Goal: Transaction & Acquisition: Purchase product/service

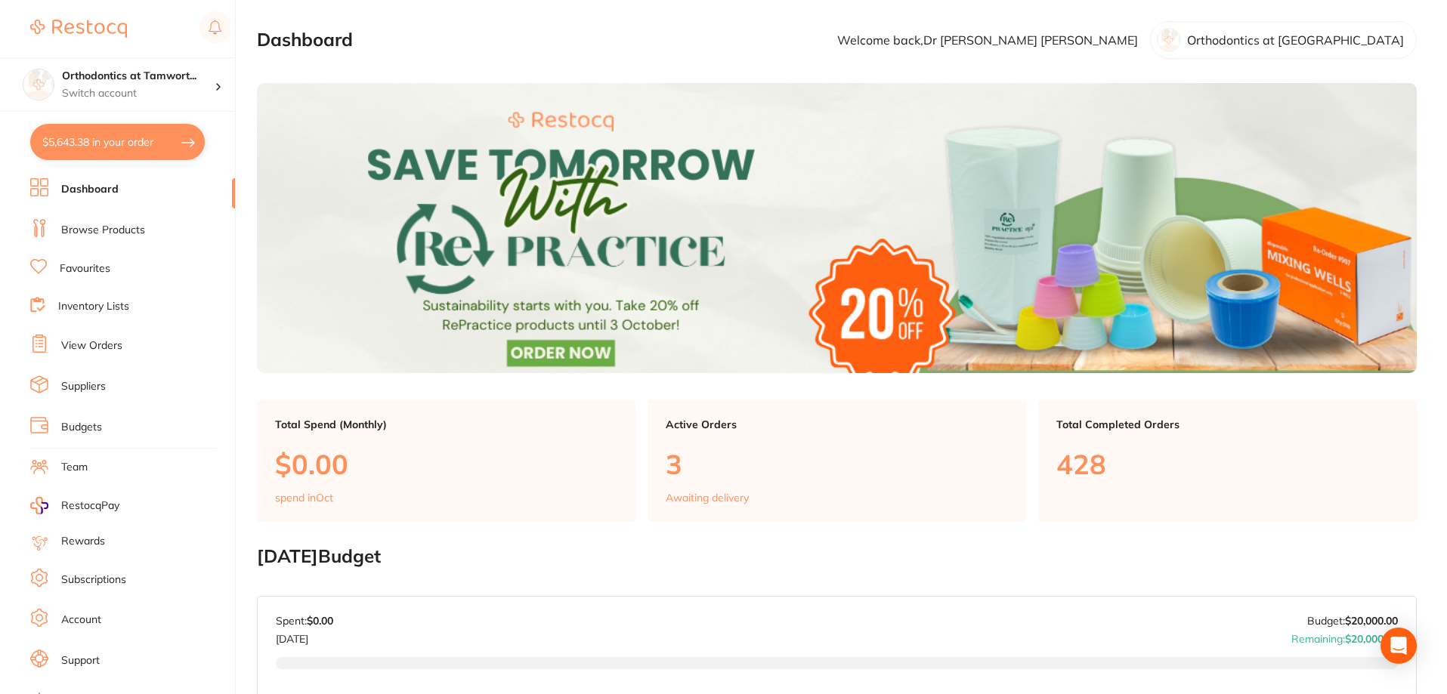
click at [94, 387] on link "Suppliers" at bounding box center [83, 386] width 45 height 15
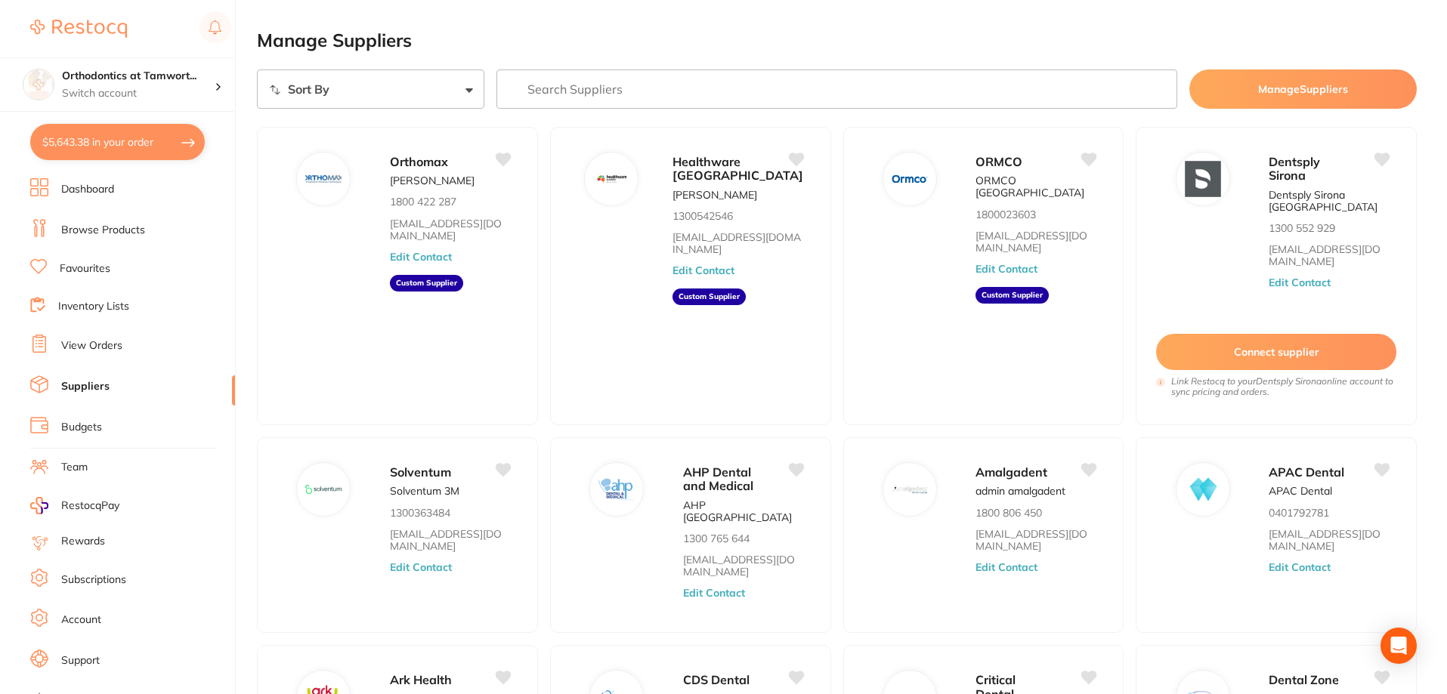
click at [94, 344] on link "View Orders" at bounding box center [91, 345] width 61 height 15
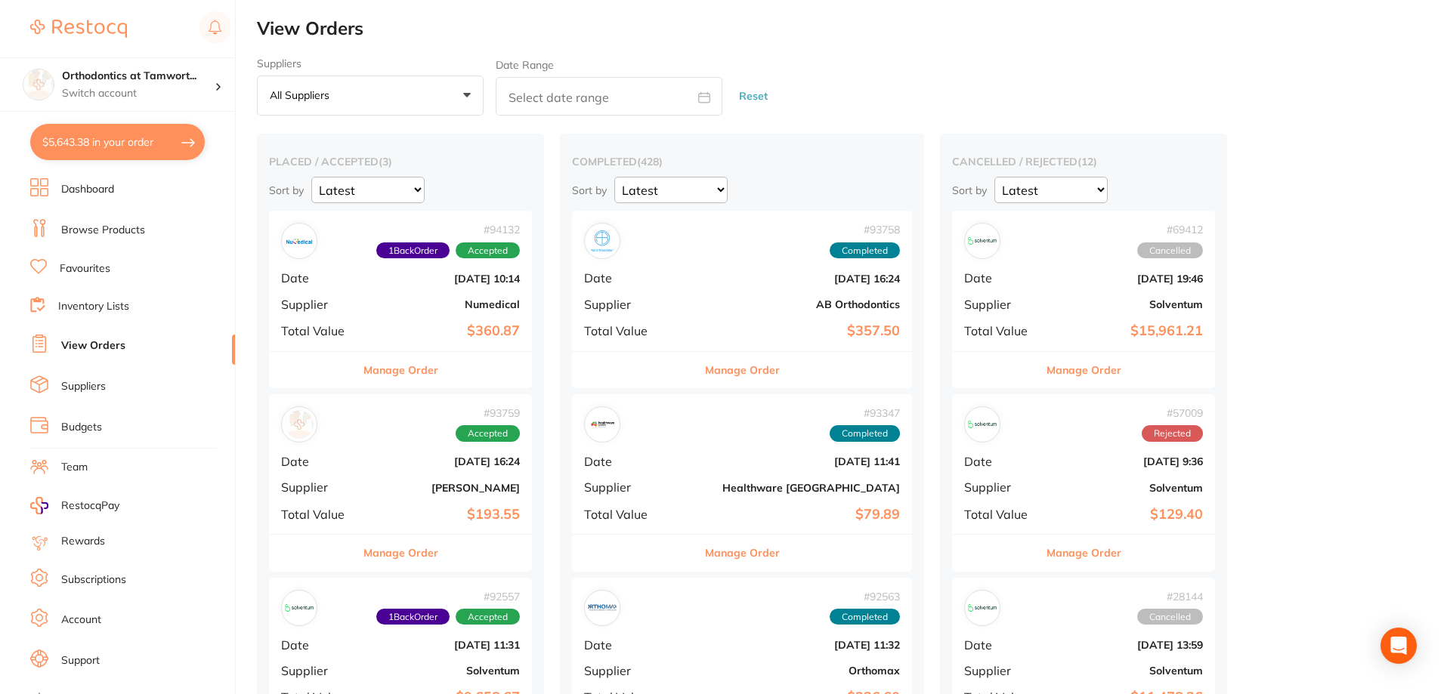
click at [363, 82] on button "All suppliers +0" at bounding box center [370, 96] width 227 height 41
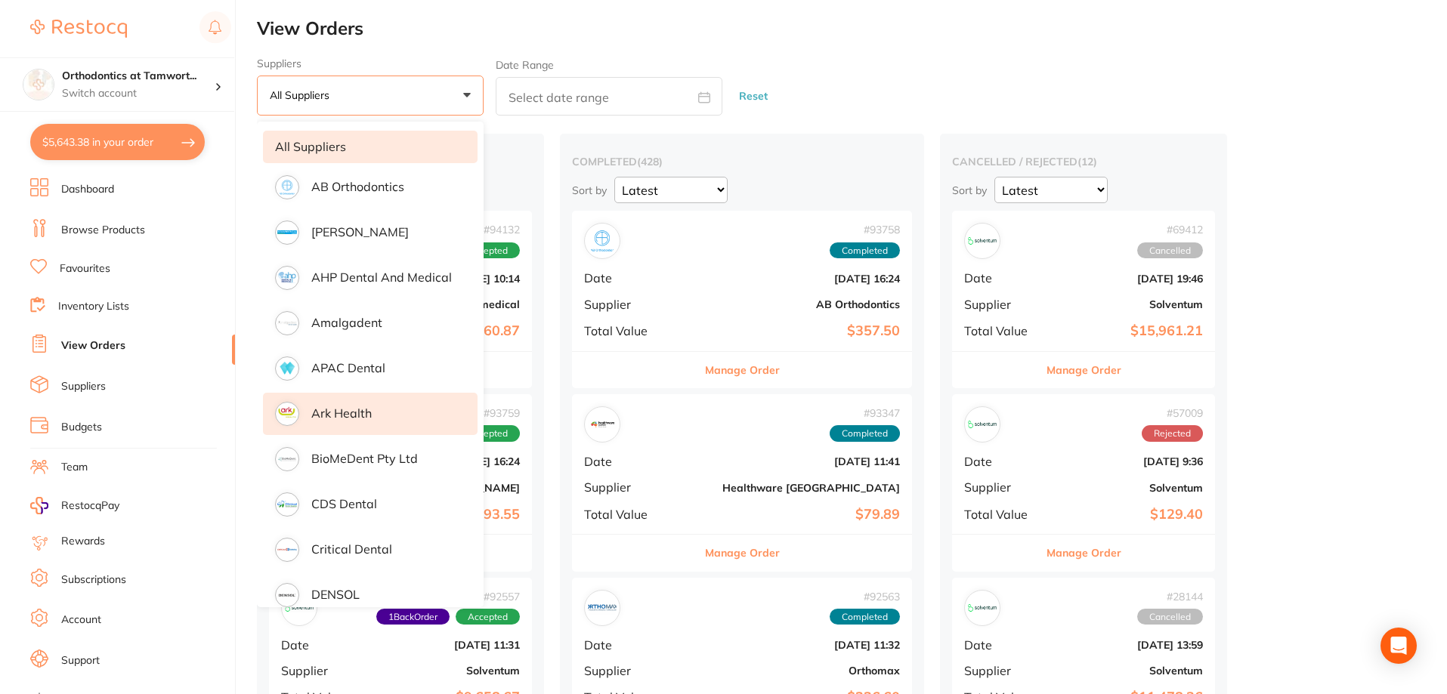
click at [359, 412] on p "Ark Health" at bounding box center [341, 413] width 60 height 14
click at [705, 372] on button "Manage Order" at bounding box center [742, 370] width 75 height 36
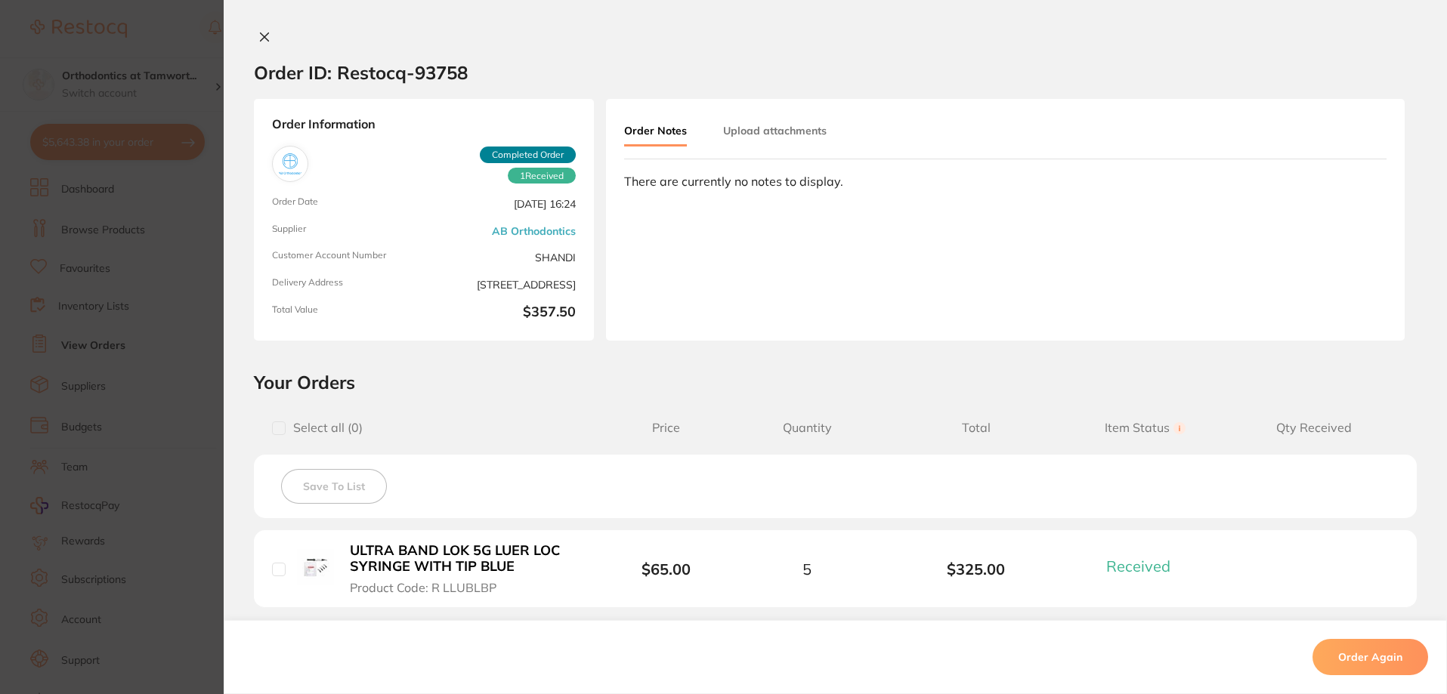
click at [258, 33] on icon at bounding box center [264, 37] width 12 height 12
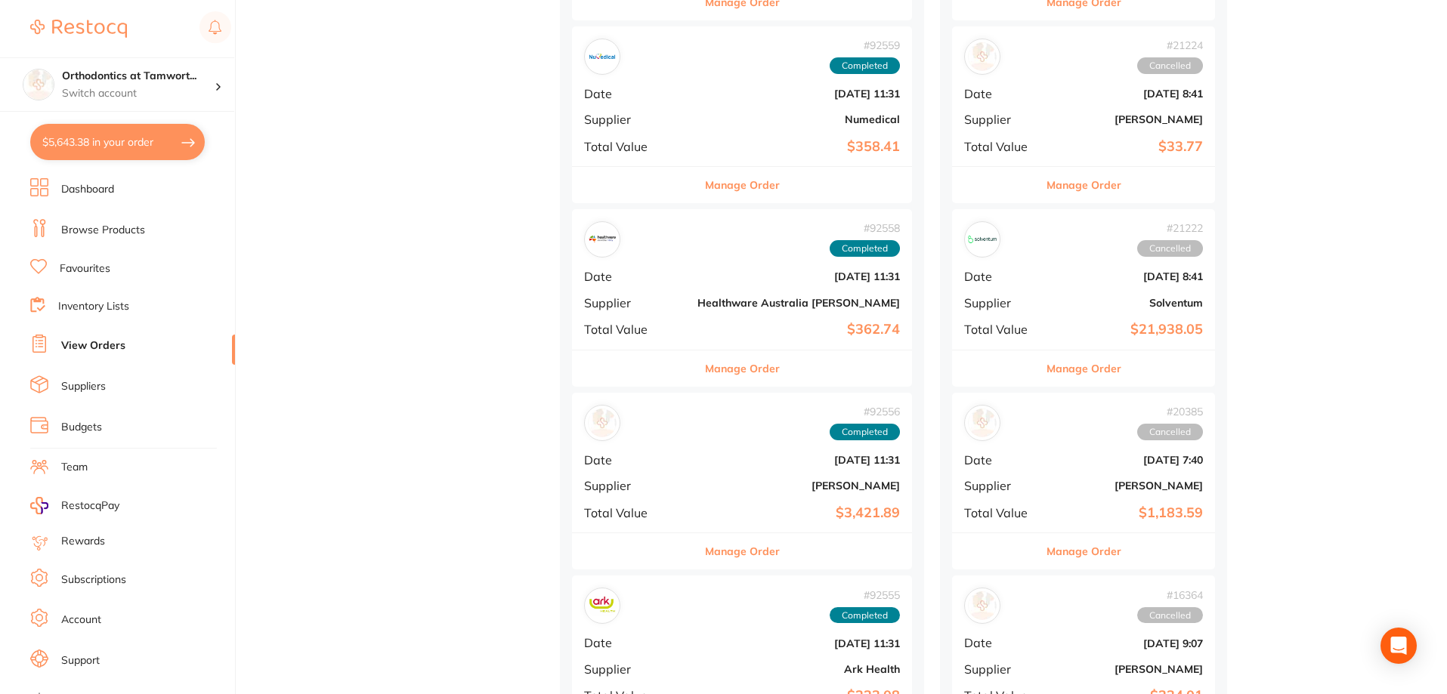
scroll to position [1435, 0]
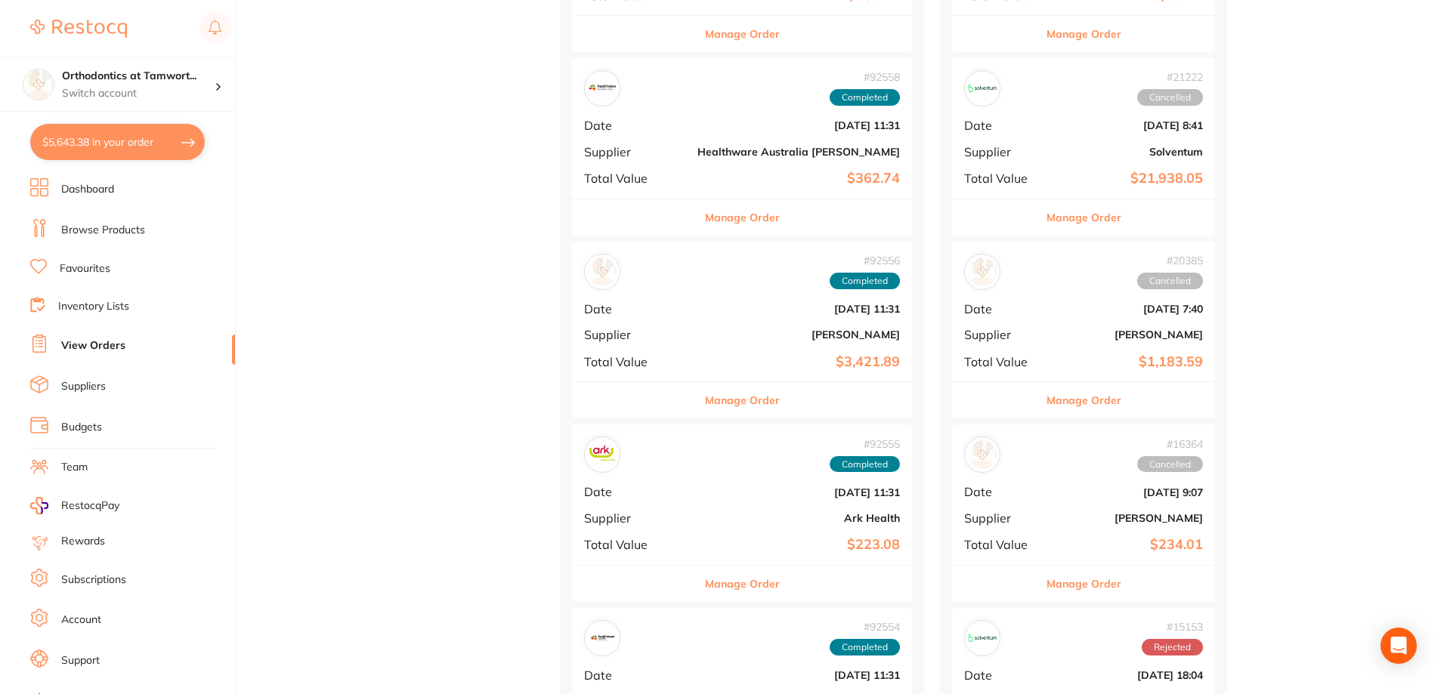
click at [706, 583] on button "Manage Order" at bounding box center [742, 584] width 75 height 36
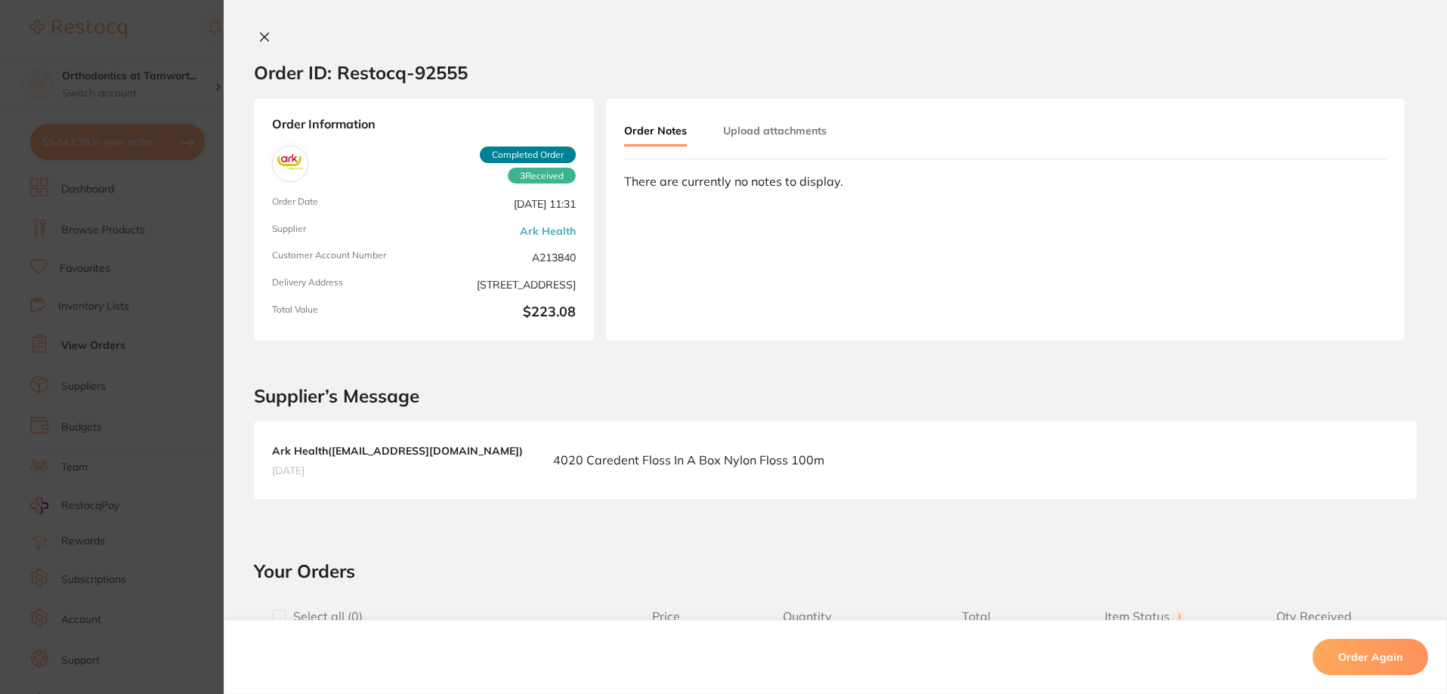
click at [266, 38] on icon at bounding box center [264, 37] width 12 height 12
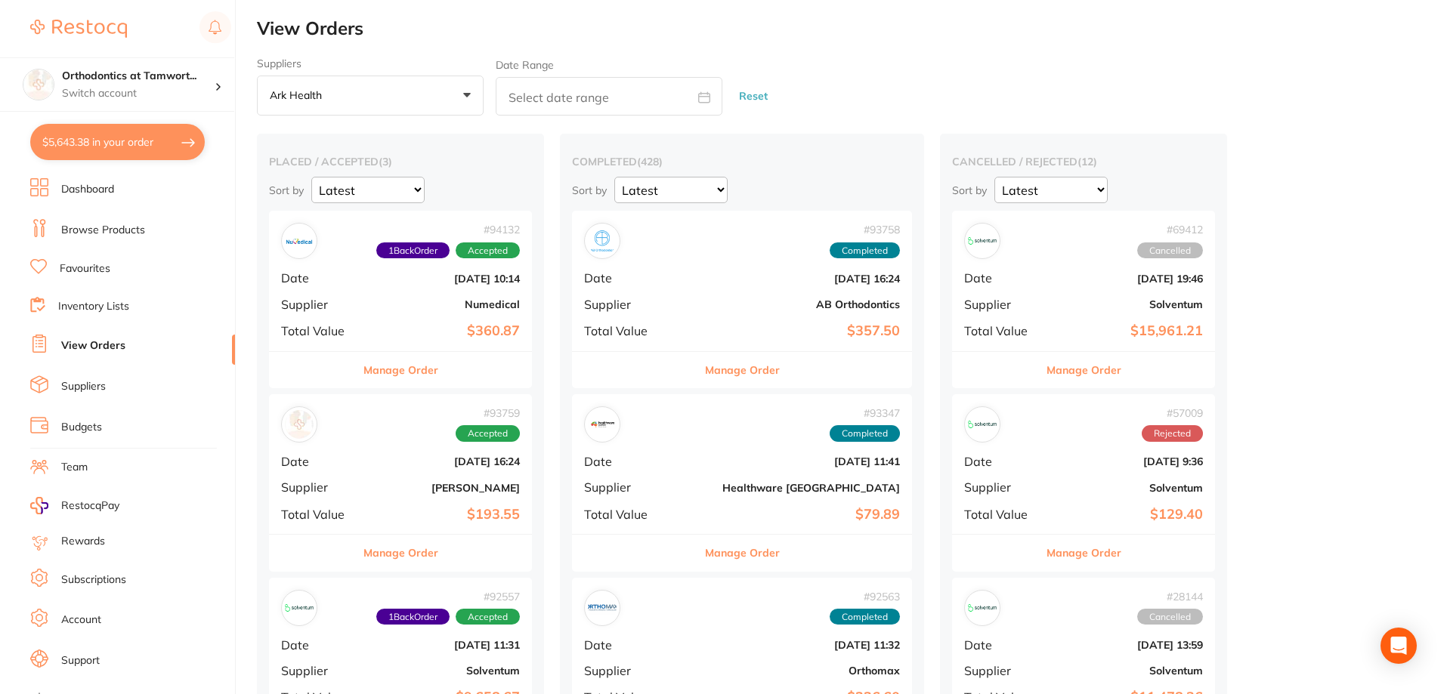
click at [109, 191] on link "Dashboard" at bounding box center [87, 189] width 53 height 15
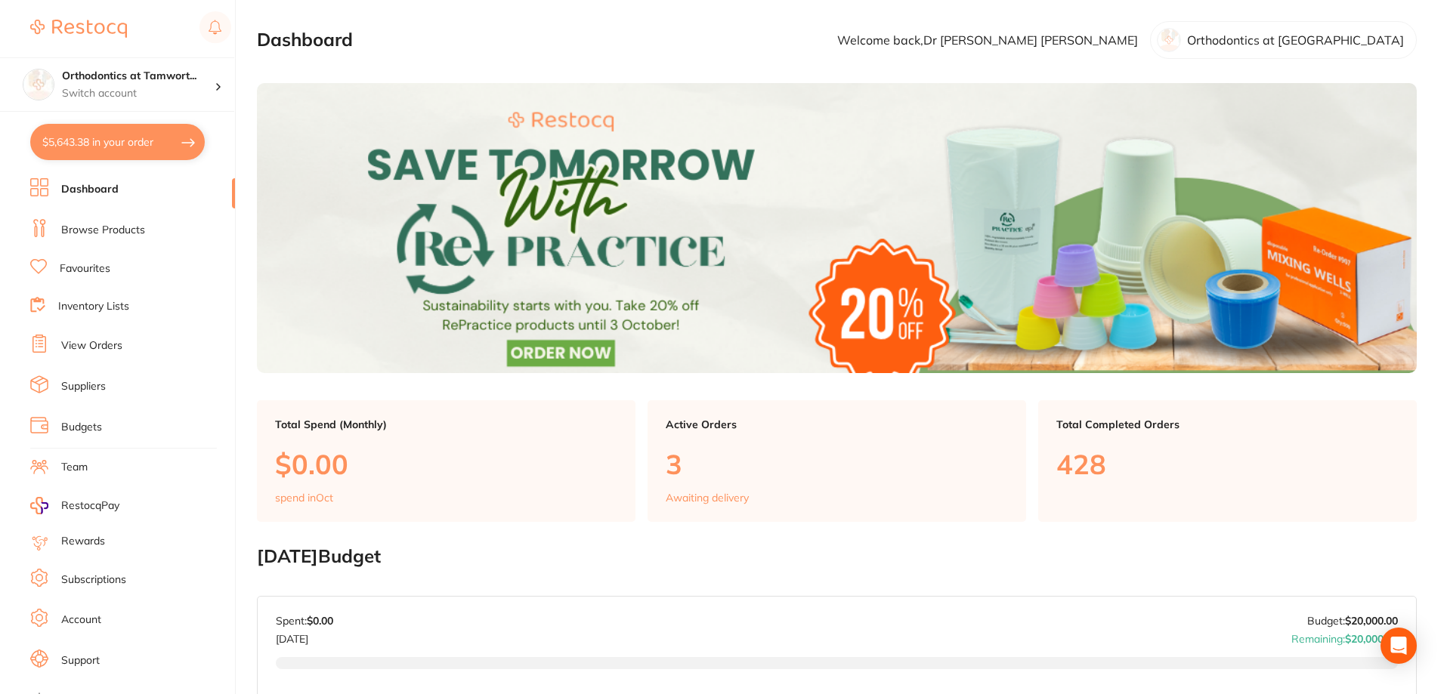
click at [113, 342] on link "View Orders" at bounding box center [91, 345] width 61 height 15
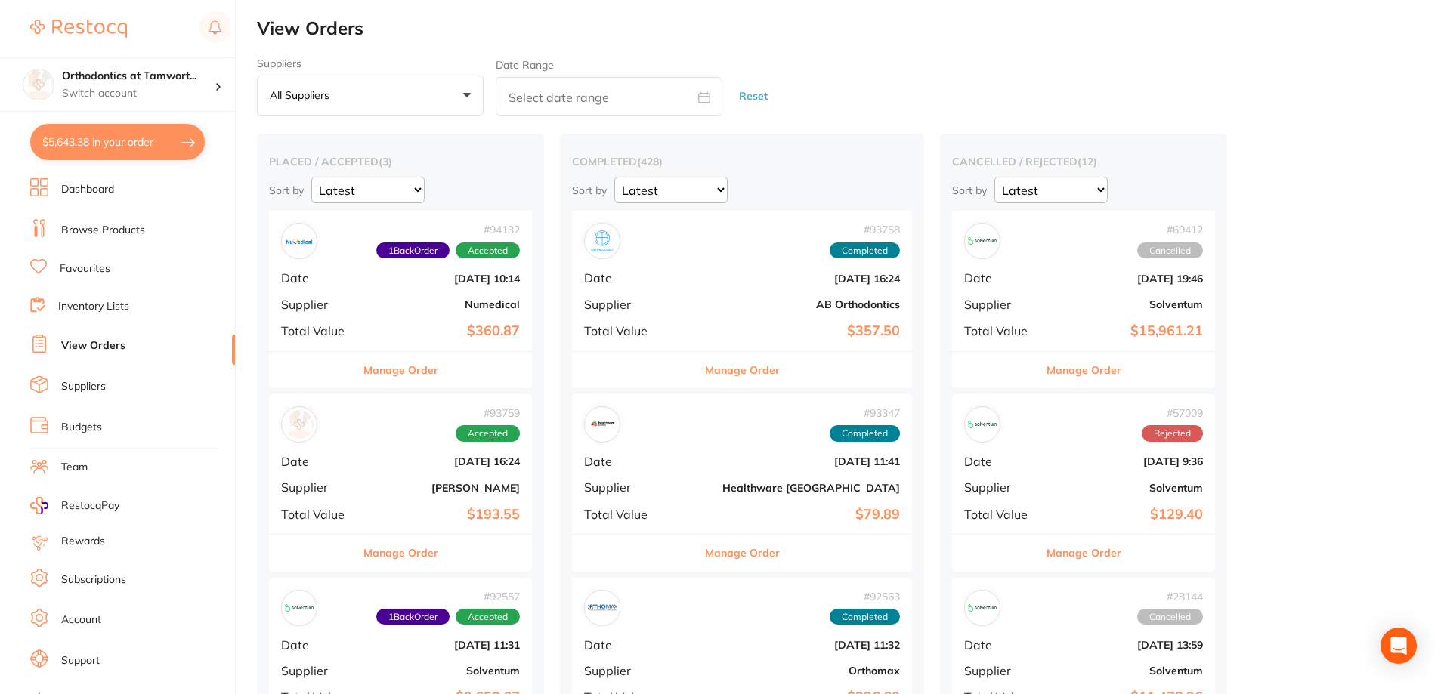
click at [412, 87] on button "All suppliers +0" at bounding box center [370, 96] width 227 height 41
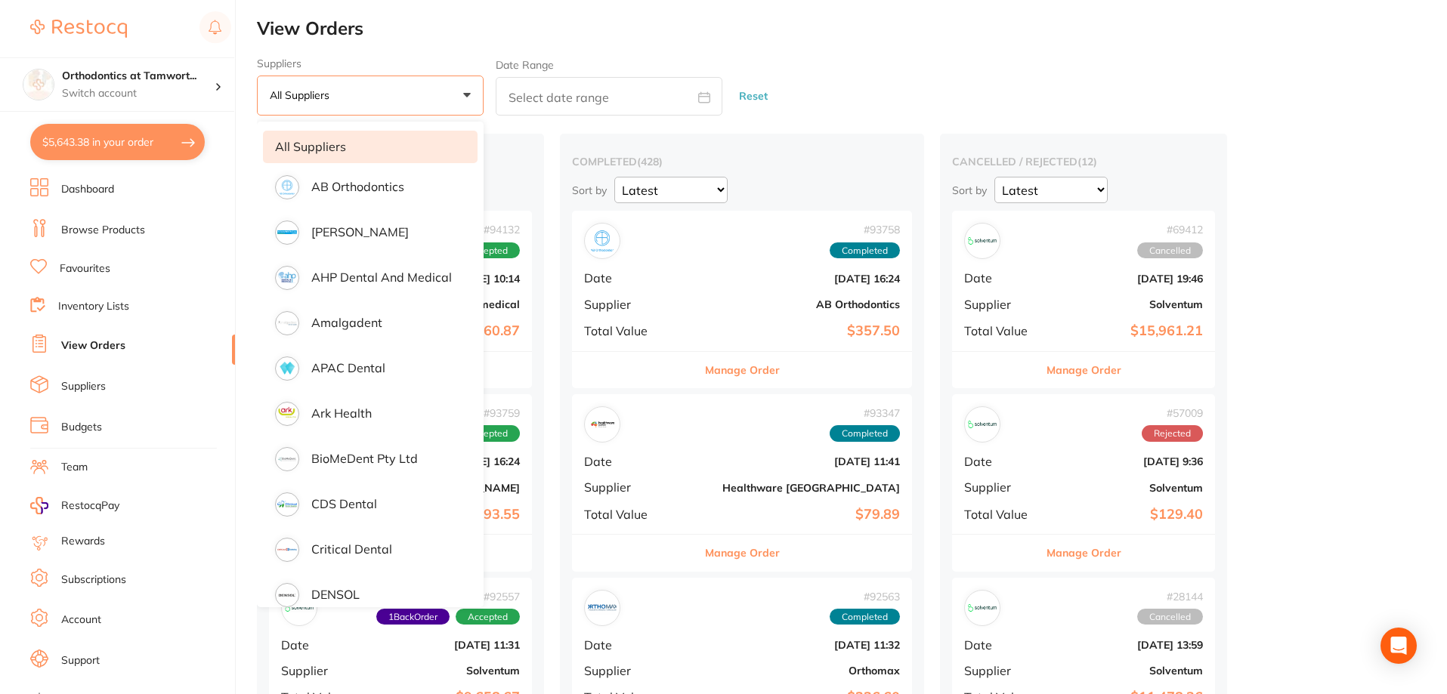
click at [416, 91] on button "All suppliers +0" at bounding box center [370, 96] width 227 height 41
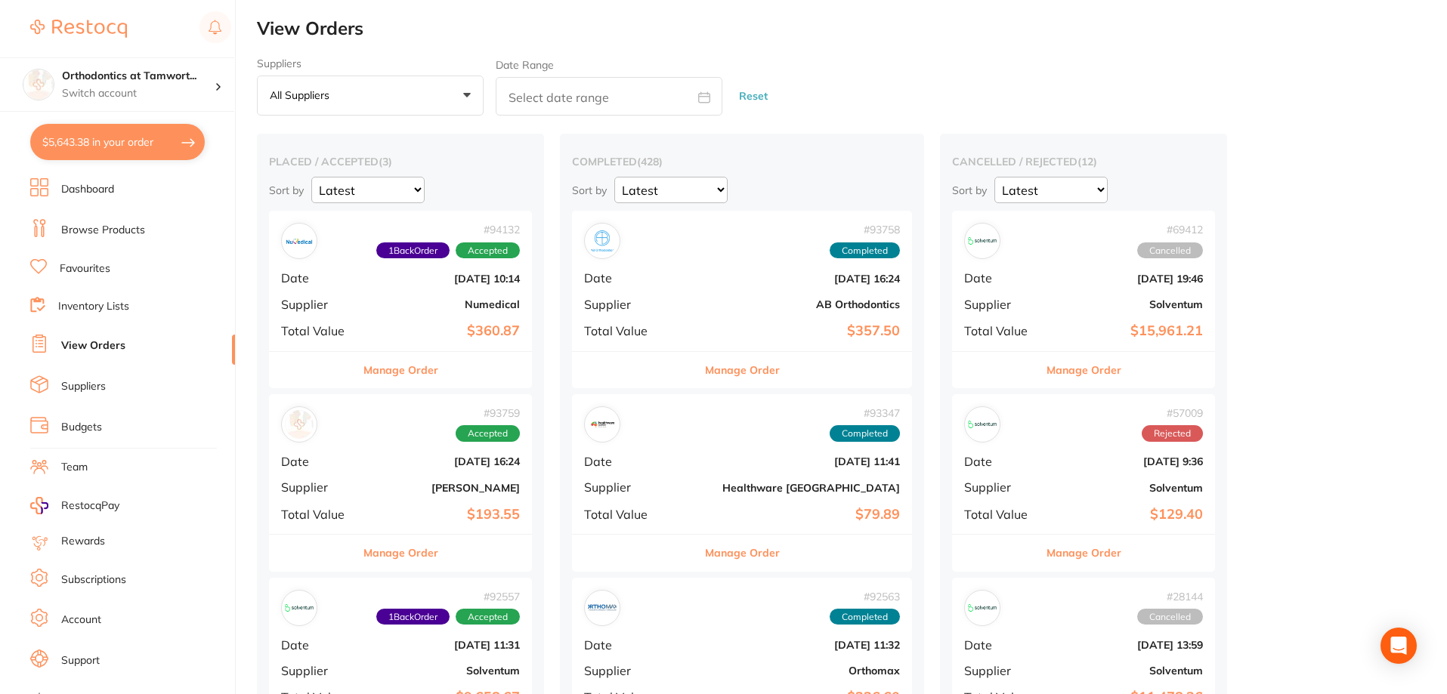
click at [96, 308] on link "Inventory Lists" at bounding box center [93, 306] width 71 height 15
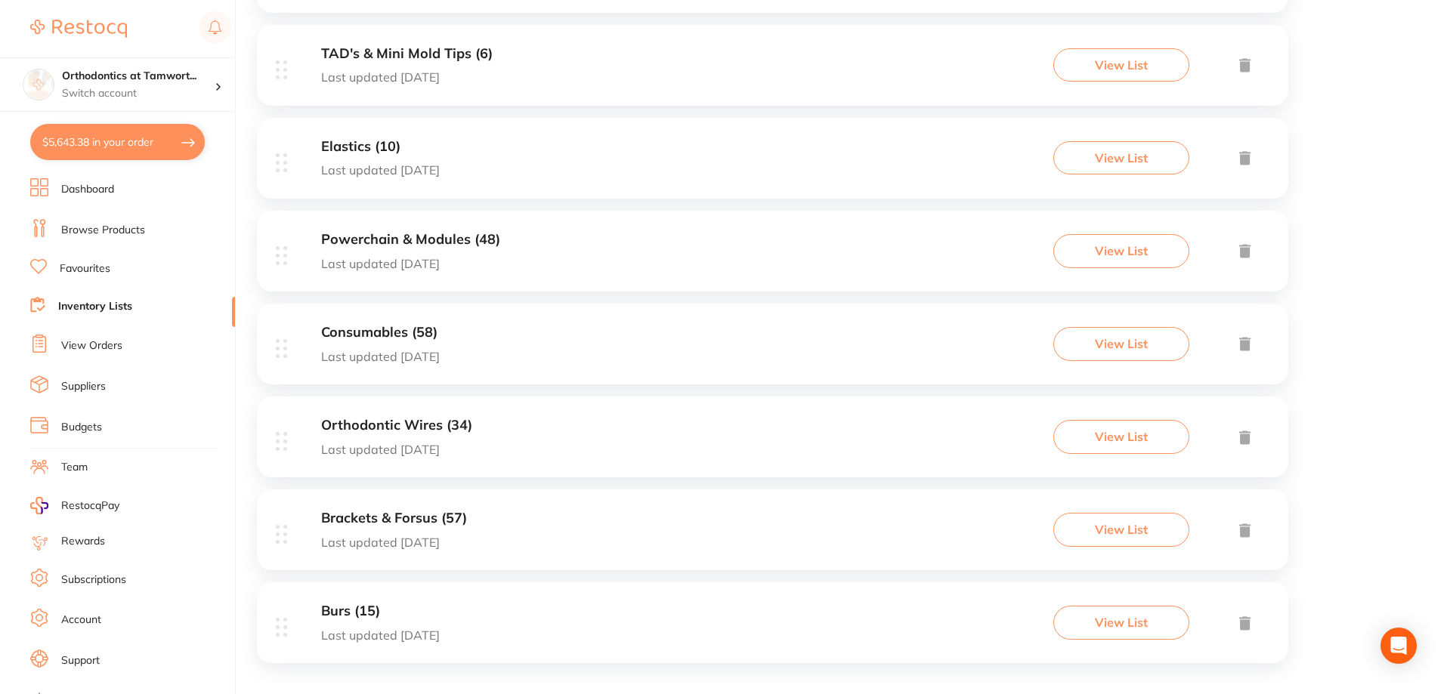
scroll to position [859, 0]
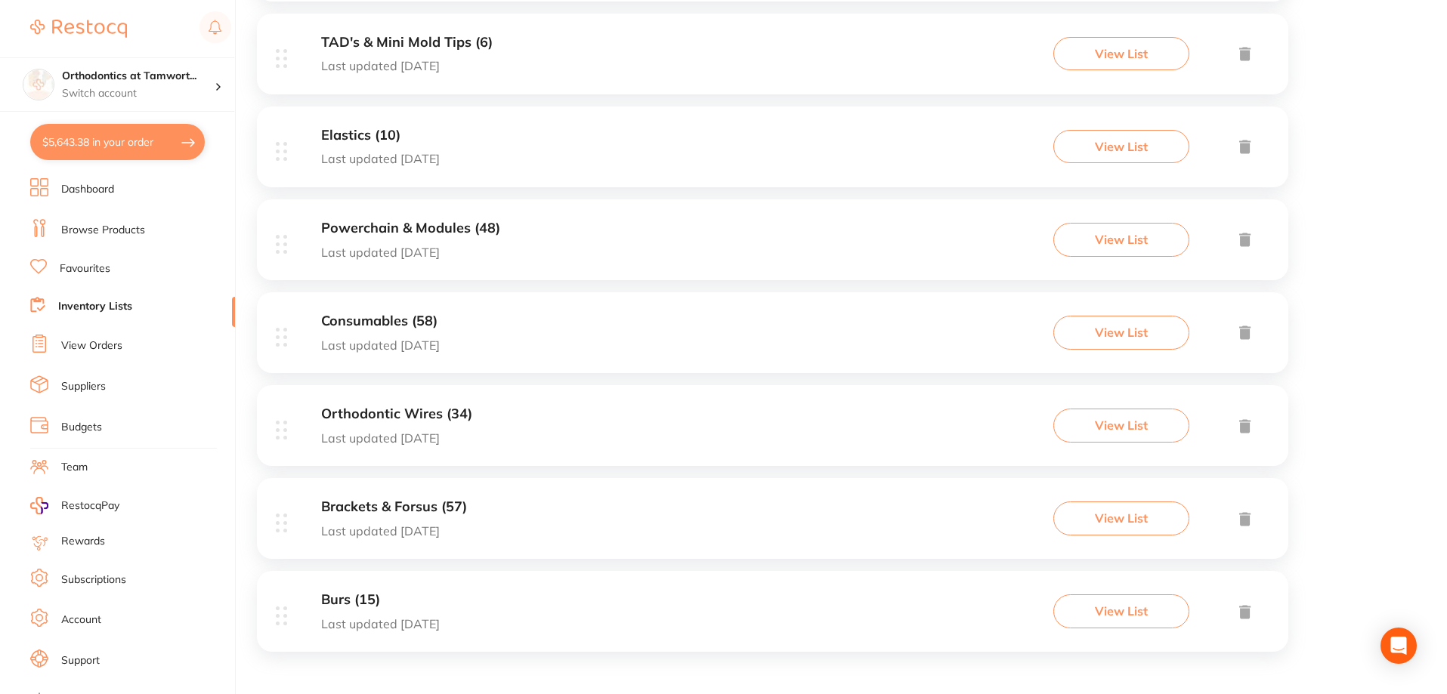
click at [425, 420] on h3 "Orthodontic Wires (34)" at bounding box center [396, 414] width 151 height 16
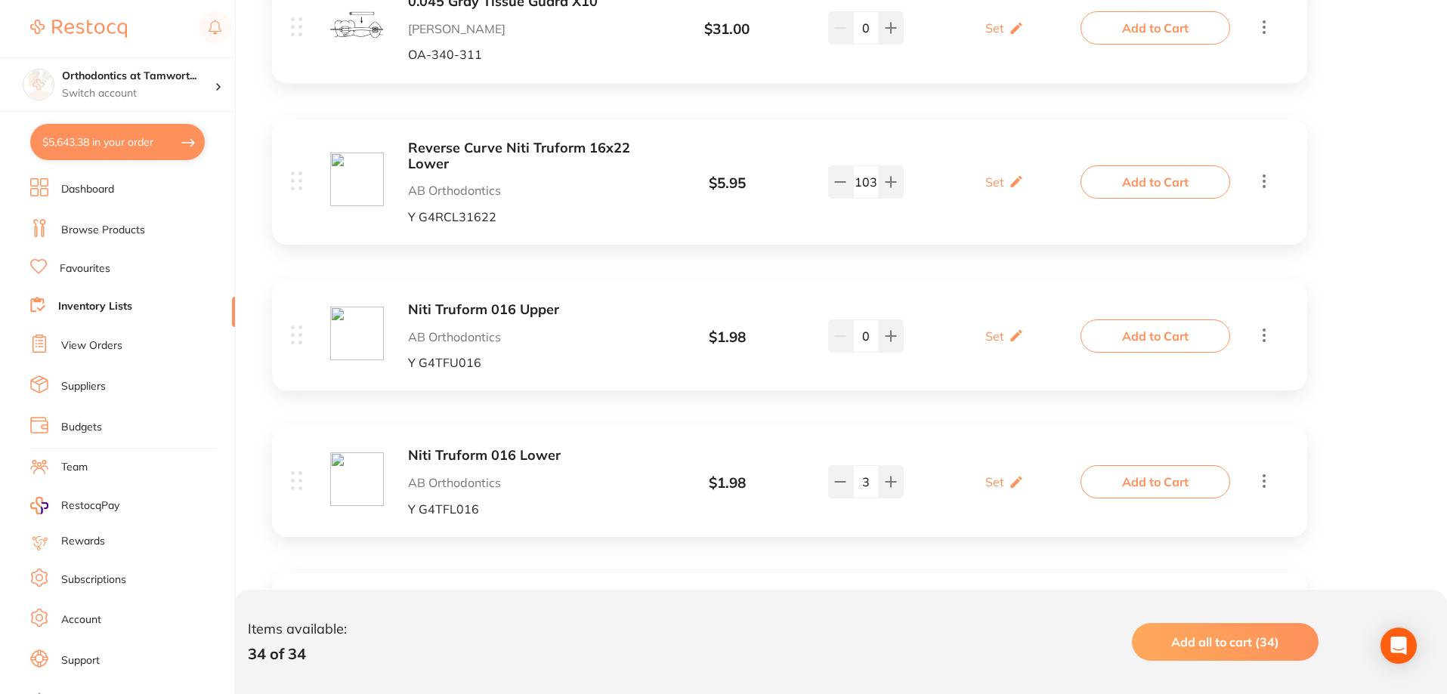
scroll to position [604, 0]
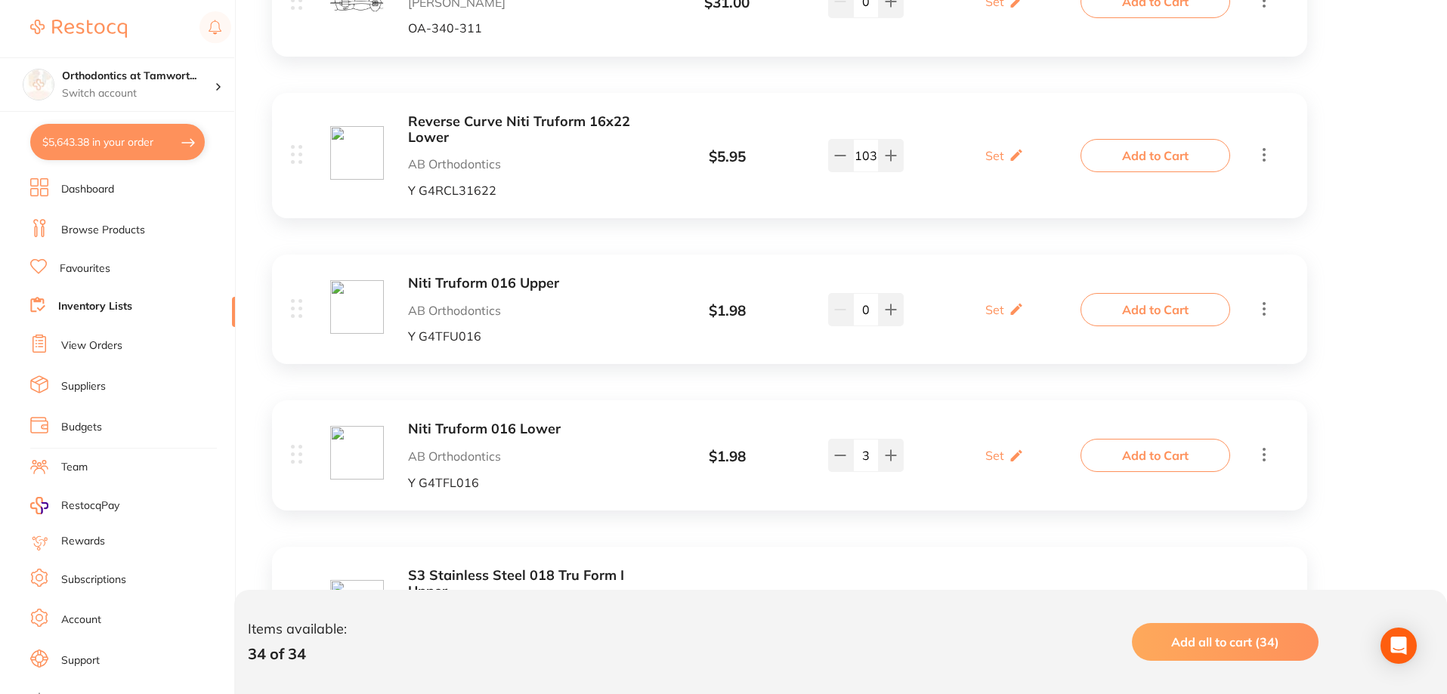
click at [519, 428] on b "Niti Truform 016 Lower" at bounding box center [527, 429] width 239 height 16
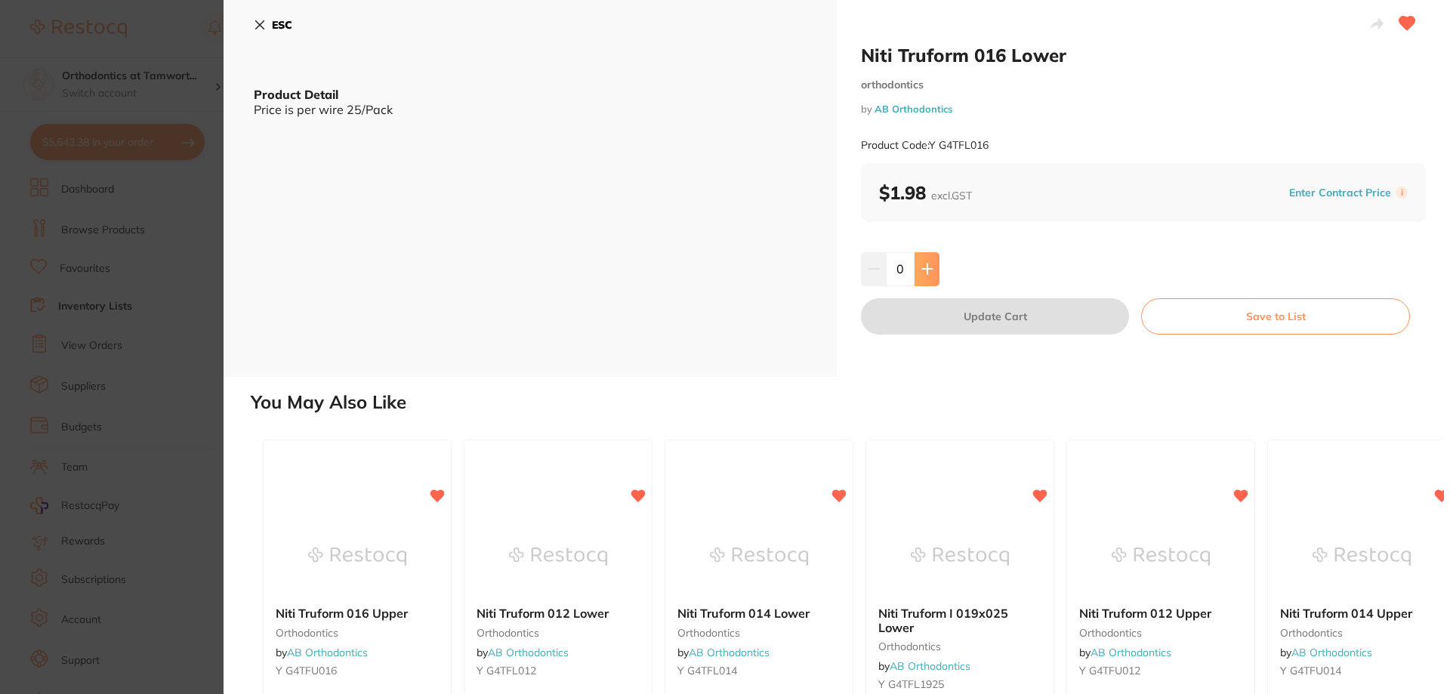
click at [930, 271] on icon at bounding box center [928, 269] width 12 height 12
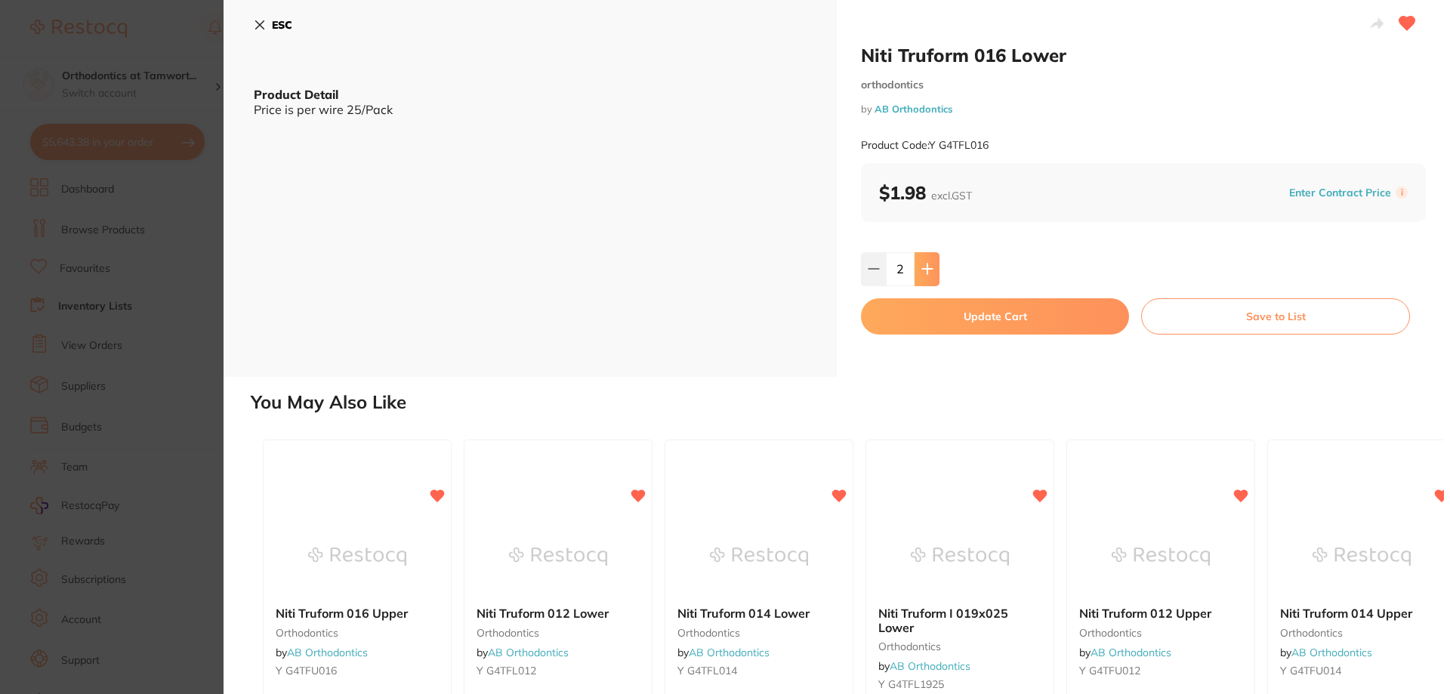
click at [930, 271] on icon at bounding box center [928, 269] width 12 height 12
type input "4"
click at [996, 320] on button "Update Cart" at bounding box center [995, 316] width 268 height 36
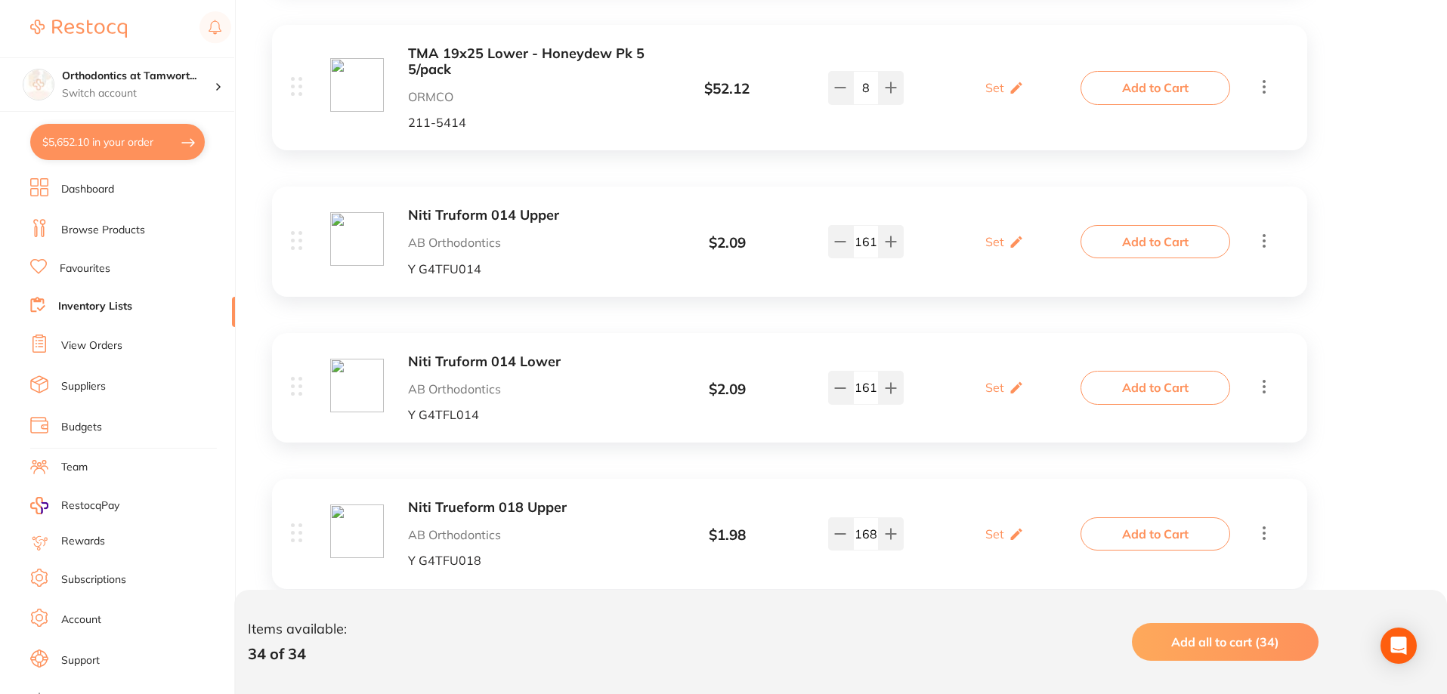
scroll to position [4306, 0]
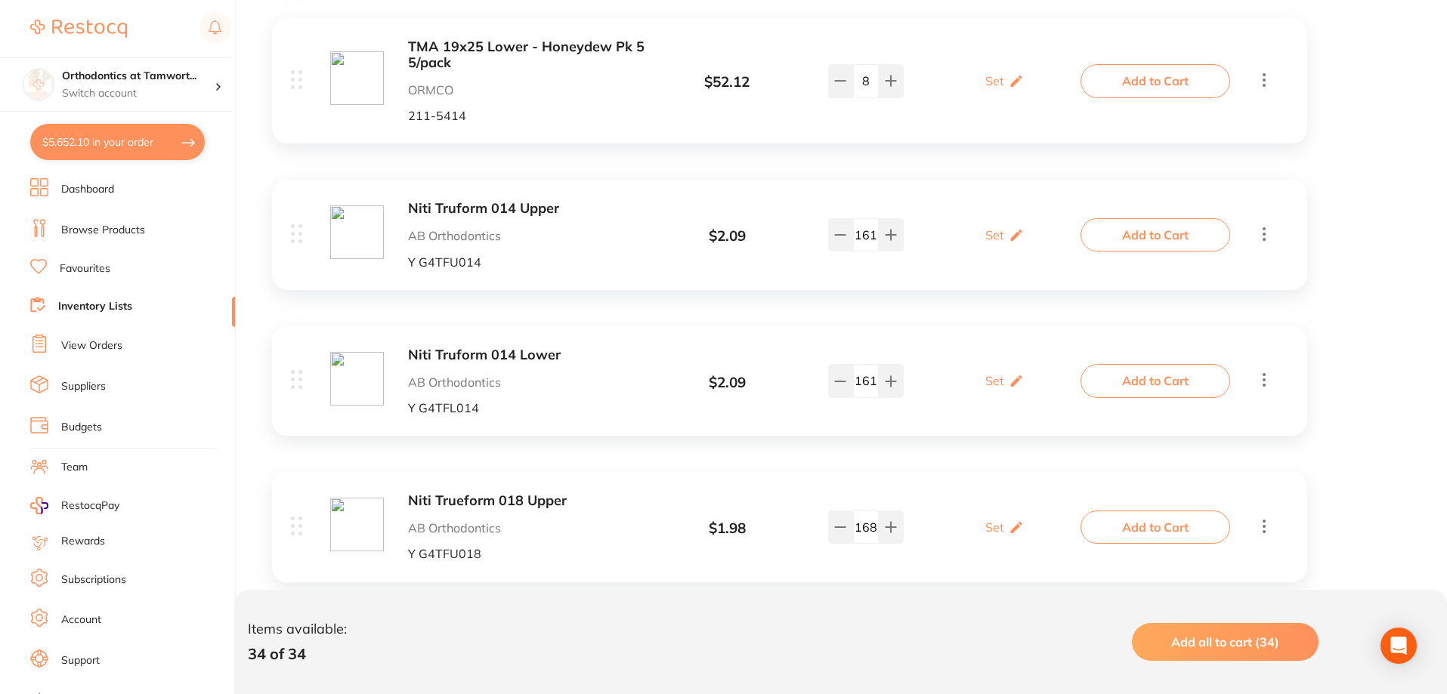
click at [499, 208] on b "Niti Truform 014 Upper" at bounding box center [527, 209] width 239 height 16
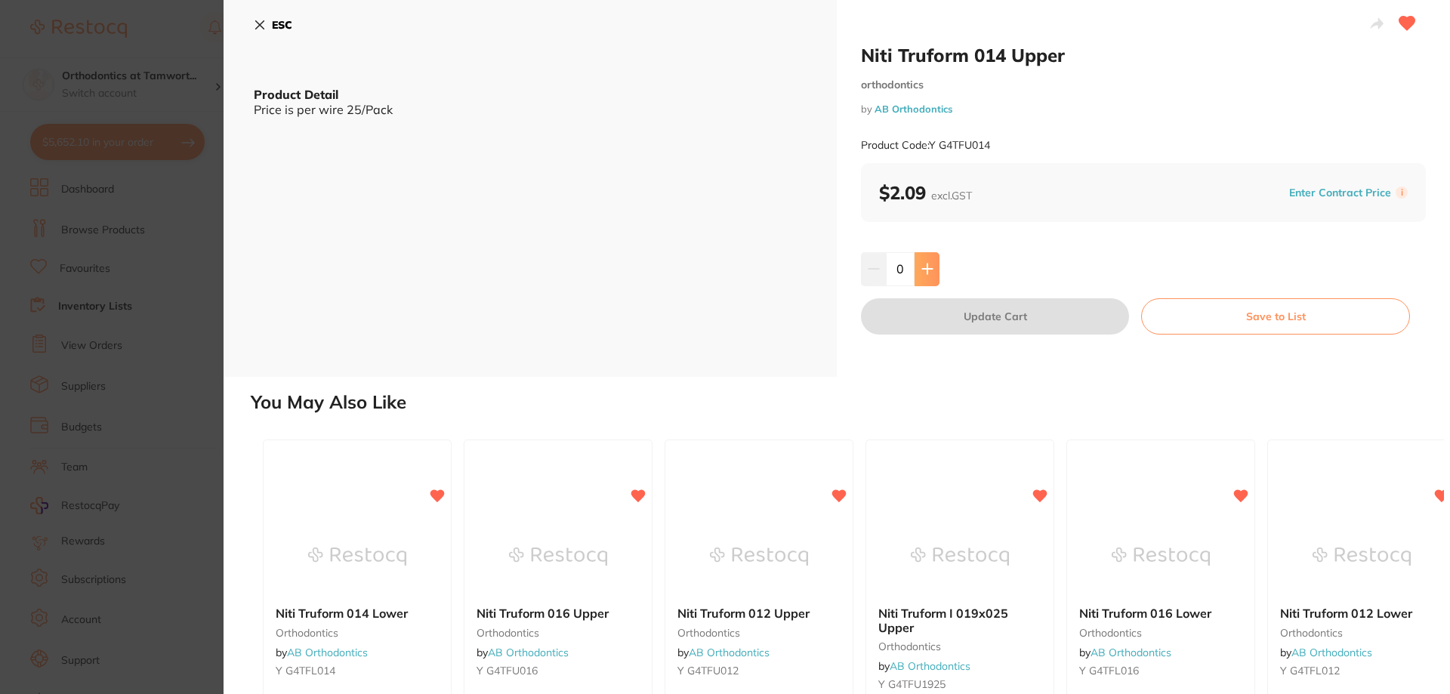
click at [930, 268] on icon at bounding box center [928, 269] width 12 height 12
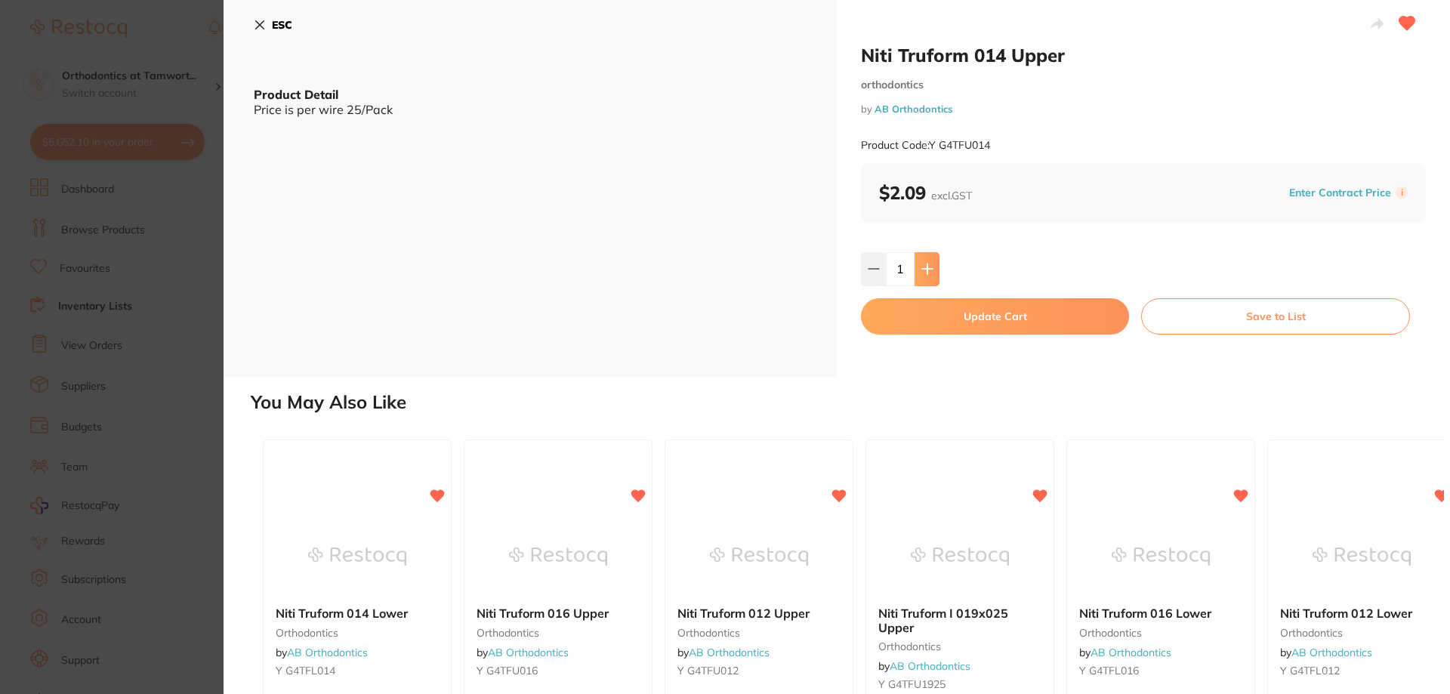
click at [930, 268] on icon at bounding box center [928, 269] width 12 height 12
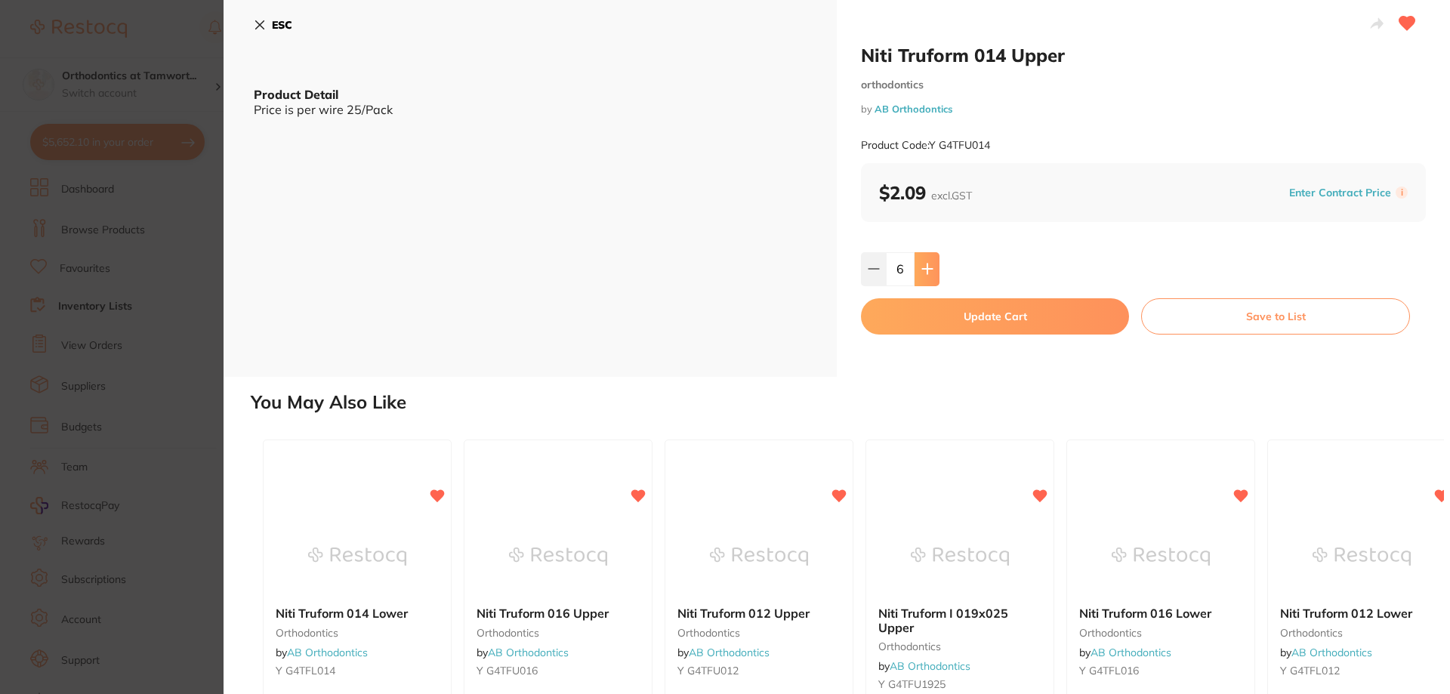
click at [930, 268] on icon at bounding box center [928, 269] width 12 height 12
type input "8"
click at [1016, 322] on button "Update Cart" at bounding box center [995, 316] width 268 height 36
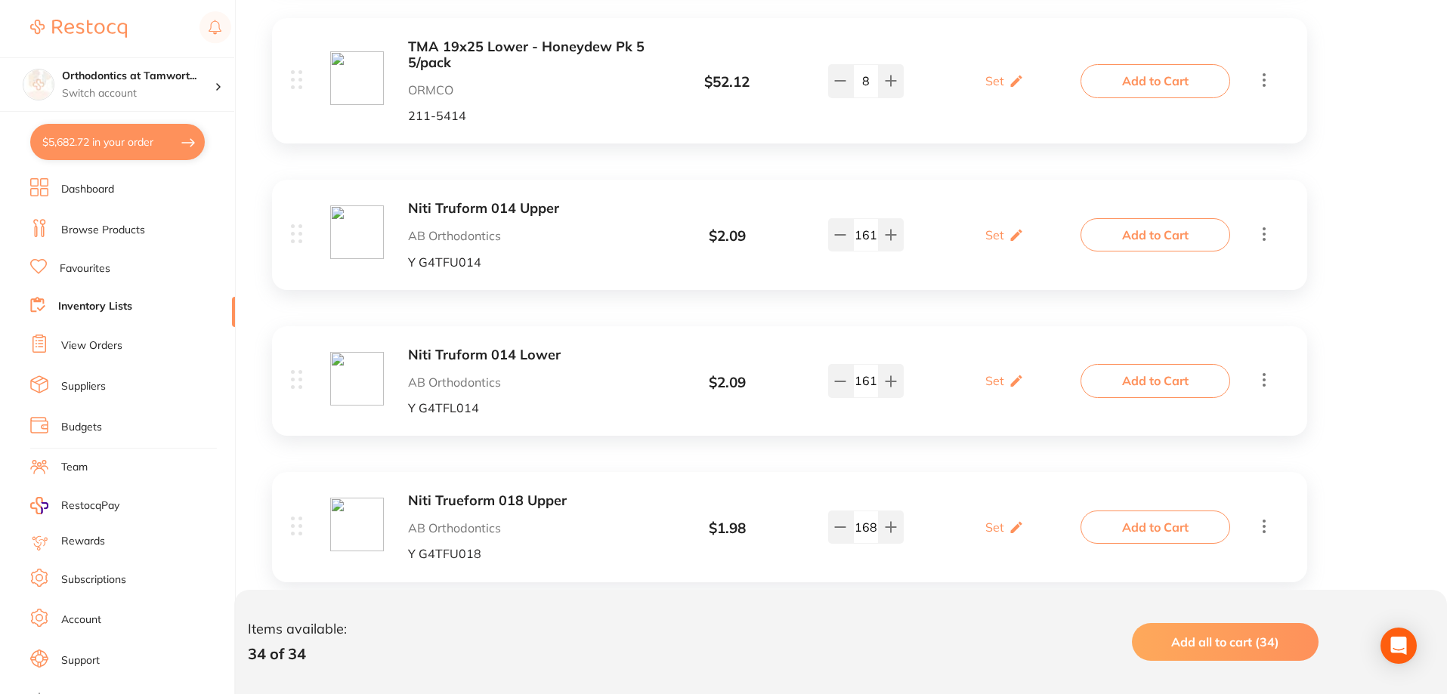
click at [485, 354] on b "Niti Truform 014 Lower" at bounding box center [527, 355] width 239 height 16
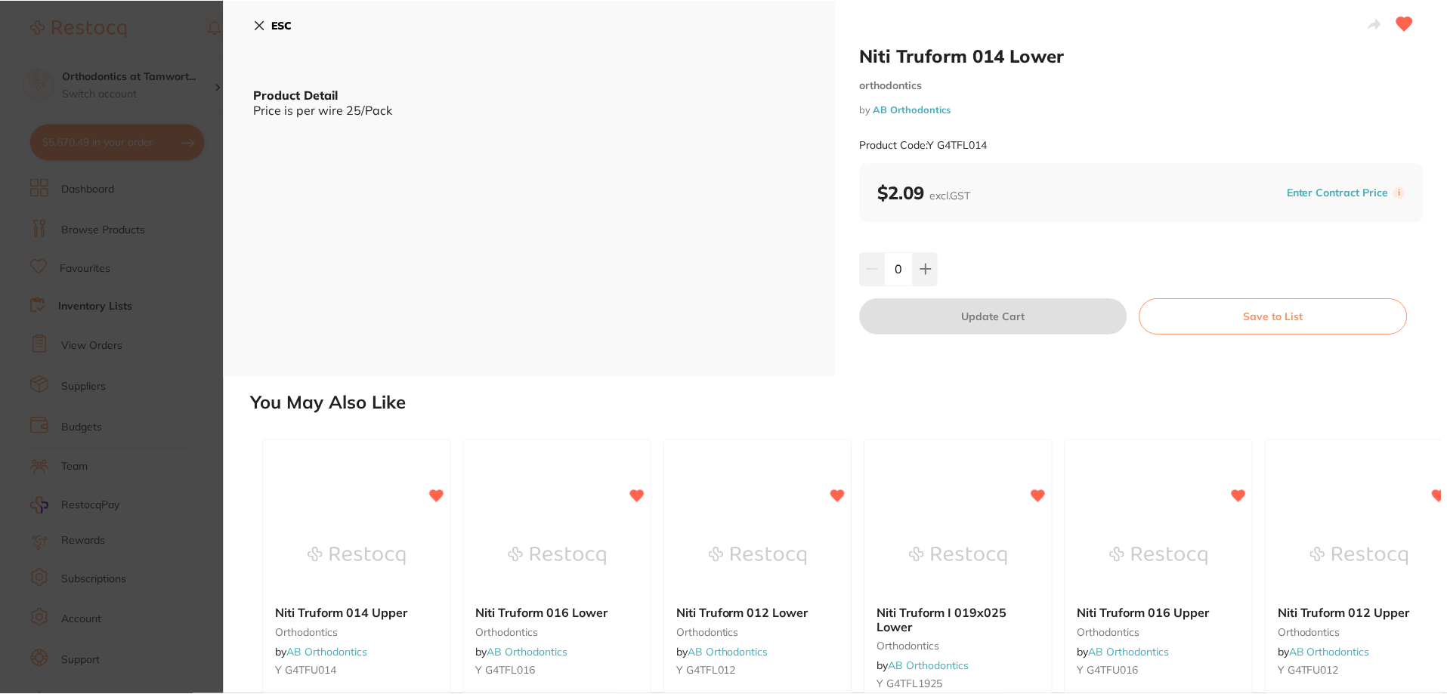
scroll to position [4306, 0]
drag, startPoint x: 906, startPoint y: 273, endPoint x: 886, endPoint y: 271, distance: 19.7
click at [888, 271] on input "0" at bounding box center [899, 268] width 29 height 33
type input "6"
click at [1015, 282] on div "6" at bounding box center [1141, 268] width 563 height 33
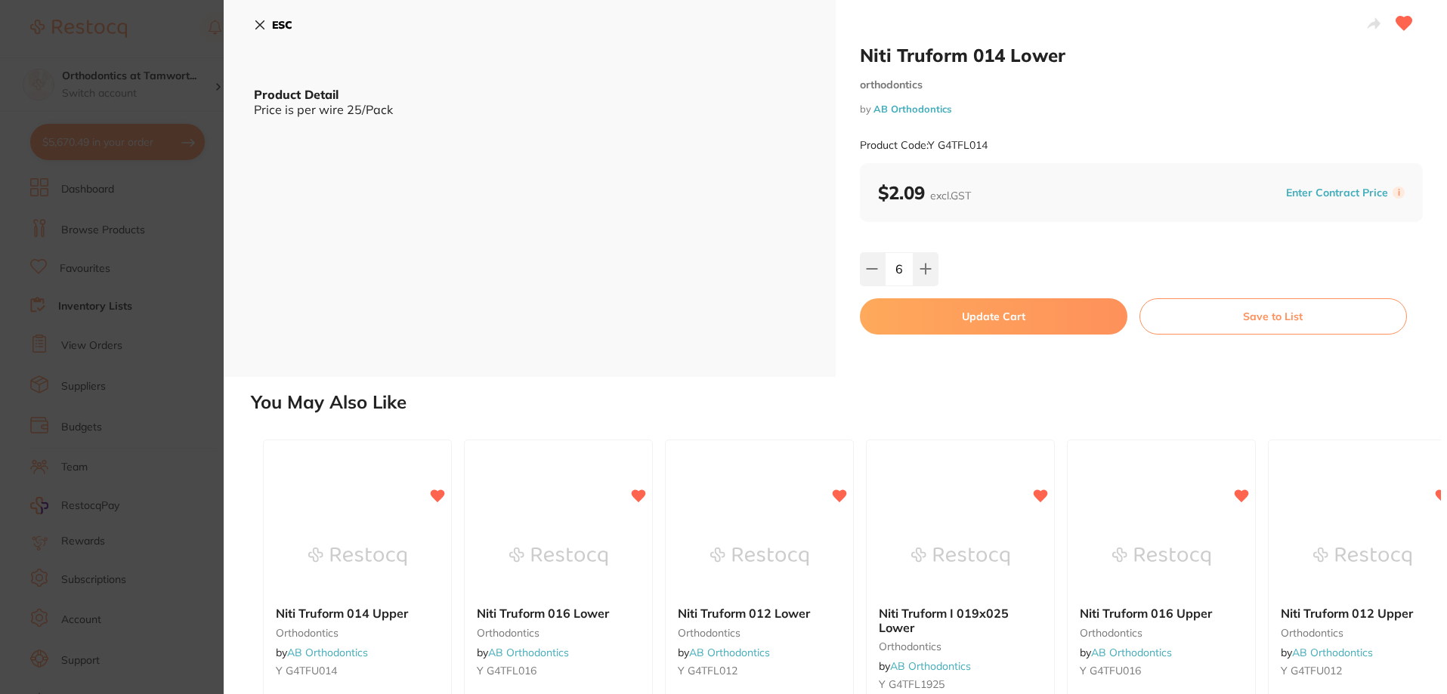
click at [1006, 317] on button "Update Cart" at bounding box center [993, 316] width 267 height 36
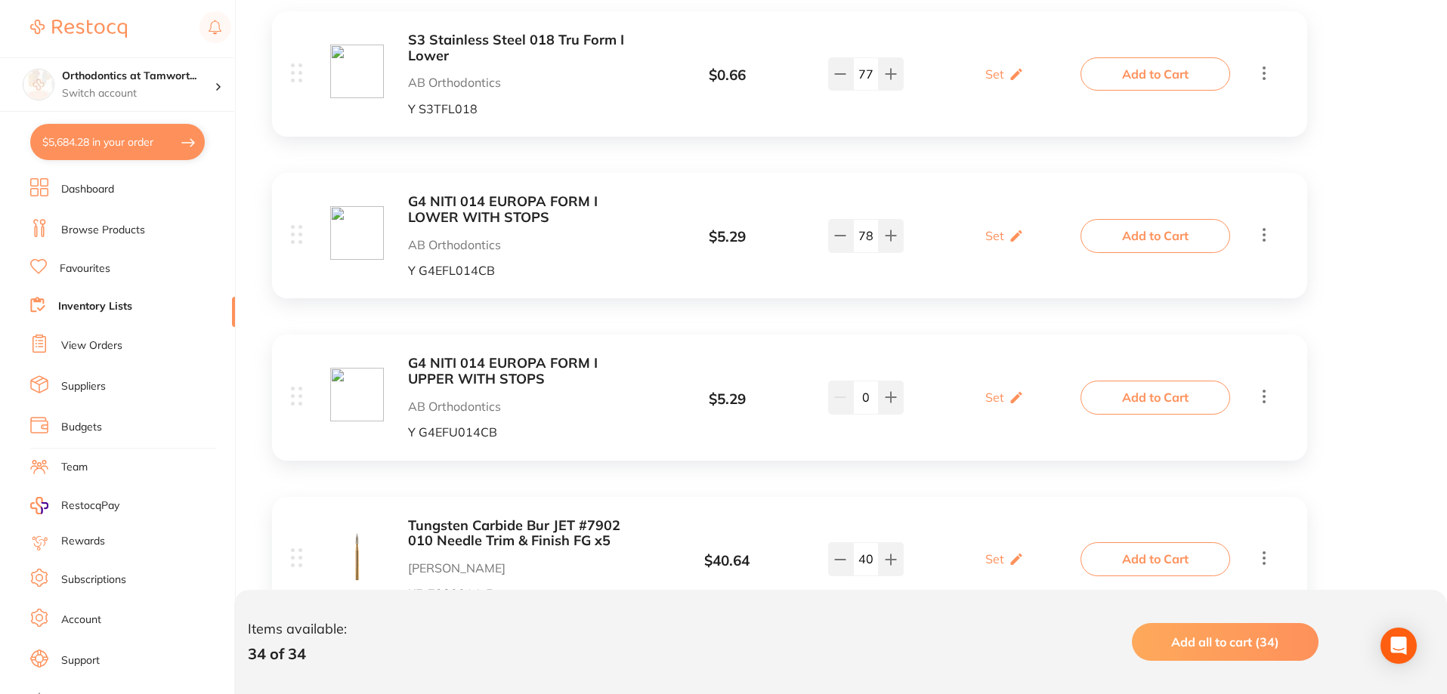
scroll to position [1295, 0]
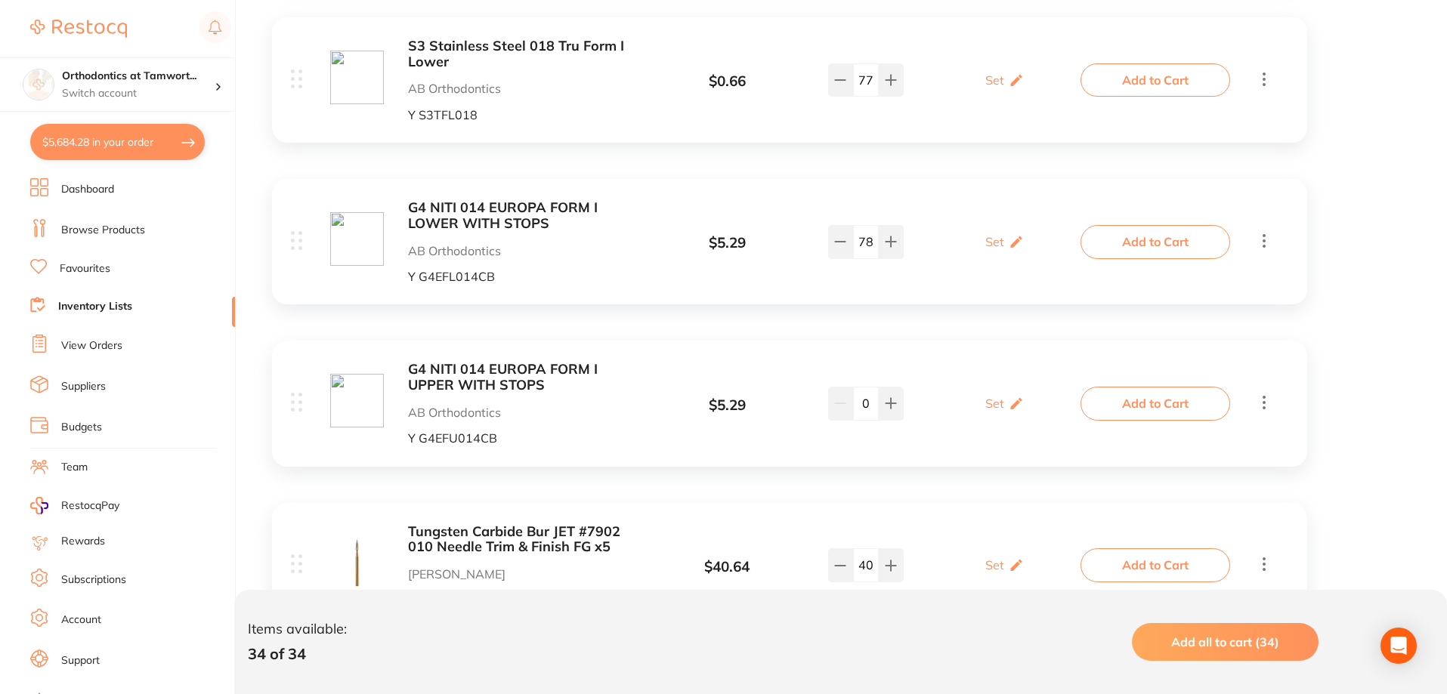
click at [519, 223] on b "G4 NITI 014 EUROPA FORM I LOWER WITH STOPS" at bounding box center [527, 215] width 239 height 31
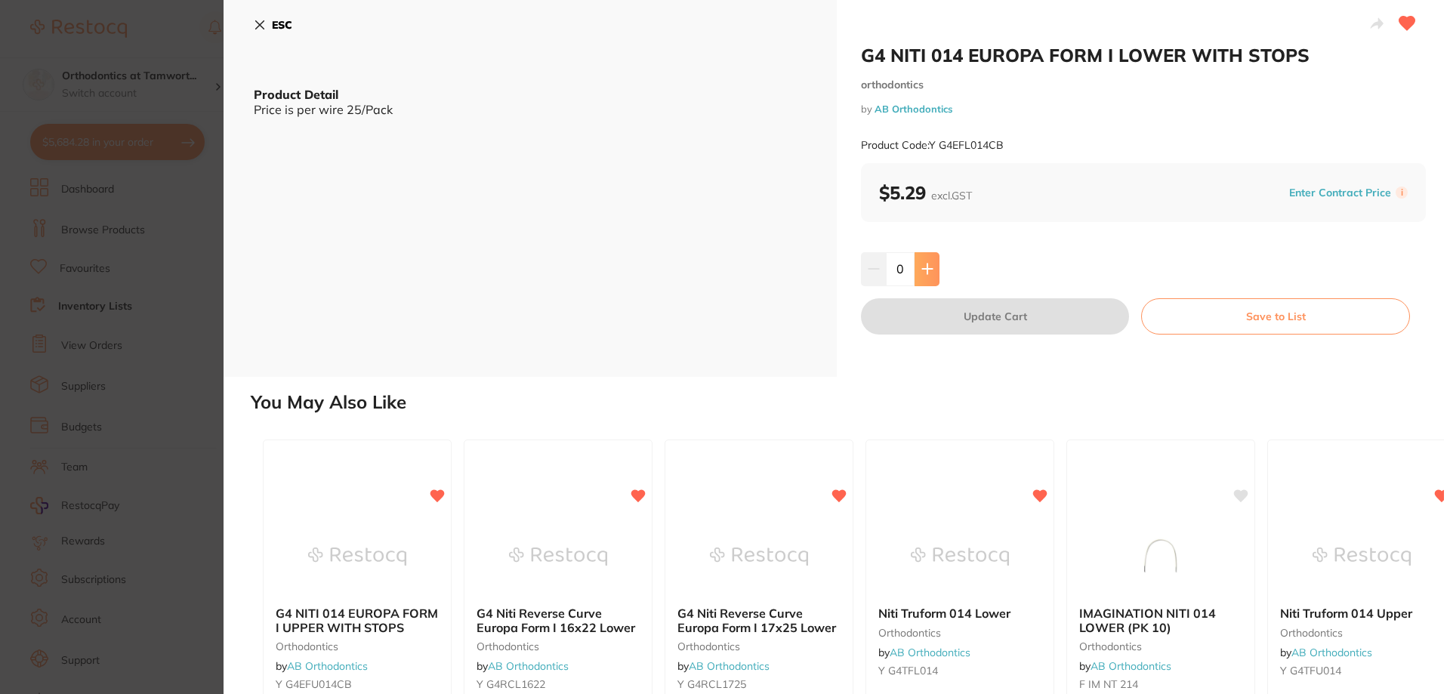
click at [926, 275] on icon at bounding box center [928, 269] width 12 height 12
type input "1"
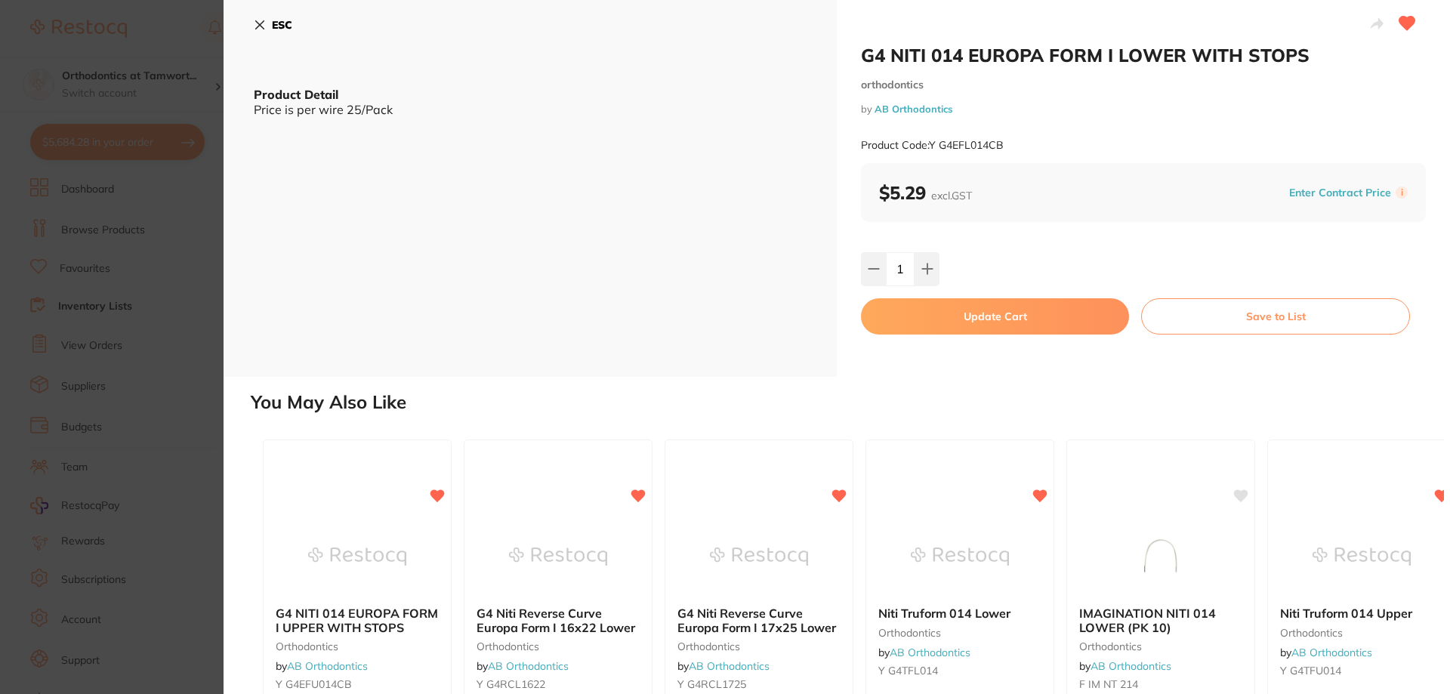
click at [947, 320] on button "Update Cart" at bounding box center [995, 316] width 268 height 36
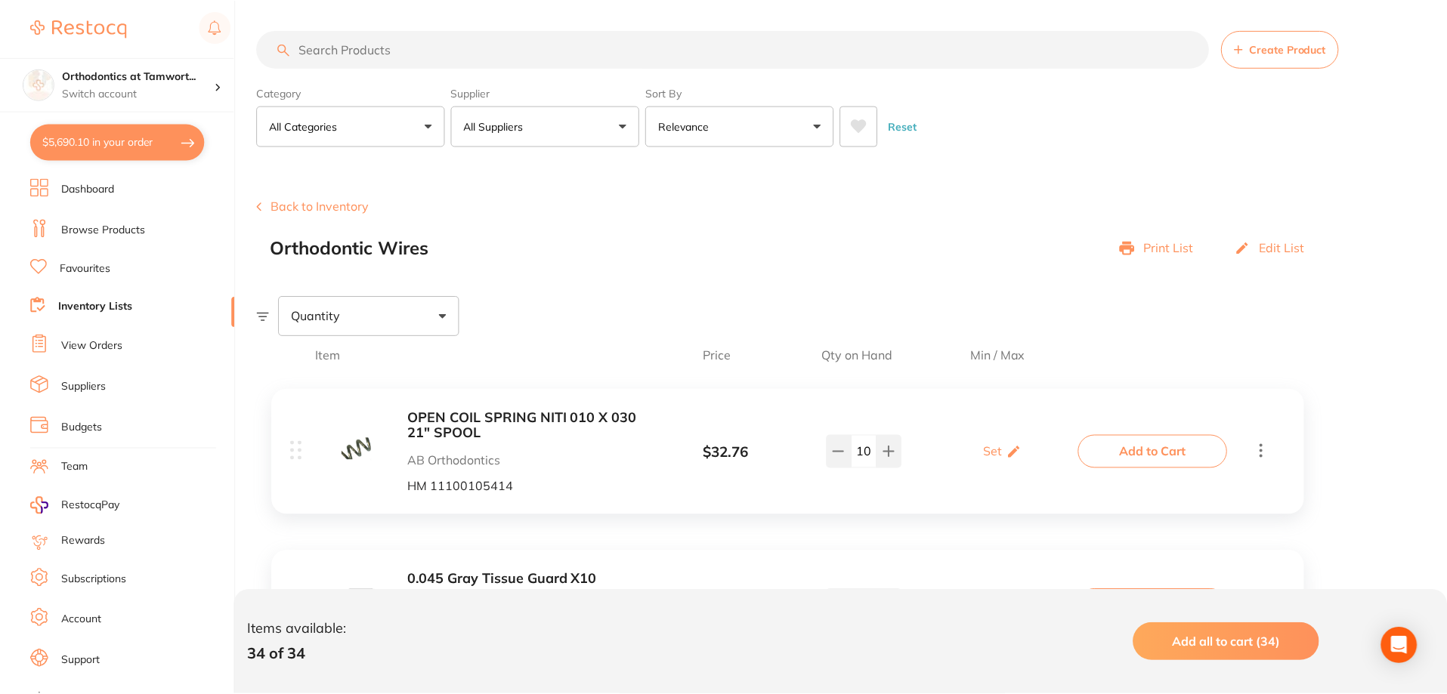
scroll to position [1295, 0]
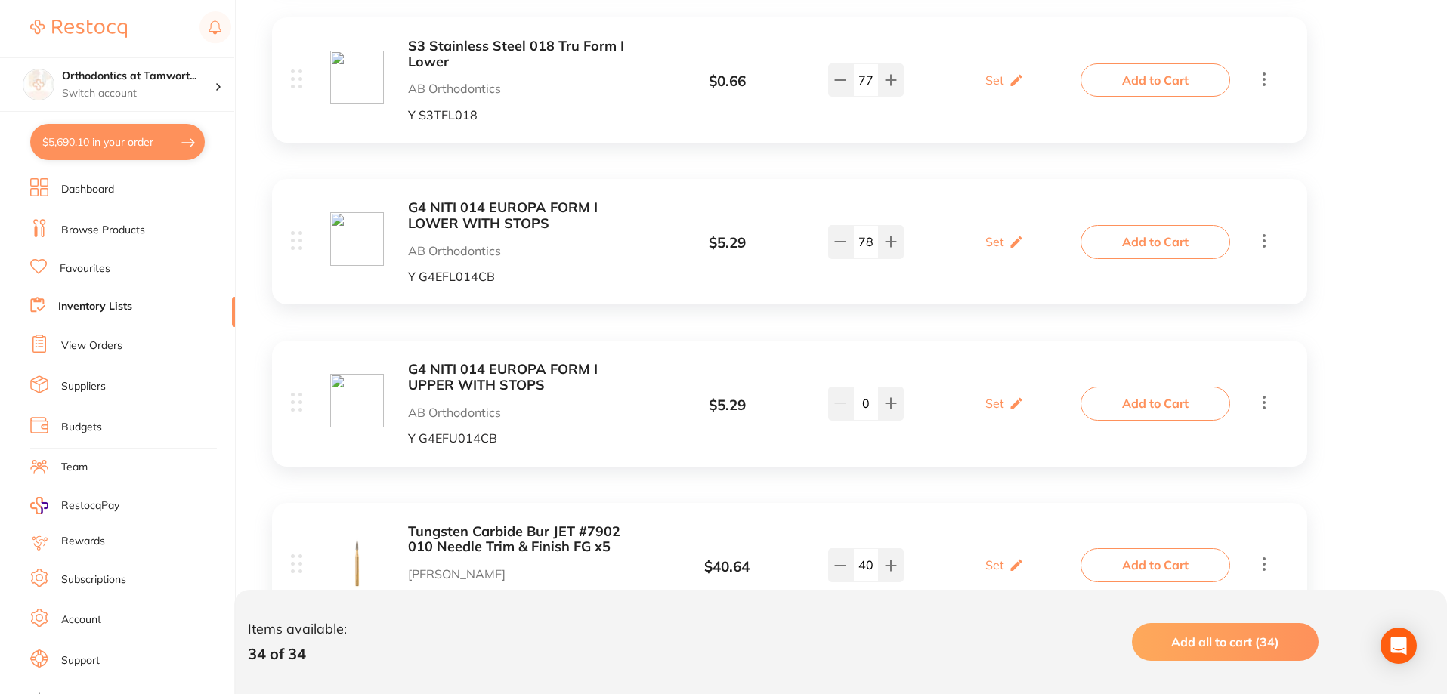
click at [471, 376] on b "G4 NITI 014 EUROPA FORM I UPPER WITH STOPS" at bounding box center [527, 377] width 239 height 31
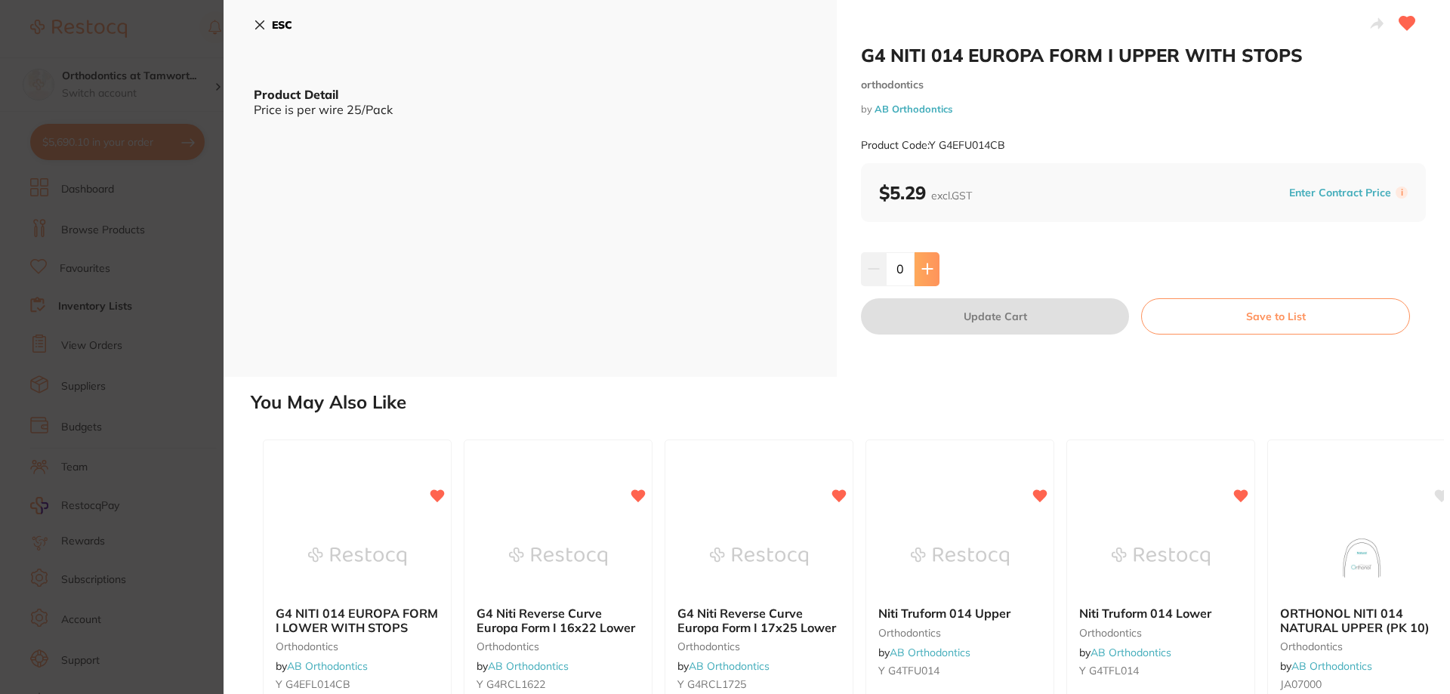
click at [926, 274] on icon at bounding box center [927, 269] width 10 height 10
type input "1"
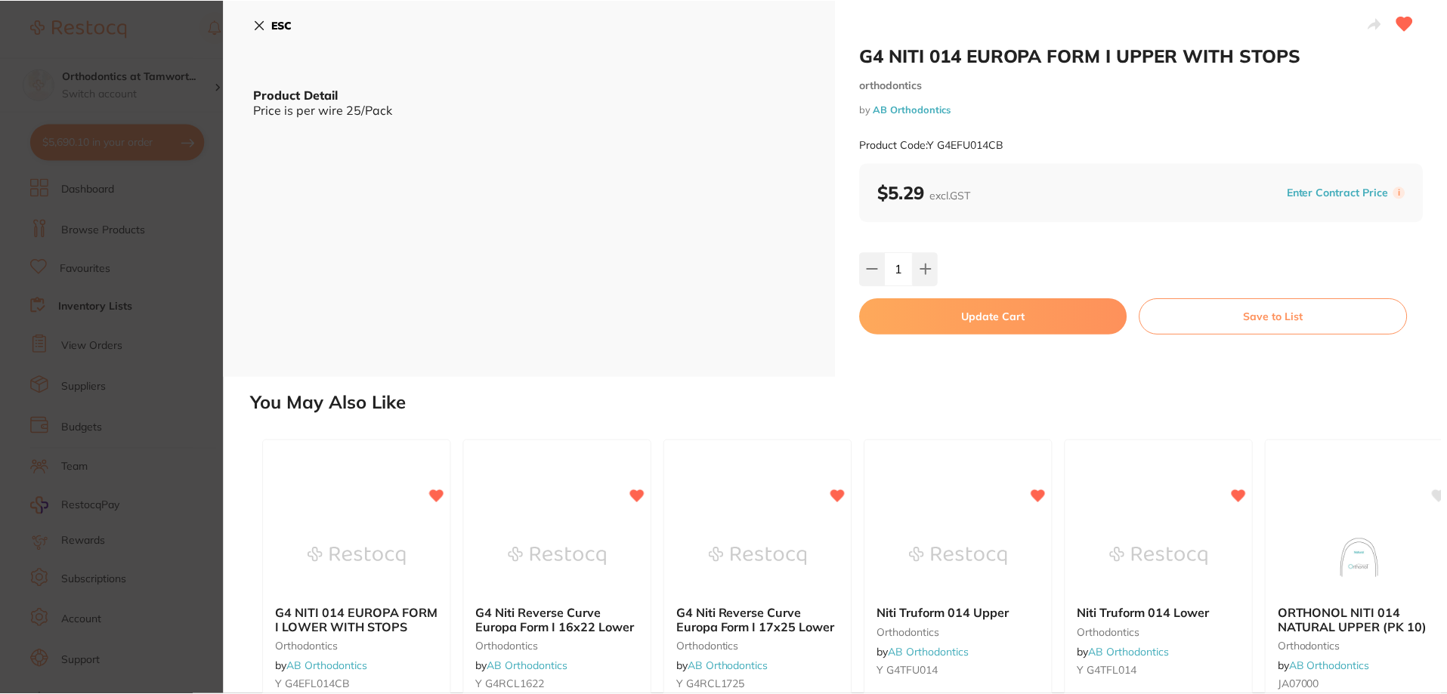
scroll to position [1295, 0]
click at [981, 324] on button "Update Cart" at bounding box center [993, 316] width 267 height 36
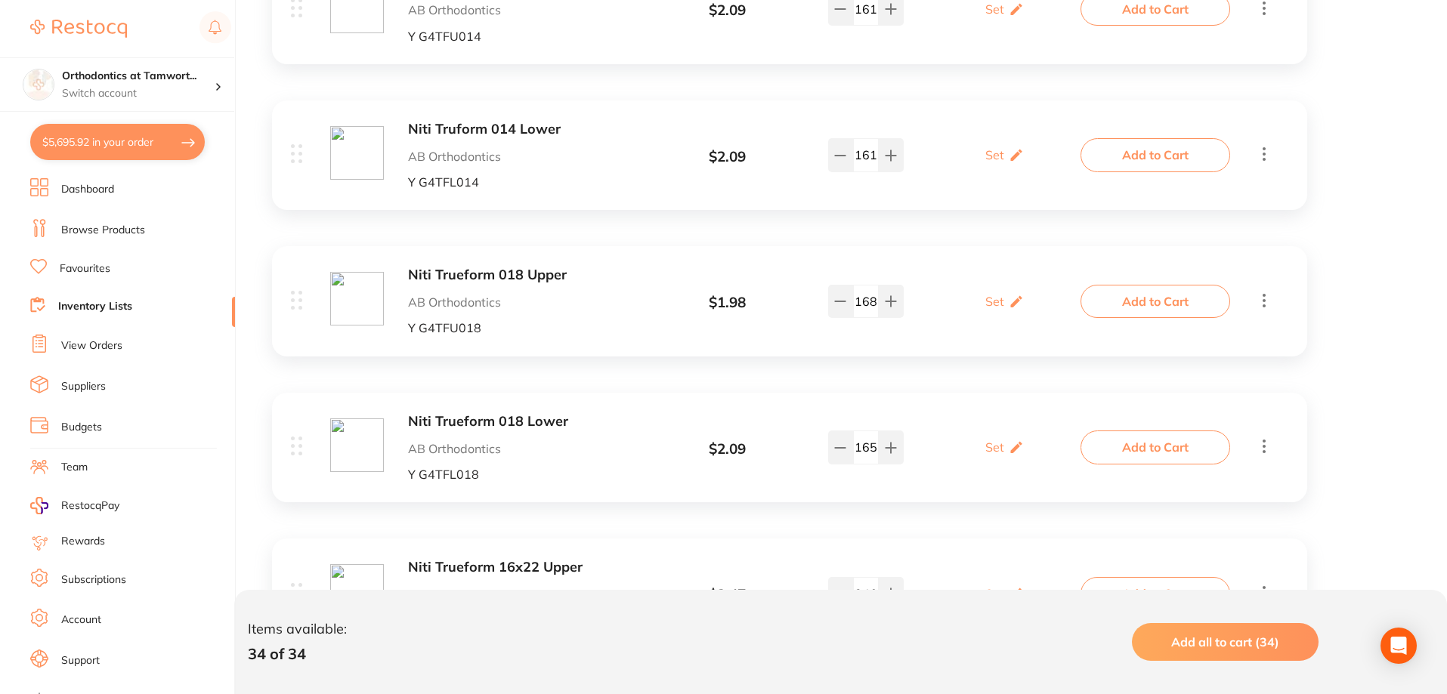
scroll to position [4619, 0]
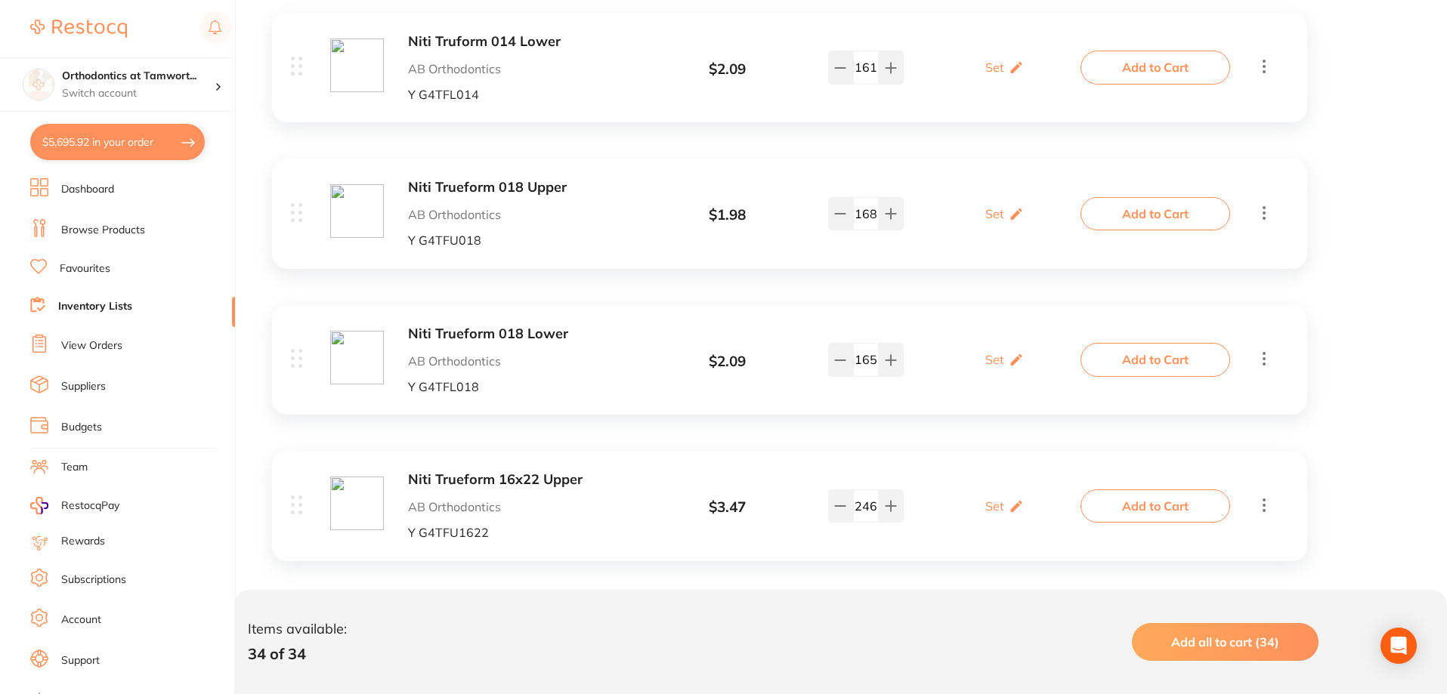
click at [469, 184] on b "Niti Trueform 018 Upper" at bounding box center [527, 188] width 239 height 16
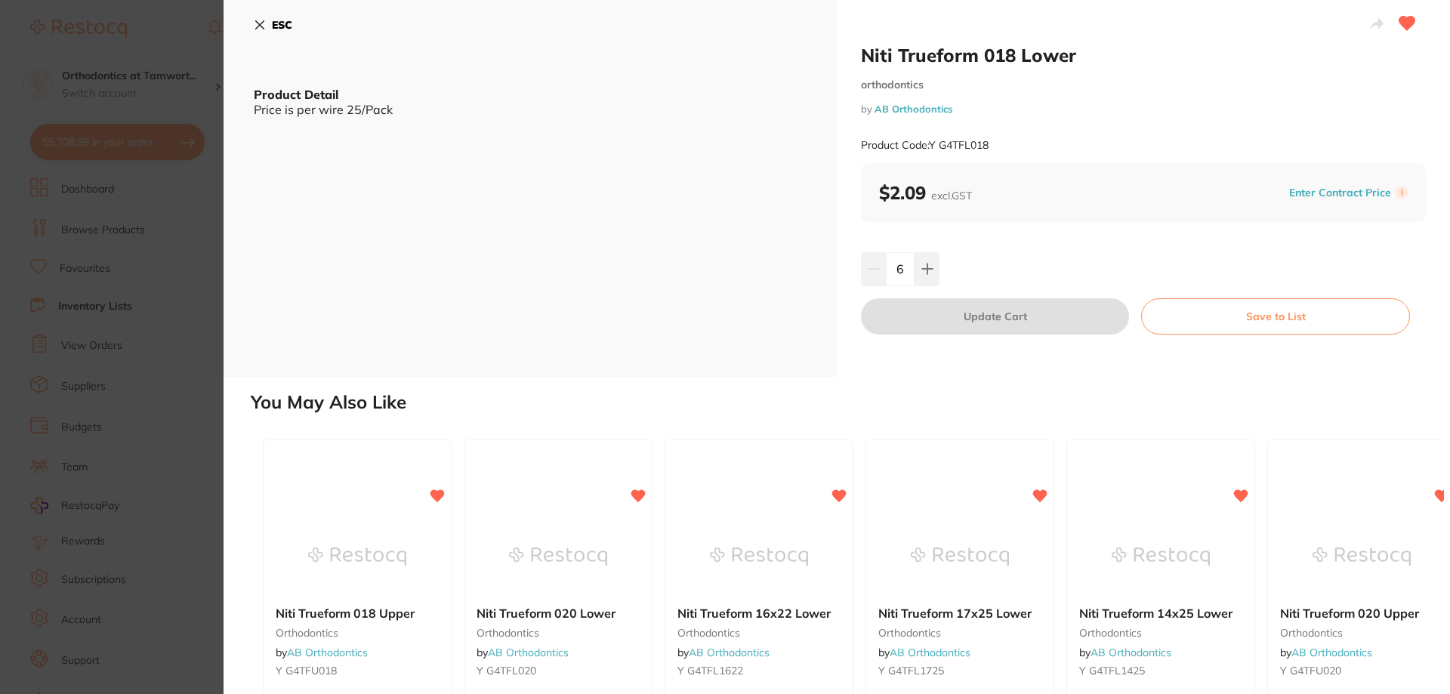
type input "6"
click at [980, 280] on div "6" at bounding box center [1143, 268] width 565 height 33
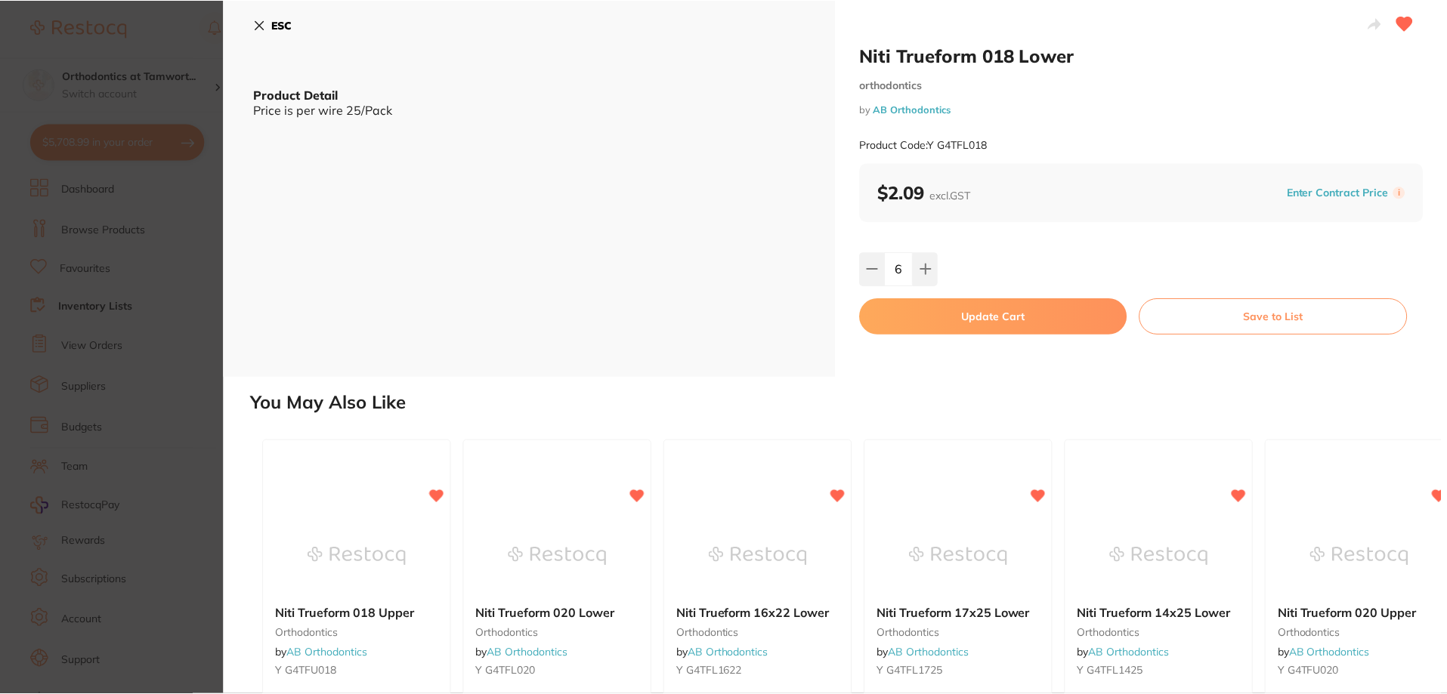
scroll to position [4619, 0]
click at [959, 321] on button "Update Cart" at bounding box center [993, 316] width 267 height 36
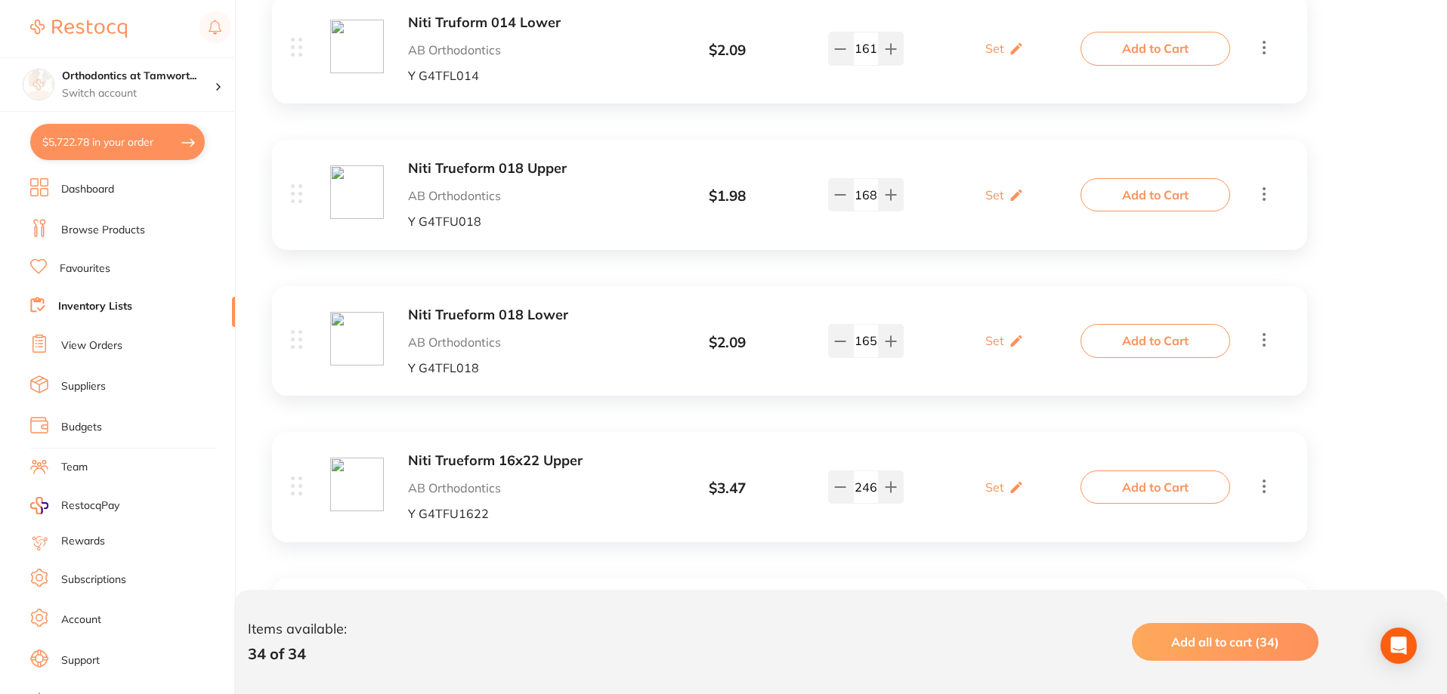
scroll to position [4770, 0]
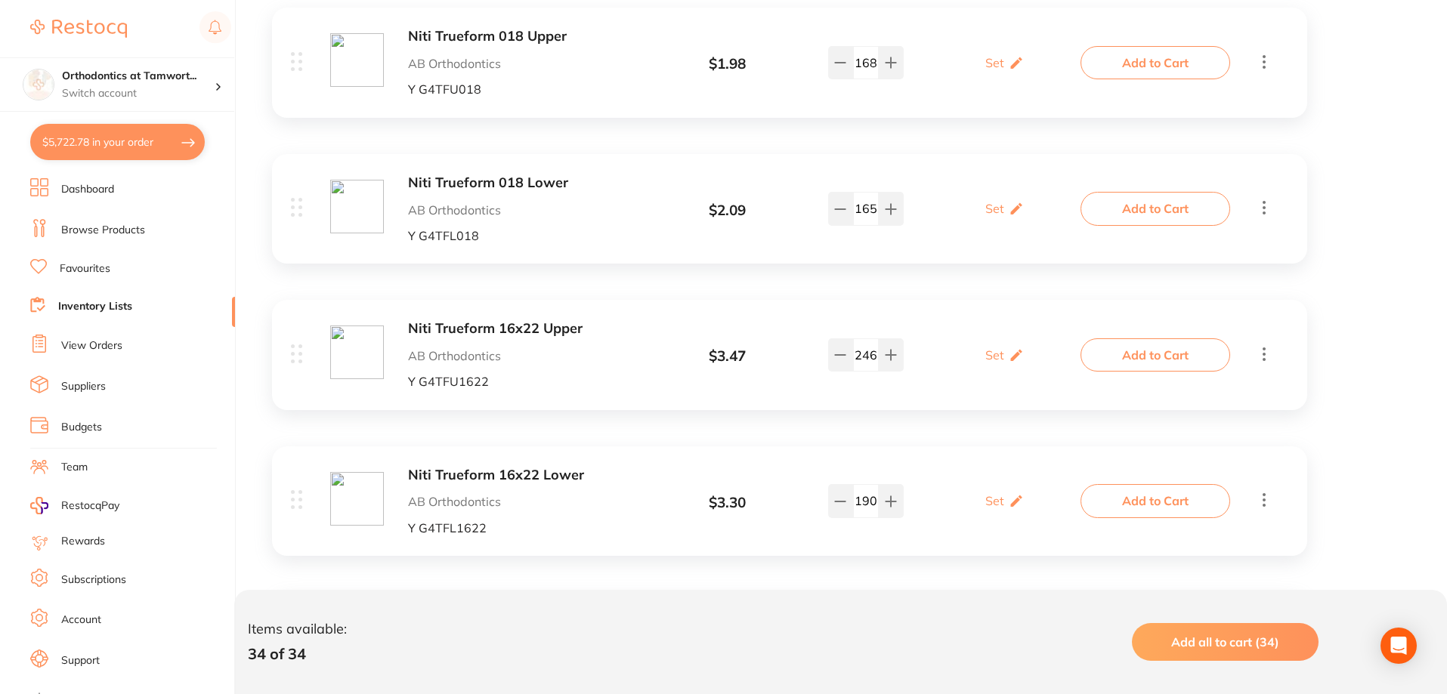
click at [530, 332] on b "Niti Trueform 16x22 Upper" at bounding box center [527, 329] width 239 height 16
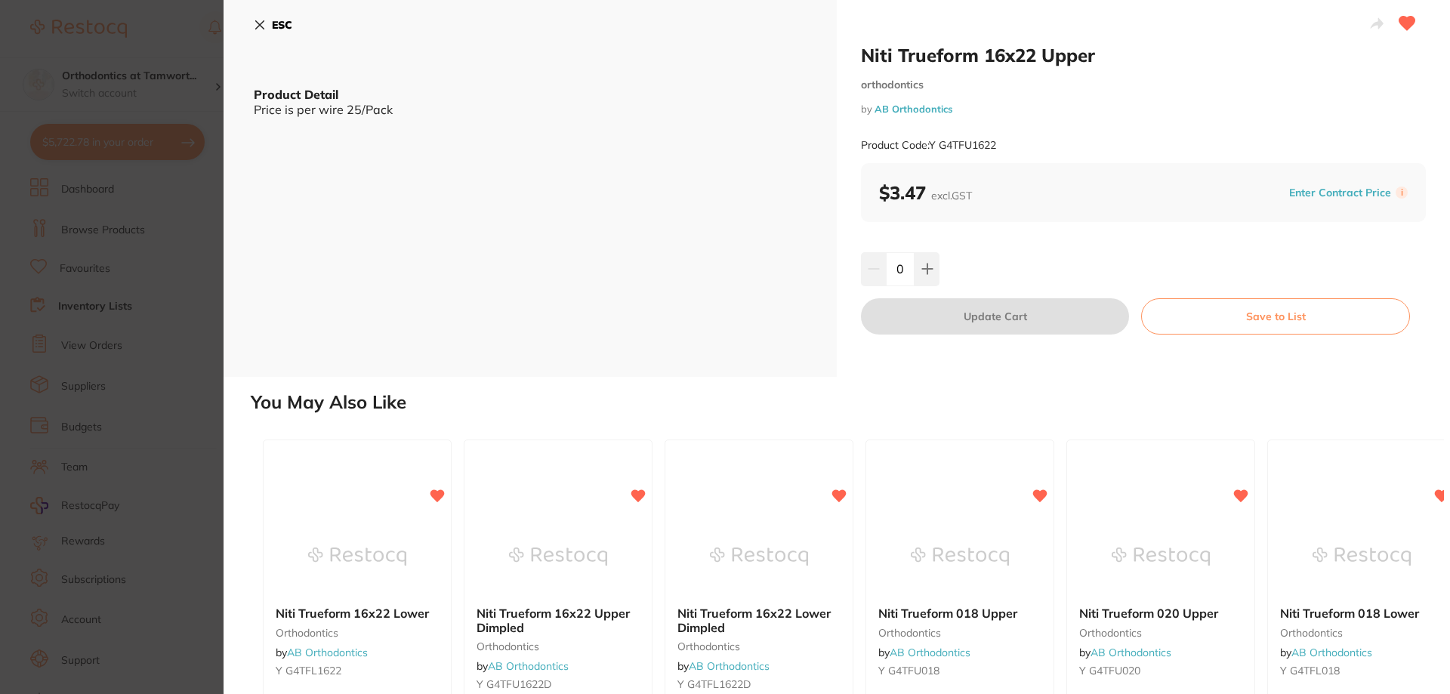
drag, startPoint x: 909, startPoint y: 276, endPoint x: 900, endPoint y: 276, distance: 9.1
click at [900, 276] on input "0" at bounding box center [900, 268] width 29 height 33
type input "3"
click at [985, 262] on div "3" at bounding box center [1143, 268] width 565 height 33
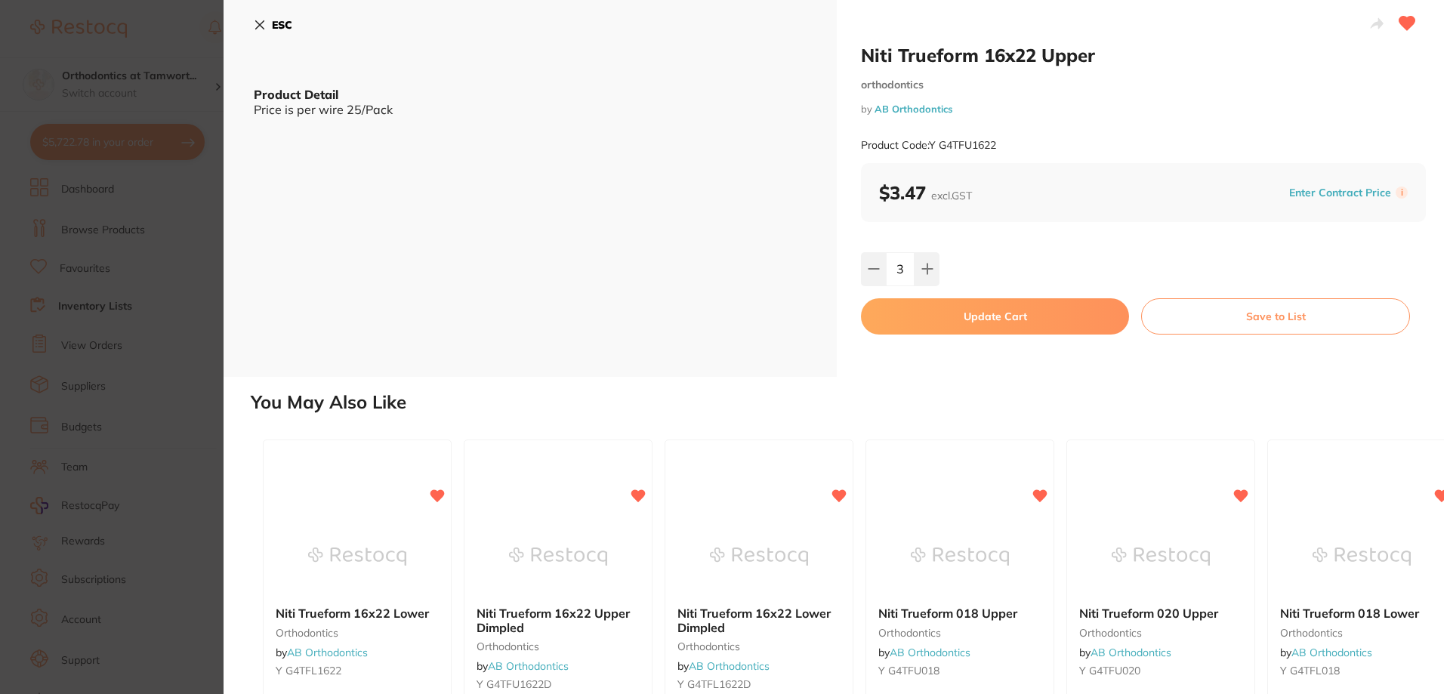
click at [975, 323] on button "Update Cart" at bounding box center [995, 316] width 268 height 36
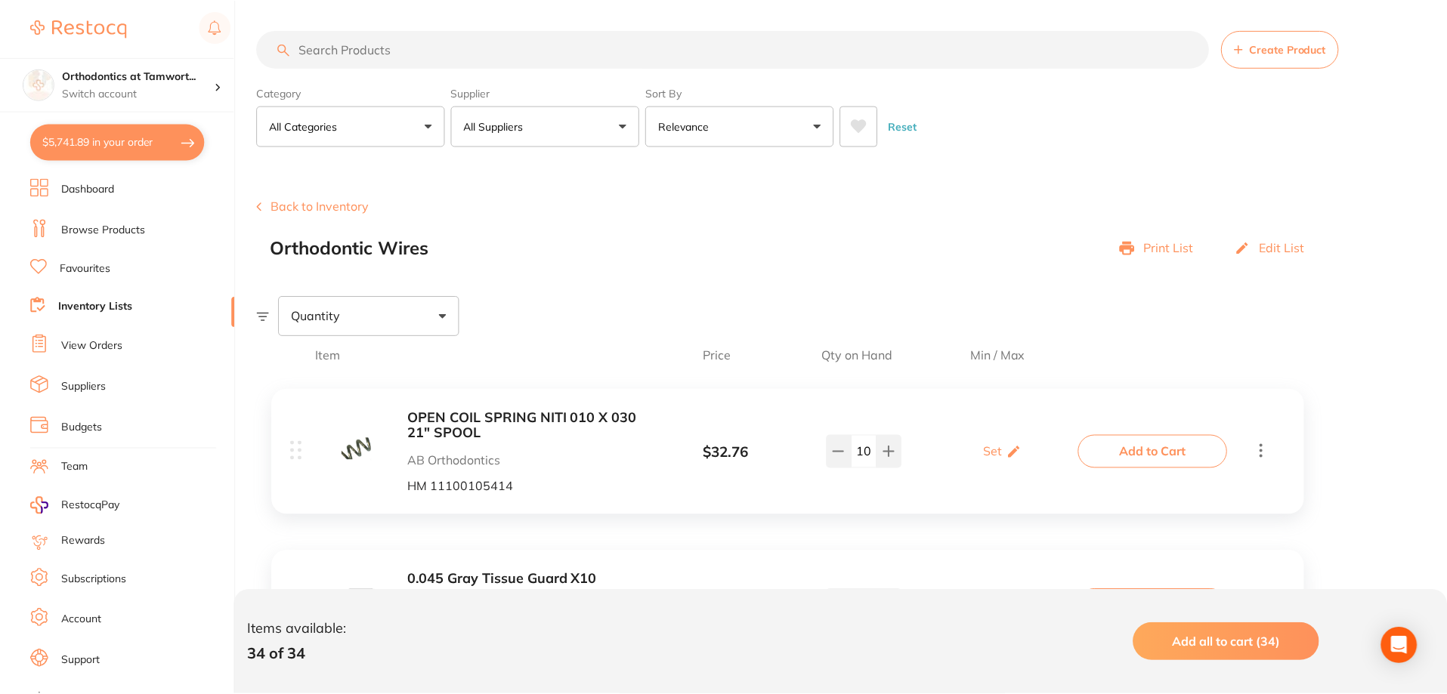
scroll to position [4770, 0]
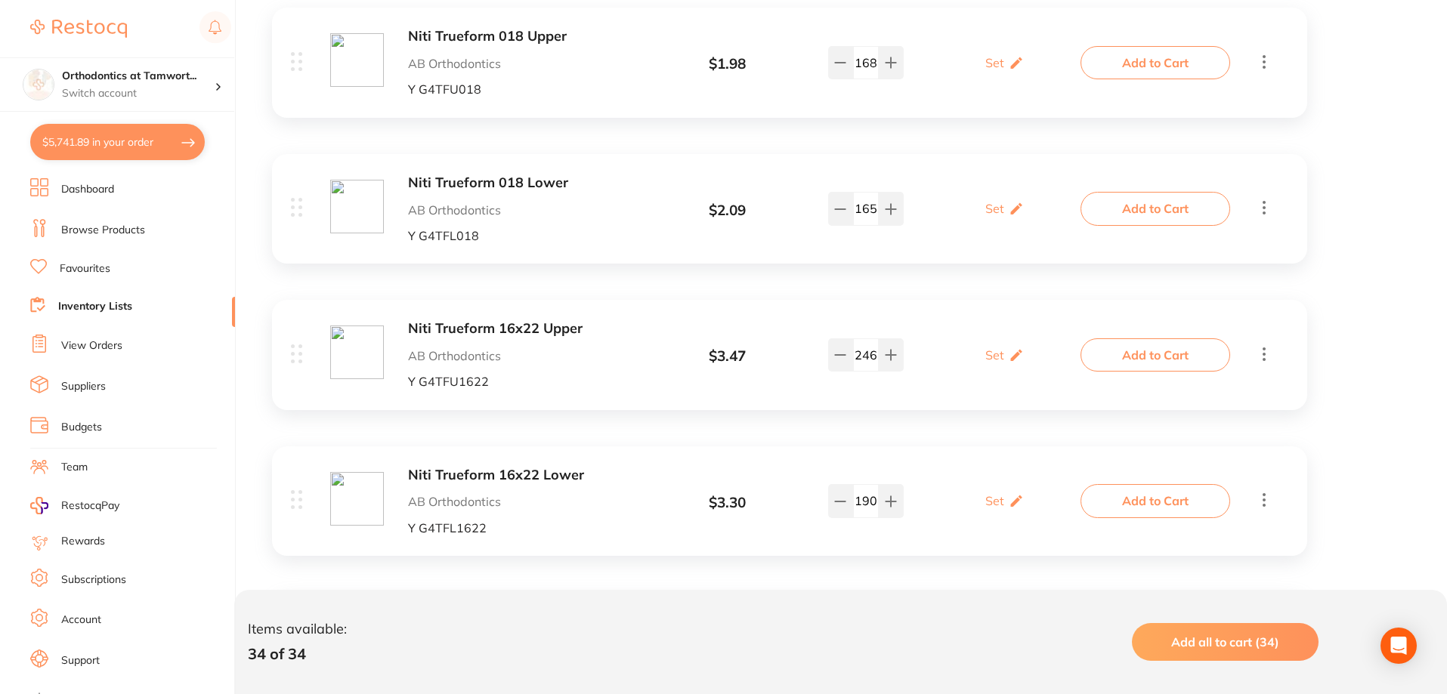
click at [503, 480] on b "Niti Trueform 16x22 Lower" at bounding box center [527, 476] width 239 height 16
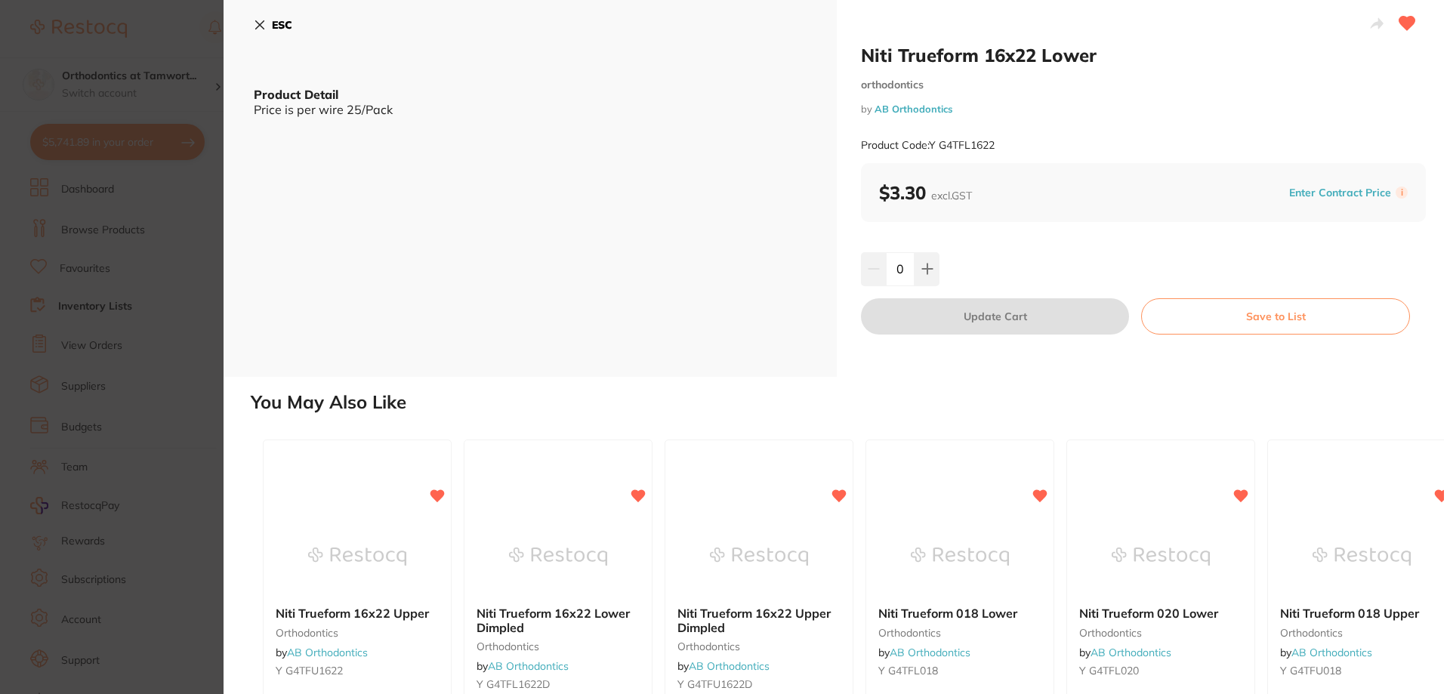
click at [904, 272] on input "0" at bounding box center [900, 268] width 29 height 33
type input "4"
click at [985, 264] on div "4" at bounding box center [1141, 268] width 563 height 33
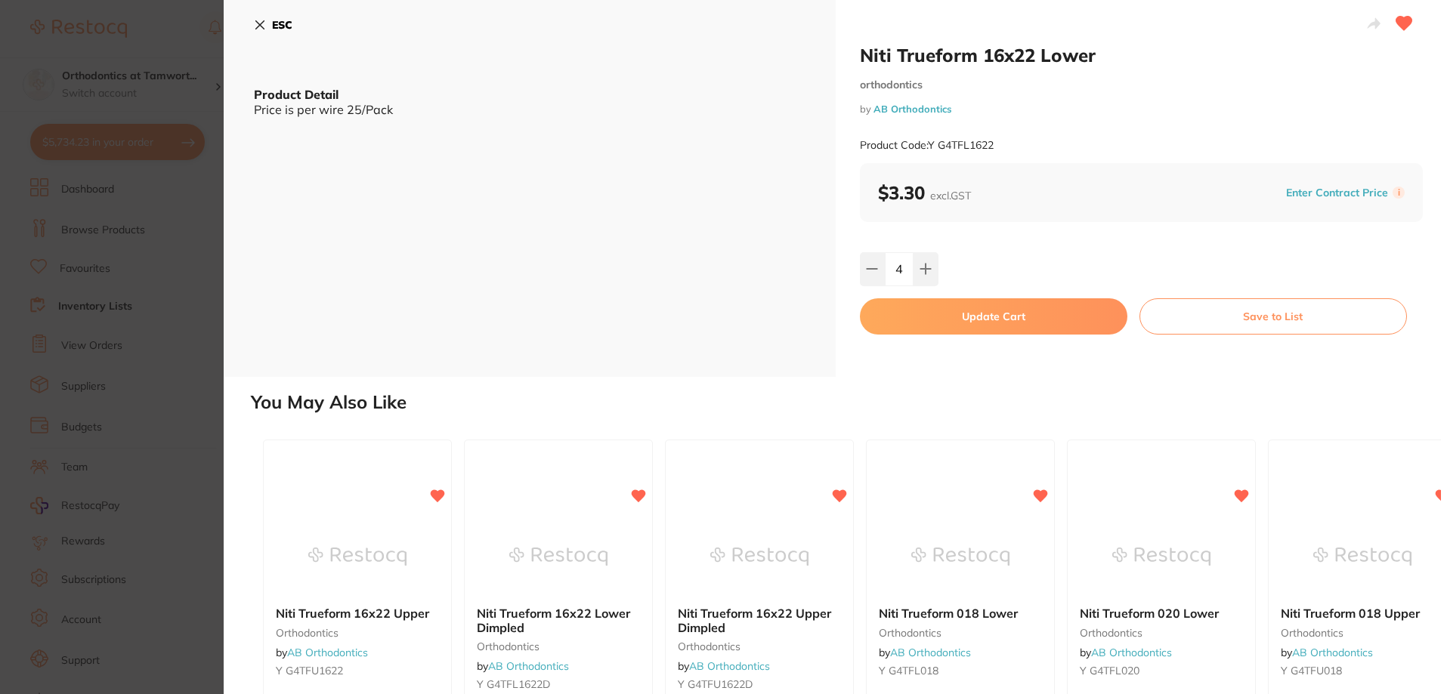
click at [959, 317] on button "Update Cart" at bounding box center [993, 316] width 267 height 36
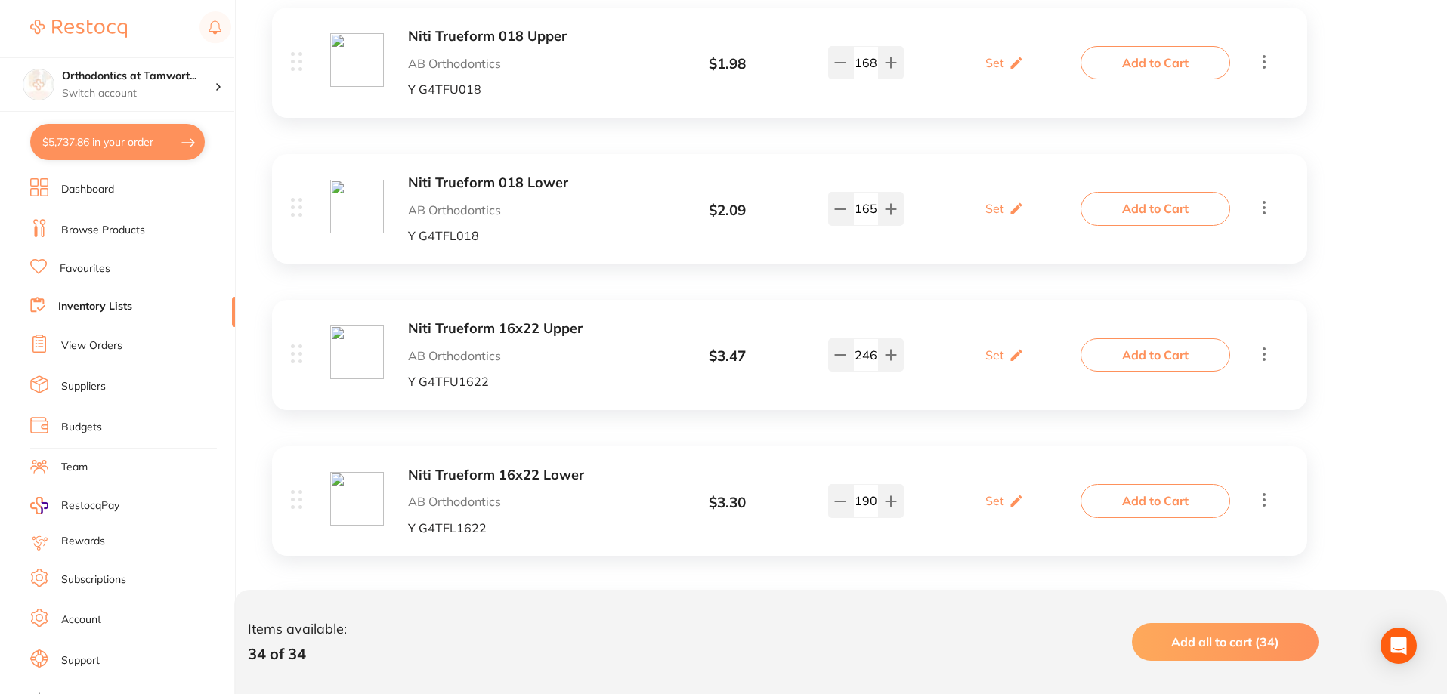
type input "4"
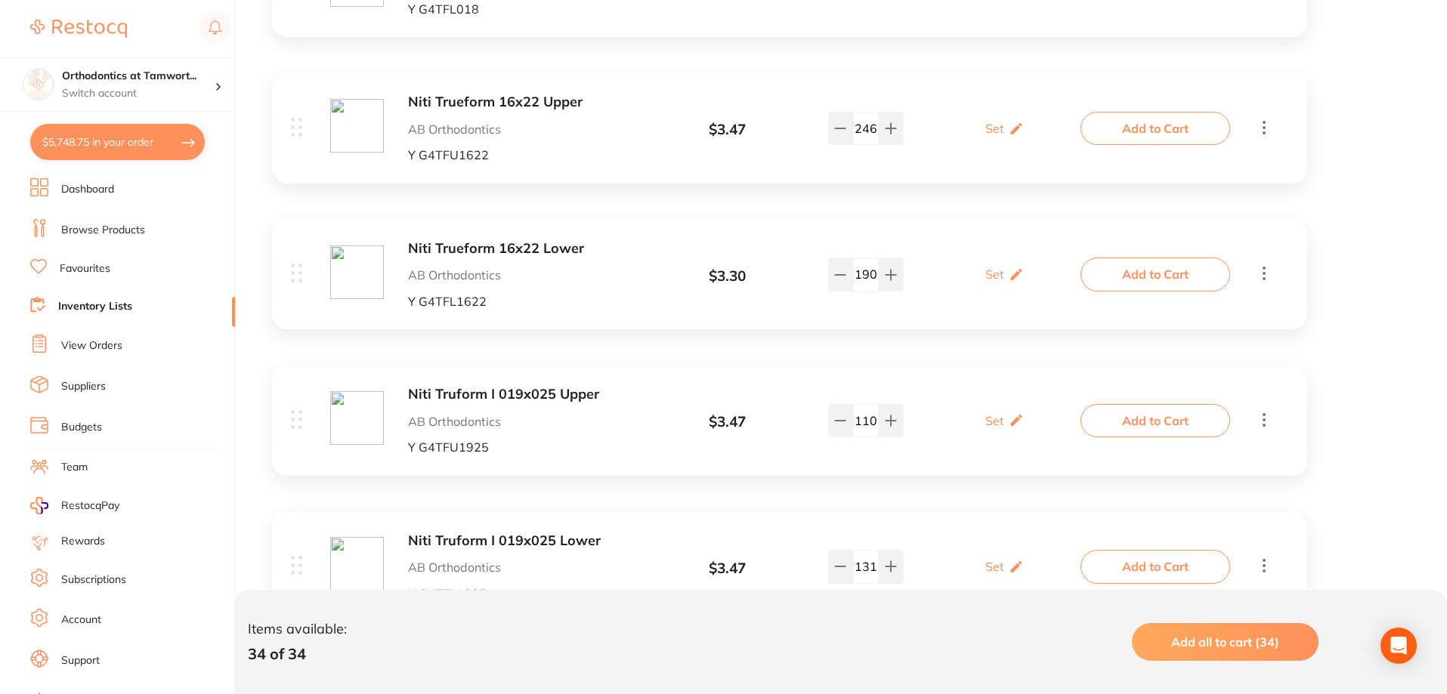
scroll to position [5072, 0]
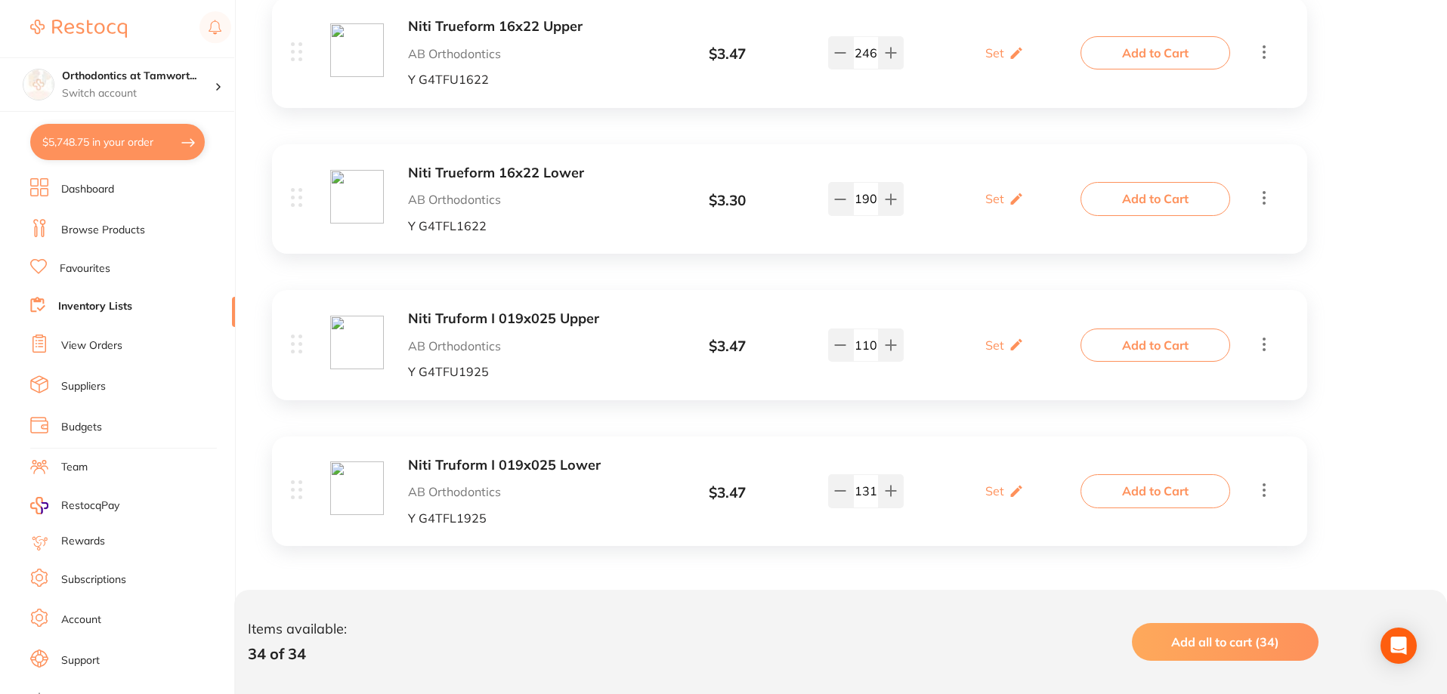
click at [538, 320] on b "Niti Truform I 019x025 Upper" at bounding box center [527, 319] width 239 height 16
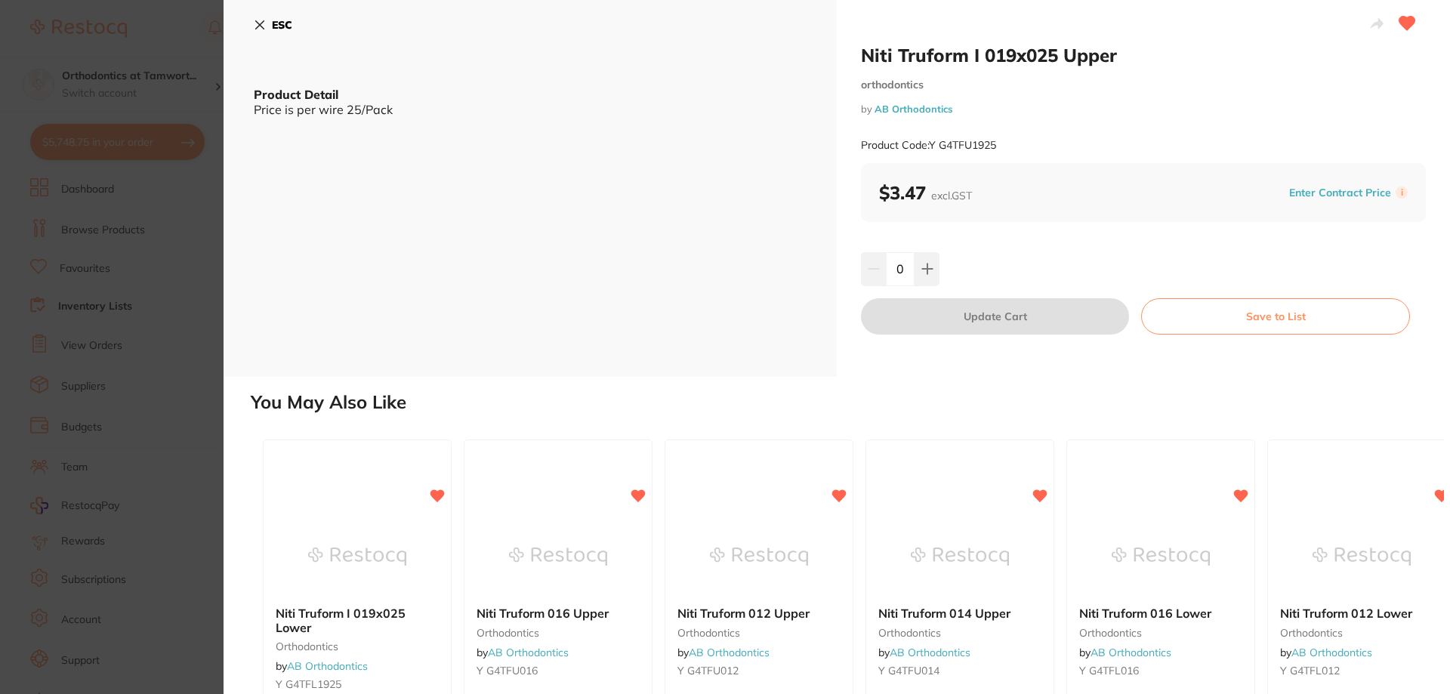
click at [905, 270] on input "0" at bounding box center [900, 268] width 29 height 33
type input "6"
click at [1000, 265] on div "6" at bounding box center [1143, 268] width 565 height 33
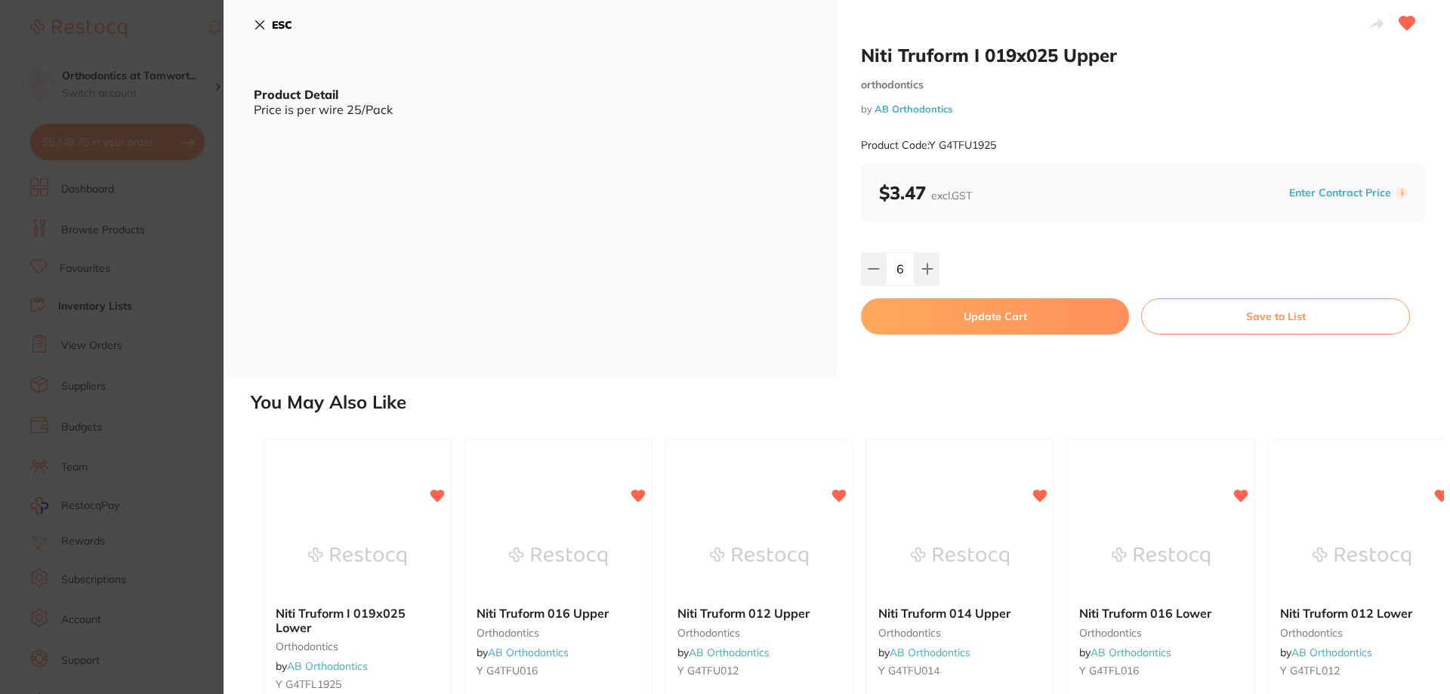
click at [987, 320] on button "Update Cart" at bounding box center [995, 316] width 268 height 36
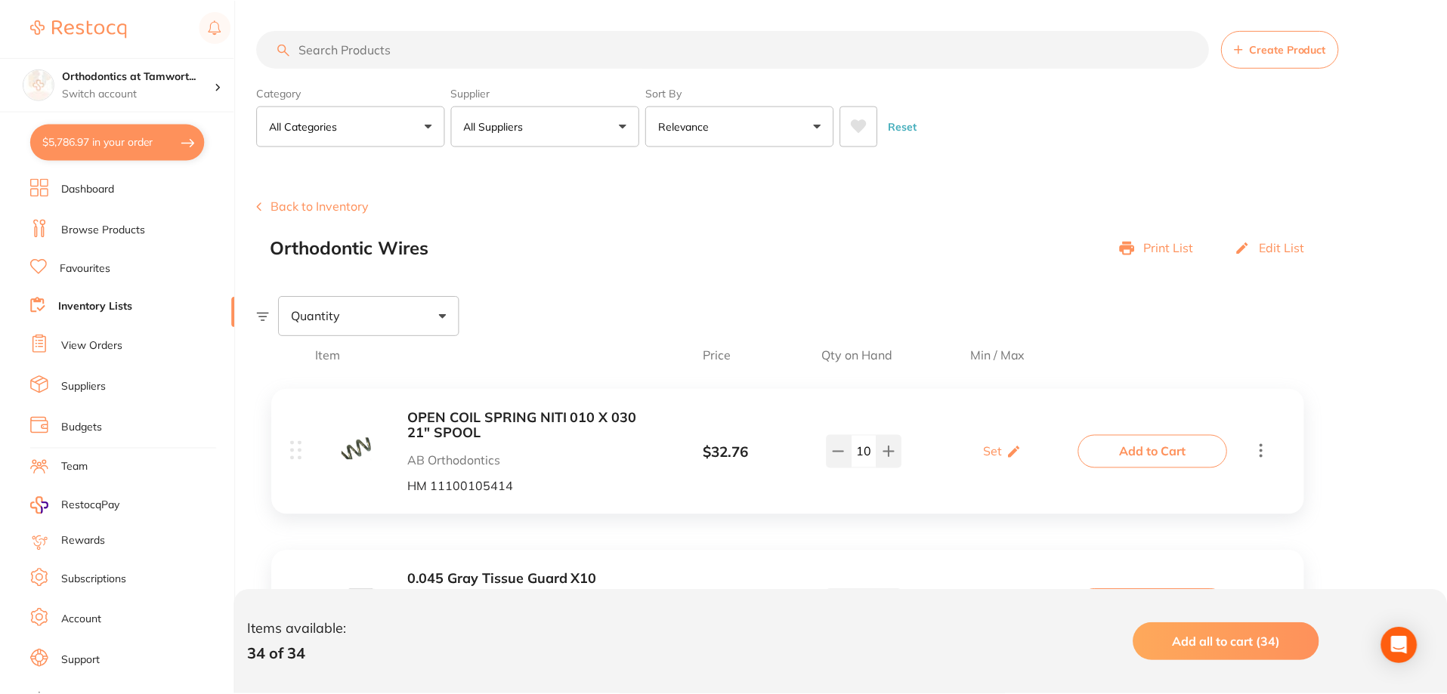
scroll to position [5072, 0]
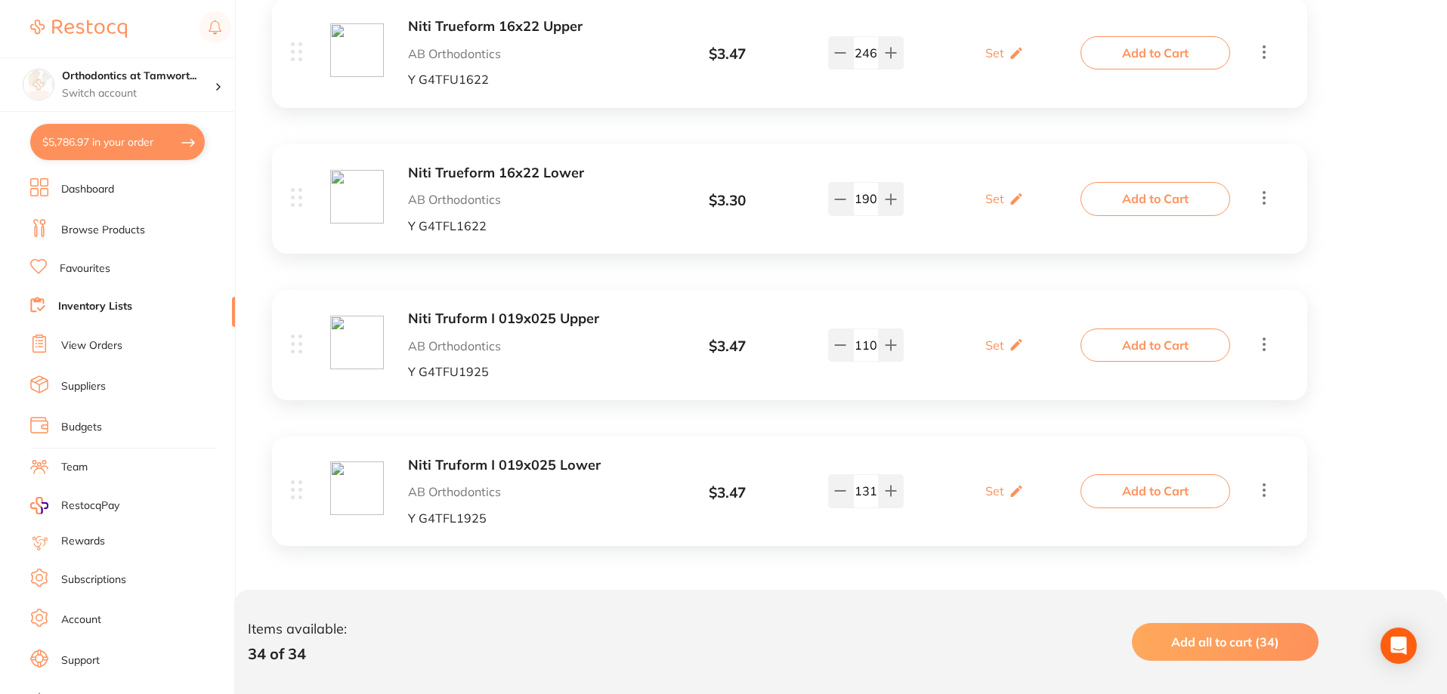
click at [514, 463] on b "Niti Truform I 019x025 Lower" at bounding box center [527, 466] width 239 height 16
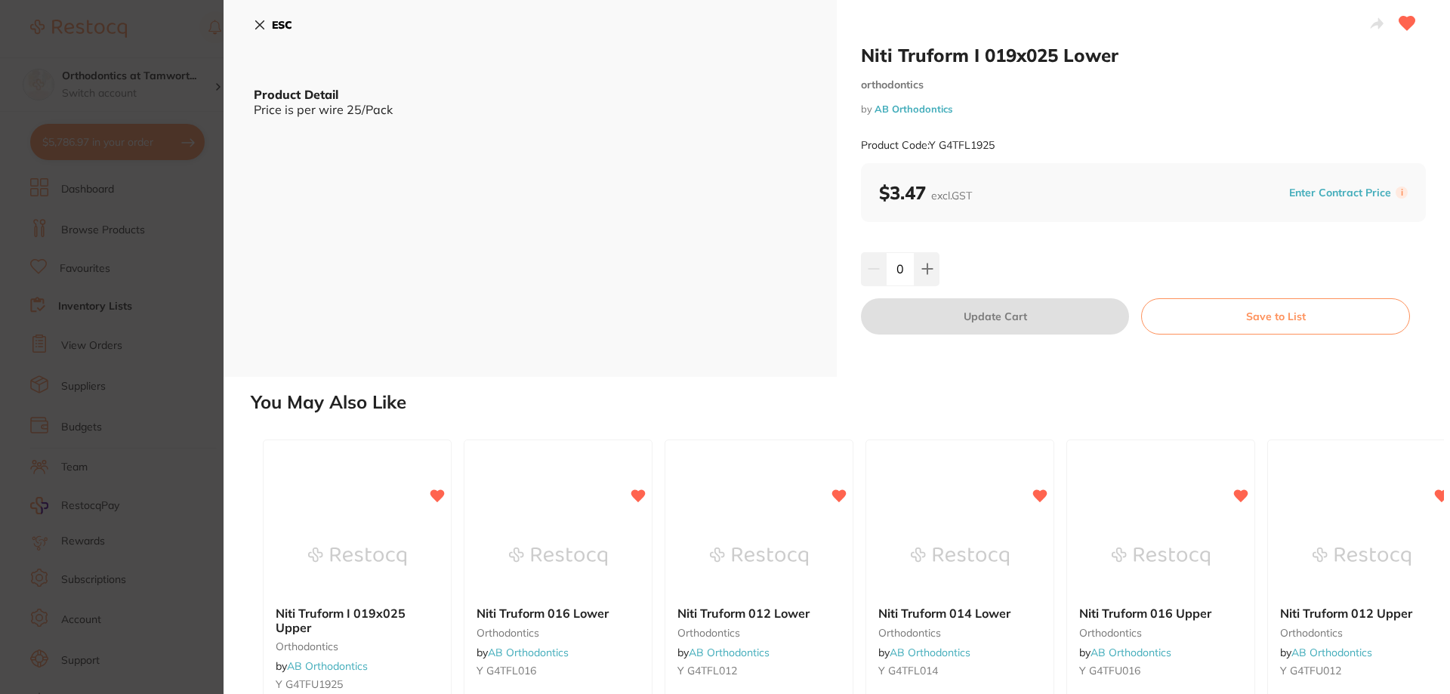
click at [906, 268] on input "0" at bounding box center [900, 268] width 29 height 33
type input "3"
click at [1004, 280] on div "3" at bounding box center [1141, 268] width 563 height 33
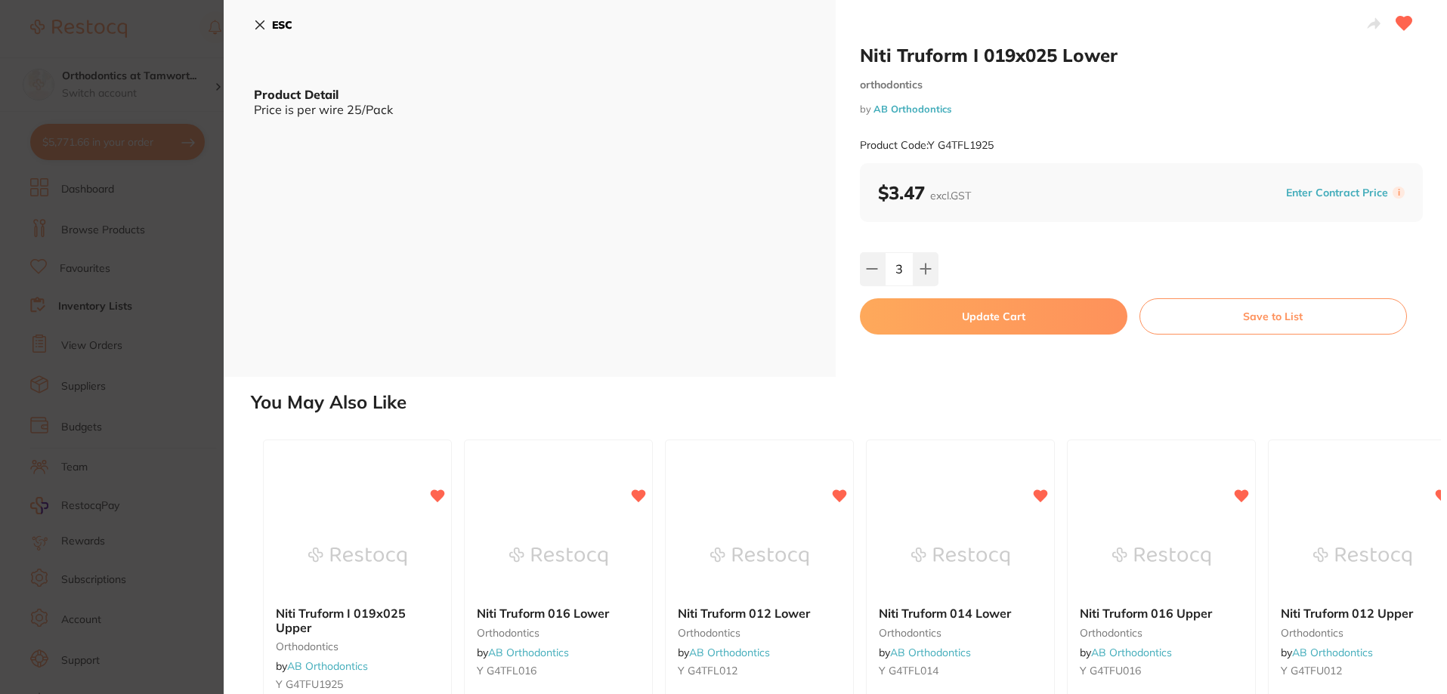
click at [988, 313] on button "Update Cart" at bounding box center [993, 316] width 267 height 36
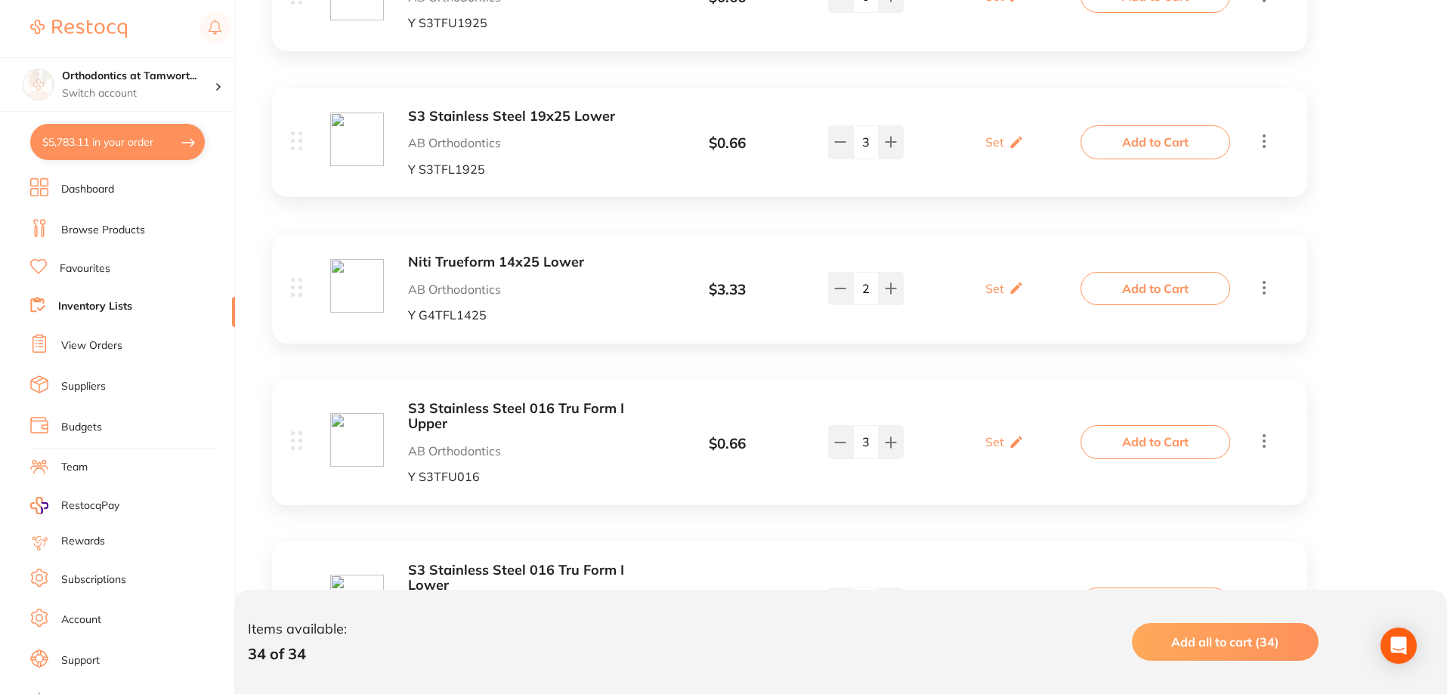
scroll to position [2580, 0]
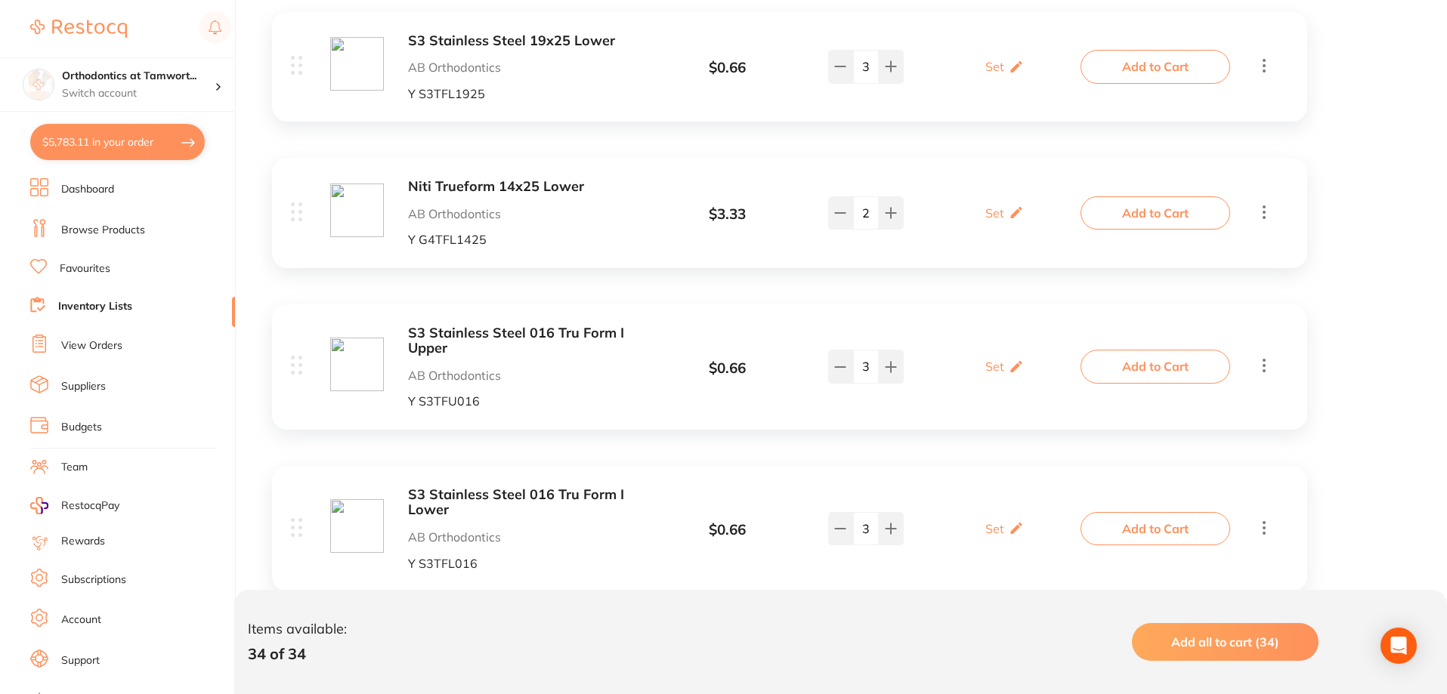
click at [470, 332] on b "S3 Stainless Steel 016 Tru Form I Upper" at bounding box center [527, 341] width 239 height 31
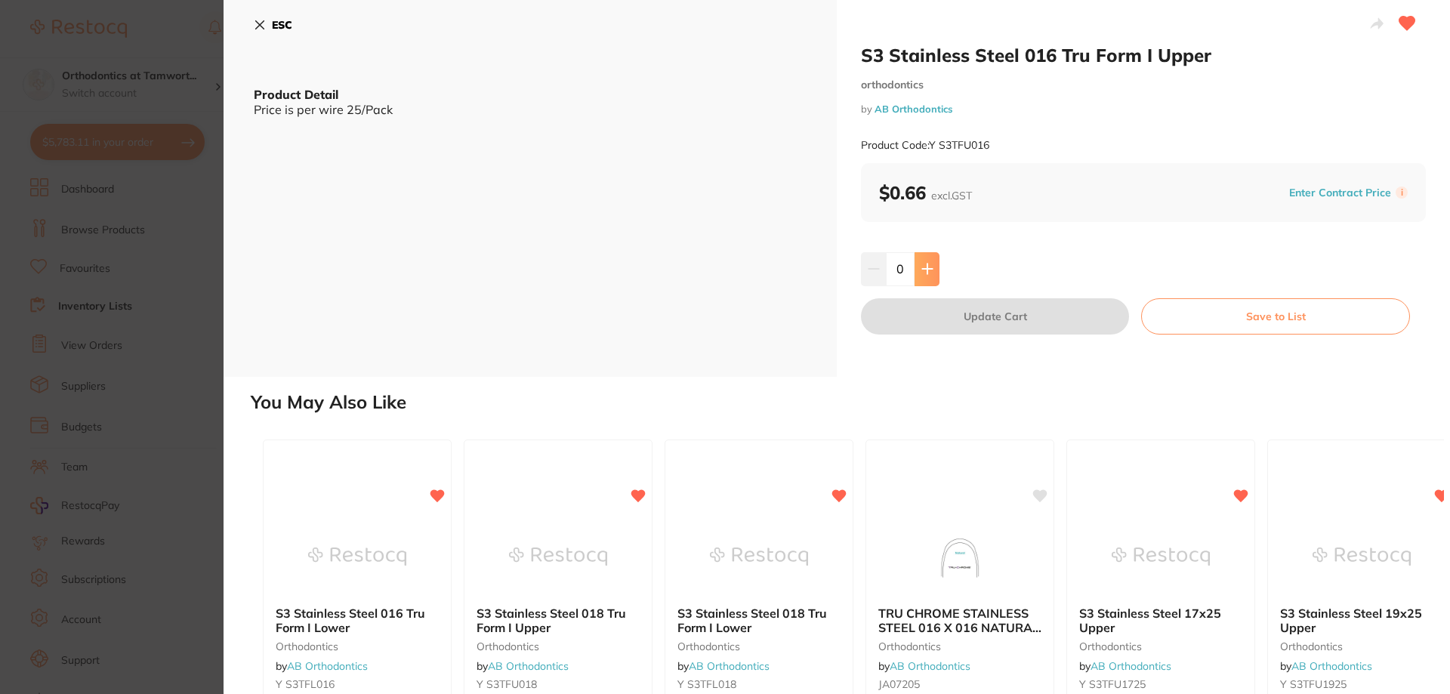
click at [931, 264] on icon at bounding box center [928, 269] width 12 height 12
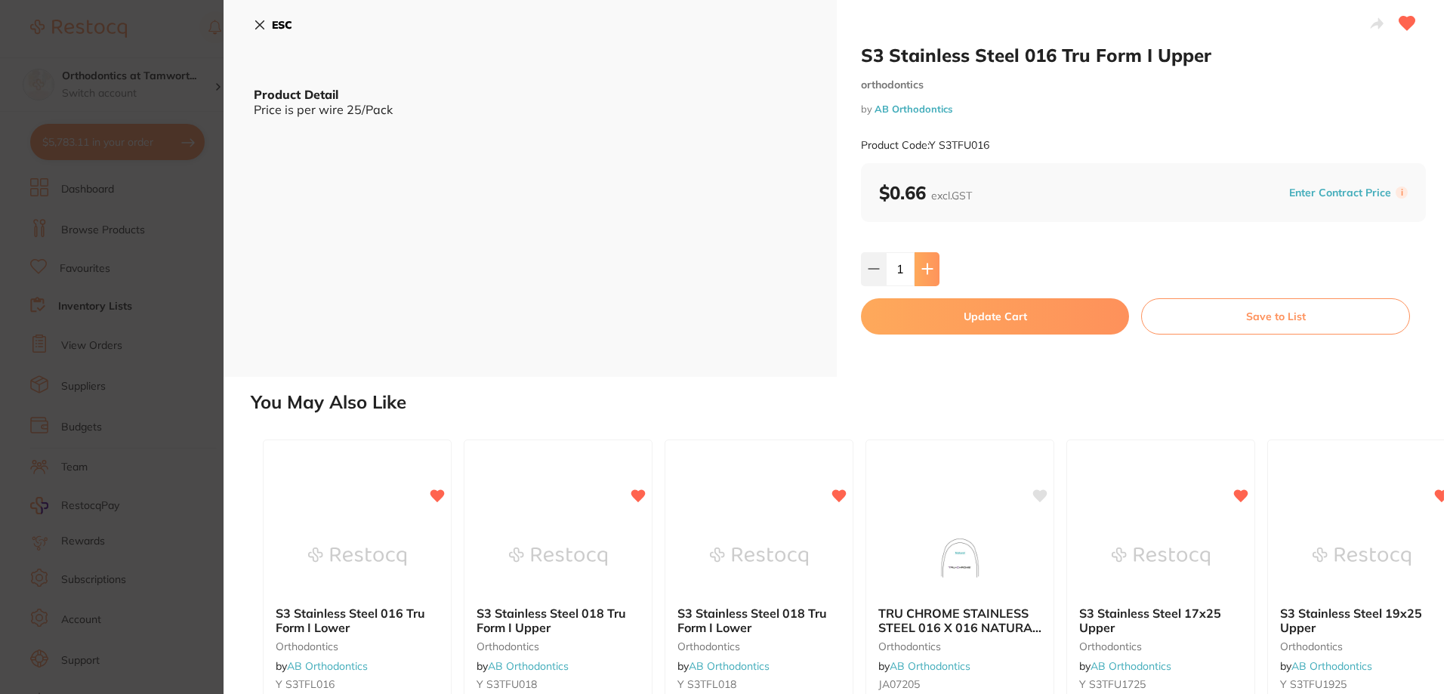
click at [931, 264] on icon at bounding box center [928, 269] width 12 height 12
type input "2"
click at [960, 313] on button "Update Cart" at bounding box center [995, 316] width 268 height 36
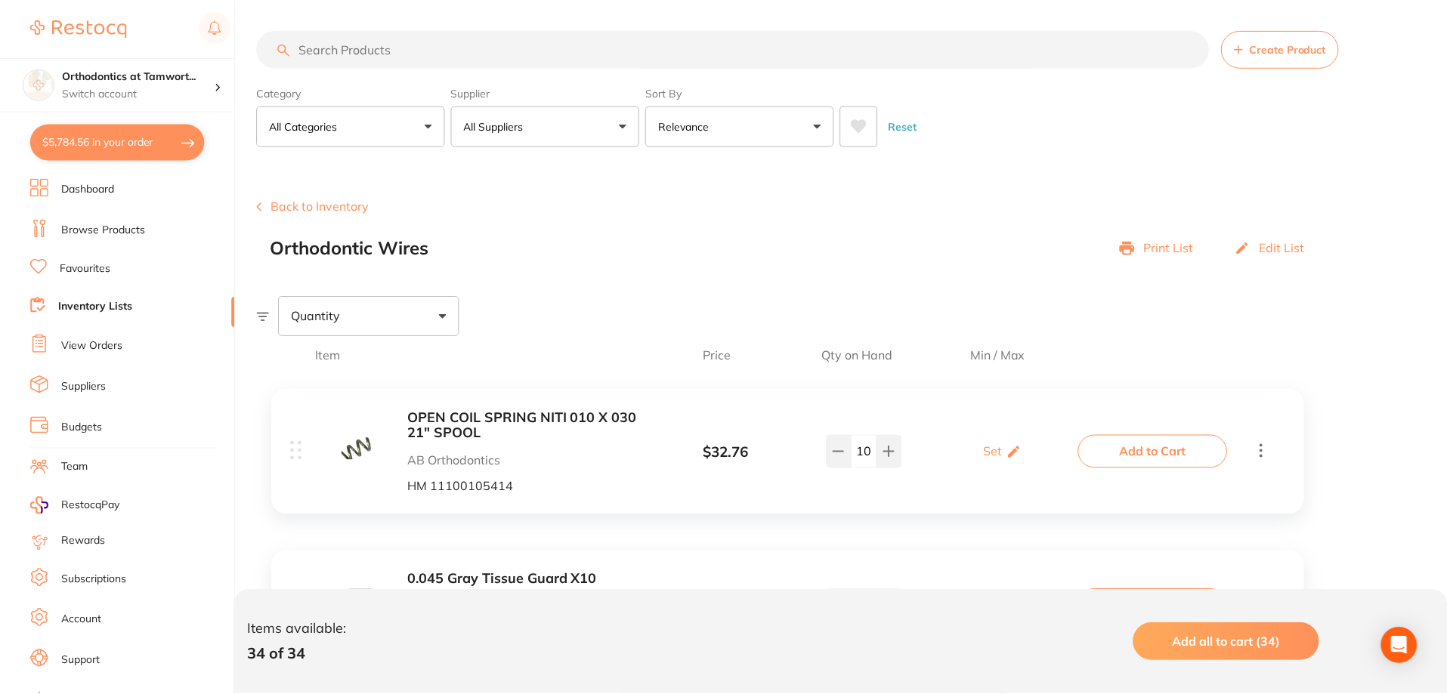
scroll to position [2580, 0]
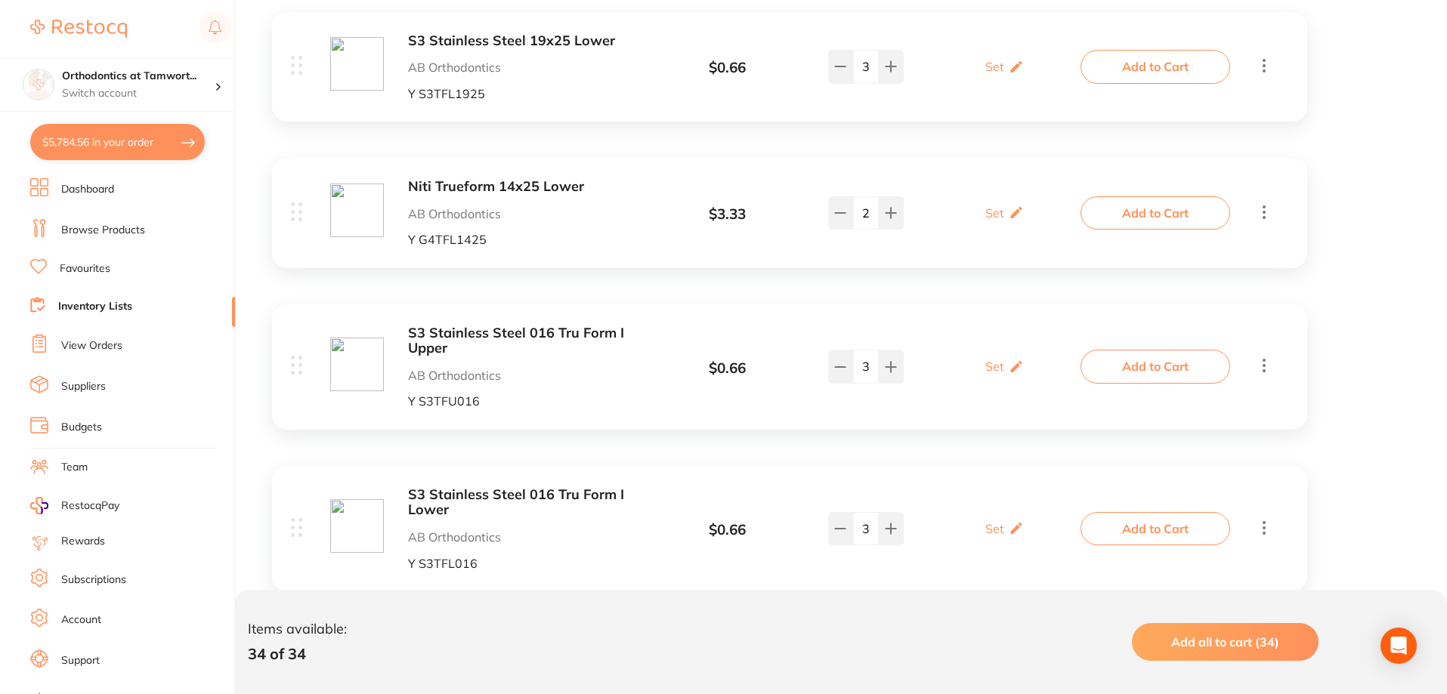
click at [569, 492] on b "S3 Stainless Steel 016 Tru Form I Lower" at bounding box center [527, 502] width 239 height 31
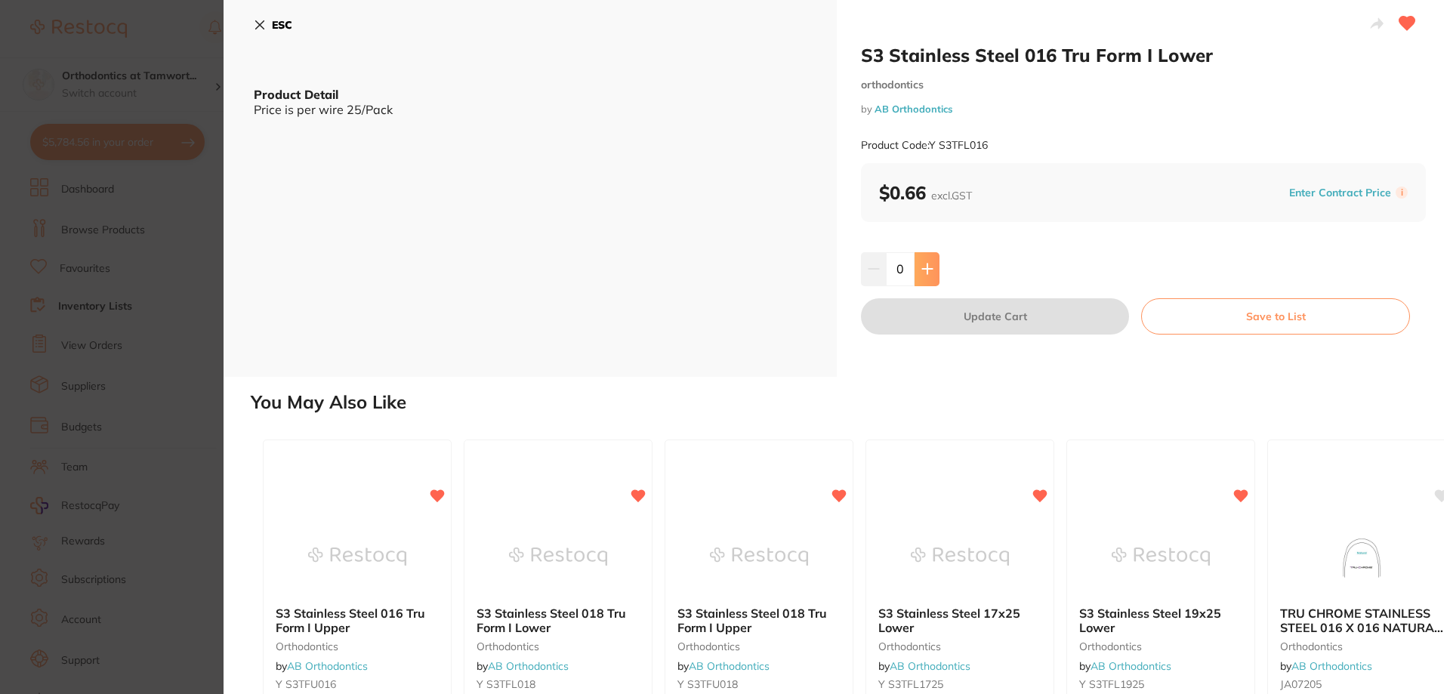
click at [919, 267] on button at bounding box center [927, 268] width 25 height 33
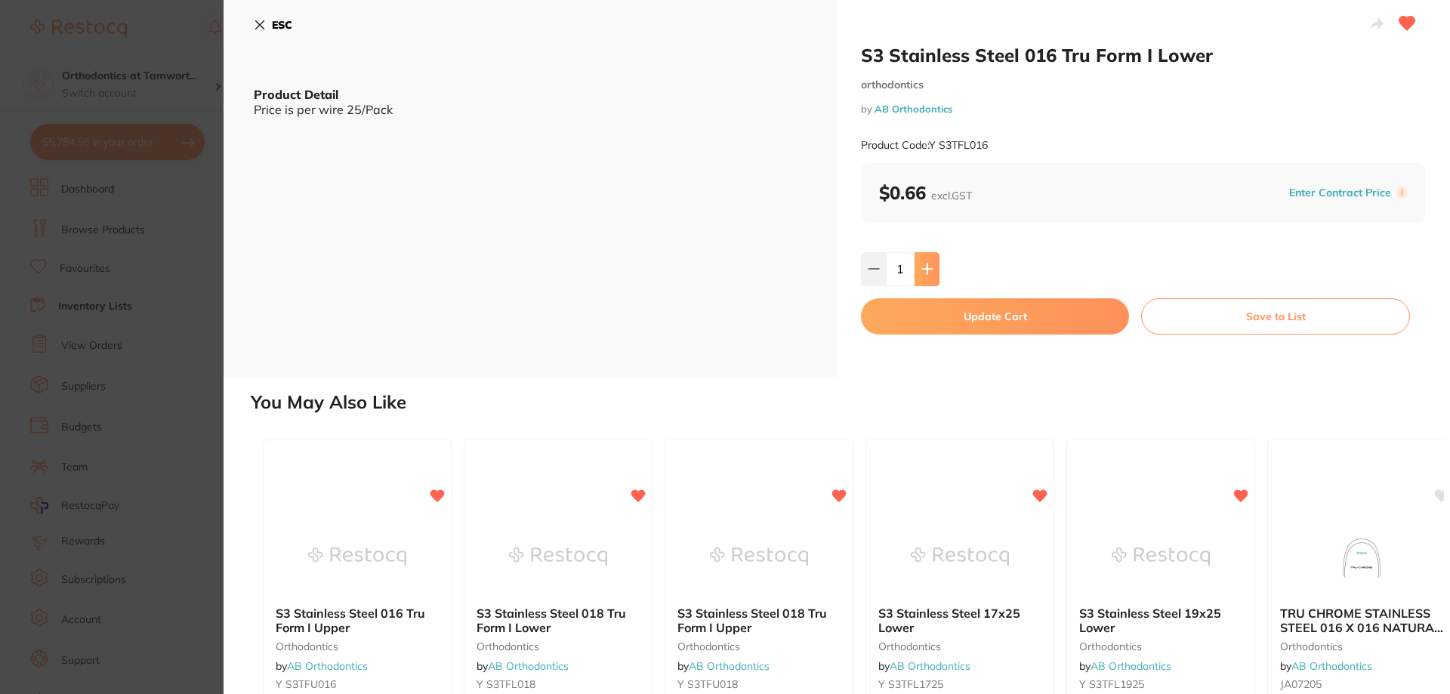
click at [919, 267] on button at bounding box center [927, 268] width 25 height 33
type input "2"
click at [957, 327] on button "Update Cart" at bounding box center [993, 316] width 267 height 36
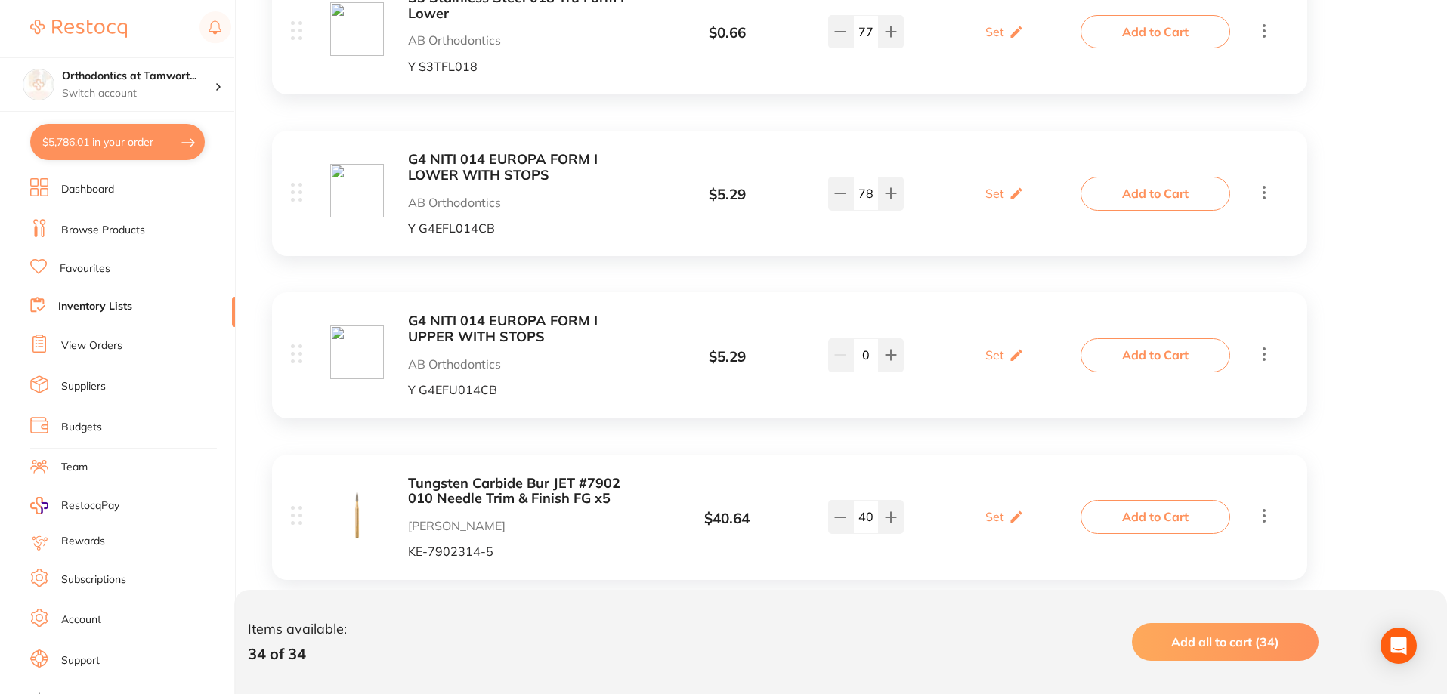
scroll to position [1144, 0]
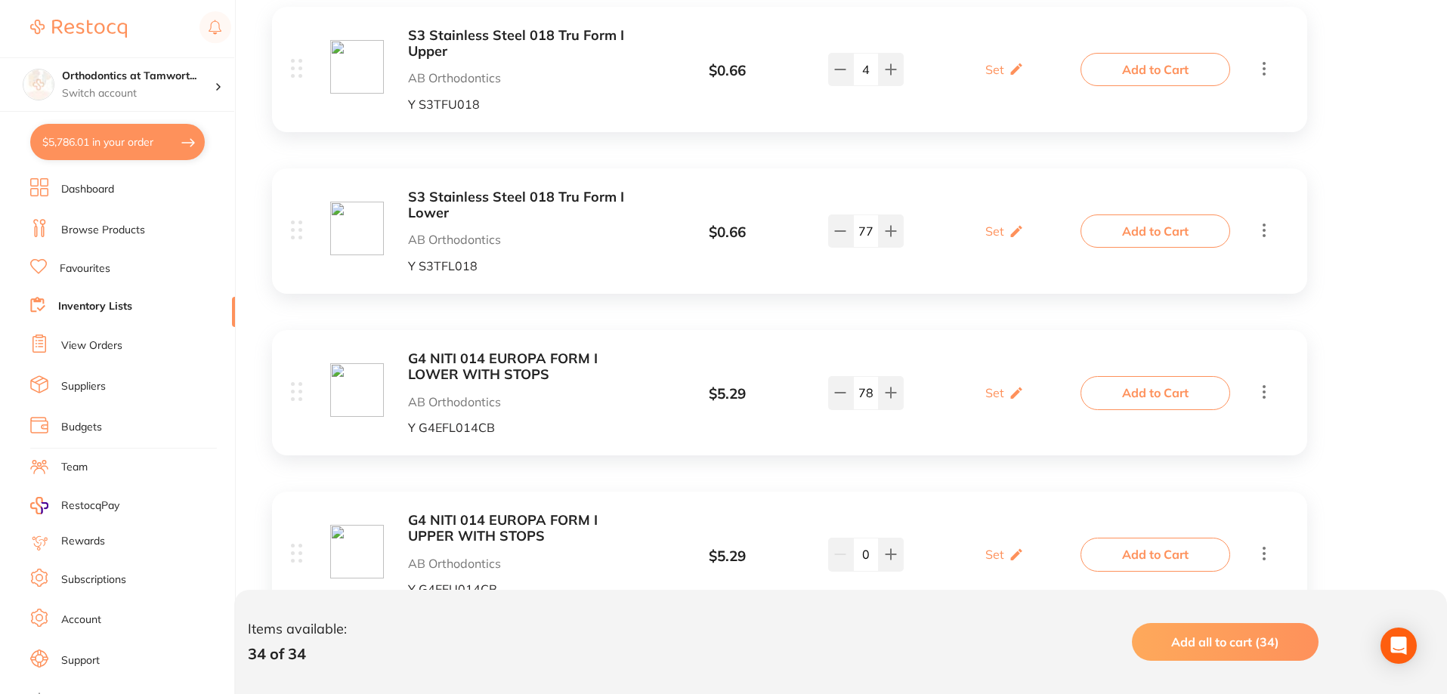
click at [495, 199] on b "S3 Stainless Steel 018 Tru Form I Lower" at bounding box center [527, 205] width 239 height 31
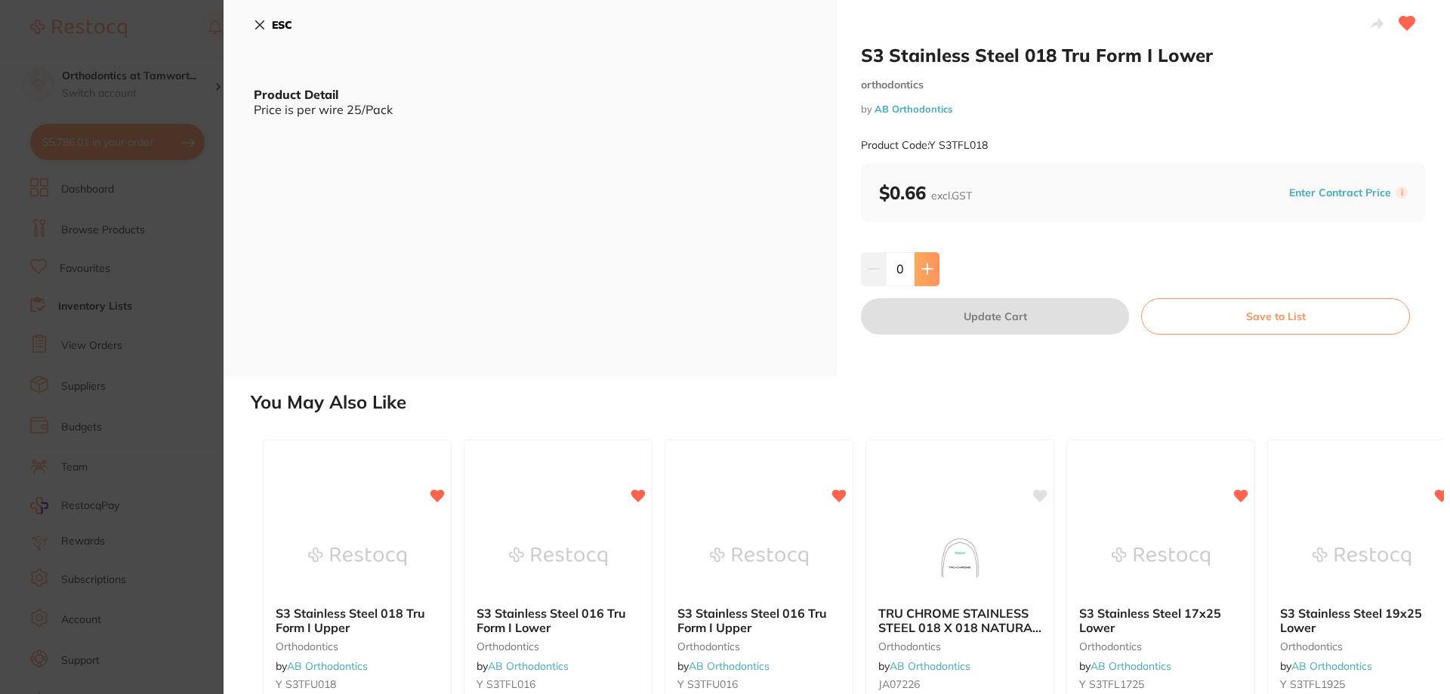
click at [922, 268] on icon at bounding box center [928, 269] width 12 height 12
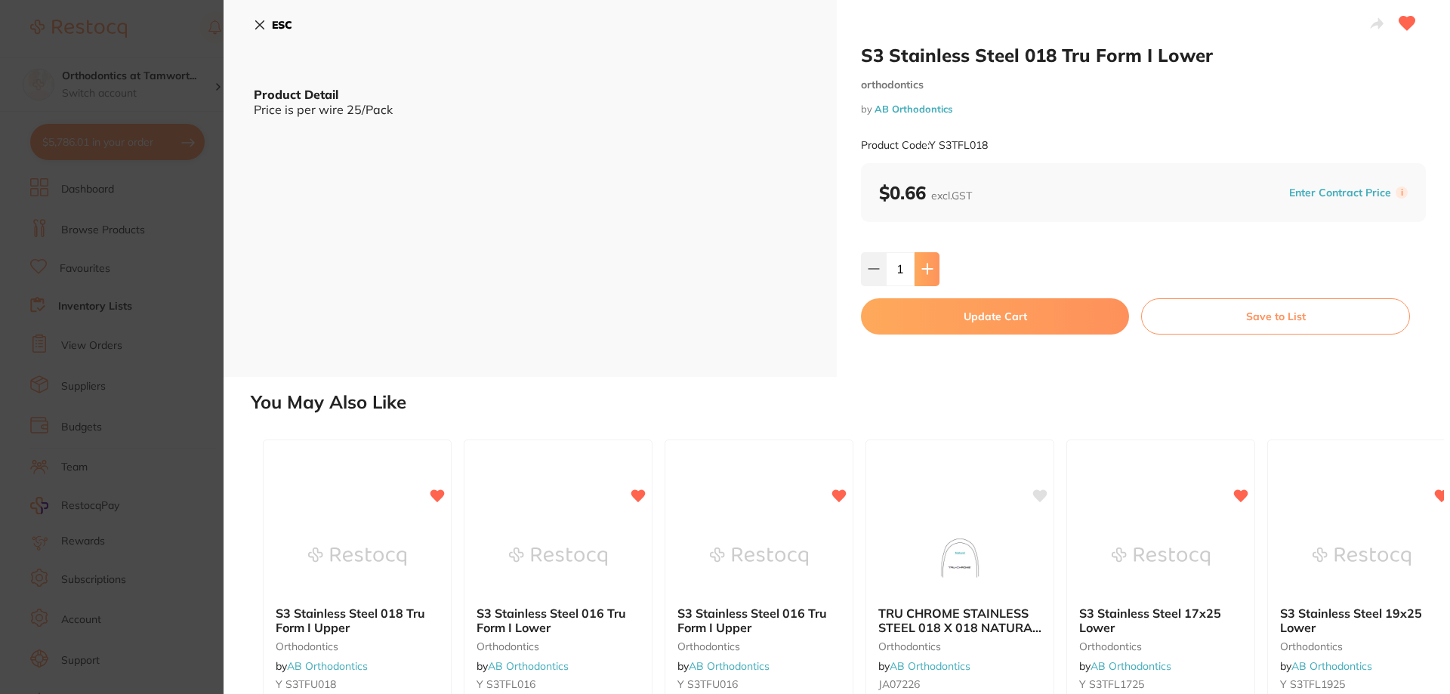
click at [922, 268] on icon at bounding box center [928, 269] width 12 height 12
type input "2"
click at [963, 313] on button "Update Cart" at bounding box center [995, 316] width 268 height 36
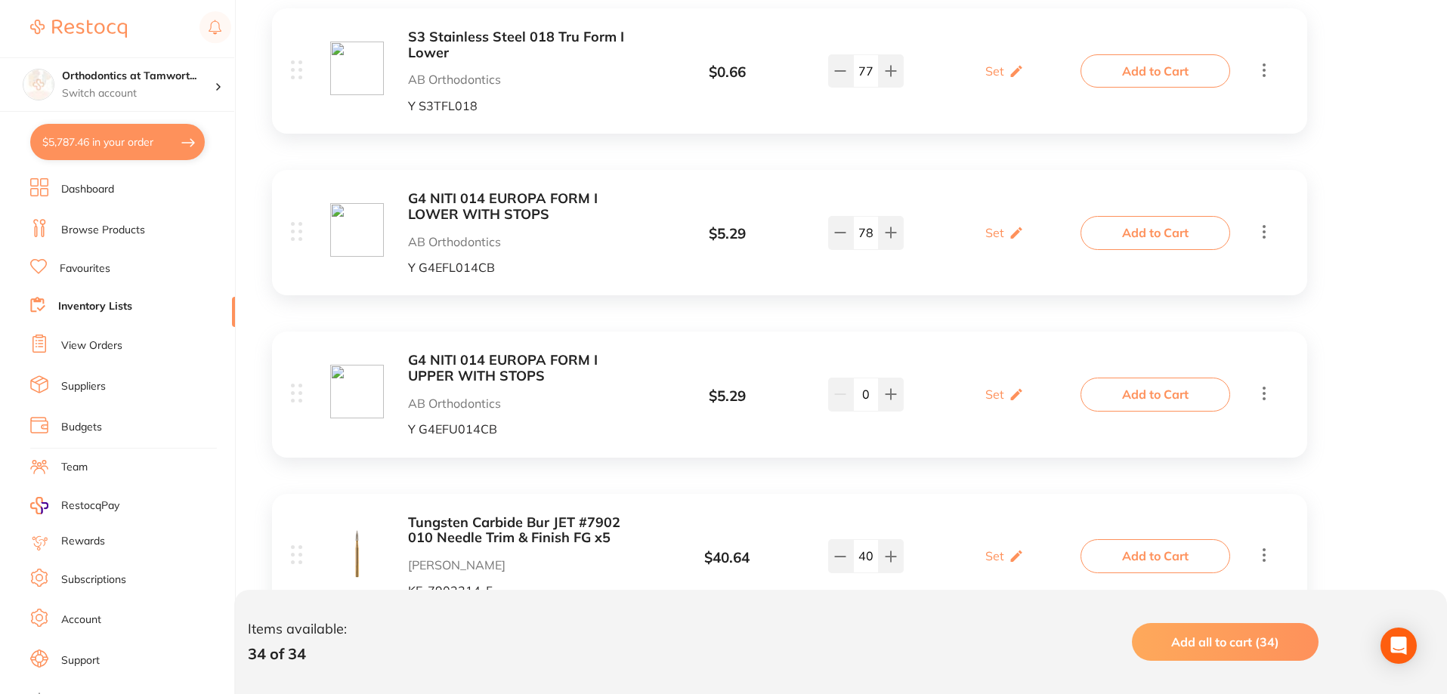
scroll to position [1220, 0]
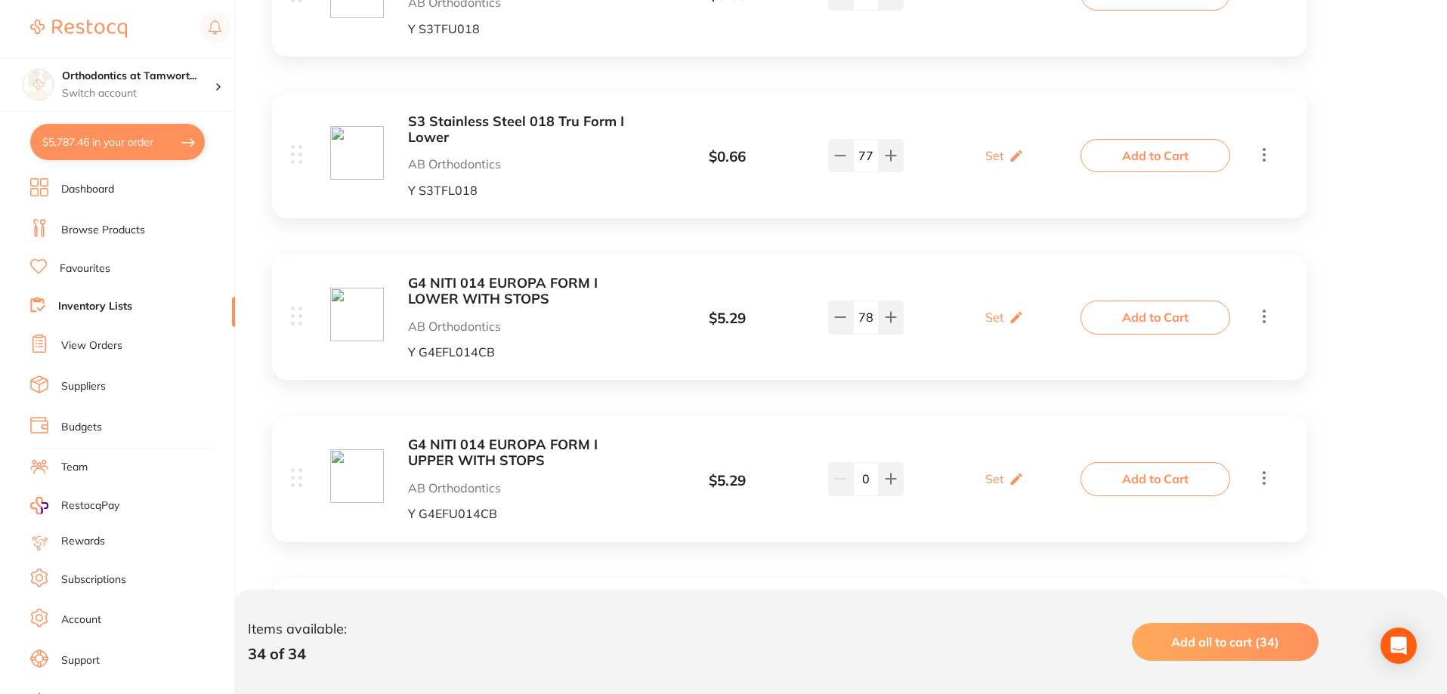
click at [119, 227] on link "Browse Products" at bounding box center [103, 230] width 84 height 15
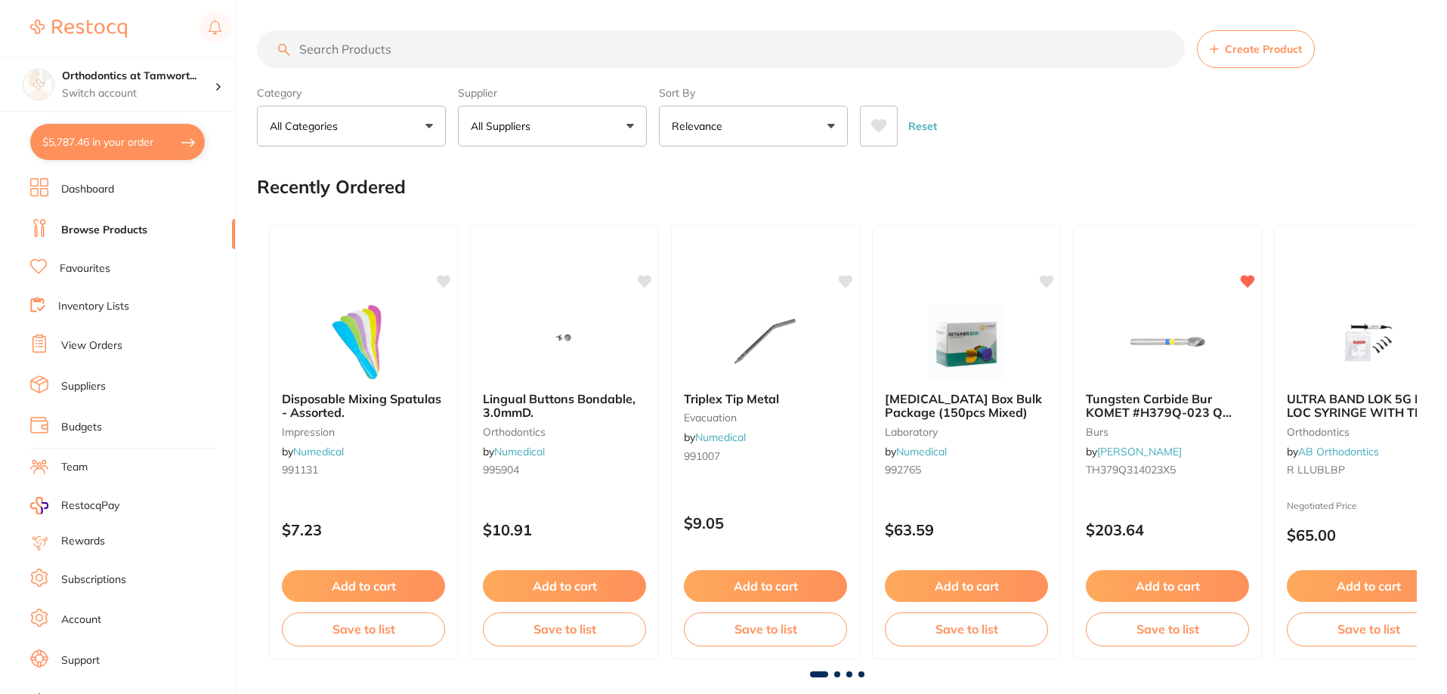
click at [492, 48] on input "search" at bounding box center [721, 49] width 928 height 38
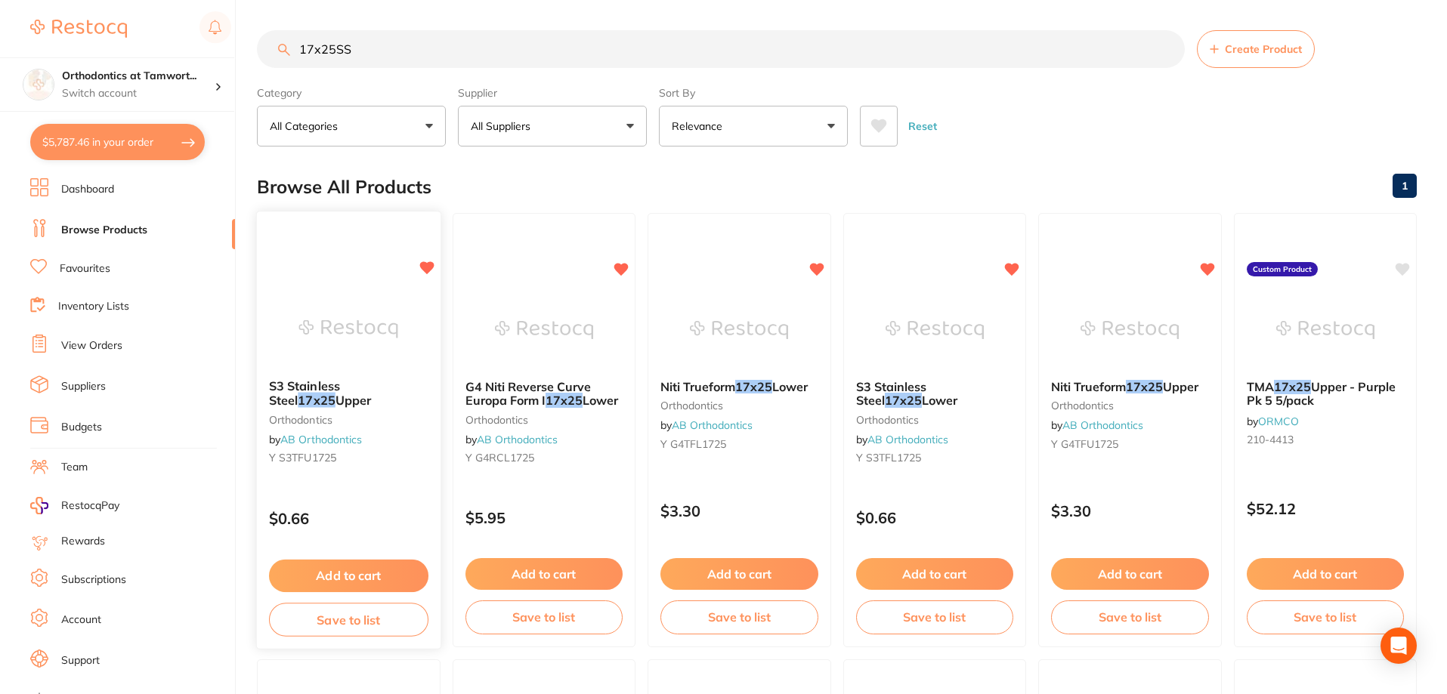
type input "17x25SS"
click at [336, 383] on span "S3 Stainless Steel" at bounding box center [304, 392] width 71 height 29
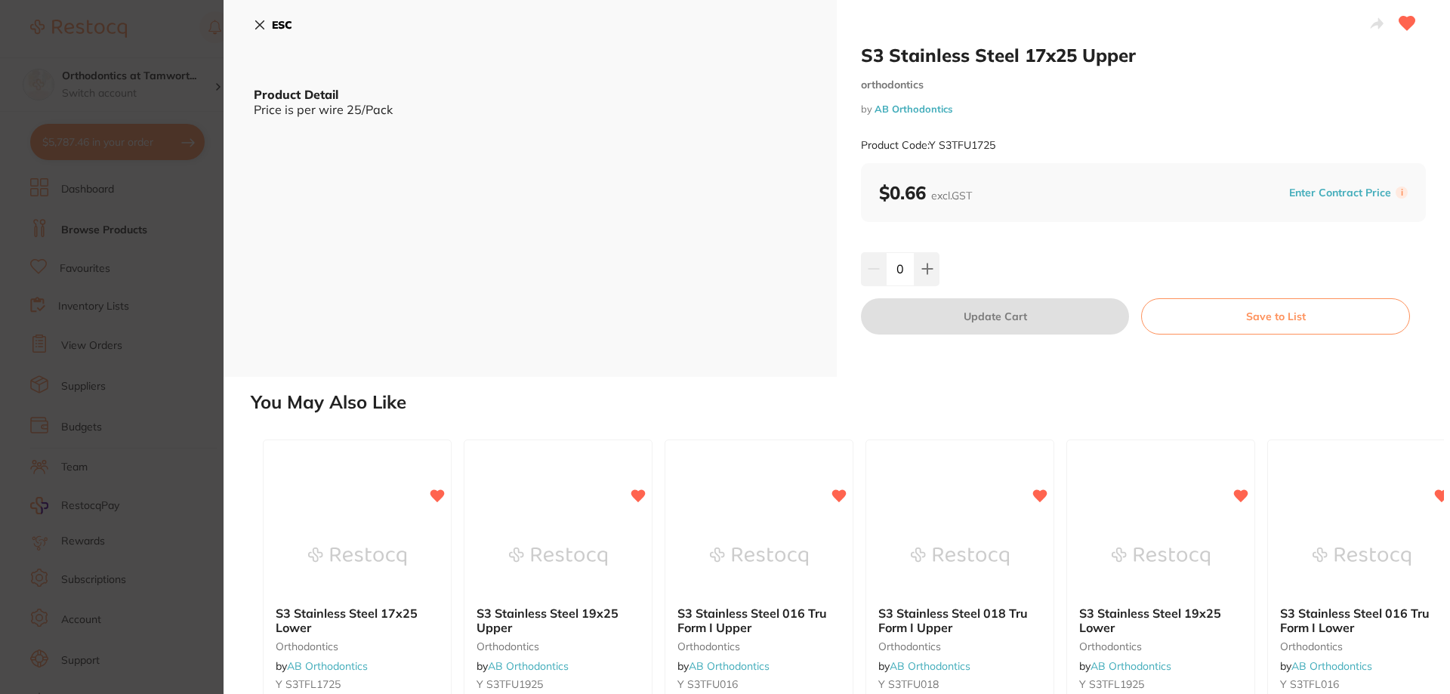
click at [1241, 315] on button "Save to List" at bounding box center [1275, 316] width 269 height 36
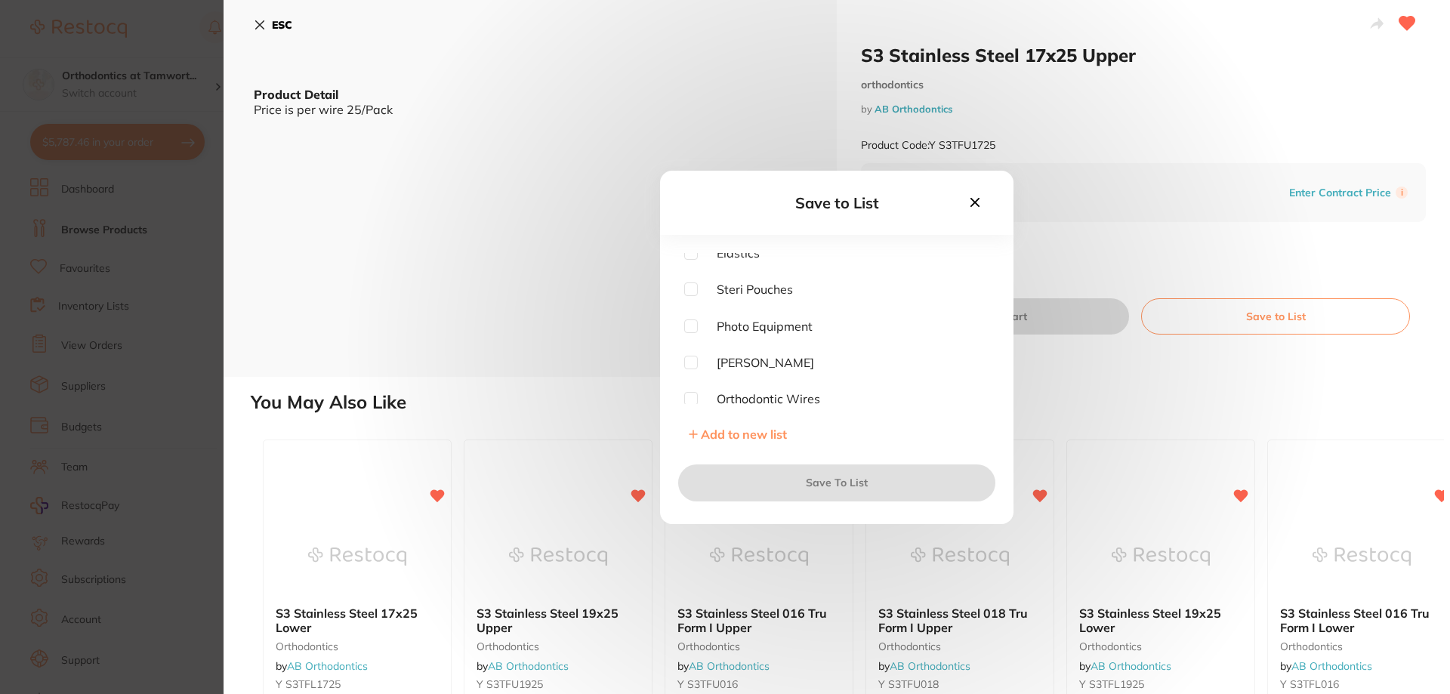
scroll to position [304, 0]
click at [690, 320] on input "checkbox" at bounding box center [691, 321] width 14 height 14
checkbox input "true"
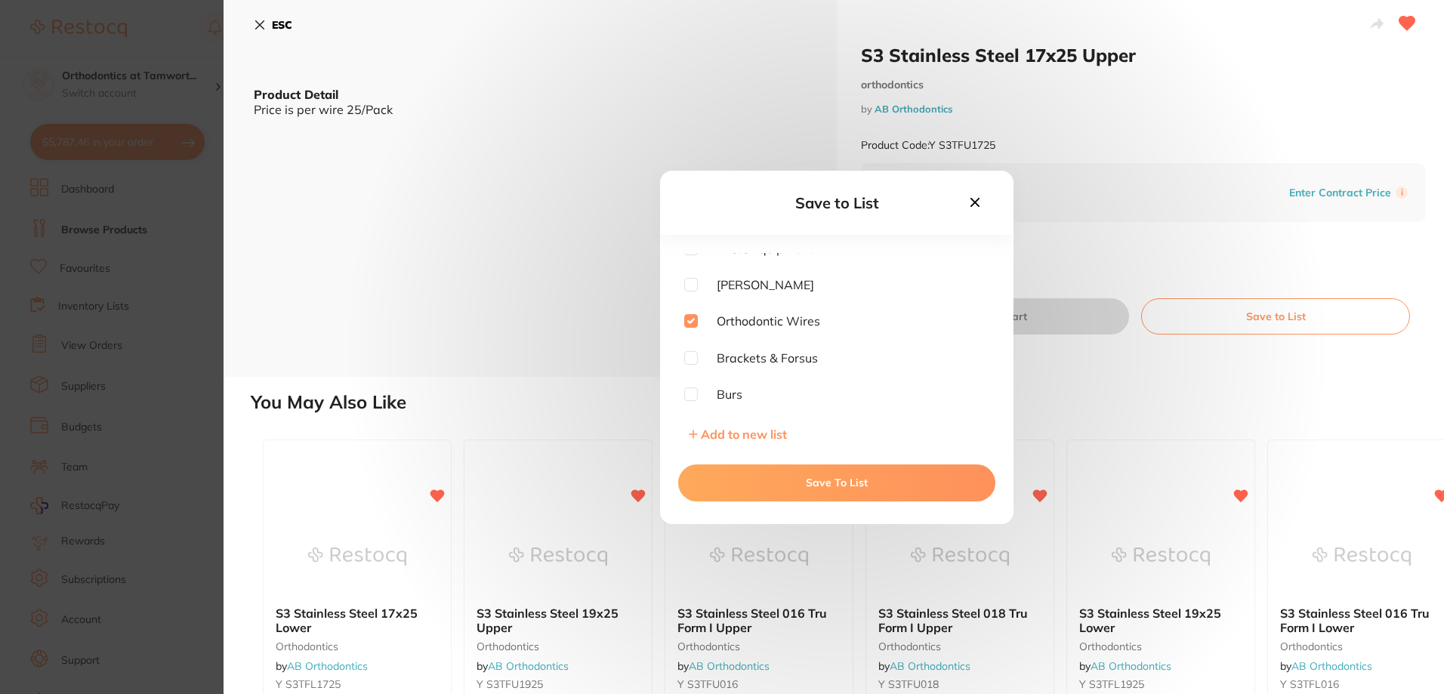
click at [838, 488] on button "Save To List" at bounding box center [836, 483] width 317 height 36
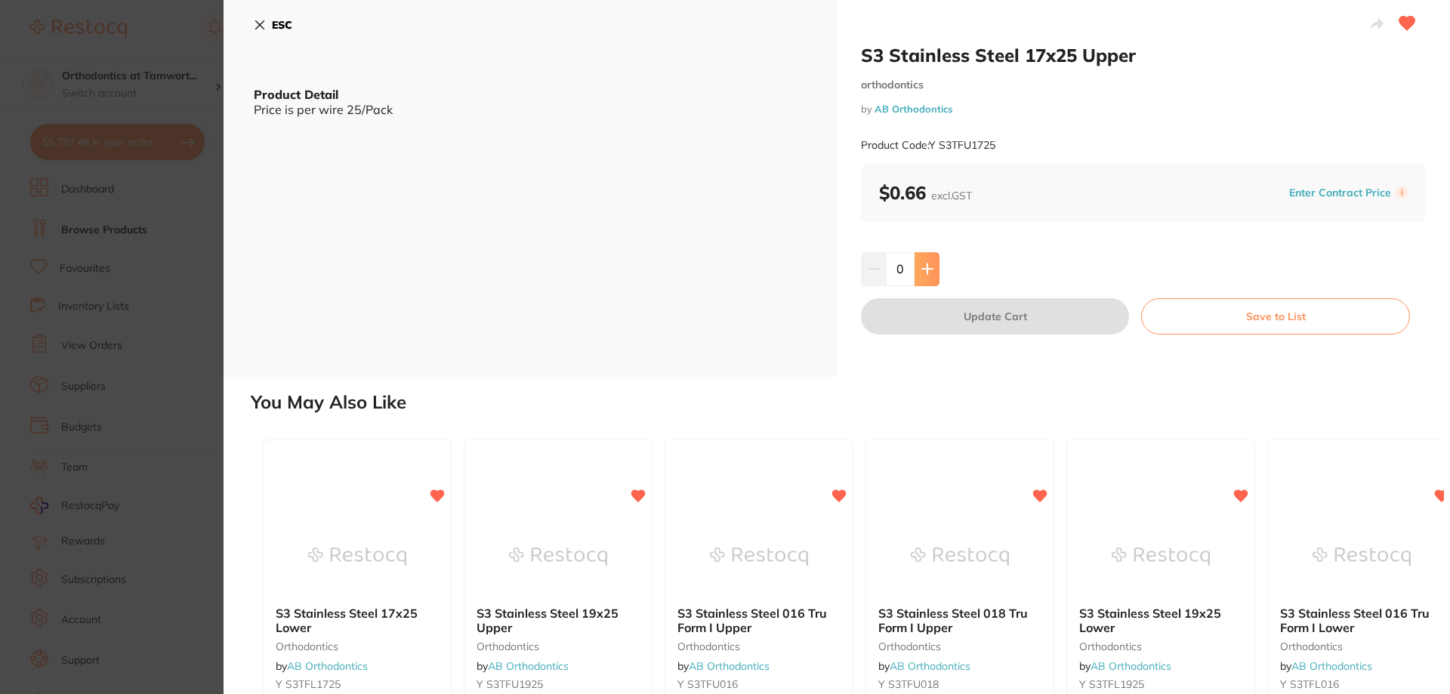
click at [927, 279] on button at bounding box center [927, 268] width 25 height 33
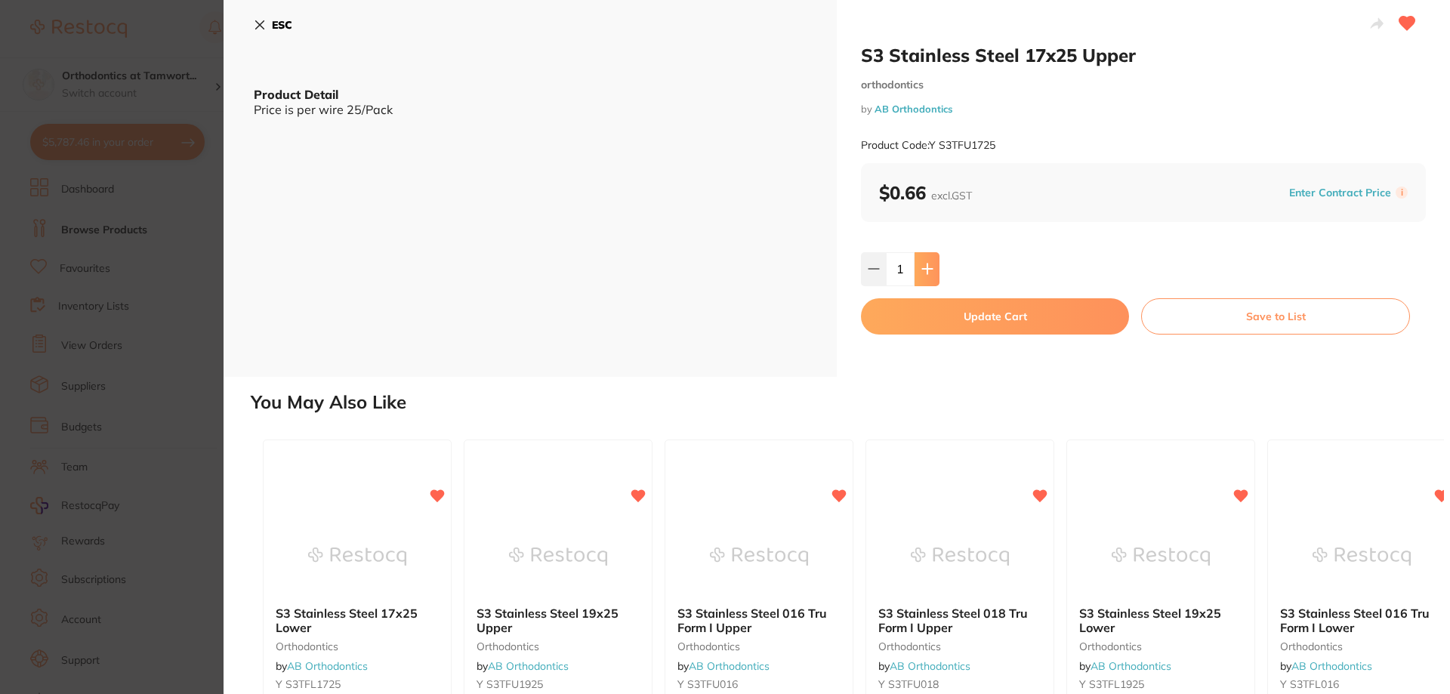
click at [927, 279] on button at bounding box center [927, 268] width 25 height 33
type input "2"
click at [932, 320] on button "Update Cart" at bounding box center [995, 316] width 268 height 36
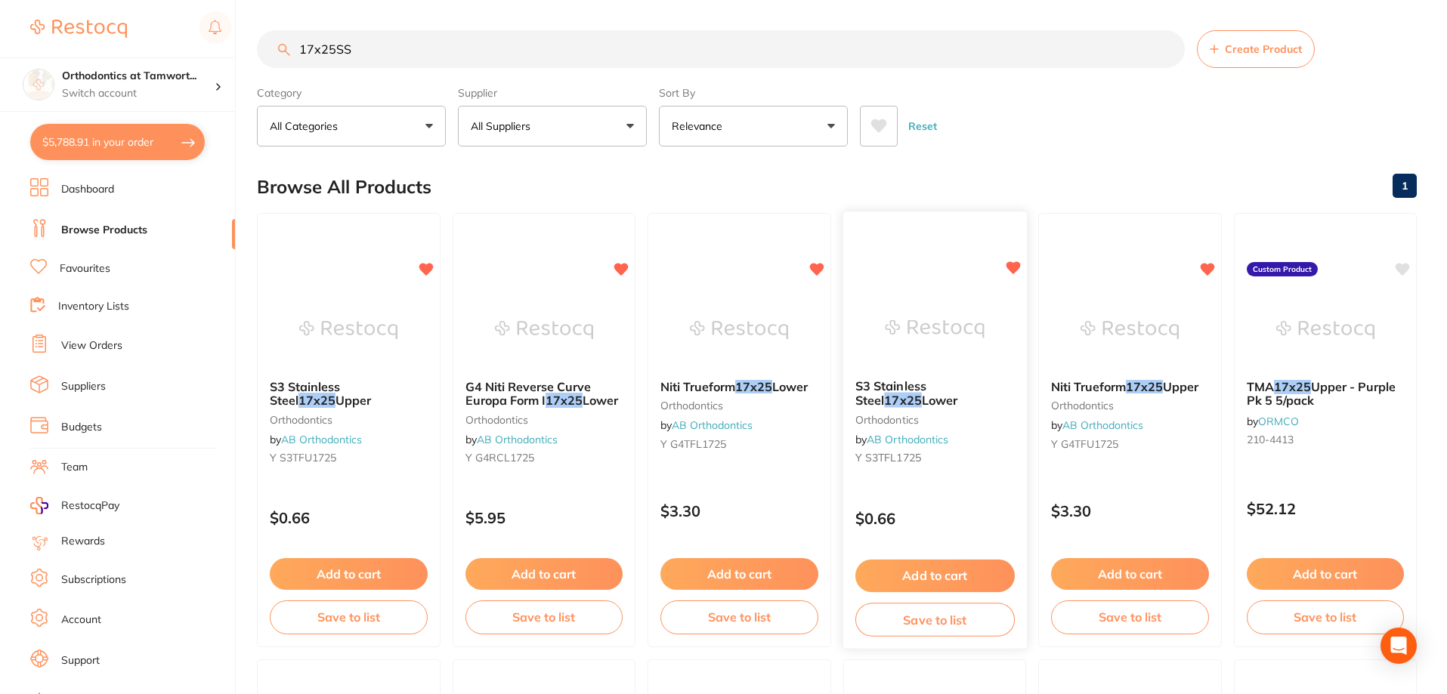
click at [912, 387] on span "S3 Stainless Steel" at bounding box center [889, 392] width 71 height 29
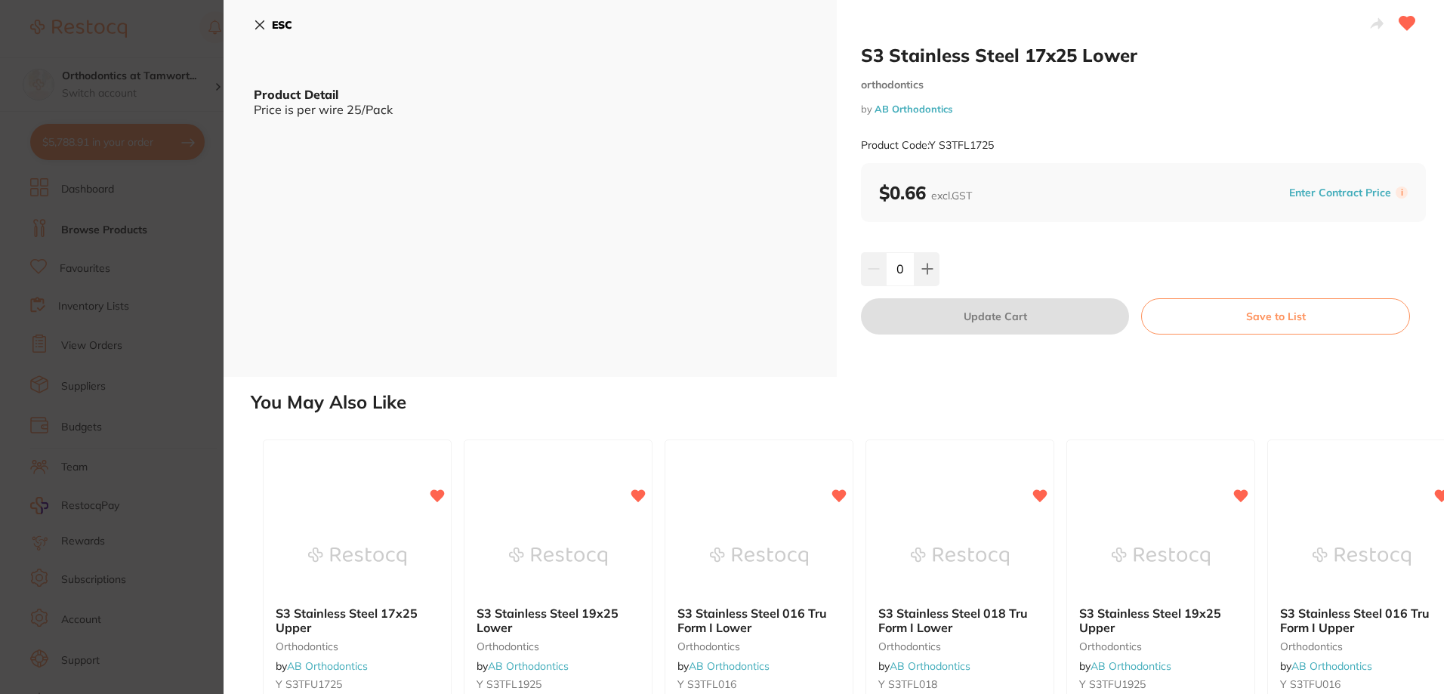
click at [1212, 329] on button "Save to List" at bounding box center [1275, 316] width 269 height 36
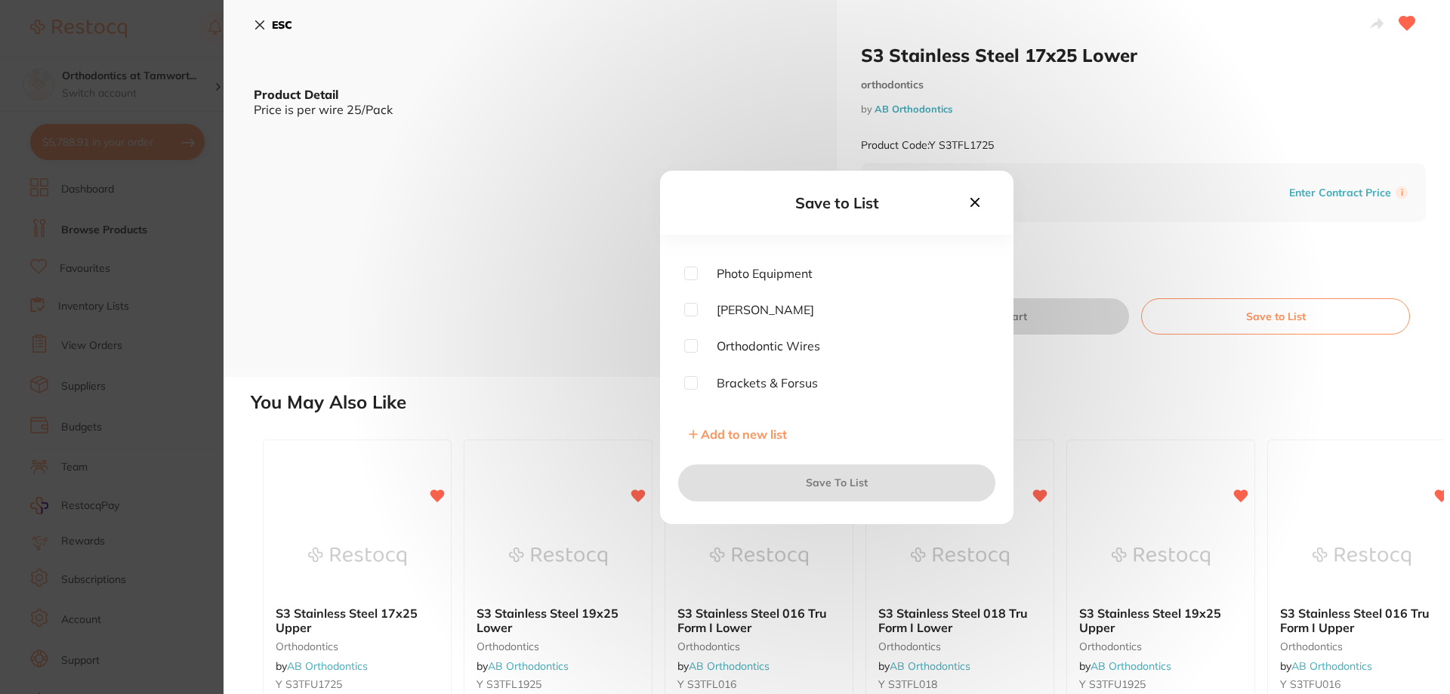
scroll to position [302, 0]
click at [693, 318] on input "checkbox" at bounding box center [691, 323] width 14 height 14
checkbox input "true"
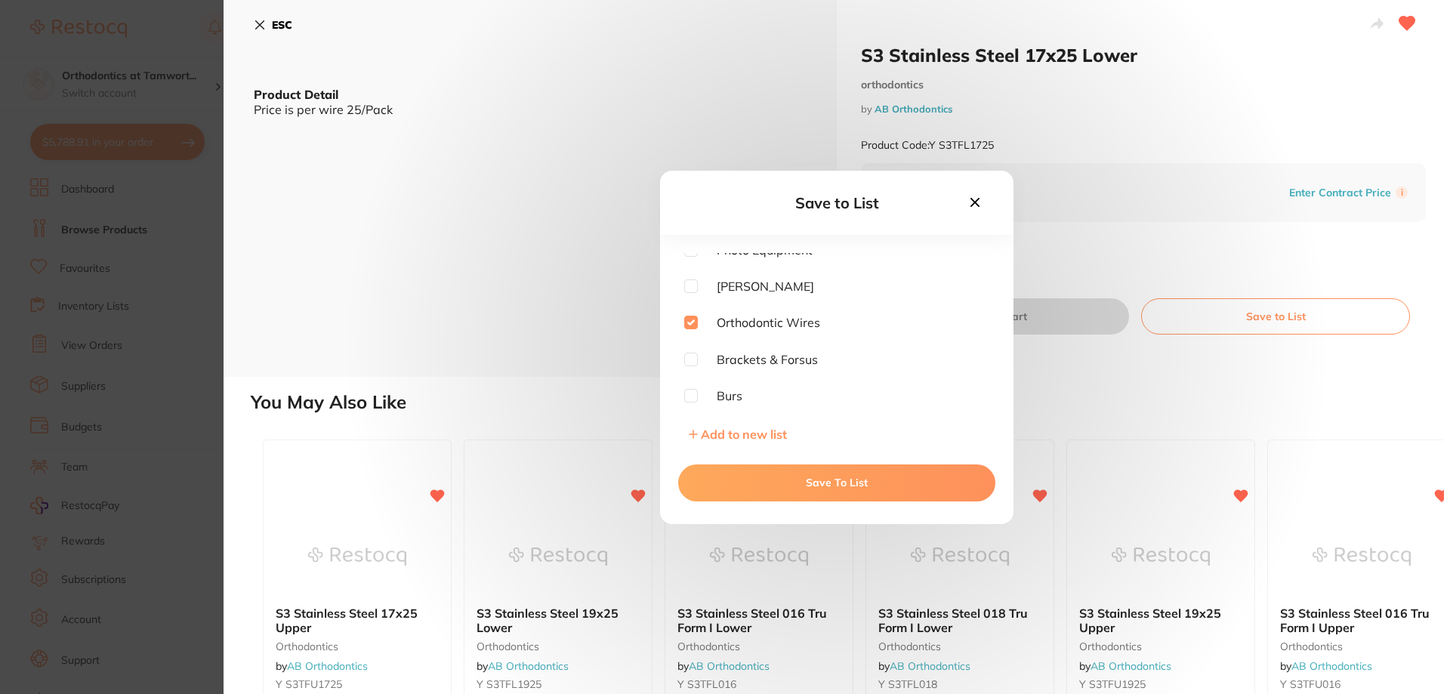
click at [852, 496] on button "Save To List" at bounding box center [836, 483] width 317 height 36
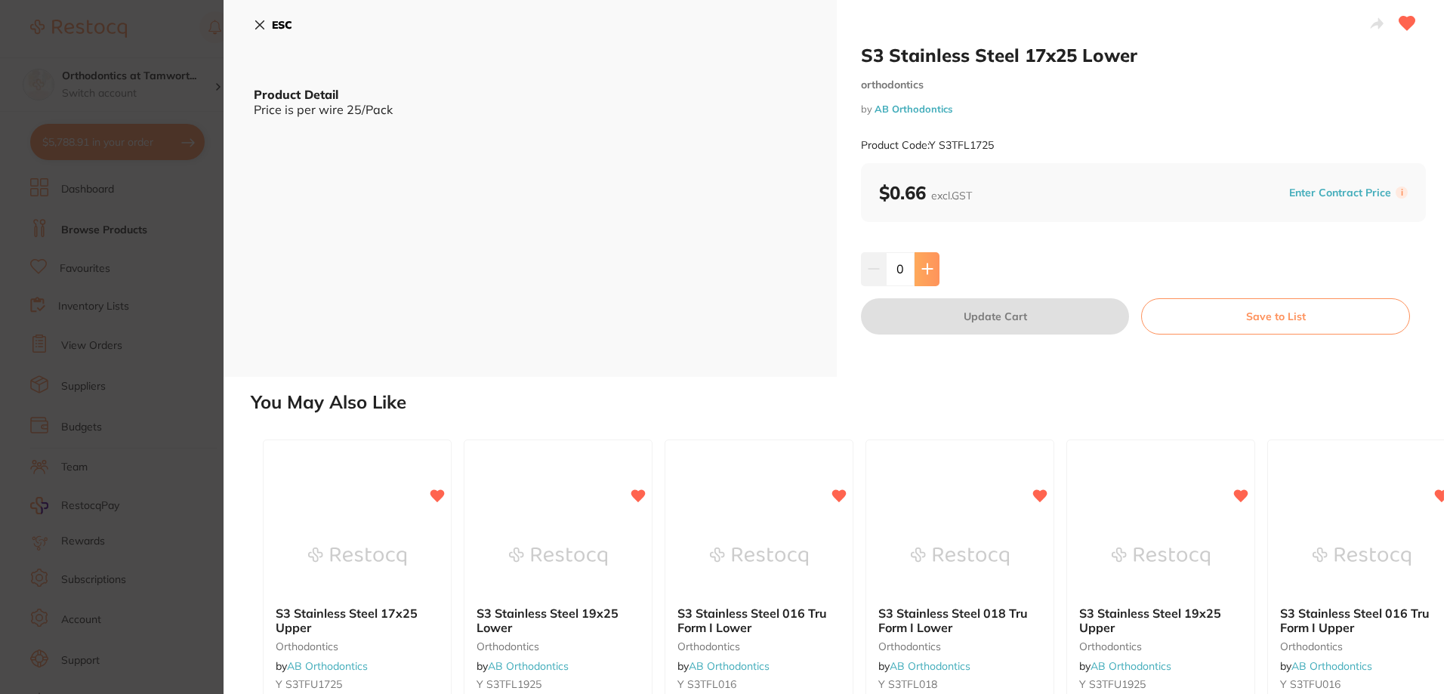
click at [934, 270] on button at bounding box center [927, 268] width 25 height 33
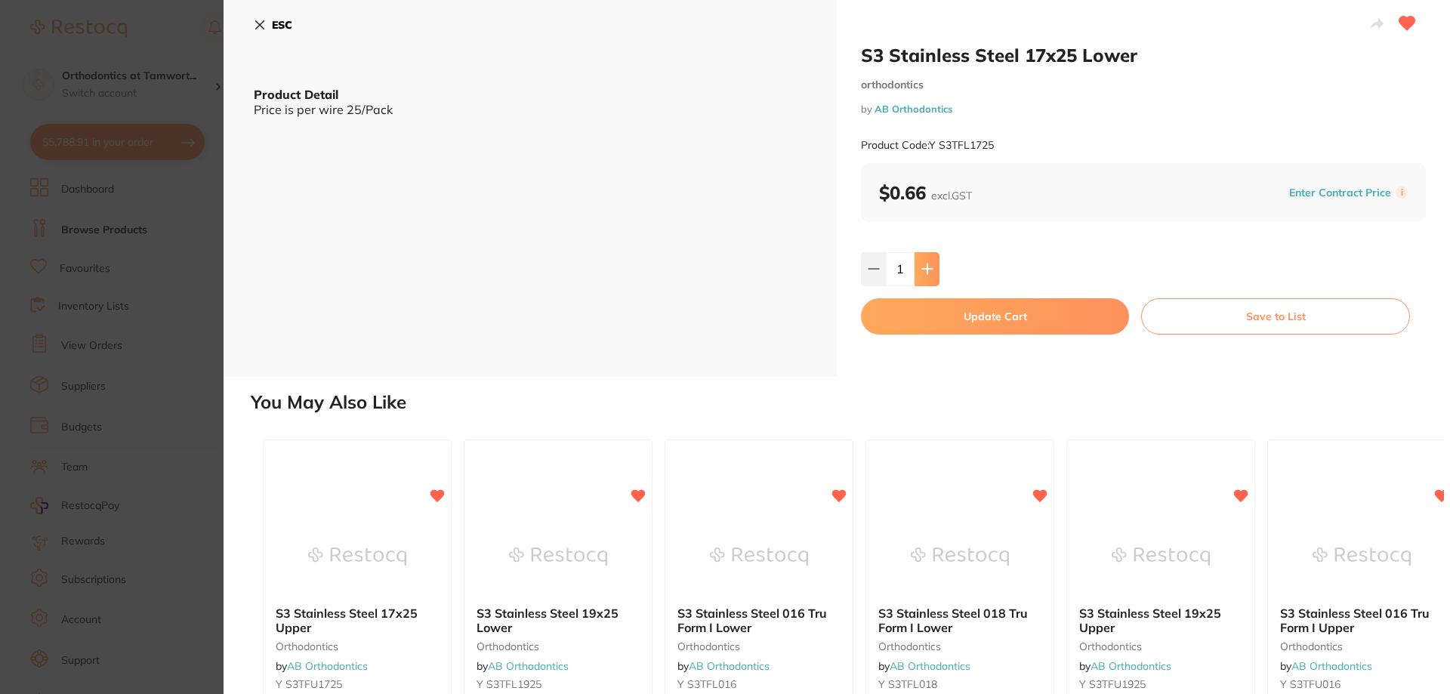
click at [922, 267] on icon at bounding box center [928, 269] width 12 height 12
type input "2"
click at [943, 324] on button "Update Cart" at bounding box center [995, 316] width 268 height 36
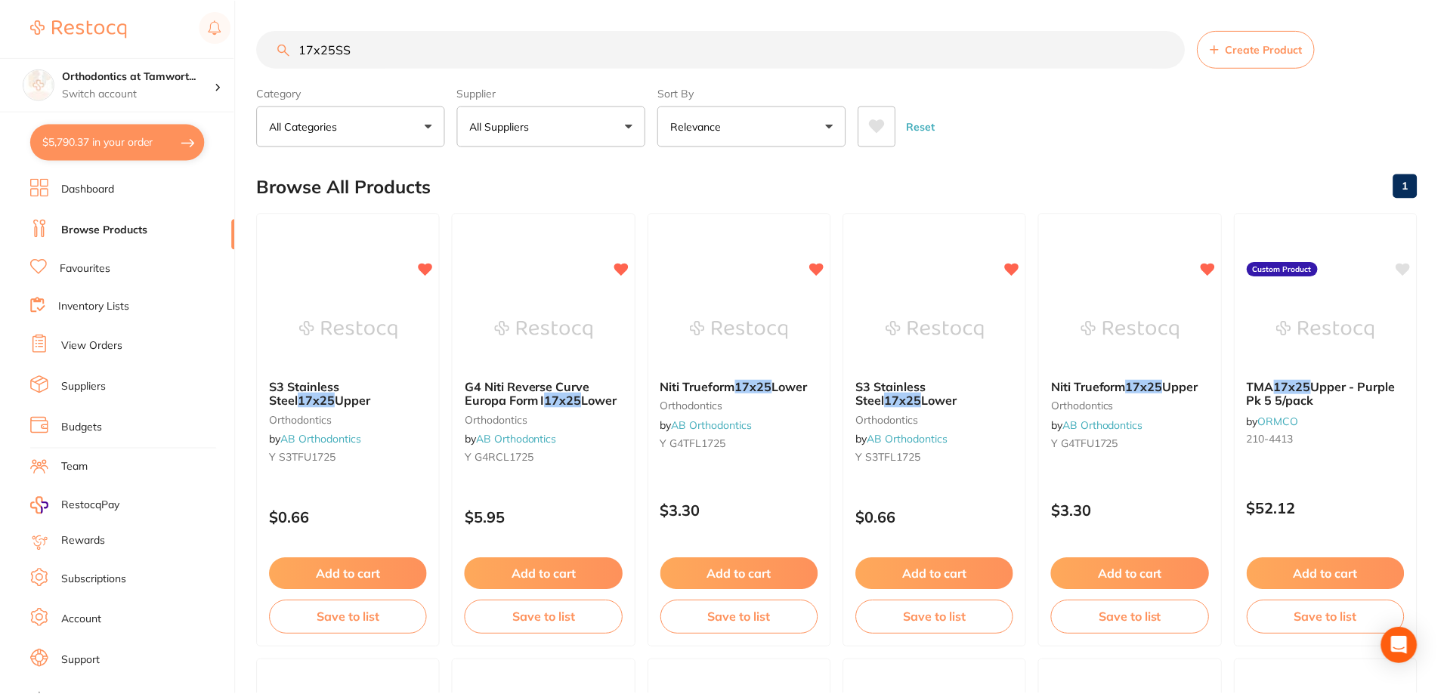
scroll to position [3, 0]
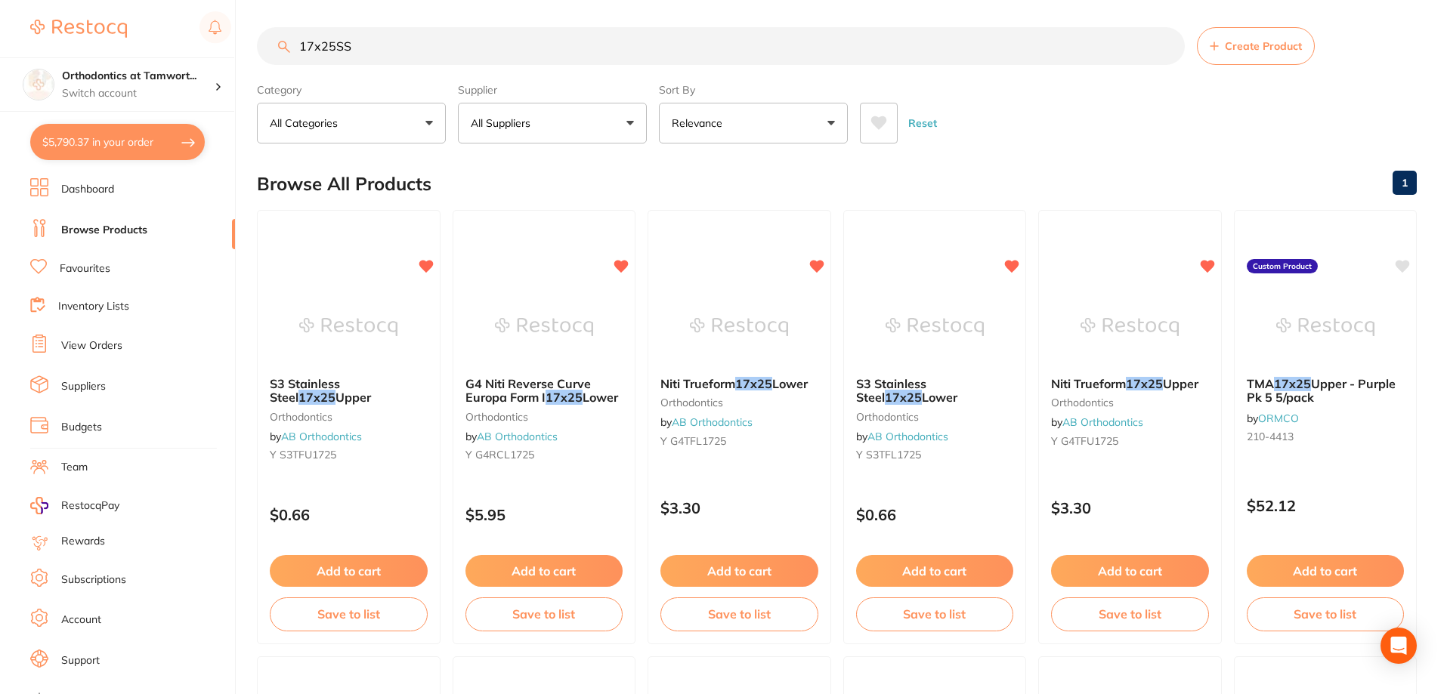
click at [111, 338] on li "View Orders" at bounding box center [132, 346] width 205 height 23
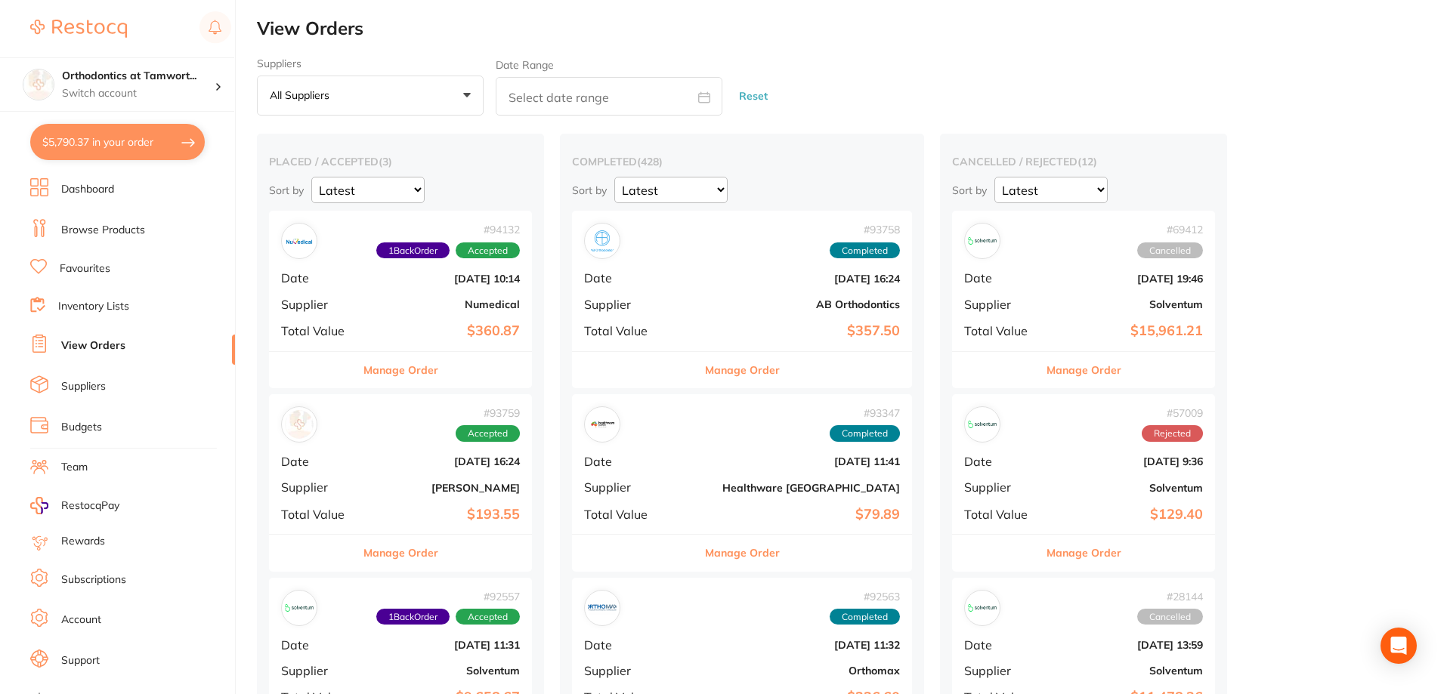
click at [106, 307] on link "Inventory Lists" at bounding box center [93, 306] width 71 height 15
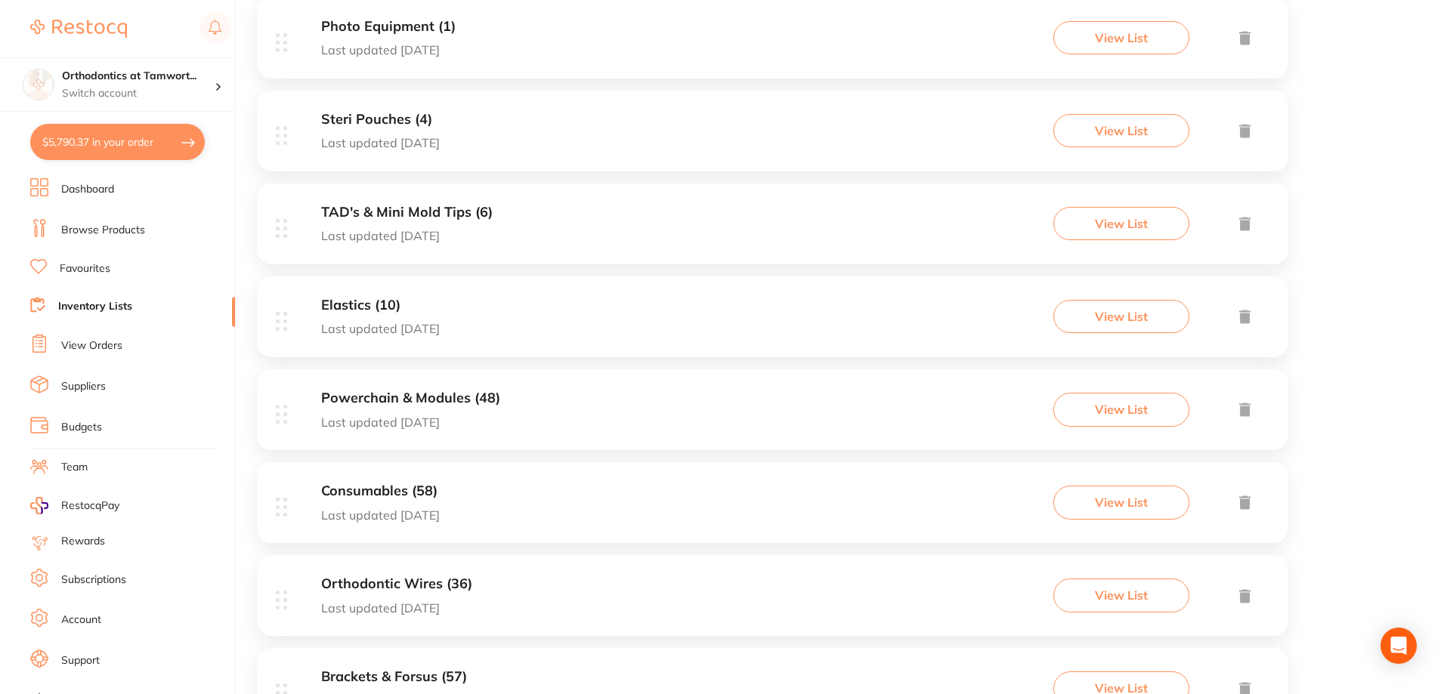
scroll to position [831, 0]
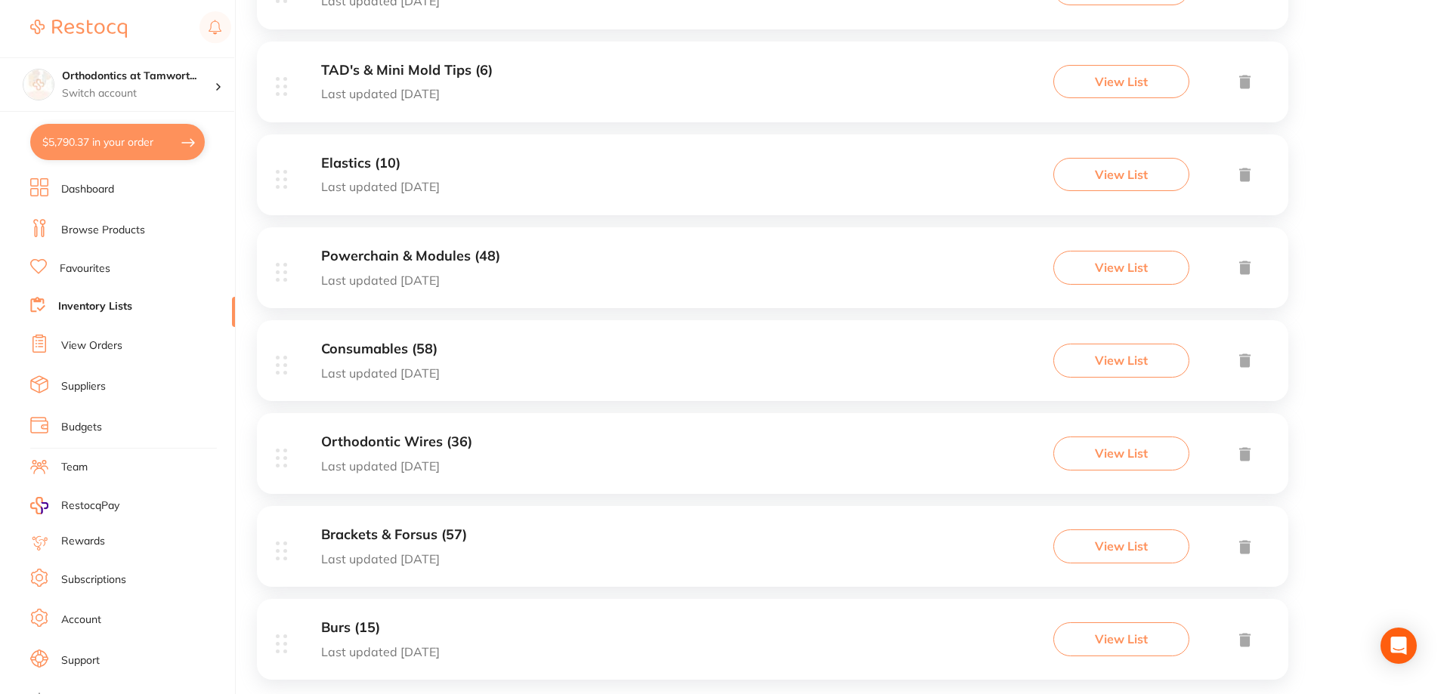
click at [401, 444] on h3 "Orthodontic Wires (36)" at bounding box center [396, 442] width 151 height 16
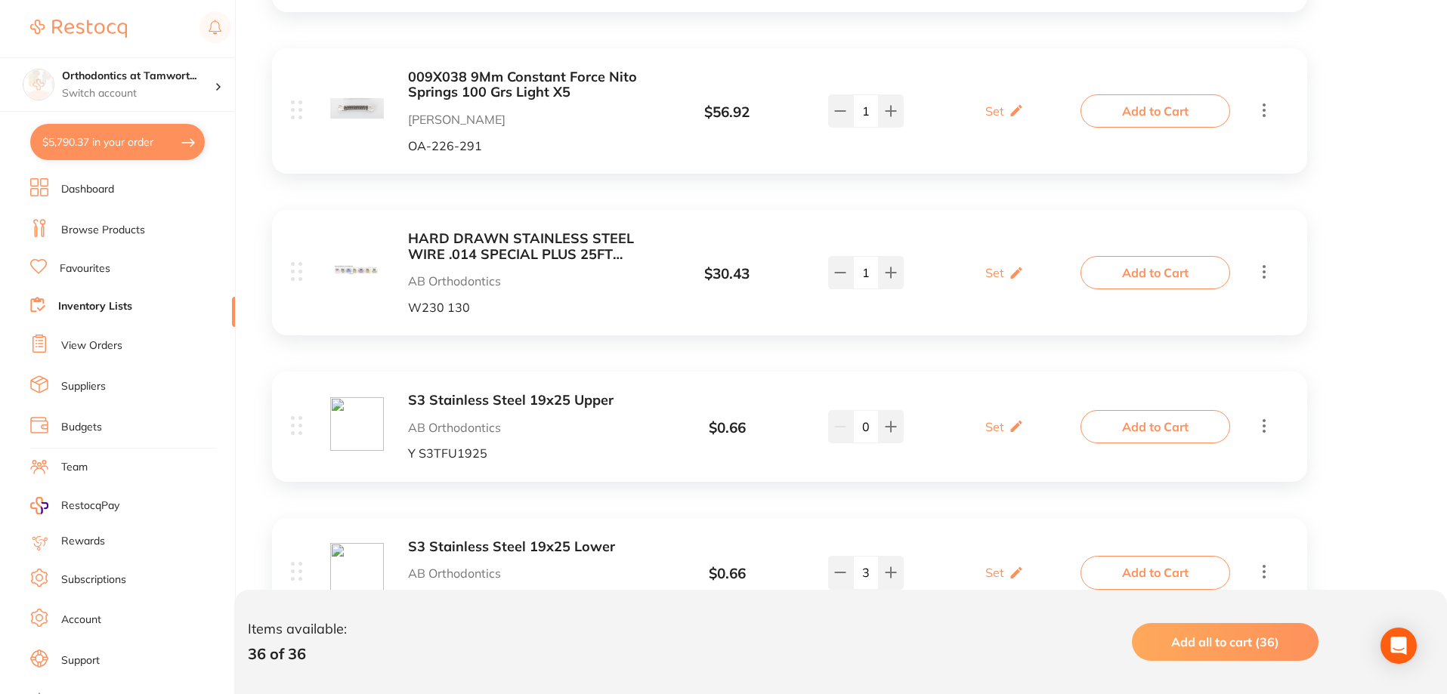
scroll to position [2417, 0]
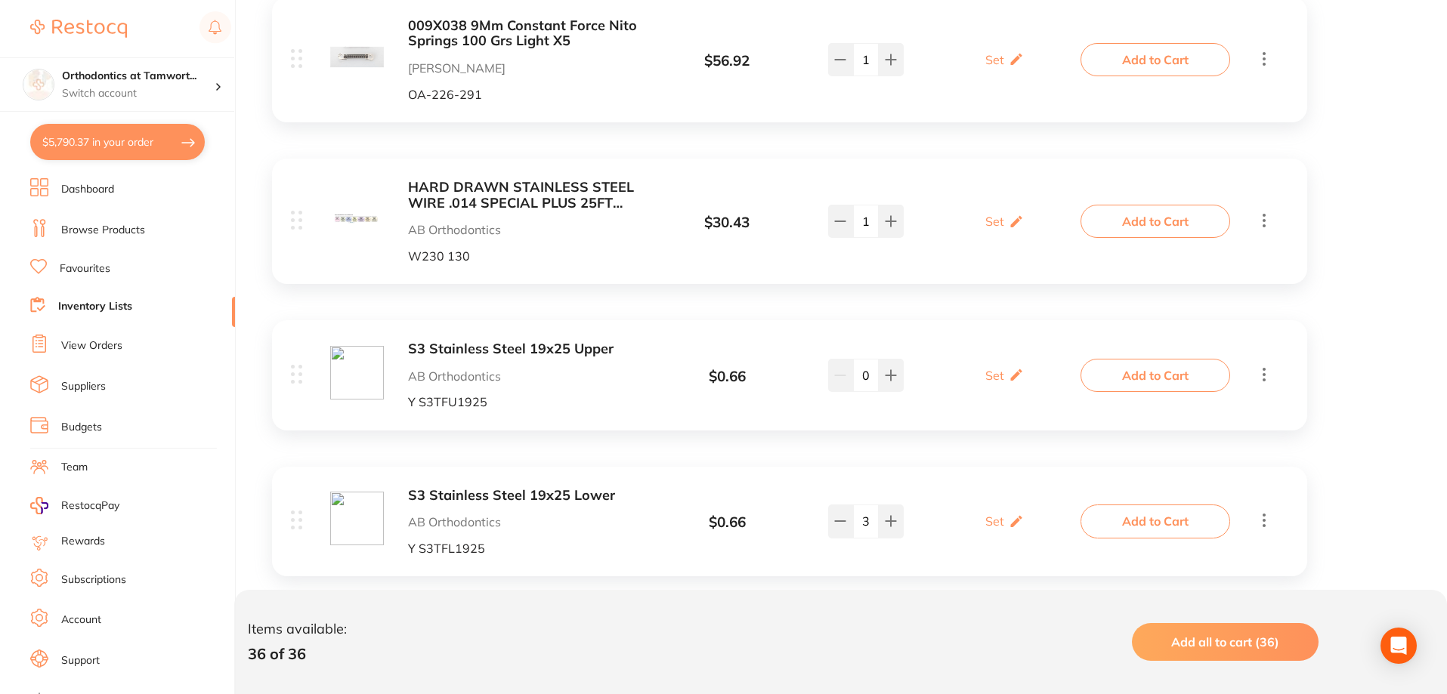
click at [508, 347] on b "S3 Stainless Steel 19x25 Upper" at bounding box center [527, 349] width 239 height 16
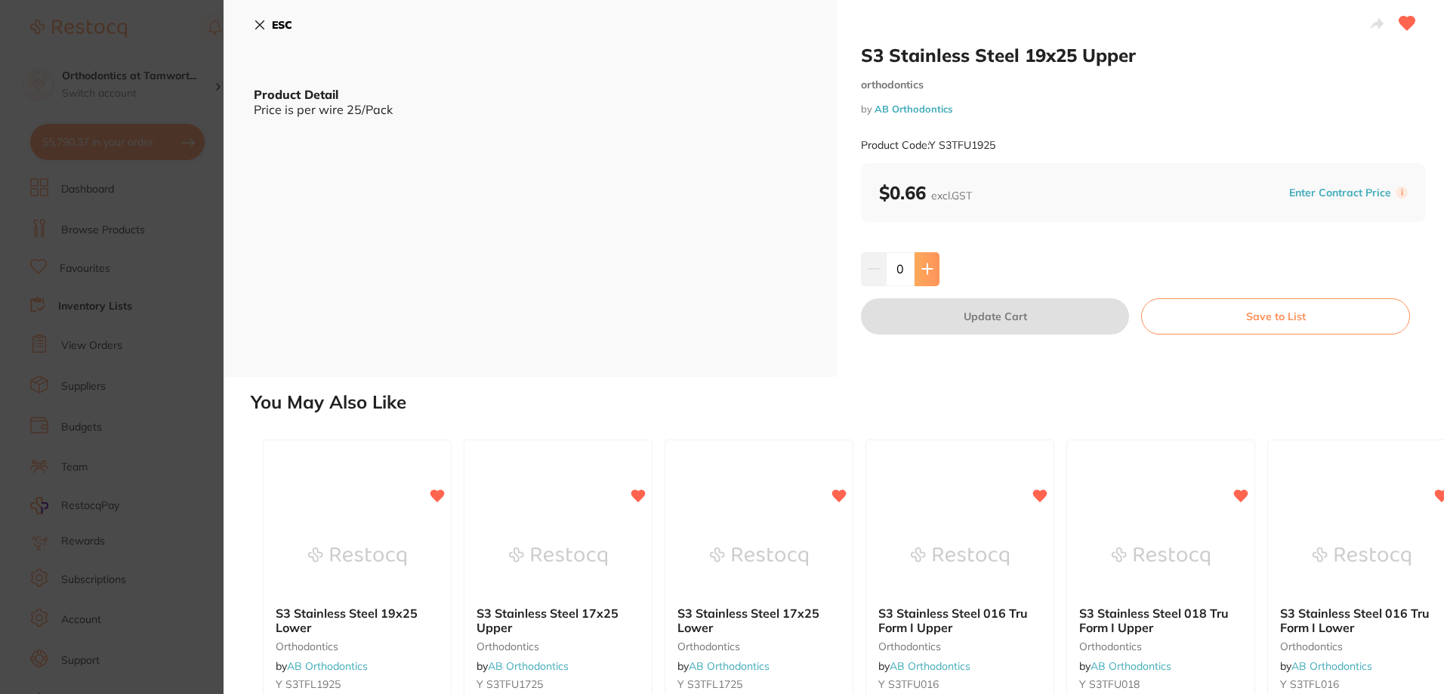
click at [928, 271] on icon at bounding box center [928, 269] width 12 height 12
type input "1"
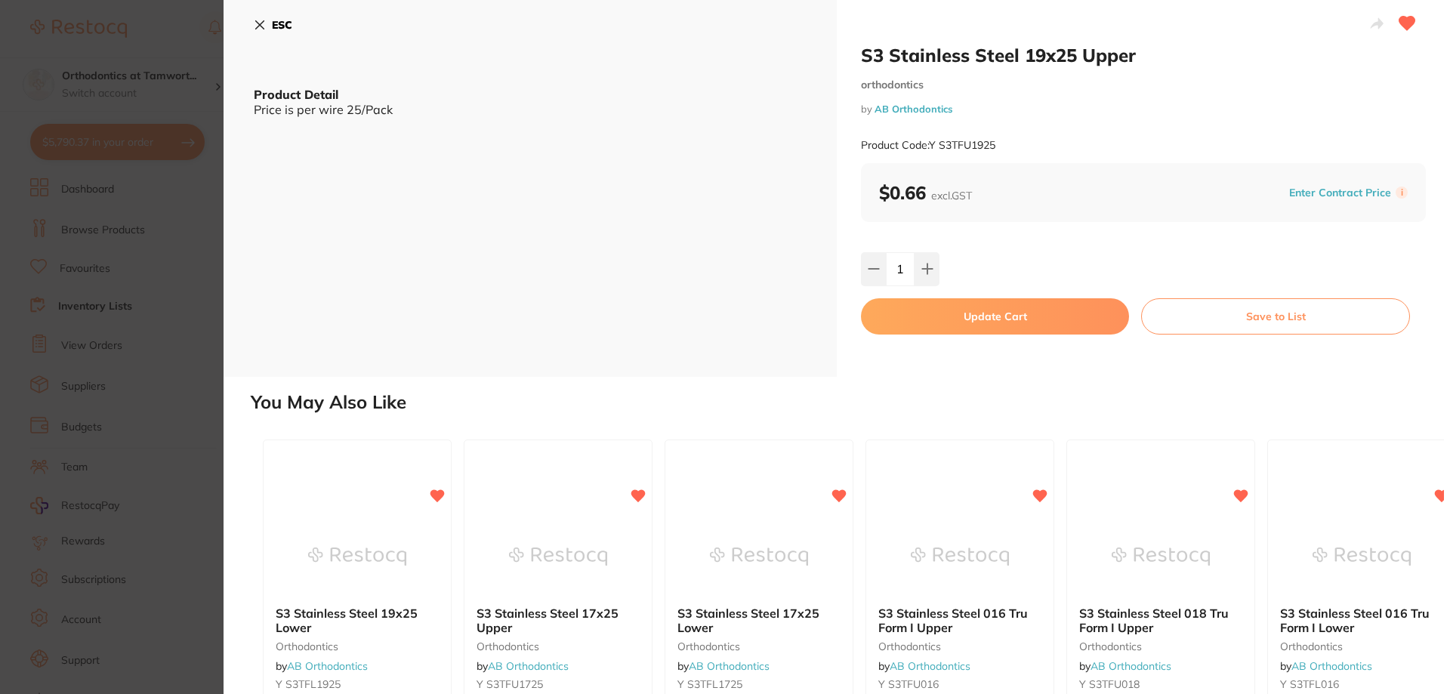
click at [937, 314] on button "Update Cart" at bounding box center [995, 316] width 268 height 36
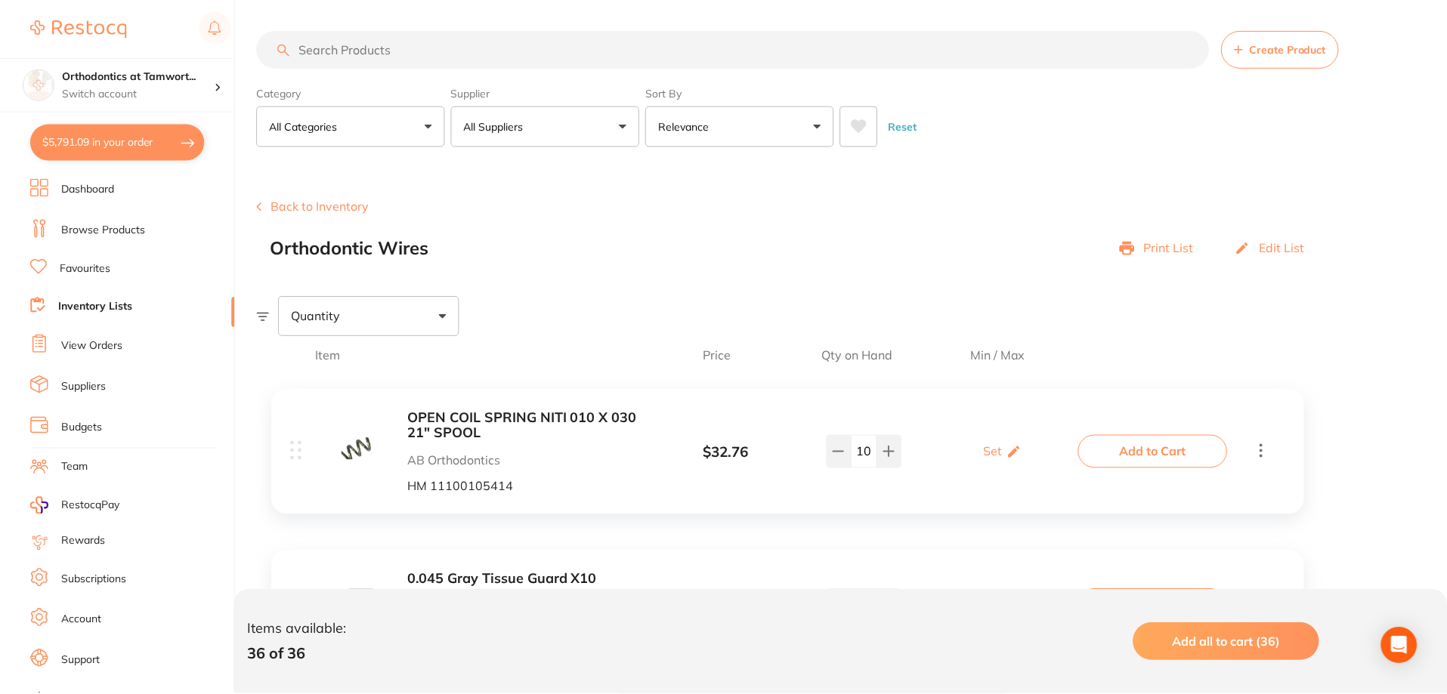
scroll to position [2417, 0]
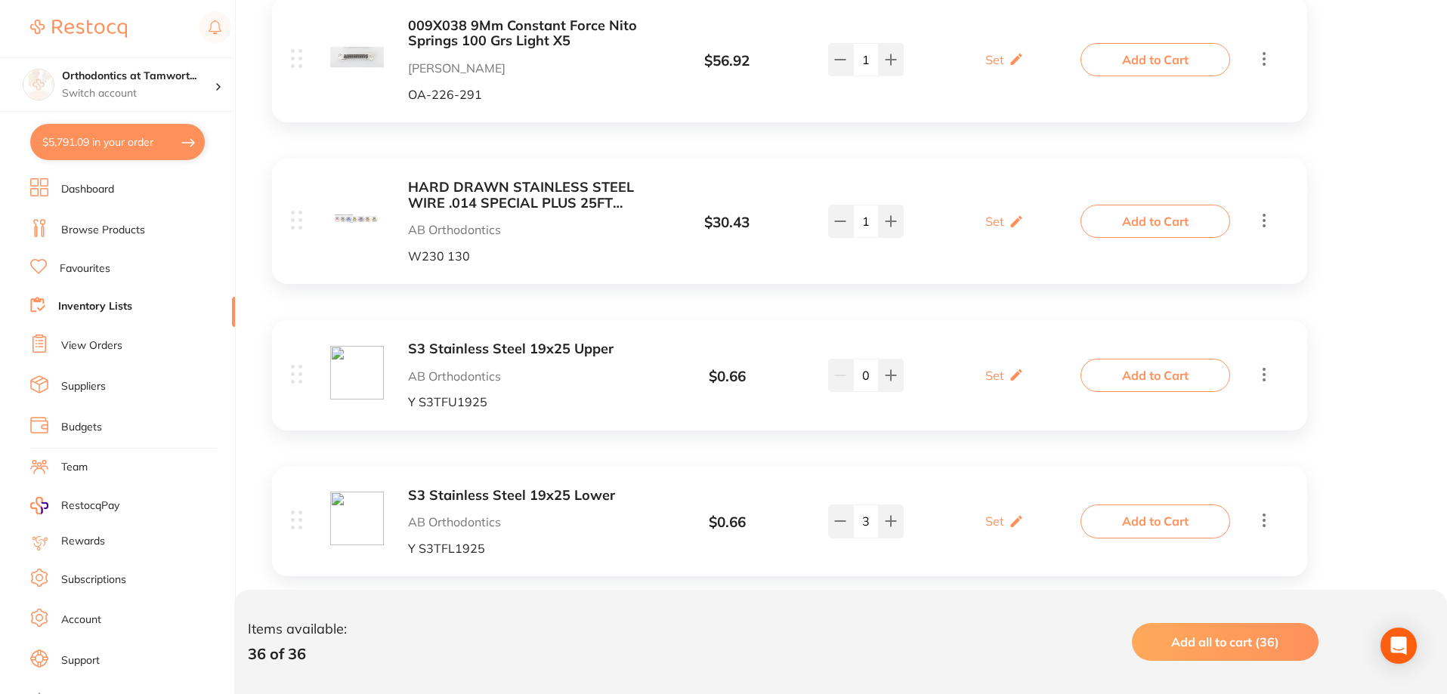
click at [499, 498] on b "S3 Stainless Steel 19x25 Lower" at bounding box center [527, 496] width 239 height 16
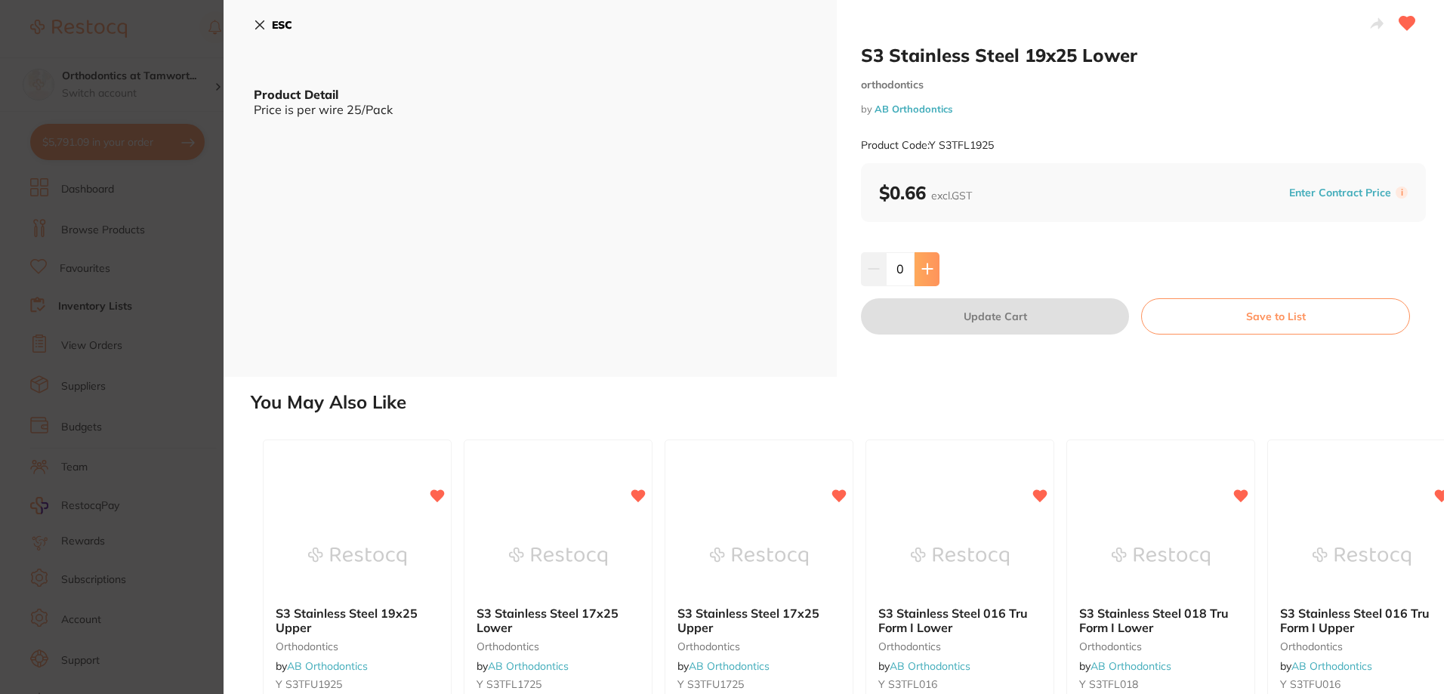
click at [922, 273] on icon at bounding box center [928, 269] width 12 height 12
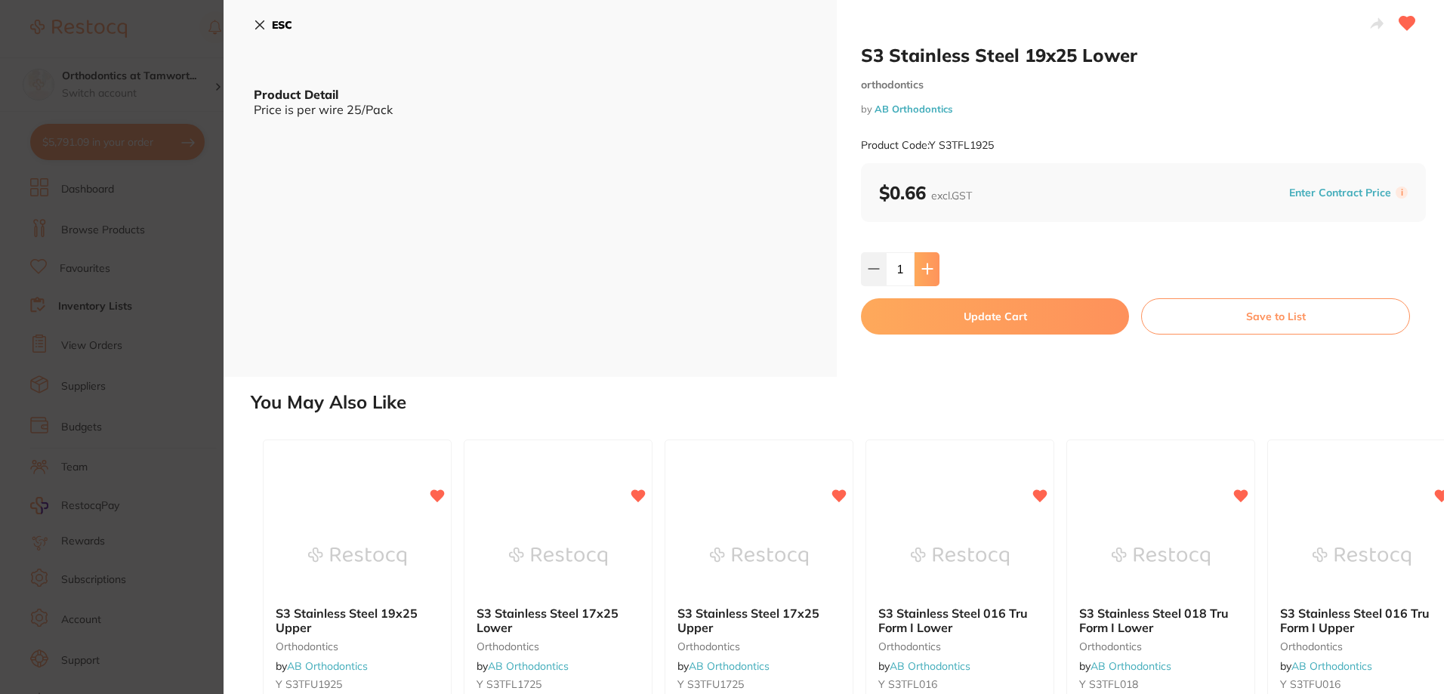
click at [922, 273] on icon at bounding box center [928, 269] width 12 height 12
type input "2"
click at [963, 323] on button "Update Cart" at bounding box center [995, 316] width 268 height 36
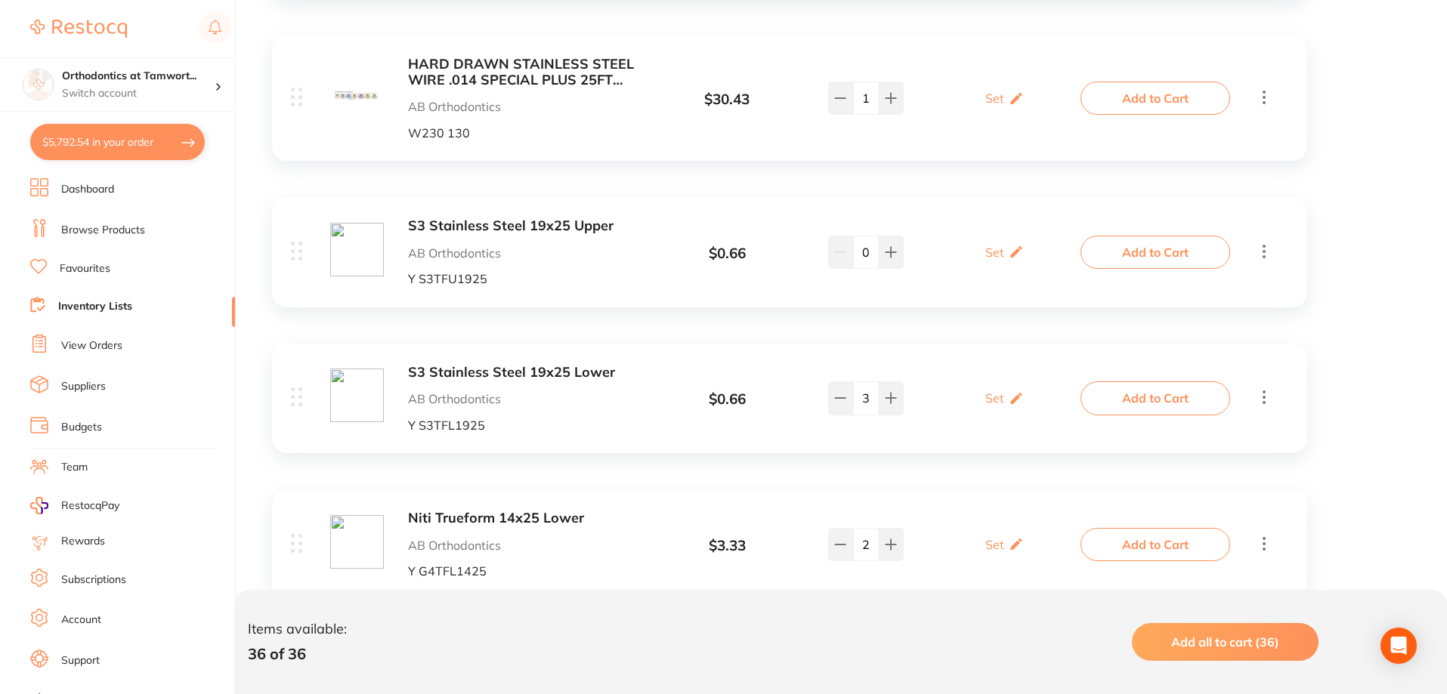
scroll to position [2568, 0]
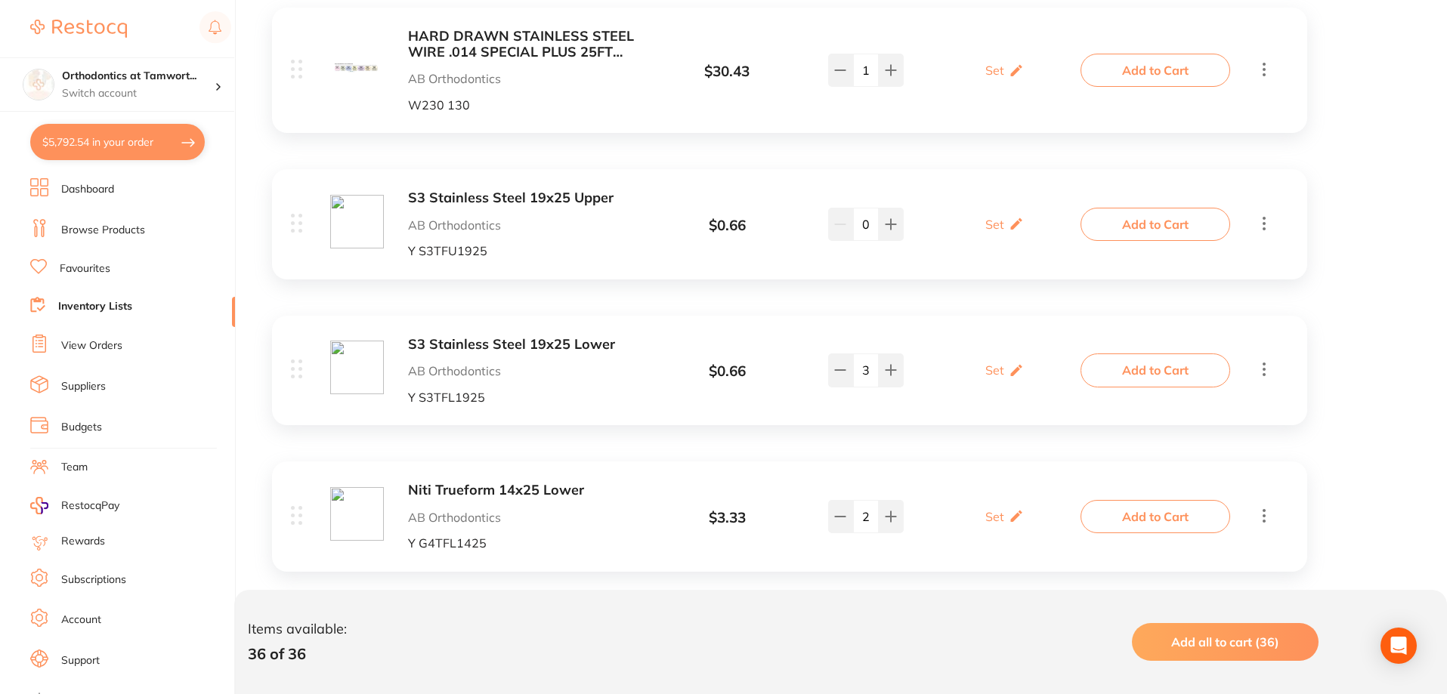
click at [99, 141] on button "$5,792.54 in your order" at bounding box center [117, 142] width 174 height 36
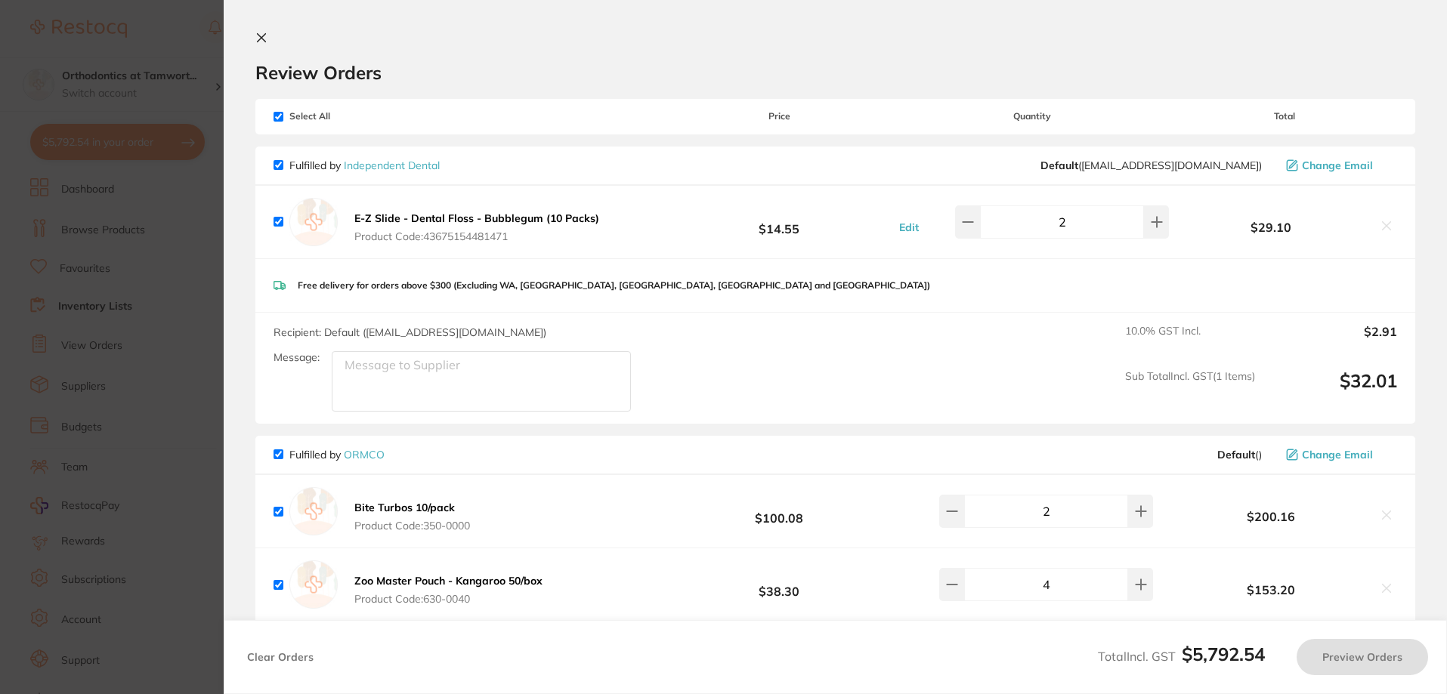
checkbox input "true"
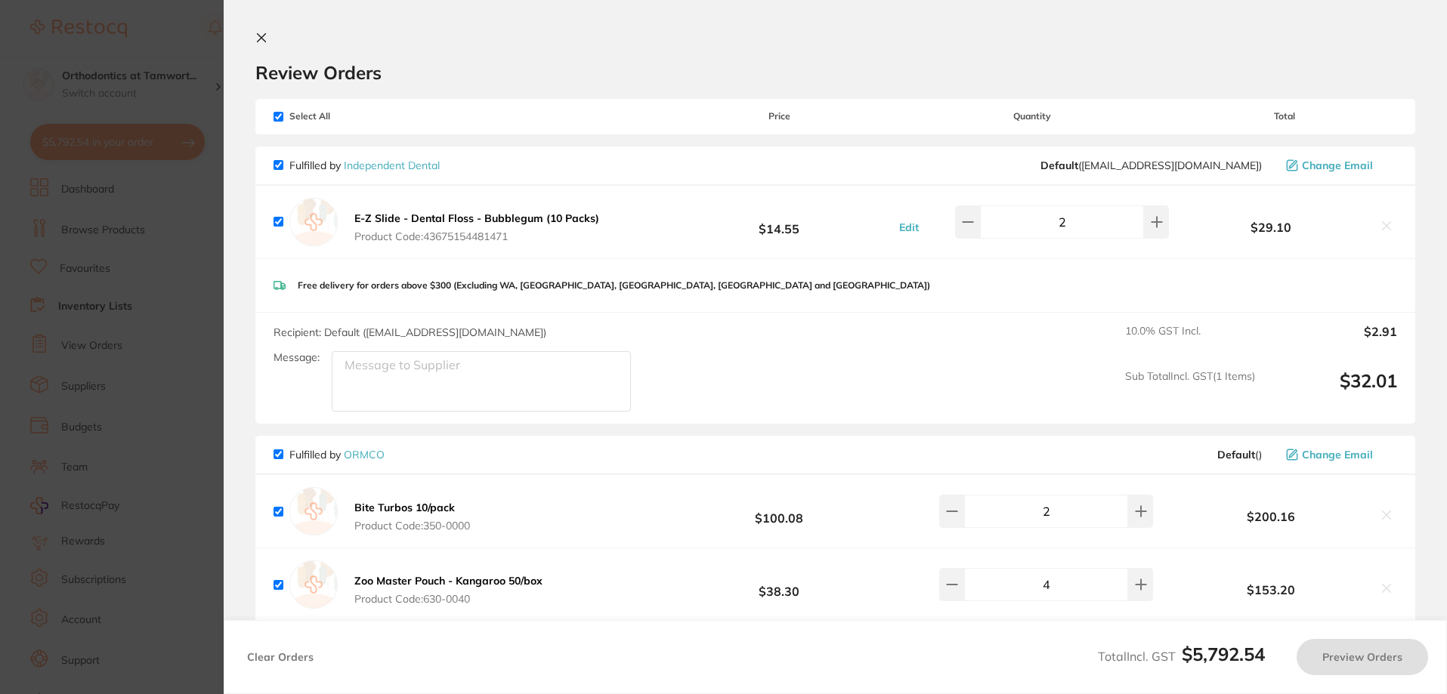
checkbox input "true"
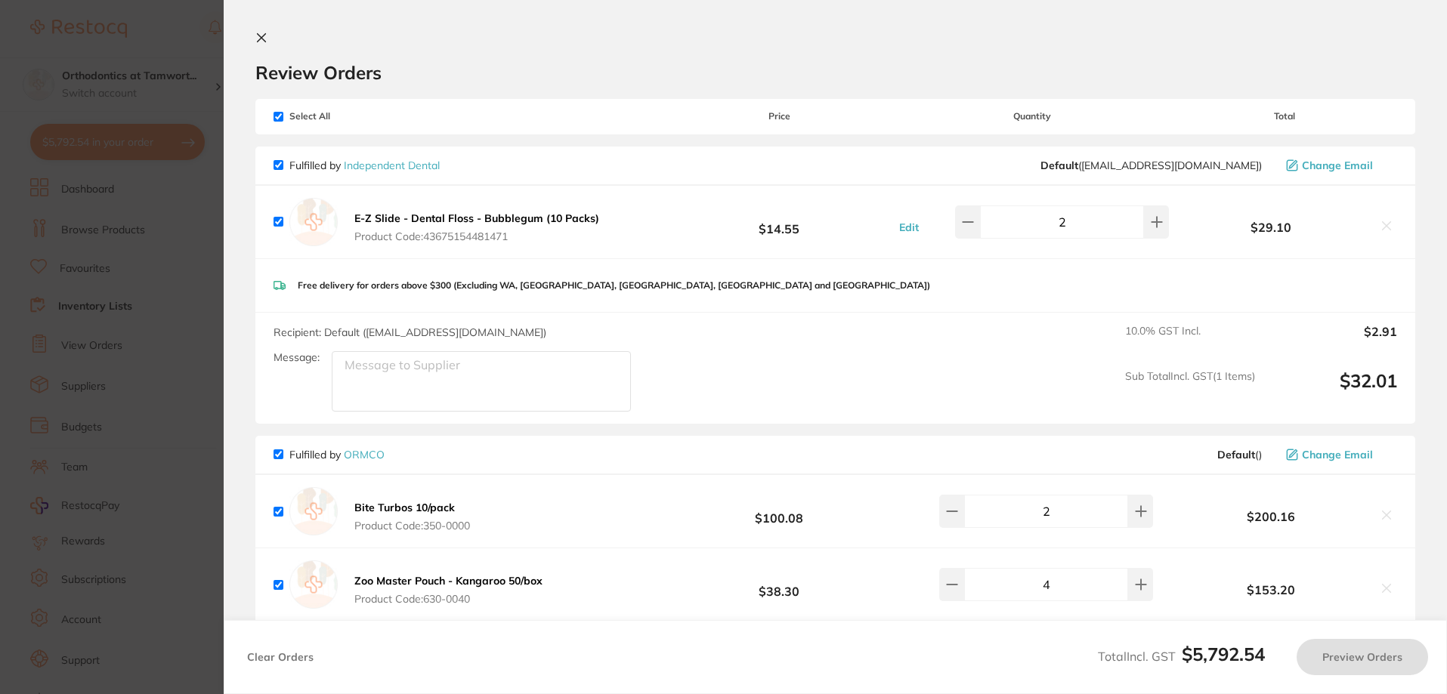
checkbox input "true"
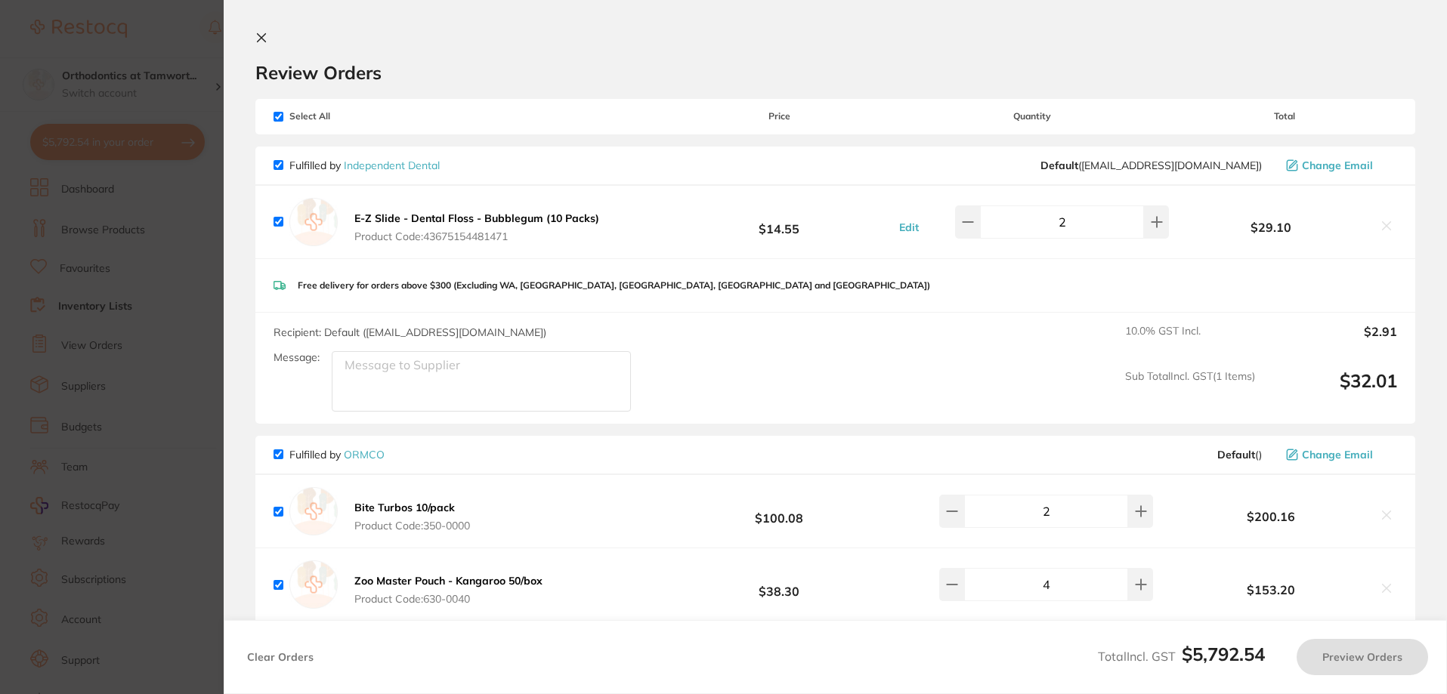
checkbox input "true"
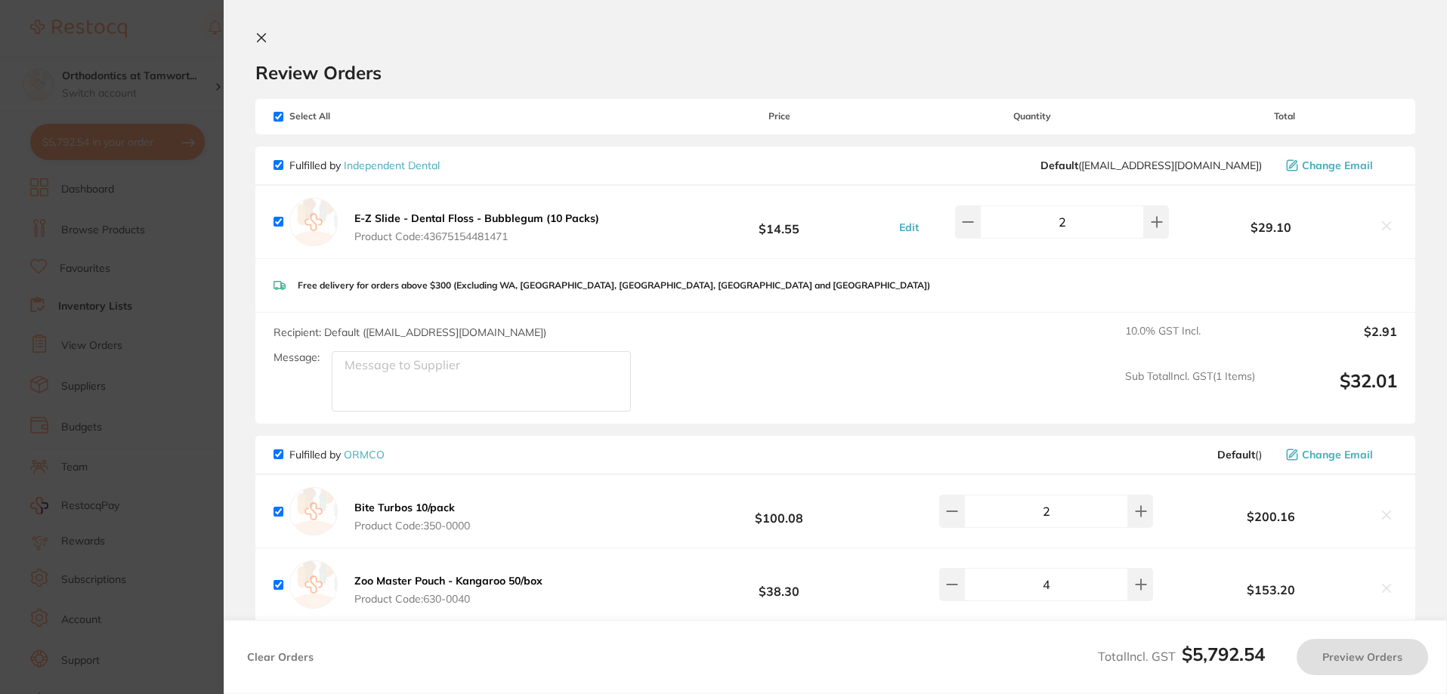
checkbox input "true"
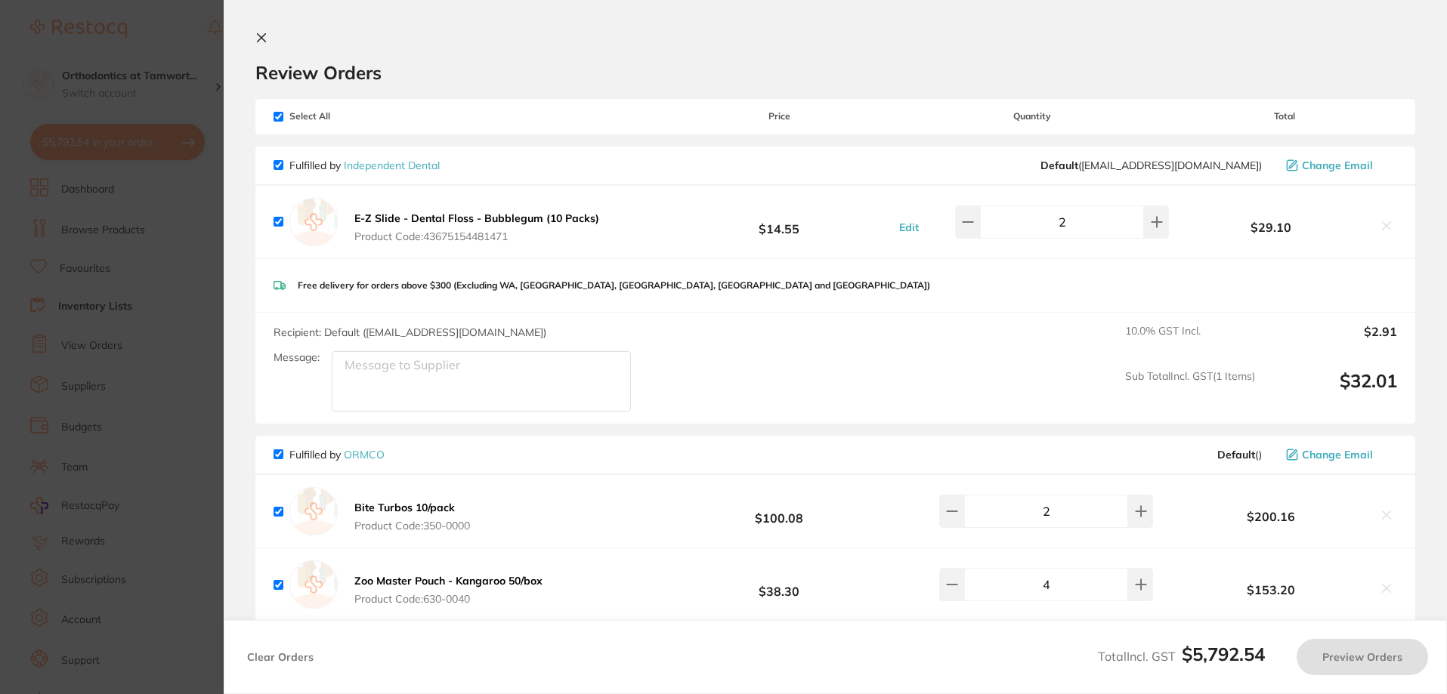
checkbox input "true"
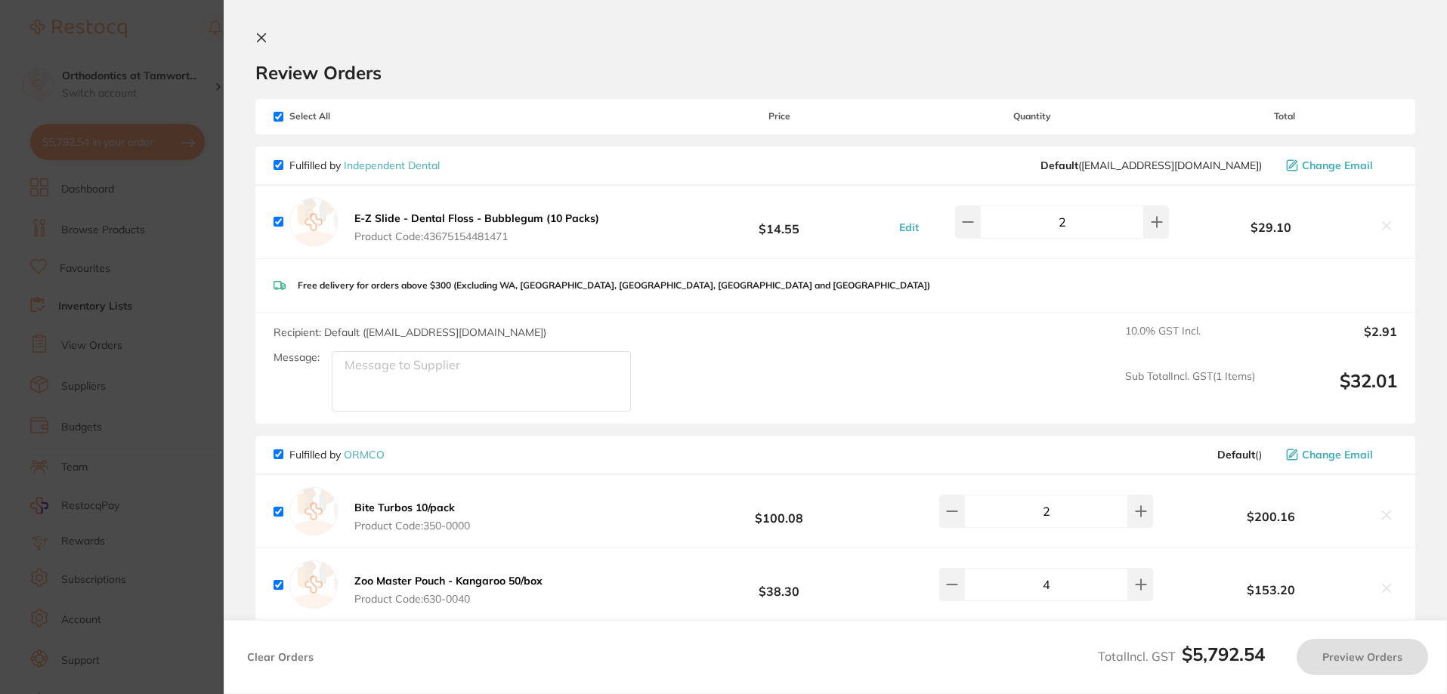
checkbox input "true"
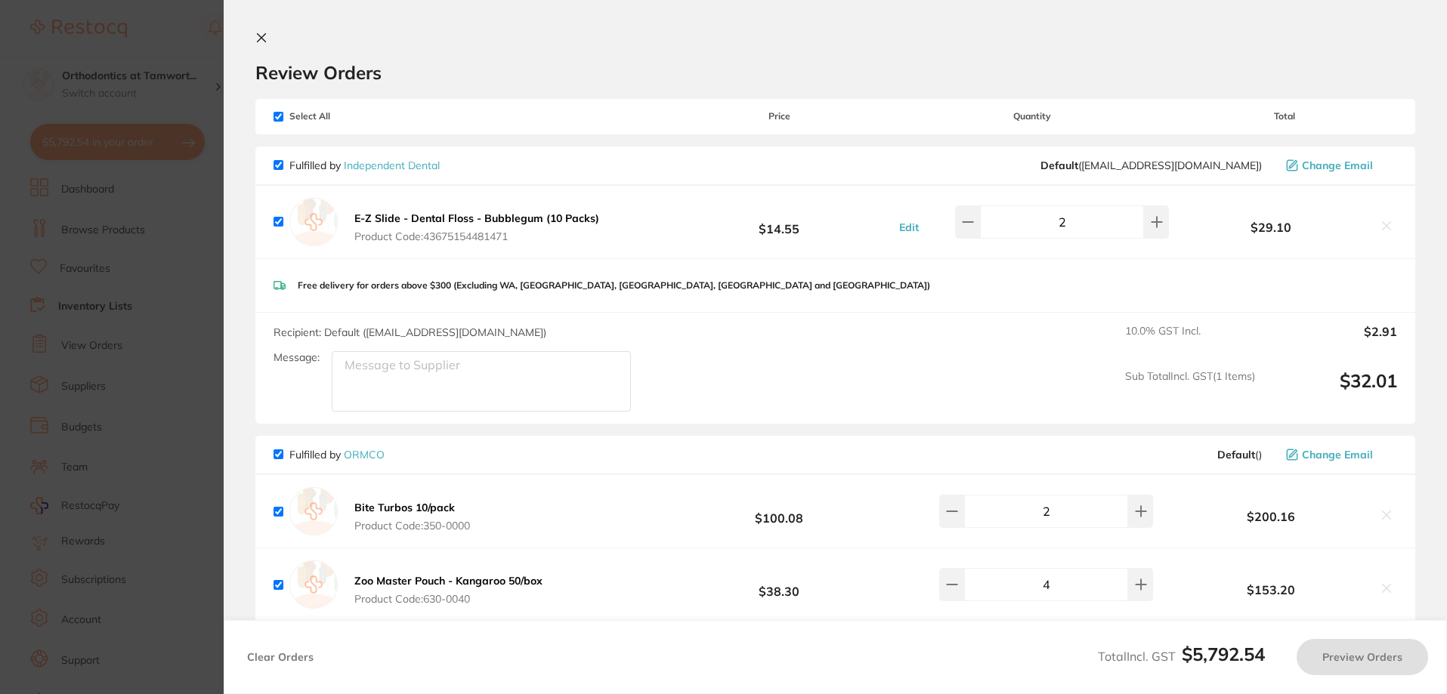
checkbox input "true"
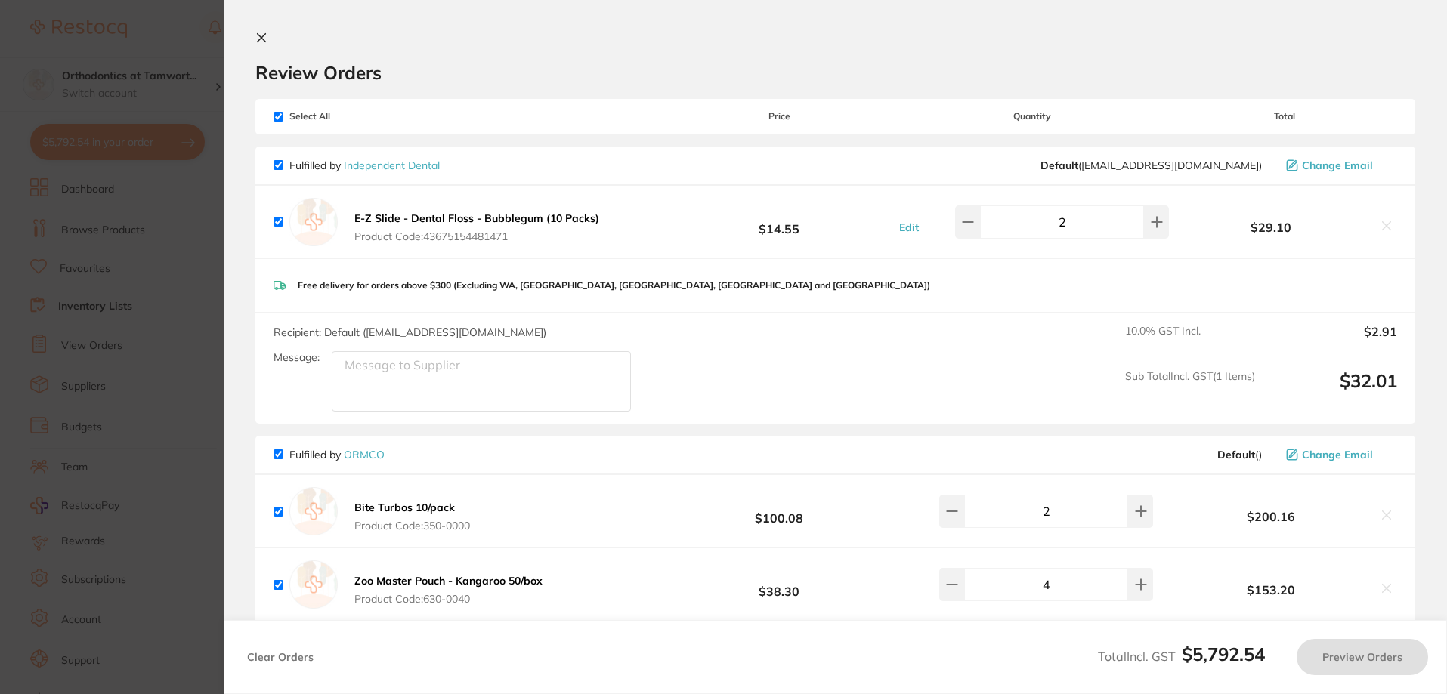
checkbox input "true"
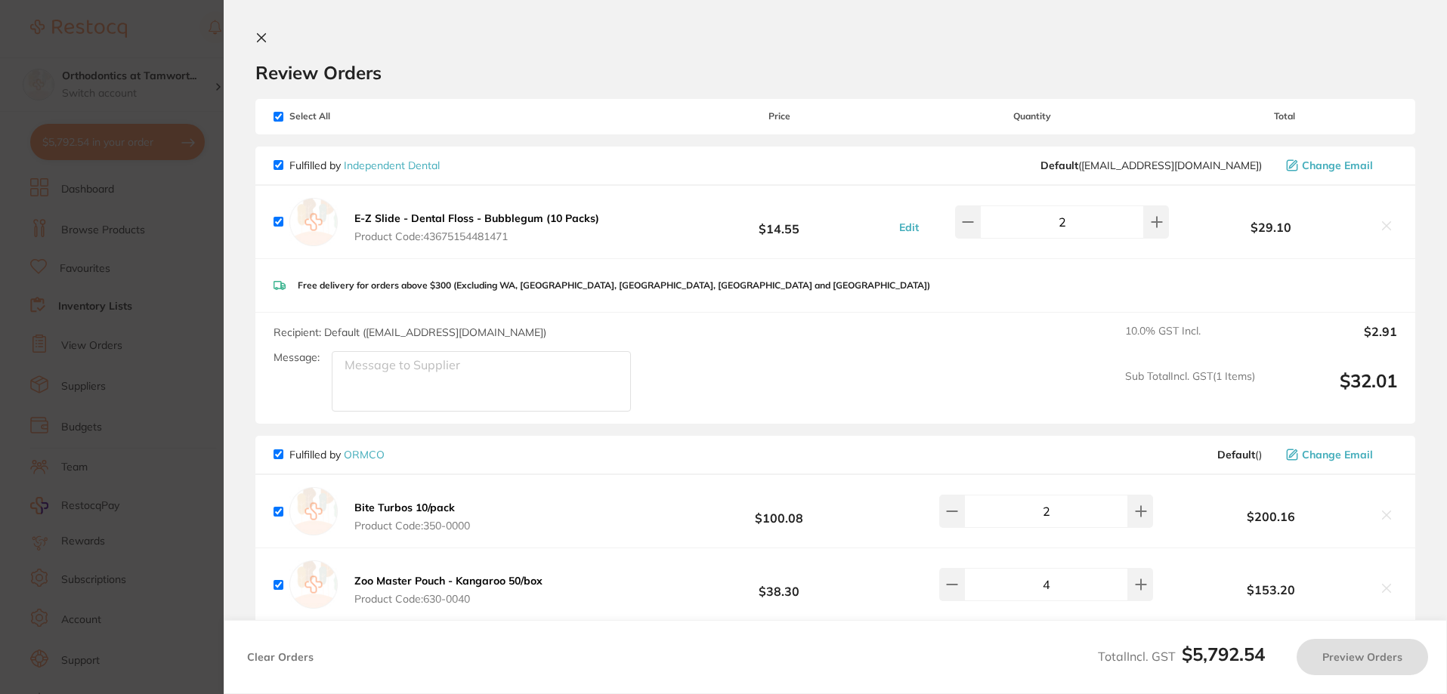
checkbox input "true"
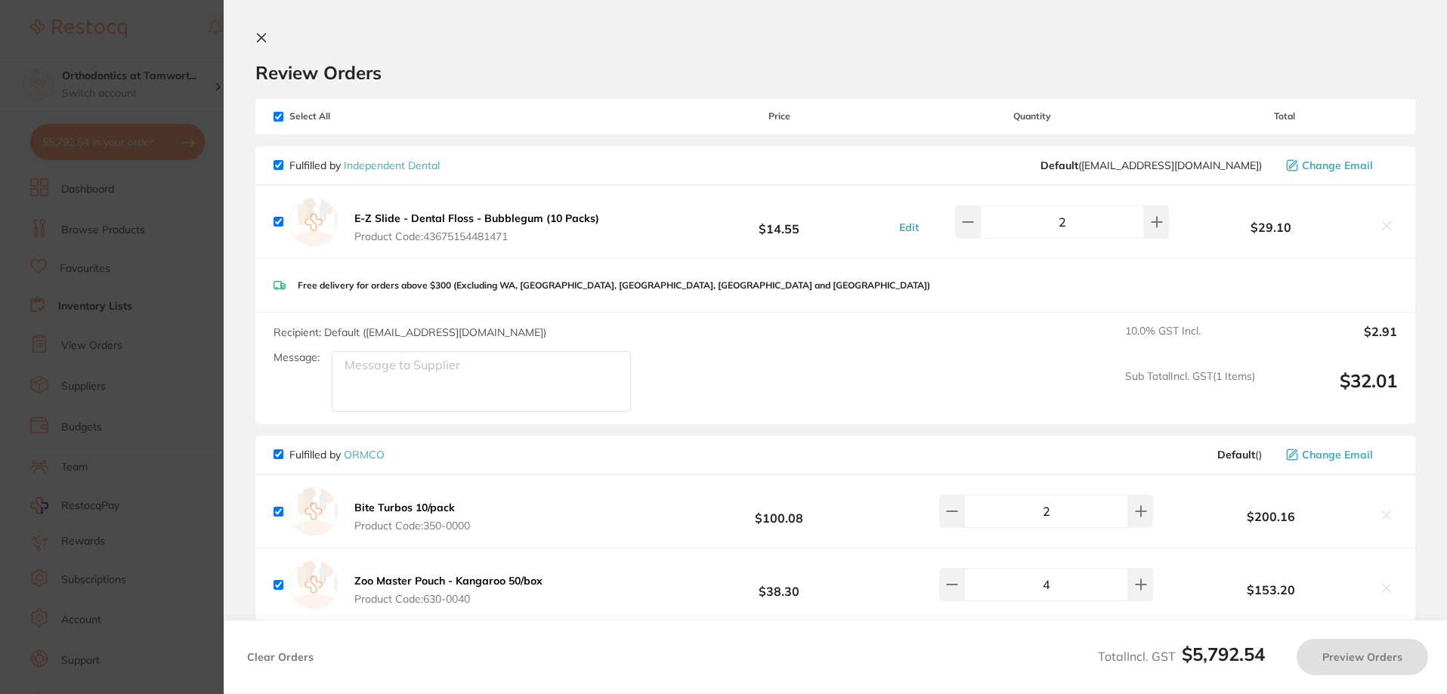
checkbox input "true"
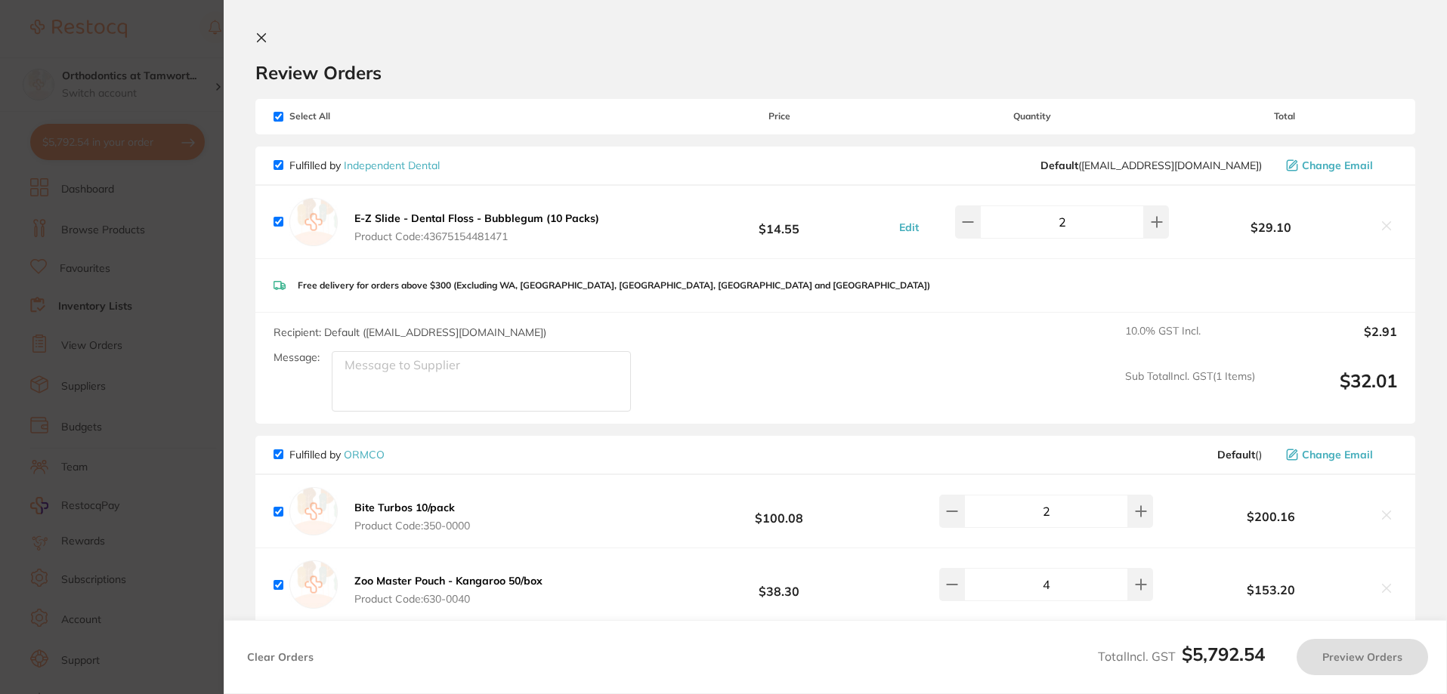
checkbox input "true"
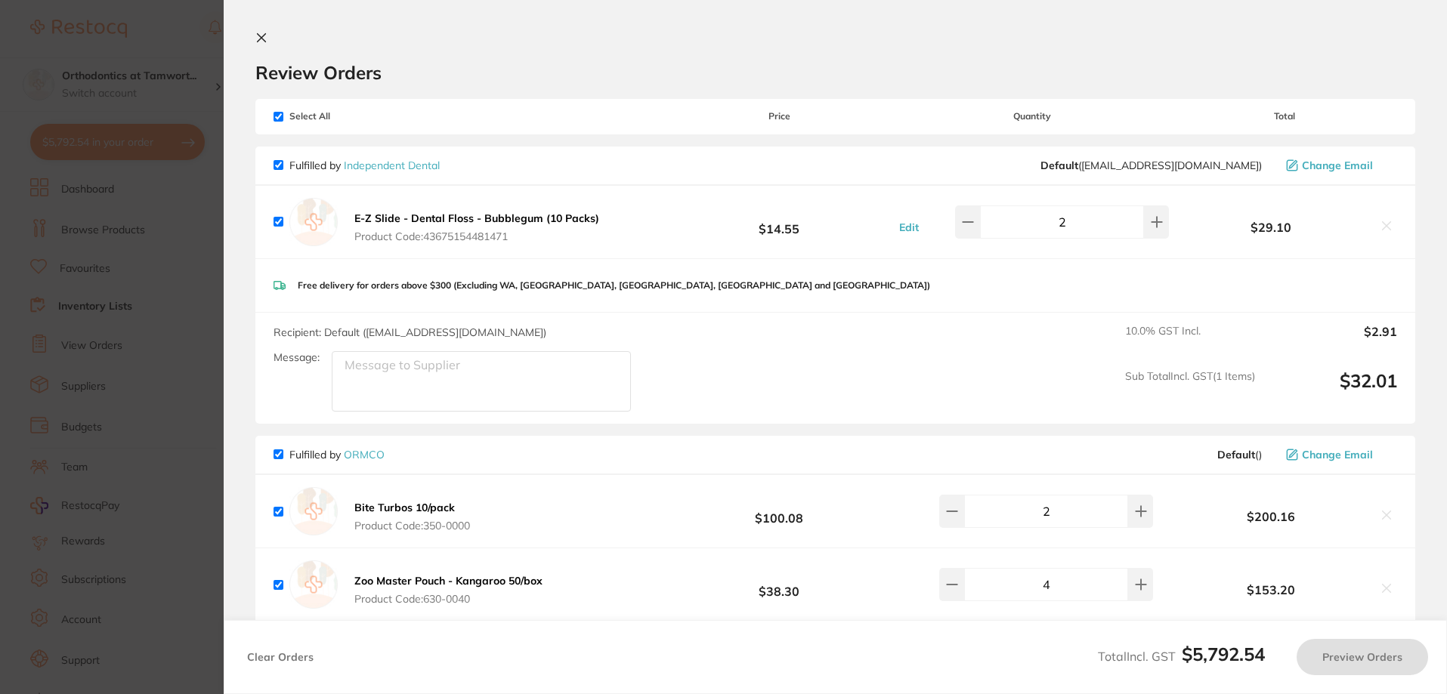
checkbox input "true"
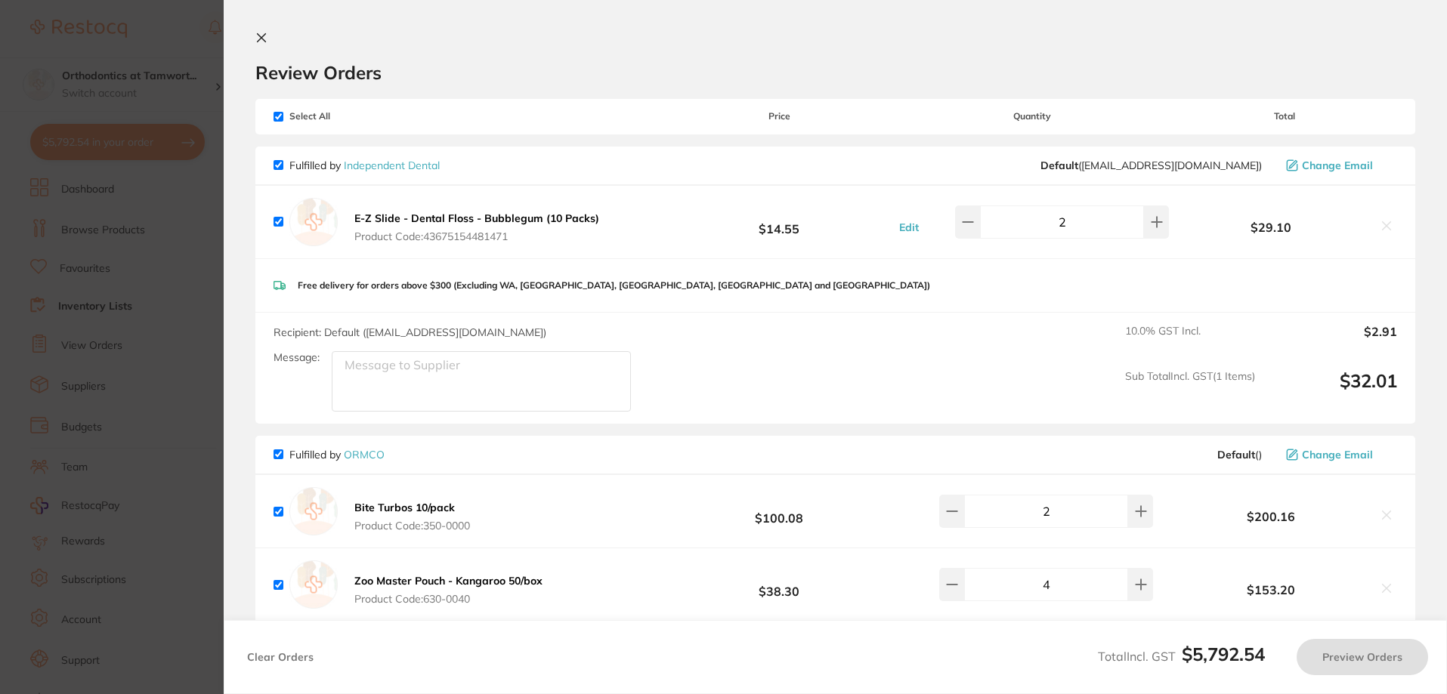
checkbox input "true"
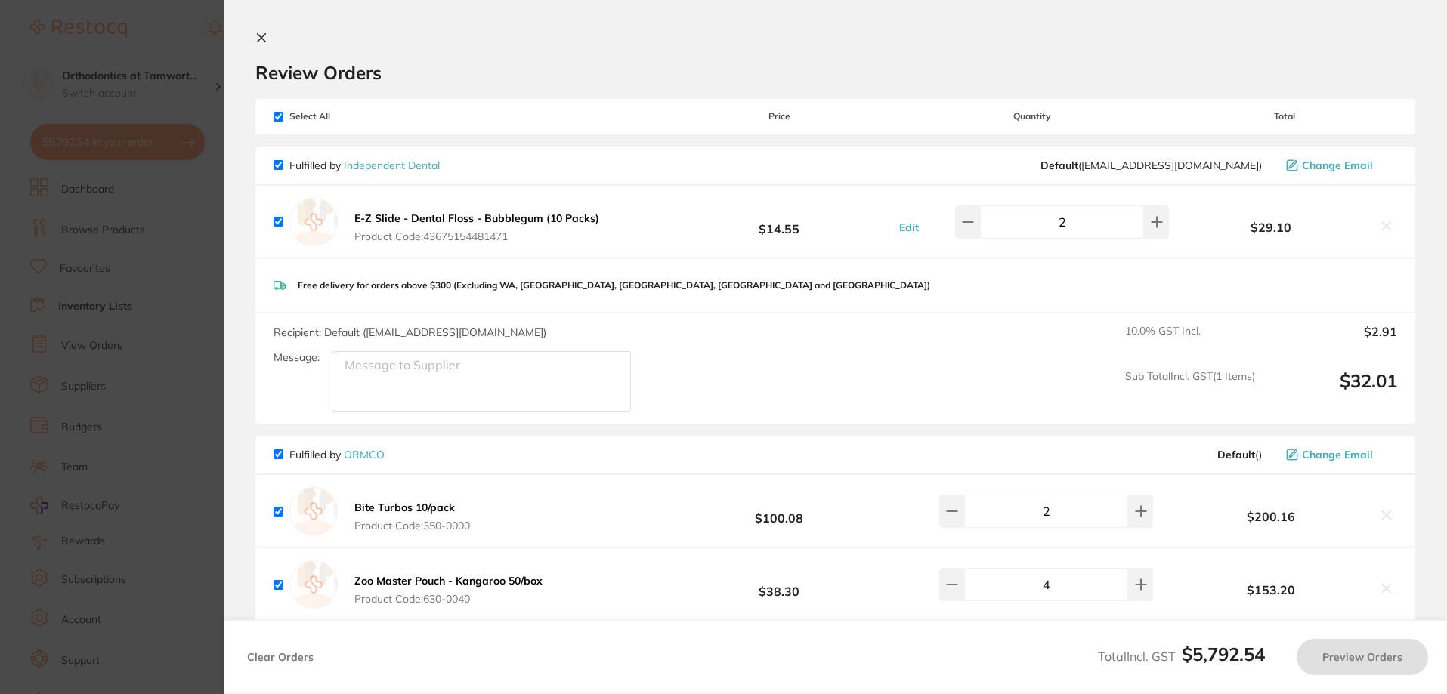
checkbox input "true"
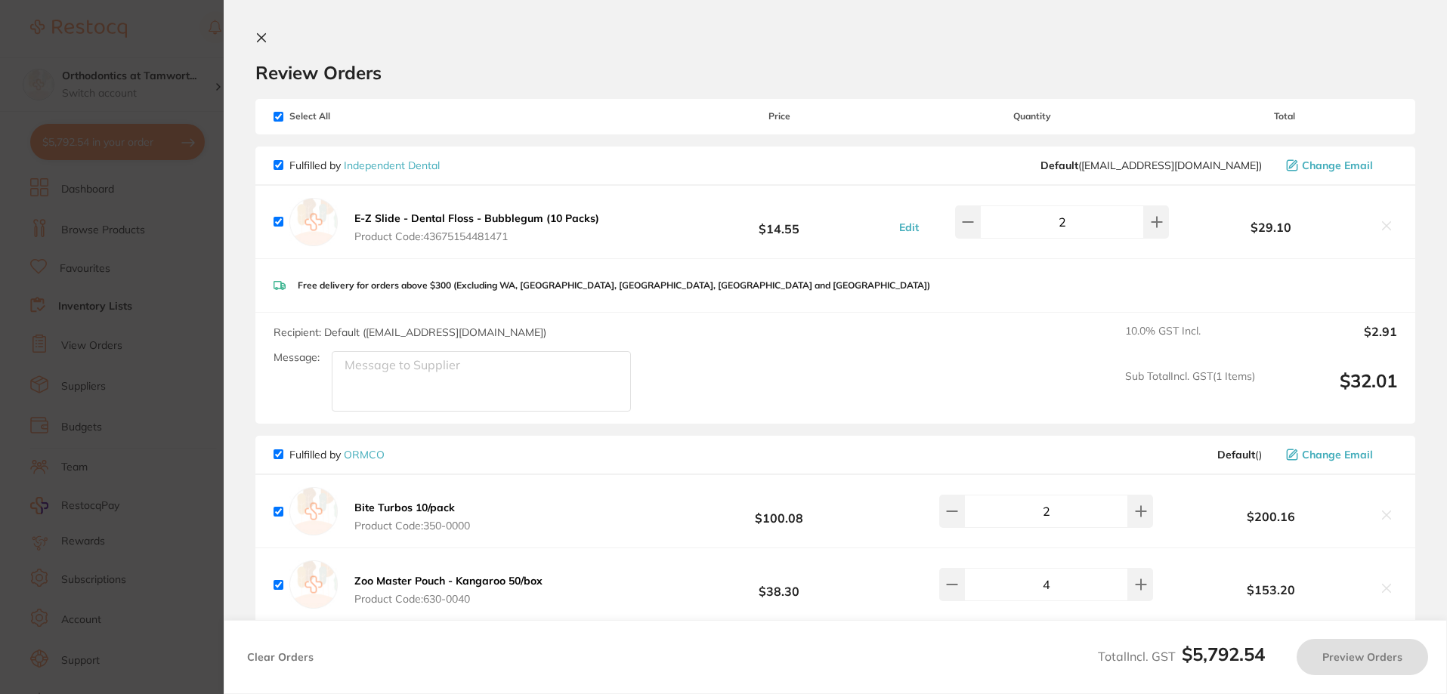
checkbox input "true"
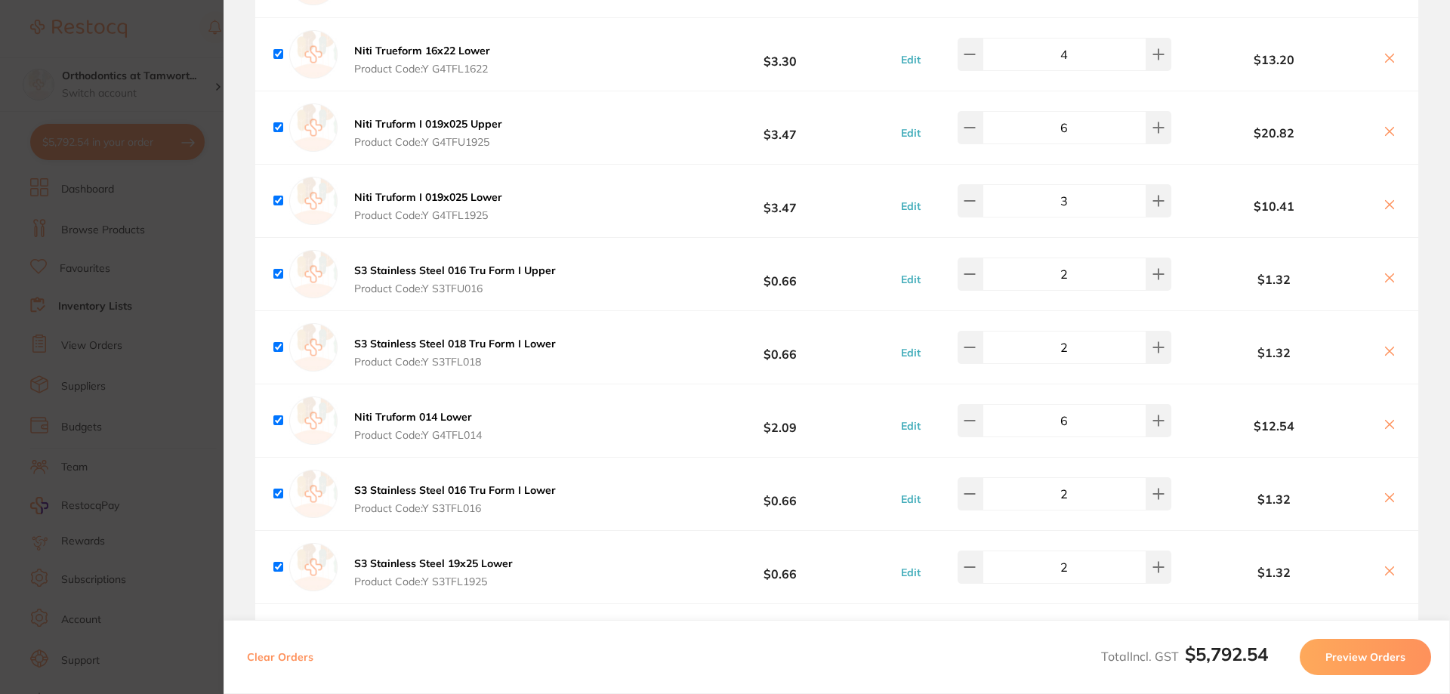
scroll to position [2039, 0]
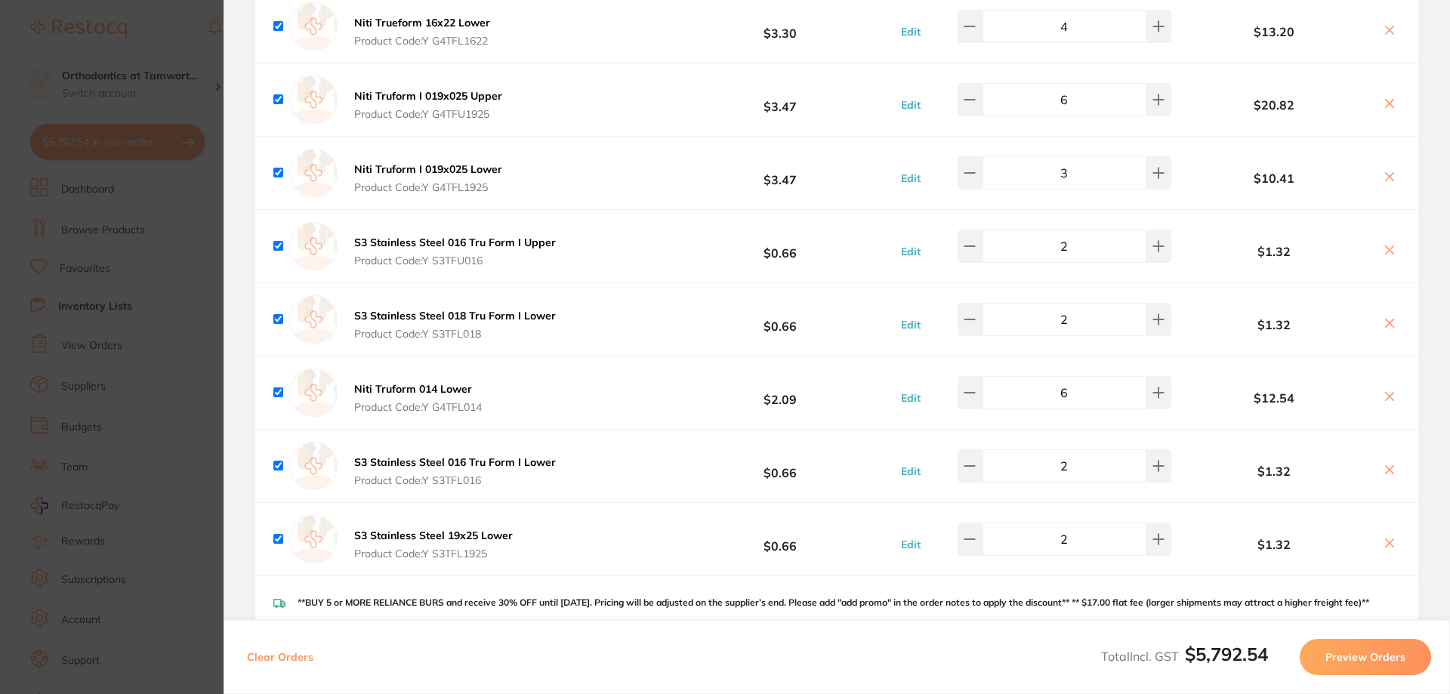
click at [168, 431] on section "Update RRP Set your pre negotiated price for this item. Item Agreed RRP (excl. …" at bounding box center [725, 347] width 1450 height 694
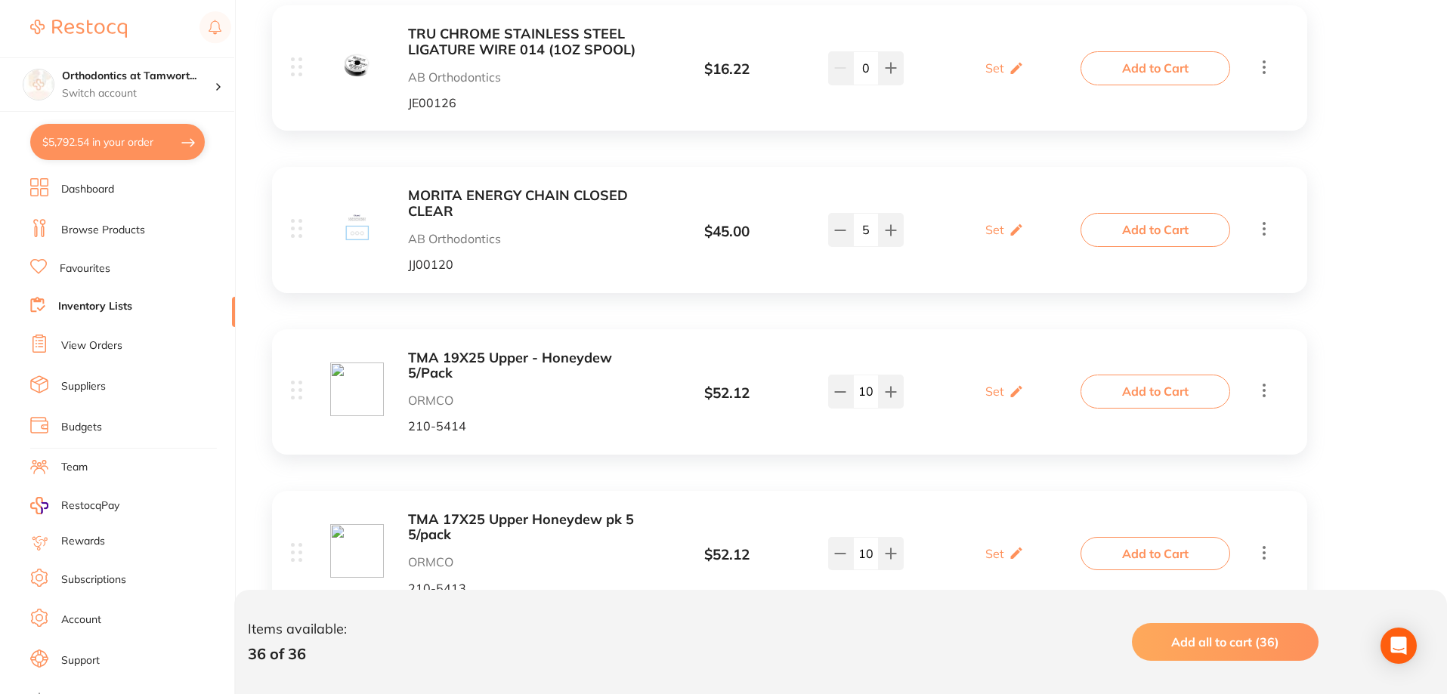
scroll to position [3852, 0]
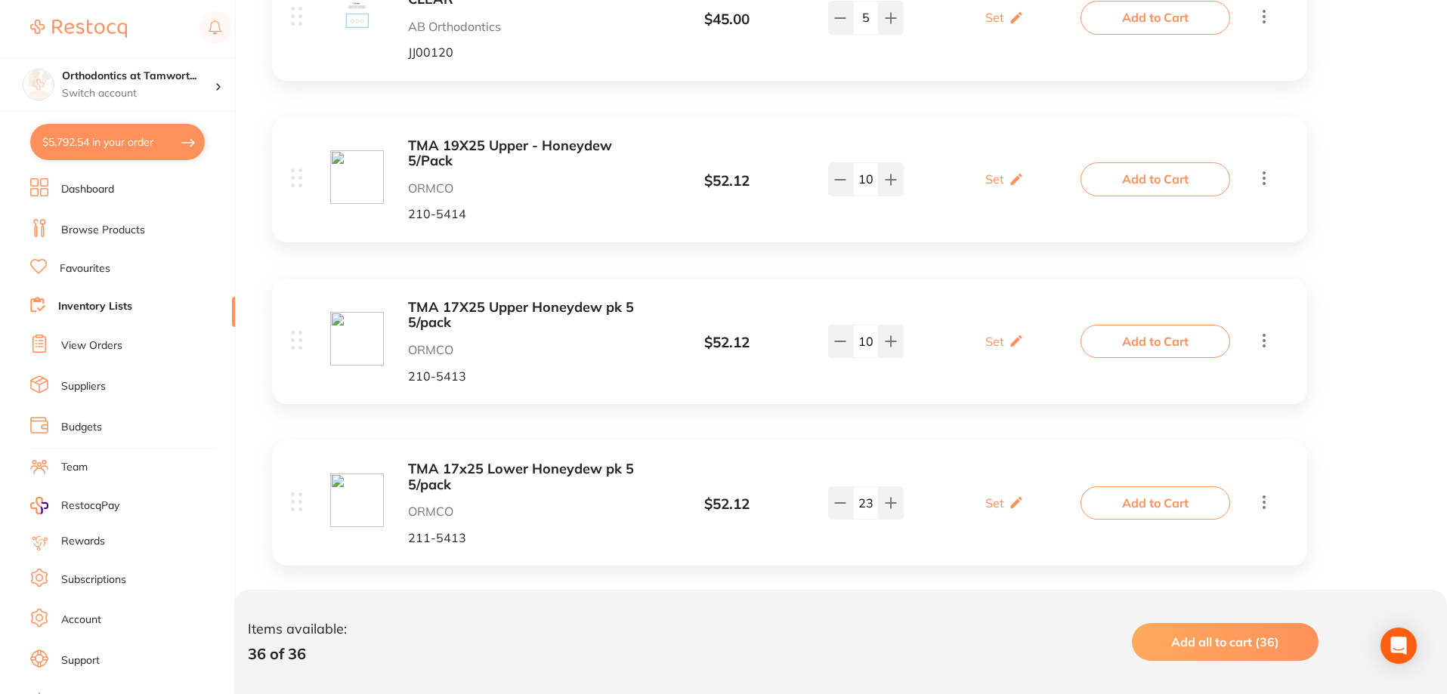
click at [506, 310] on b "TMA 17X25 Upper Honeydew pk 5 5/pack" at bounding box center [527, 315] width 239 height 31
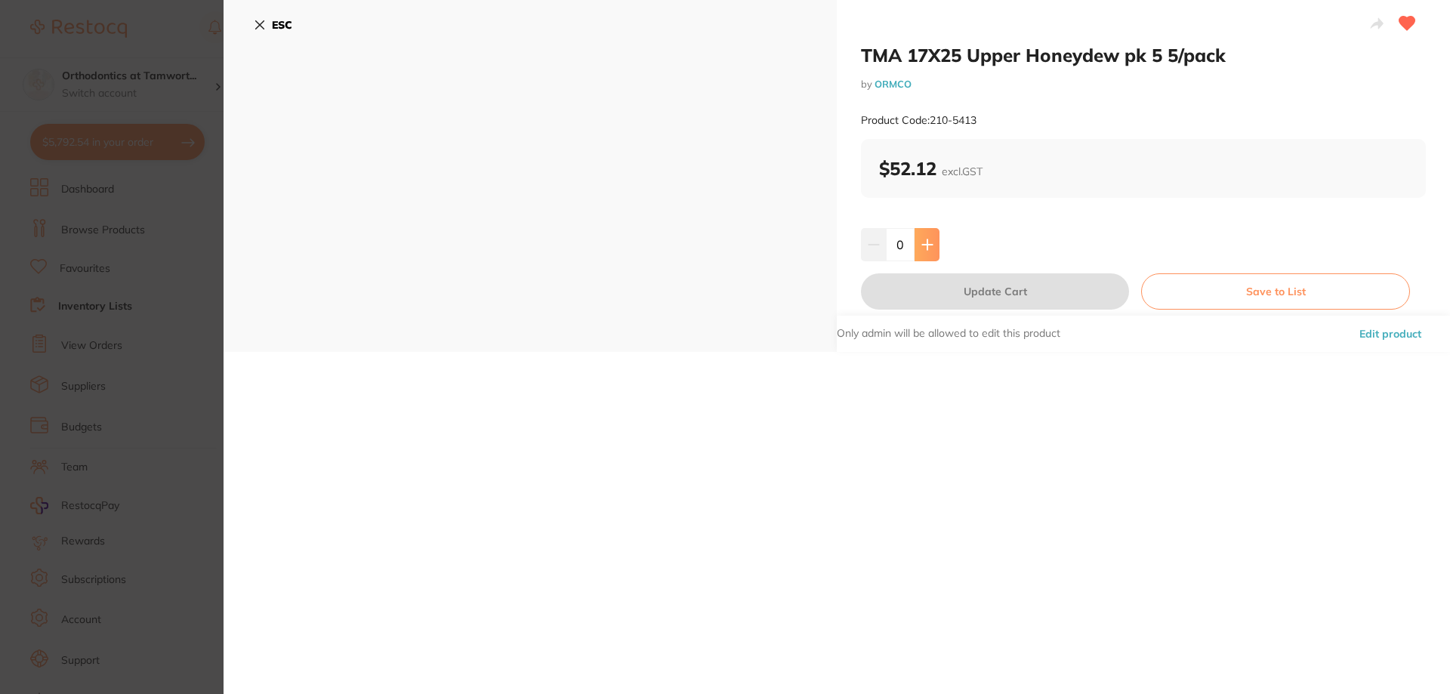
click at [928, 246] on icon at bounding box center [928, 245] width 12 height 12
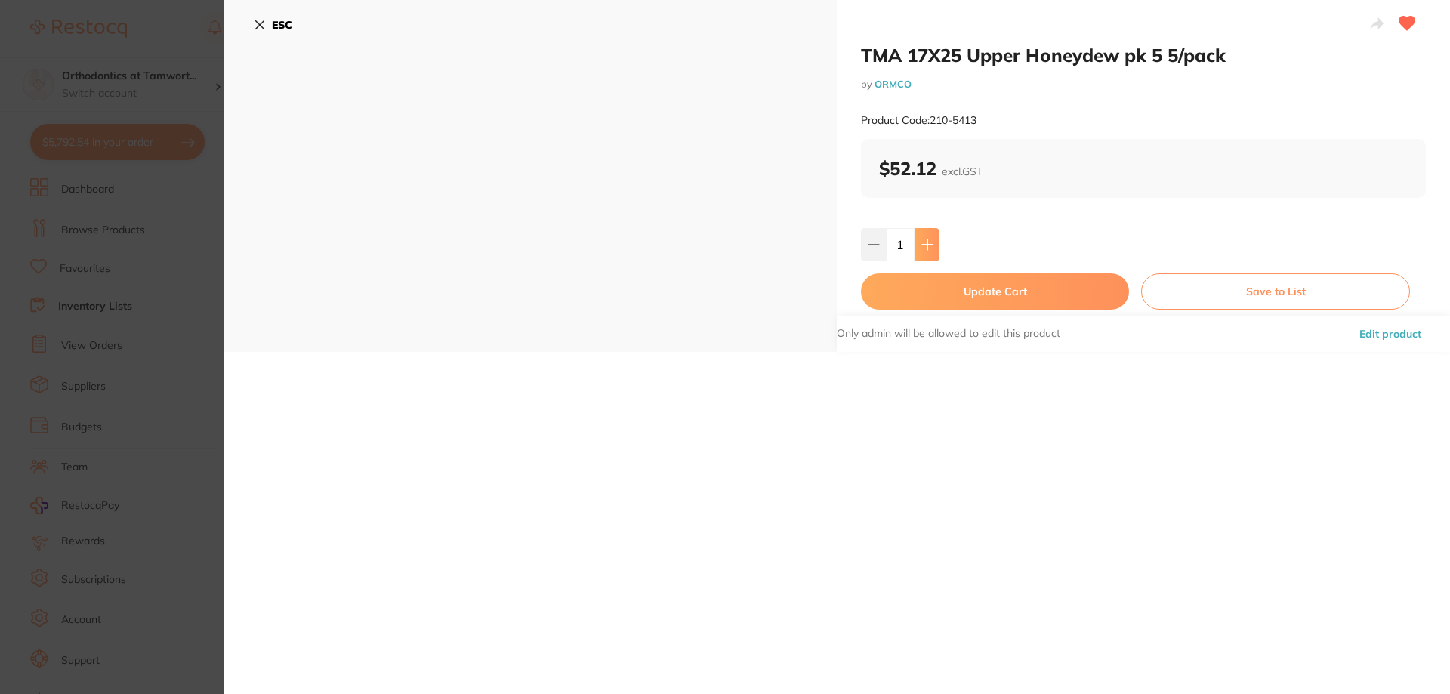
click at [928, 246] on icon at bounding box center [928, 245] width 12 height 12
type input "4"
click at [920, 292] on button "Update Cart" at bounding box center [995, 291] width 268 height 36
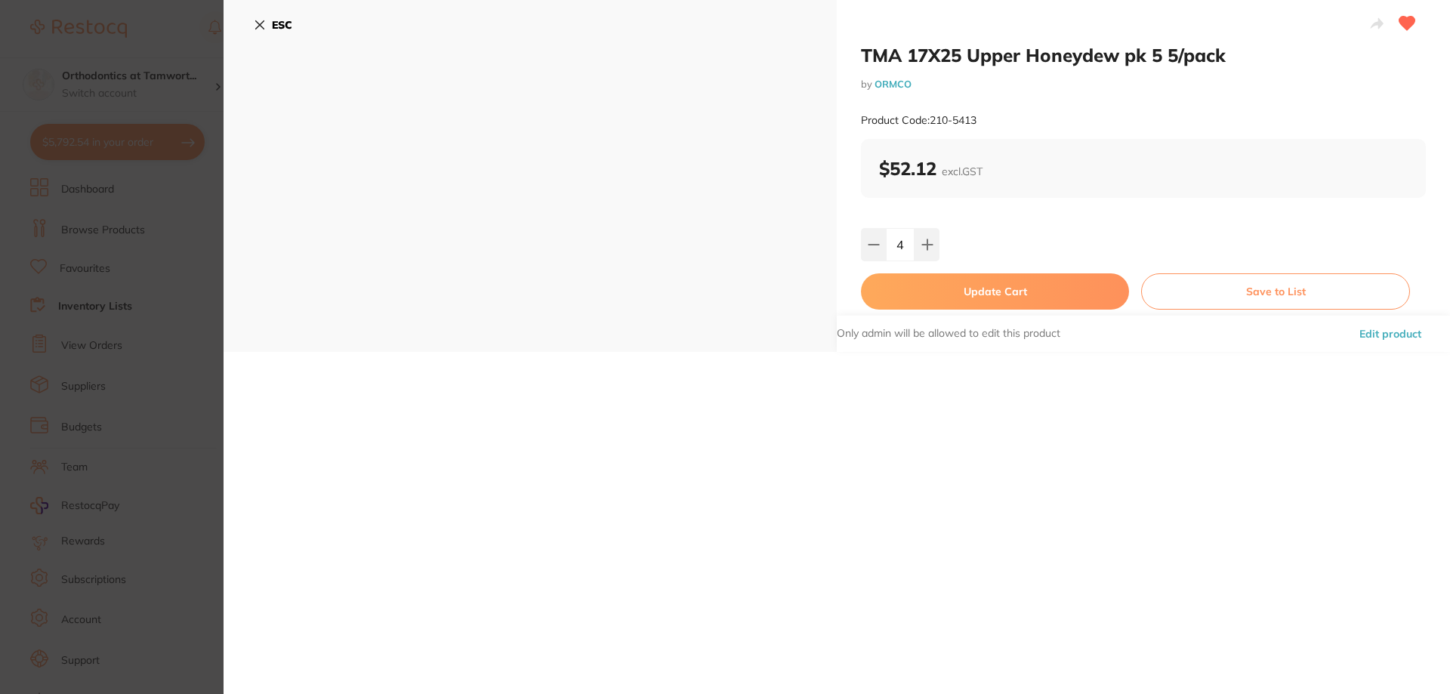
checkbox input "false"
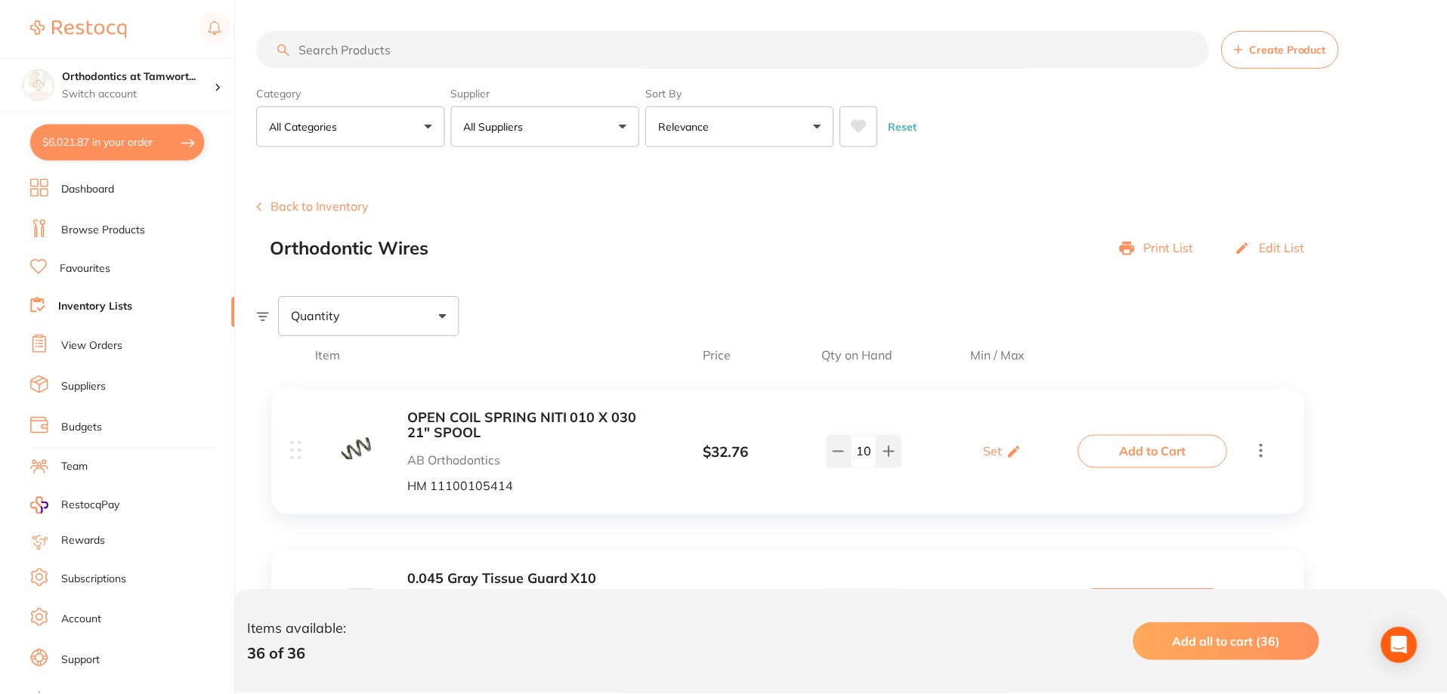
scroll to position [2113, 0]
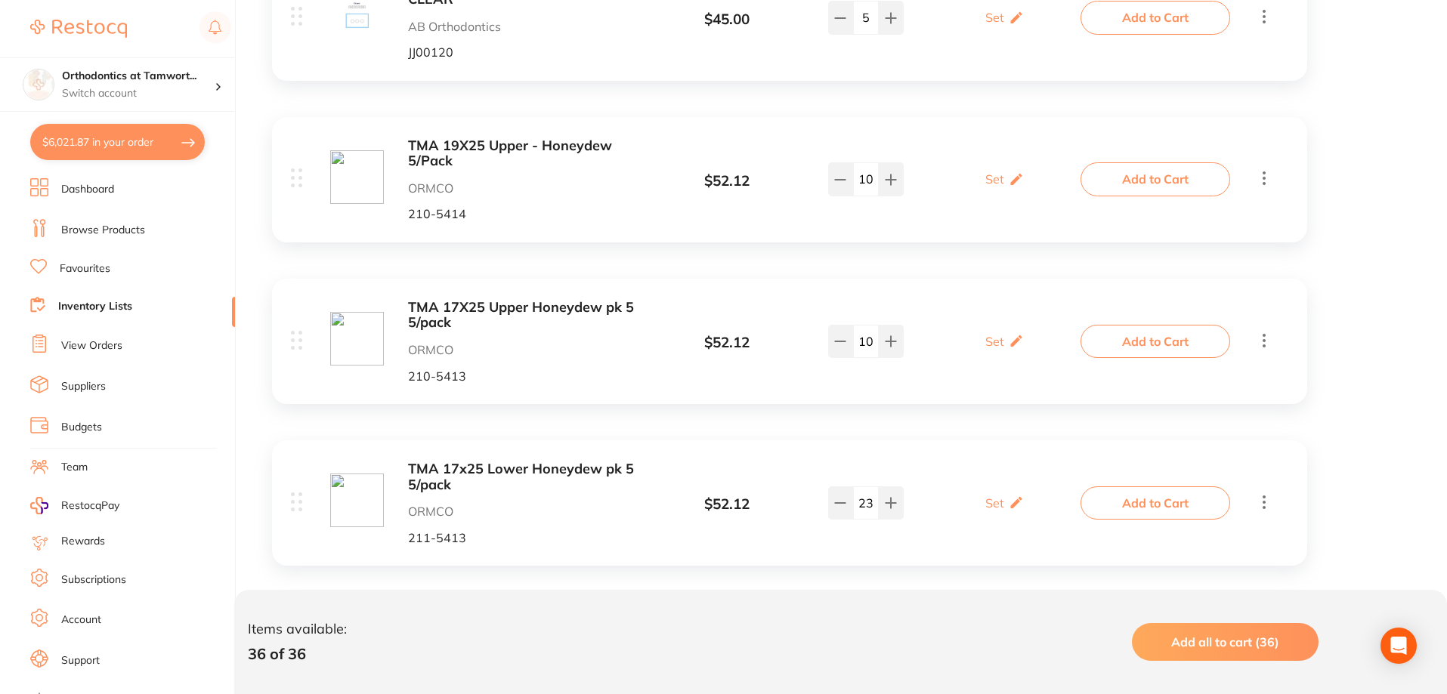
click at [554, 469] on b "TMA 17x25 Lower Honeydew pk 5 5/pack" at bounding box center [527, 477] width 239 height 31
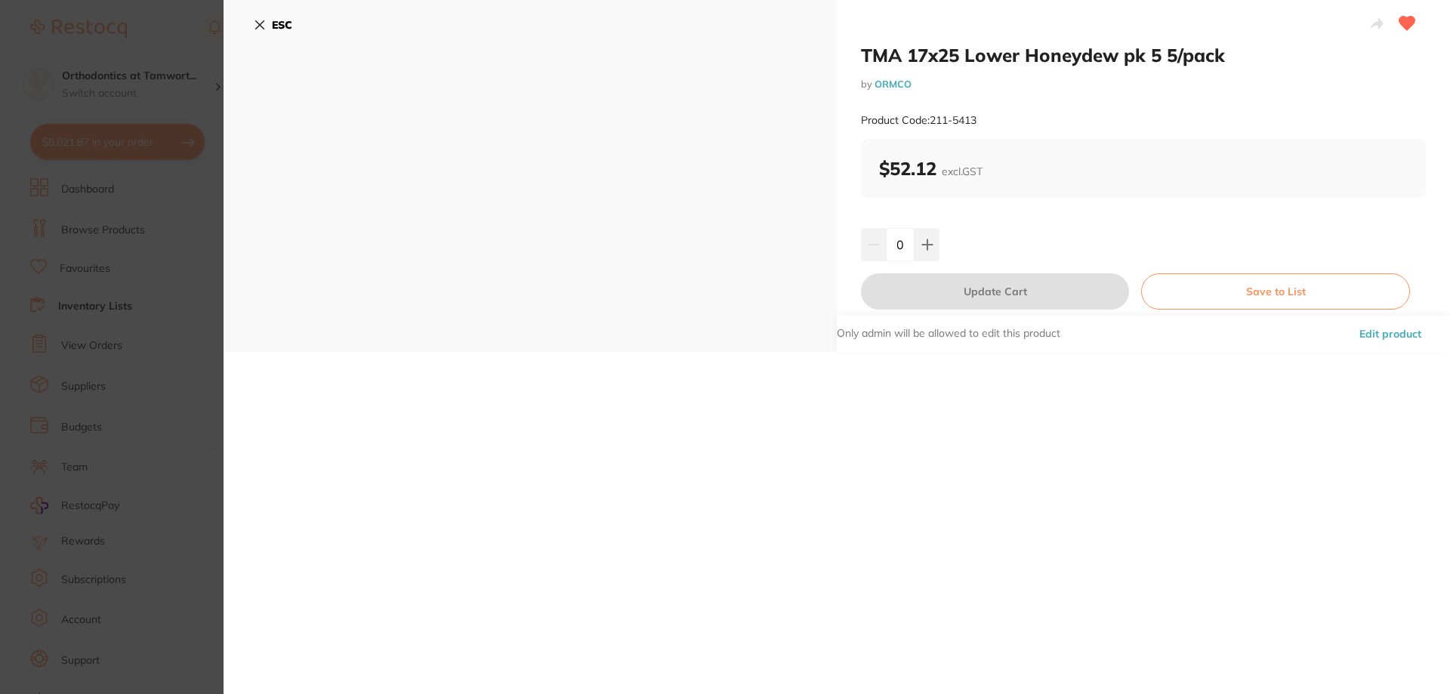
click at [903, 234] on input "0" at bounding box center [900, 244] width 29 height 33
type input "8"
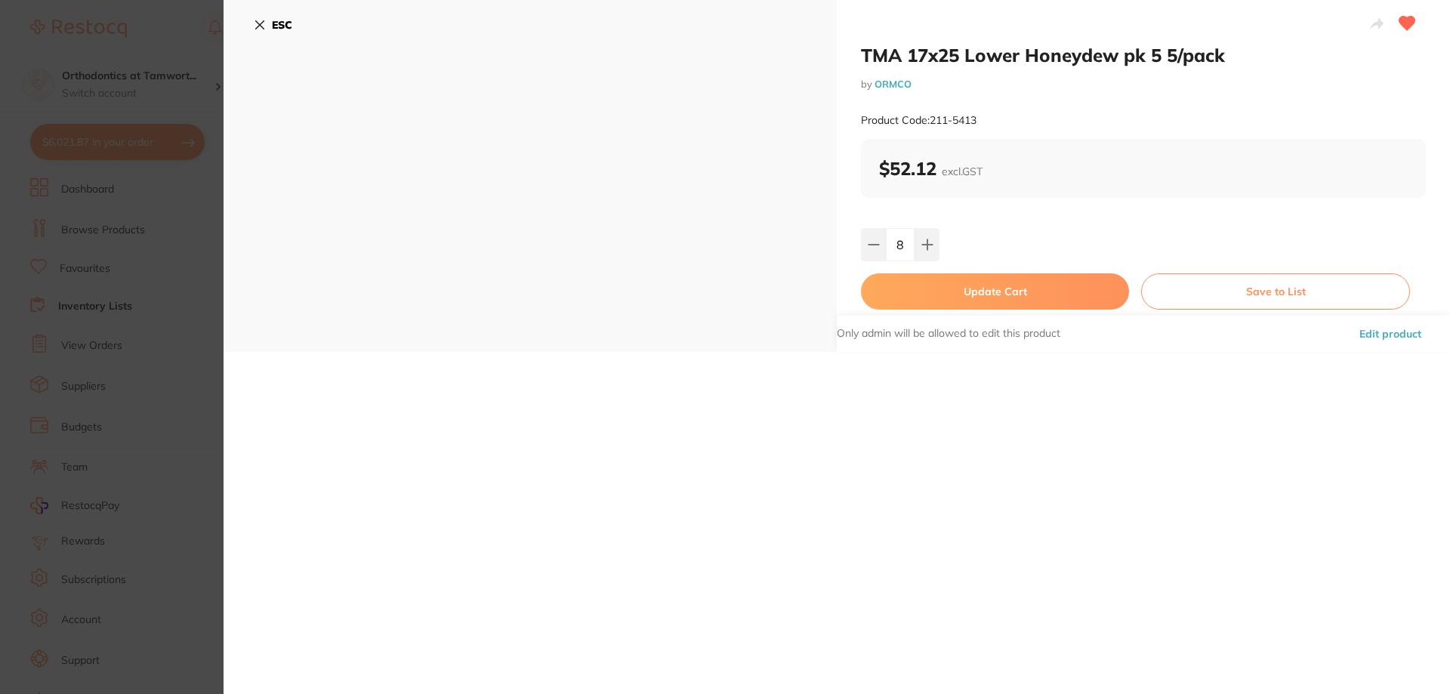
click at [963, 238] on div "8" at bounding box center [1143, 244] width 565 height 33
click at [974, 301] on button "Update Cart" at bounding box center [995, 291] width 268 height 36
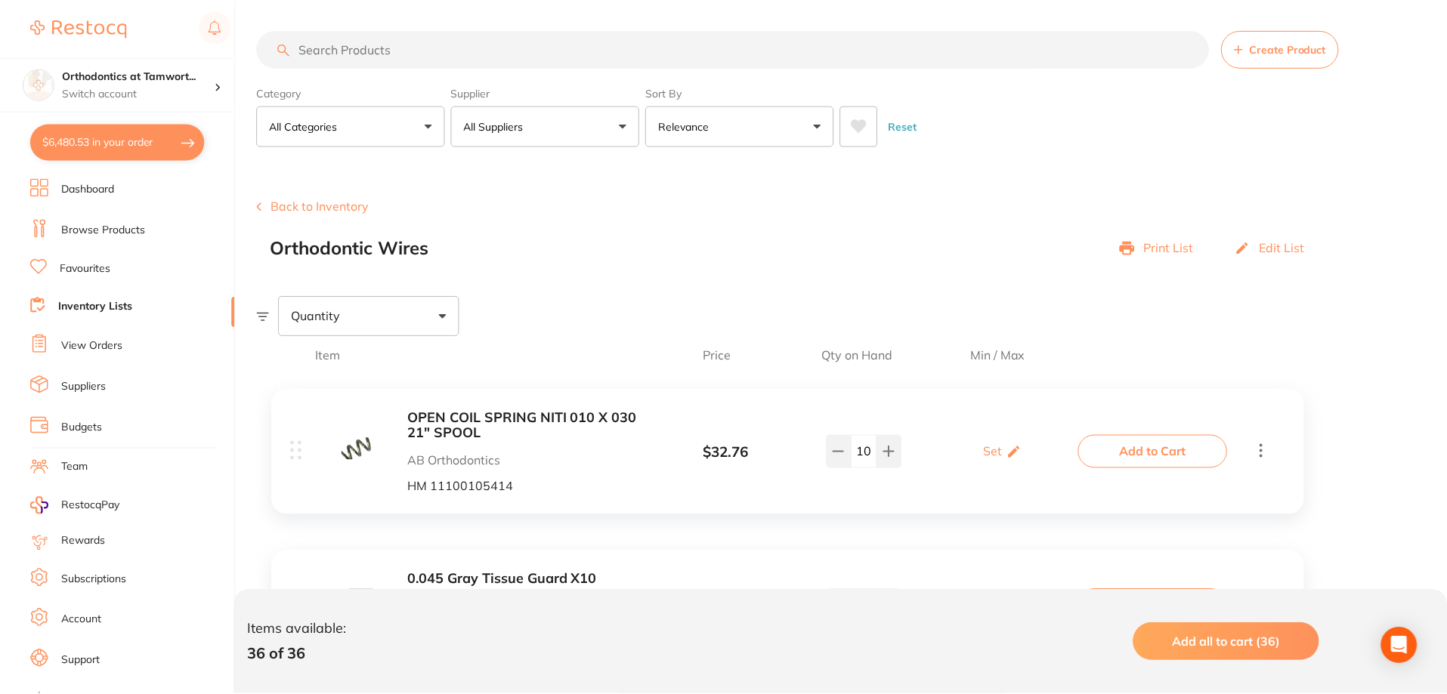
scroll to position [2186, 0]
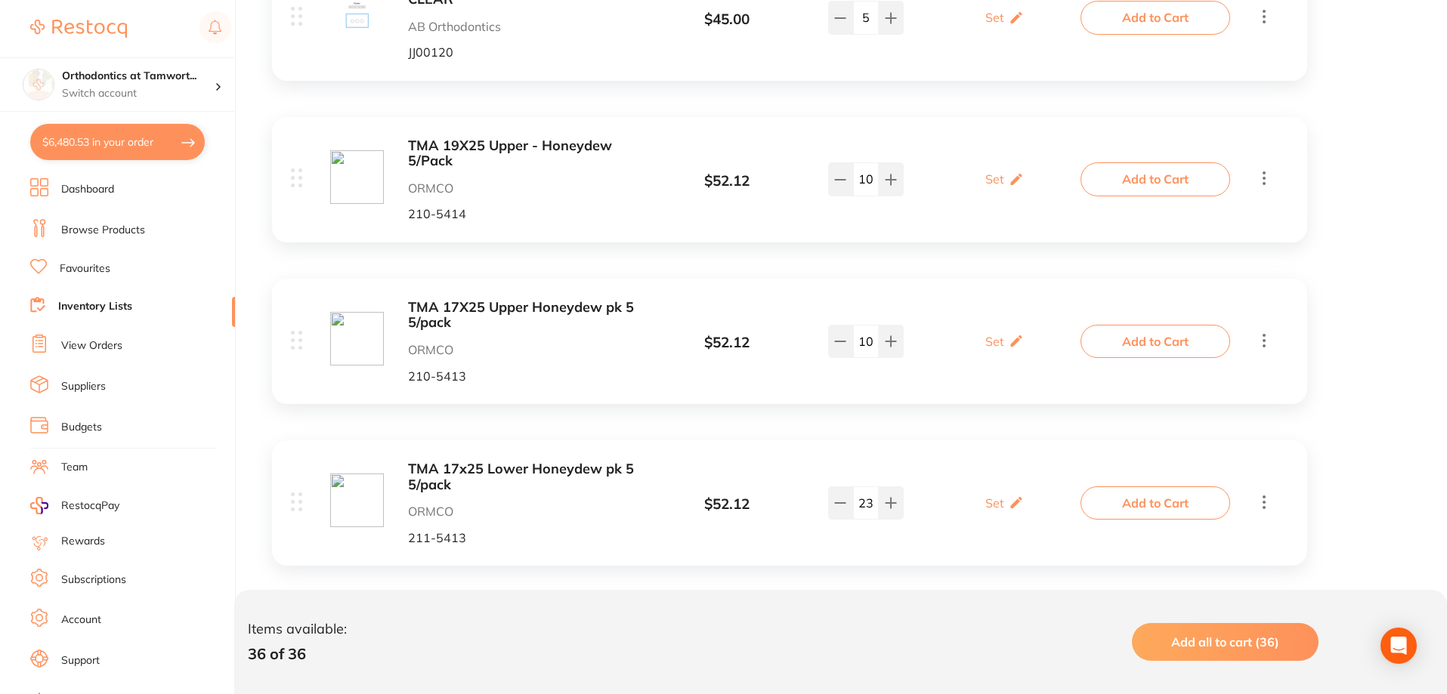
click at [520, 147] on b "TMA 19X25 Upper - Honeydew 5/Pack" at bounding box center [527, 153] width 239 height 31
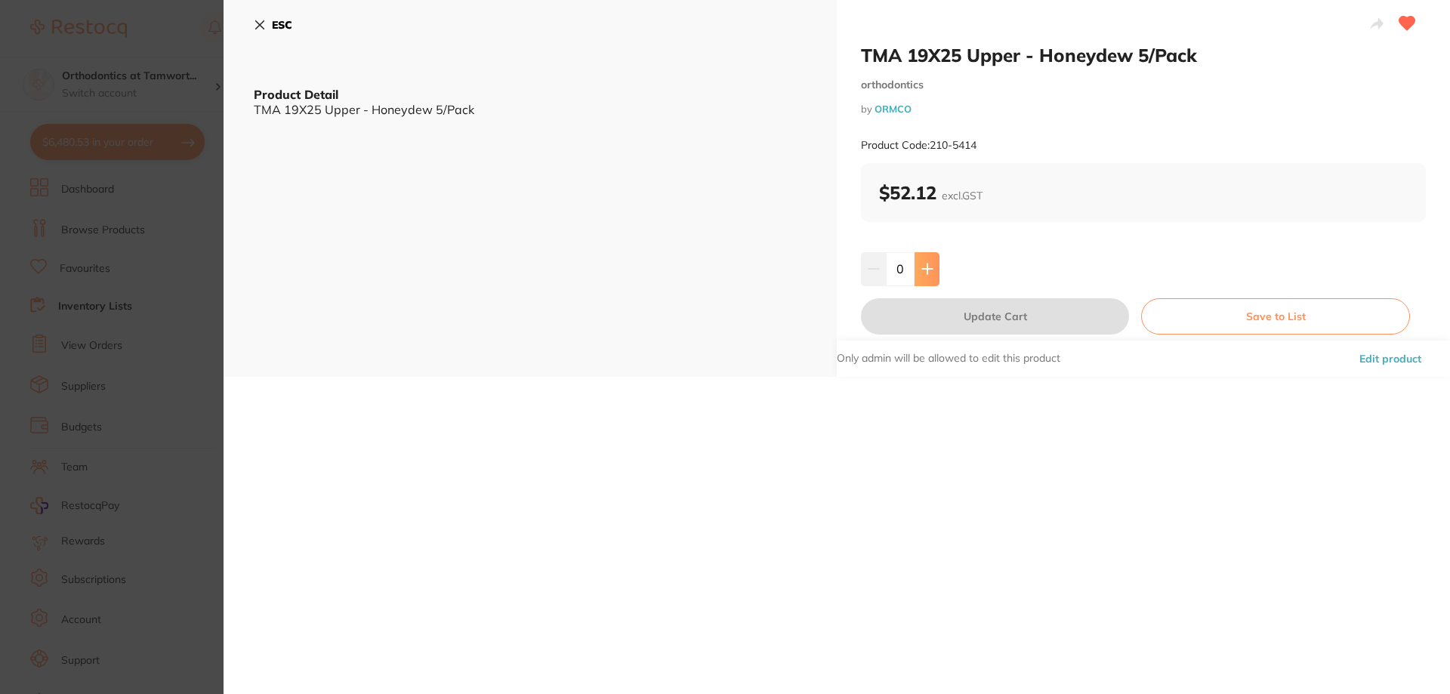
click at [929, 264] on icon at bounding box center [928, 269] width 12 height 12
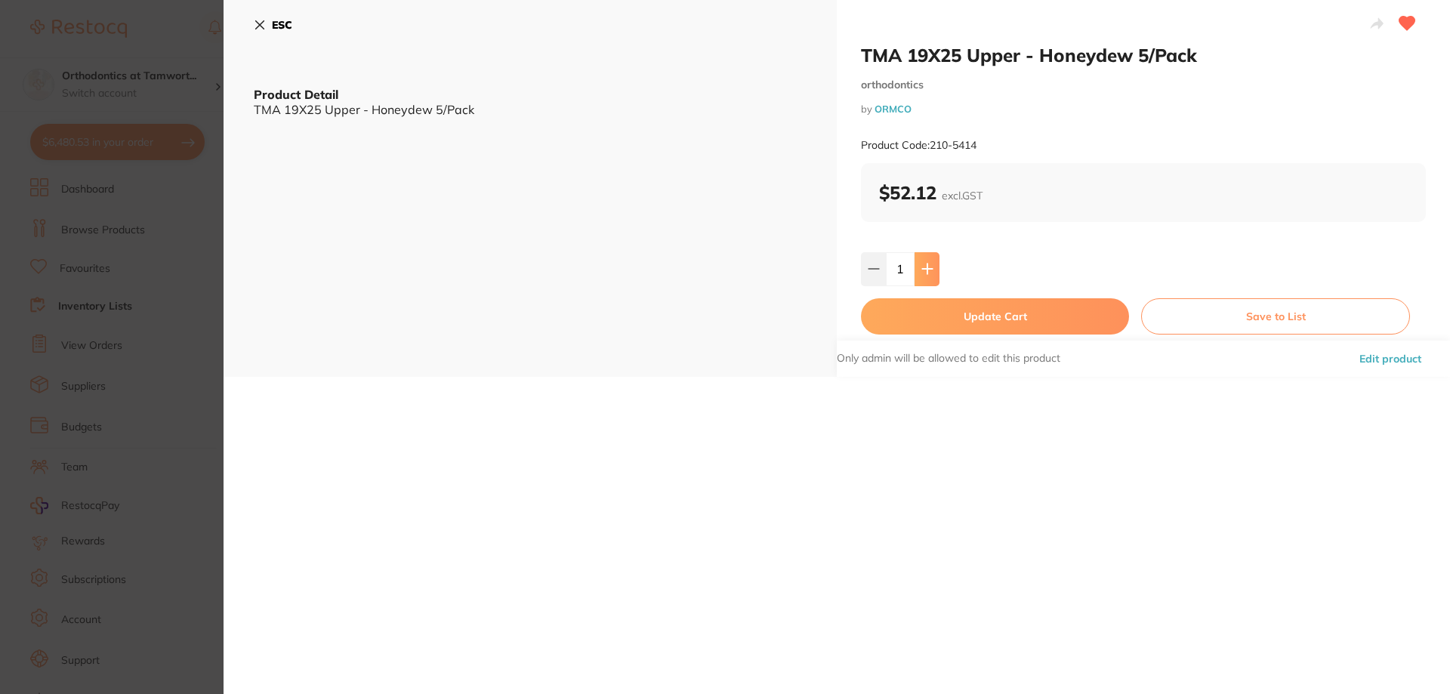
click at [929, 264] on icon at bounding box center [928, 269] width 12 height 12
type input "4"
click at [933, 313] on button "Update Cart" at bounding box center [995, 316] width 268 height 36
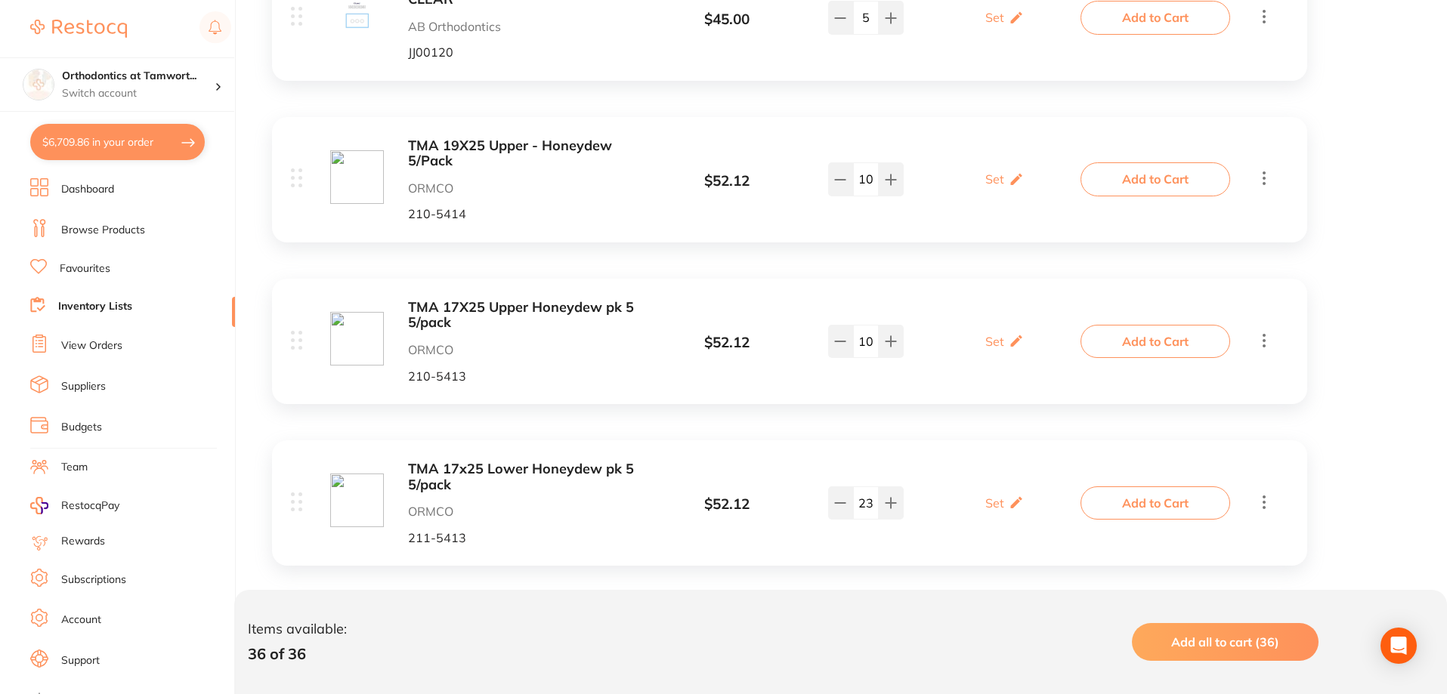
scroll to position [2259, 0]
click at [123, 305] on link "Inventory Lists" at bounding box center [95, 306] width 74 height 15
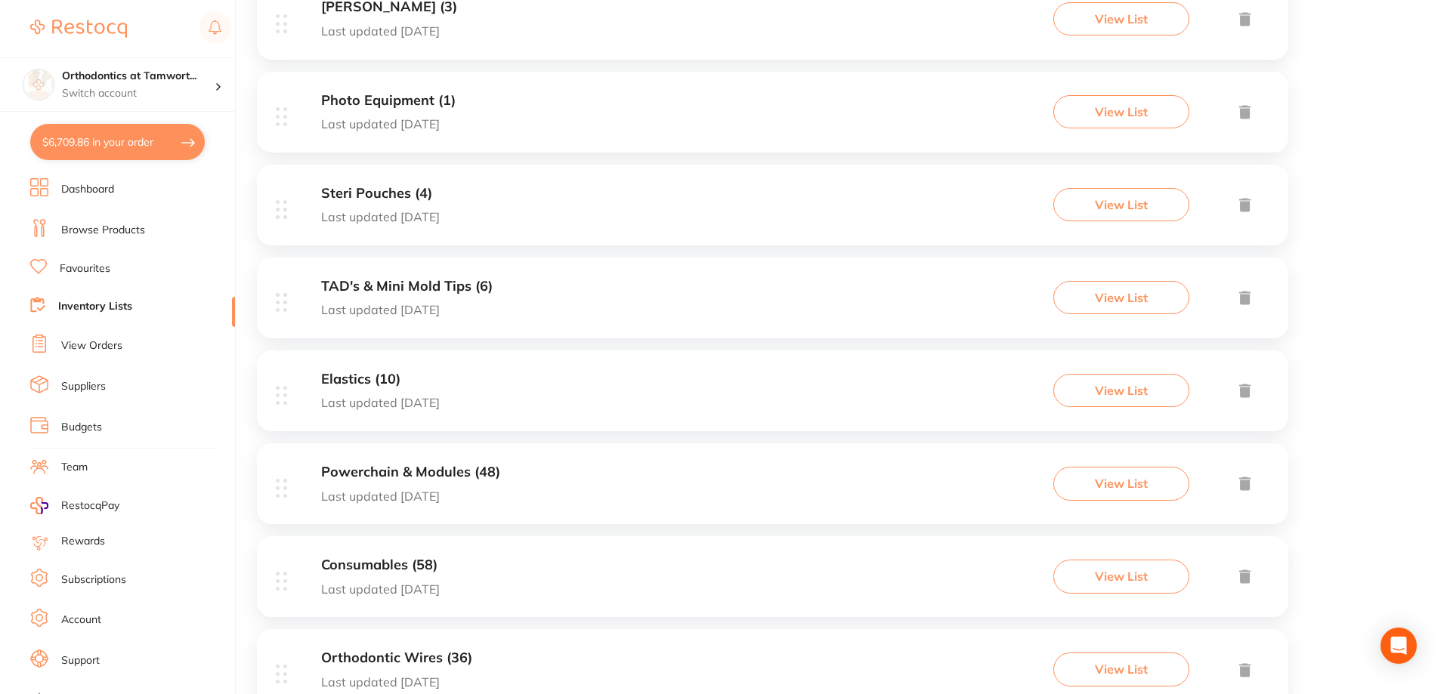
scroll to position [859, 0]
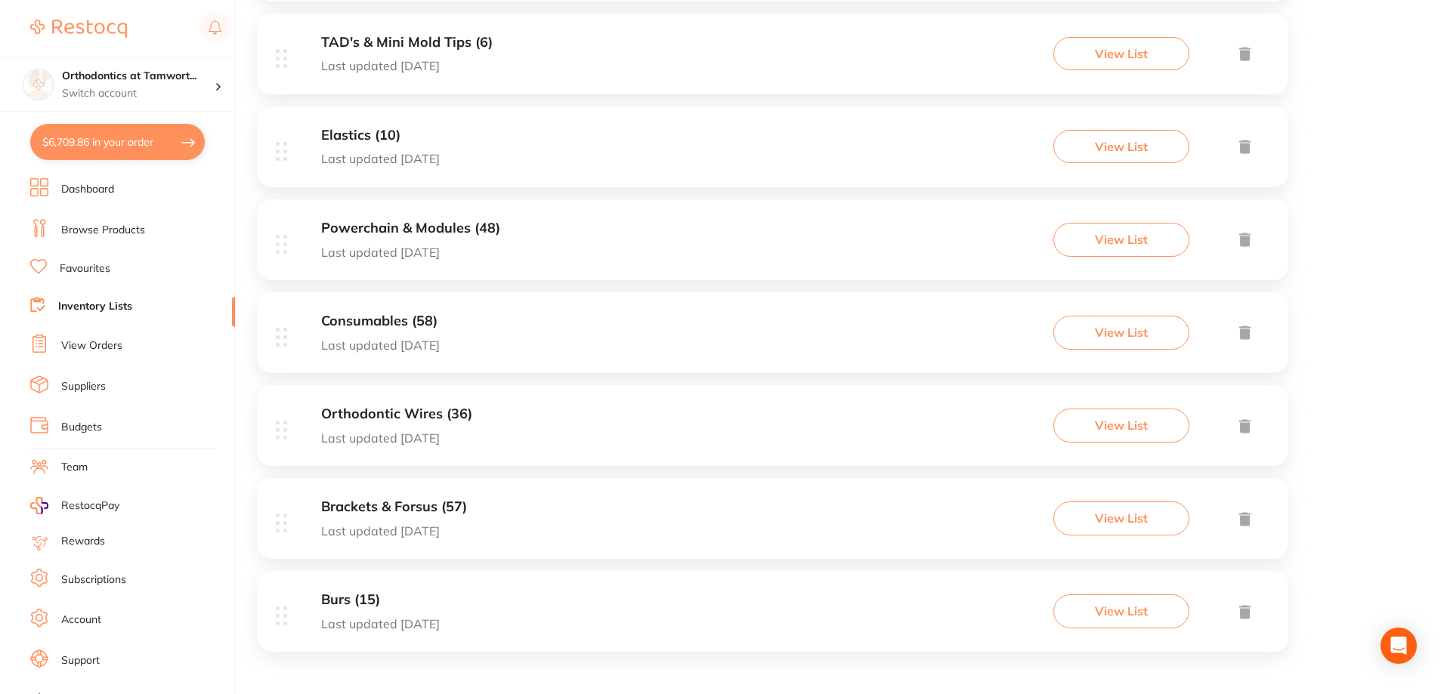
click at [422, 503] on h3 "Brackets & Forsus (57)" at bounding box center [394, 507] width 146 height 16
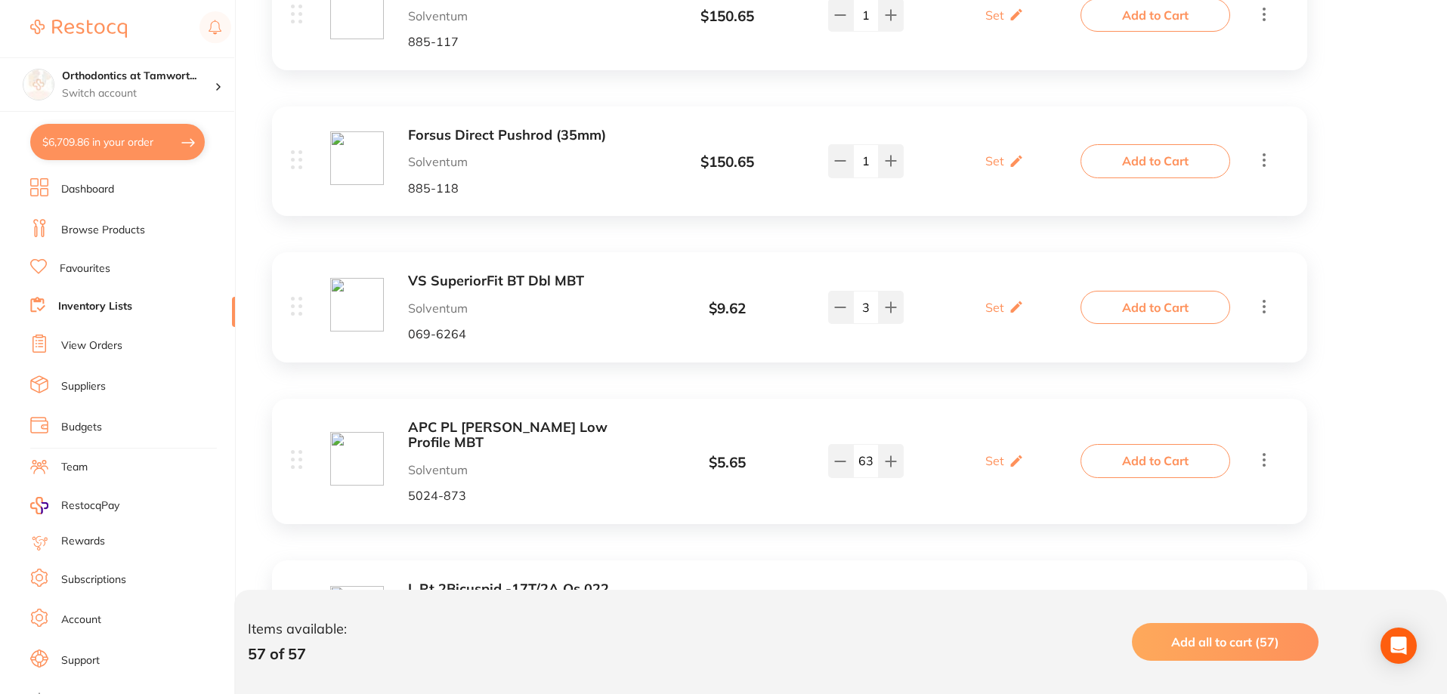
scroll to position [3867, 0]
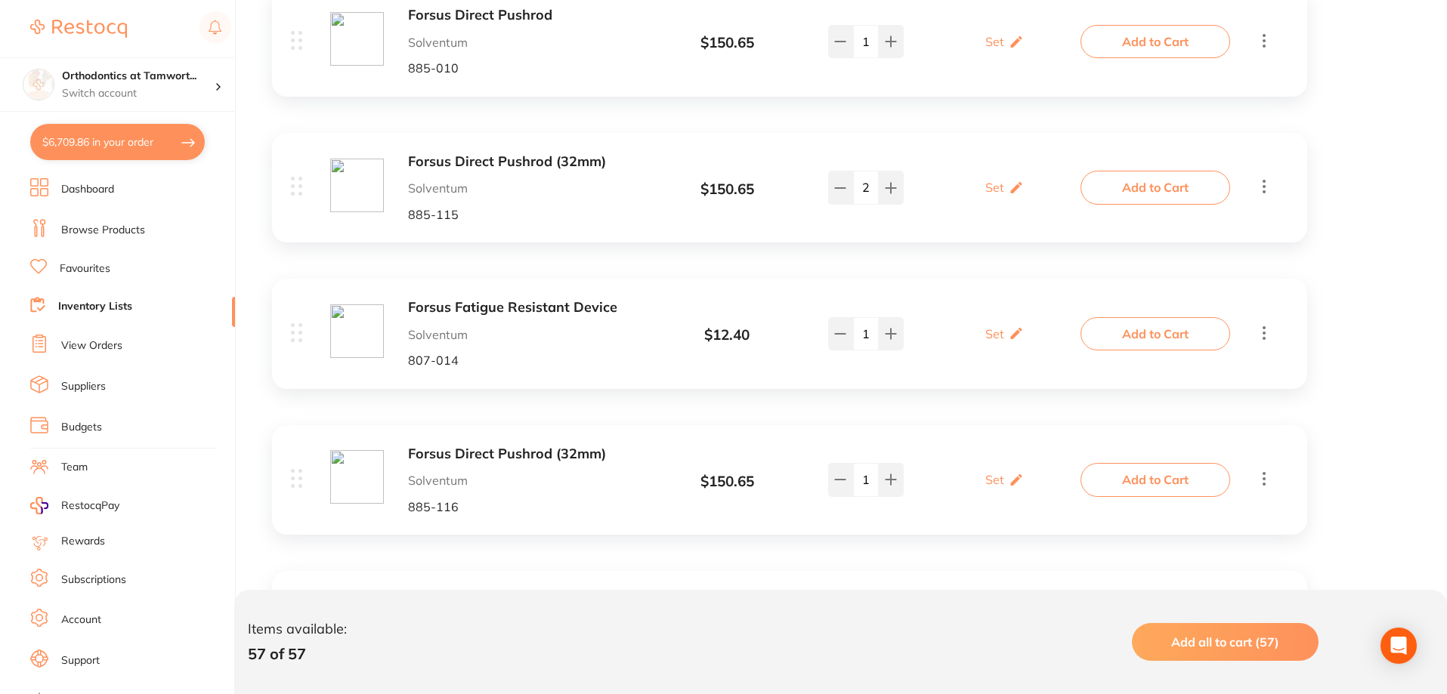
scroll to position [3021, 0]
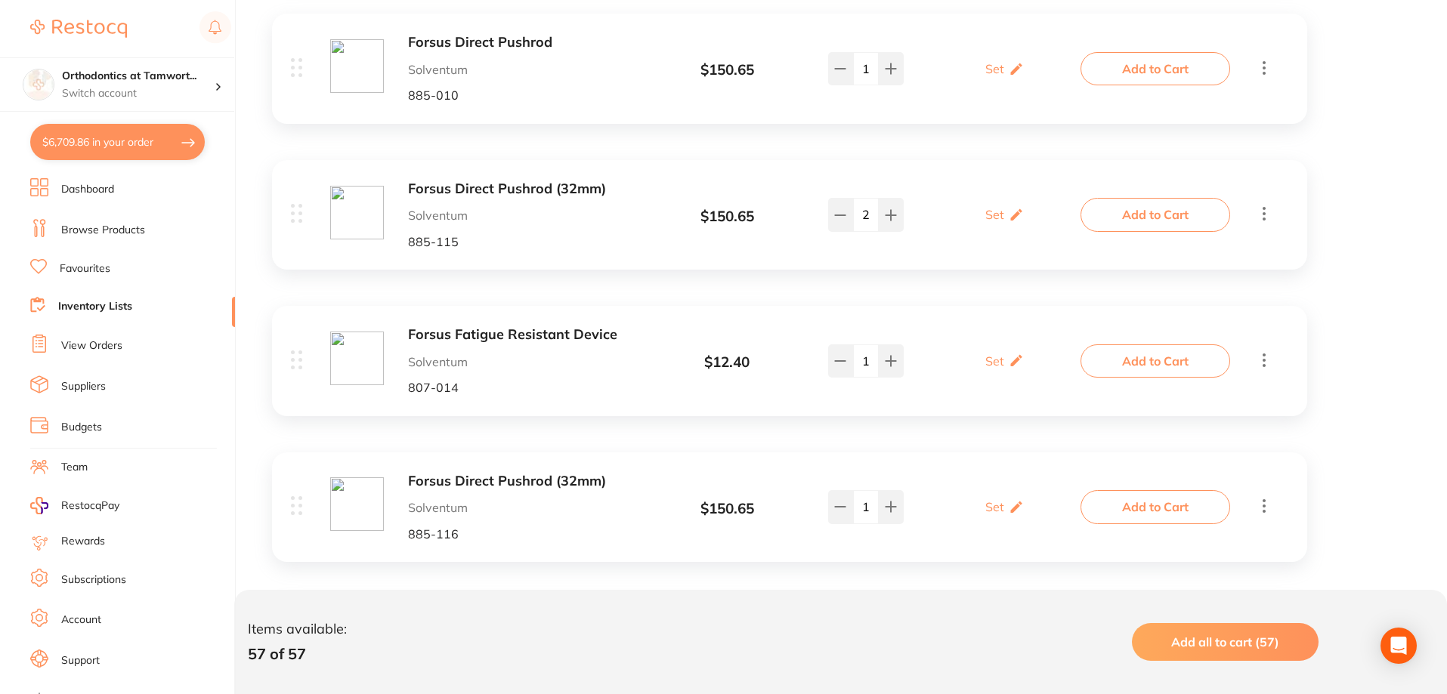
click at [509, 337] on b "Forsus Fatigue Resistant Device" at bounding box center [527, 335] width 239 height 16
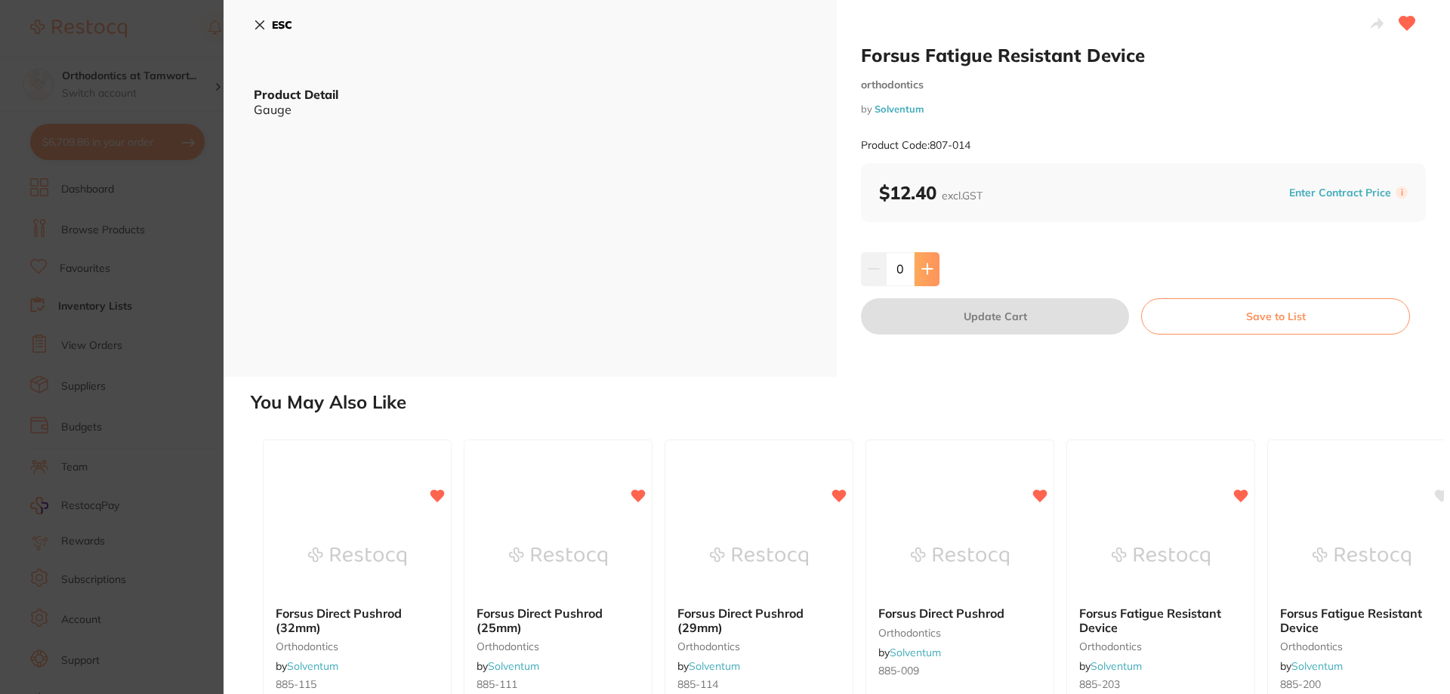
click at [931, 272] on button at bounding box center [927, 268] width 25 height 33
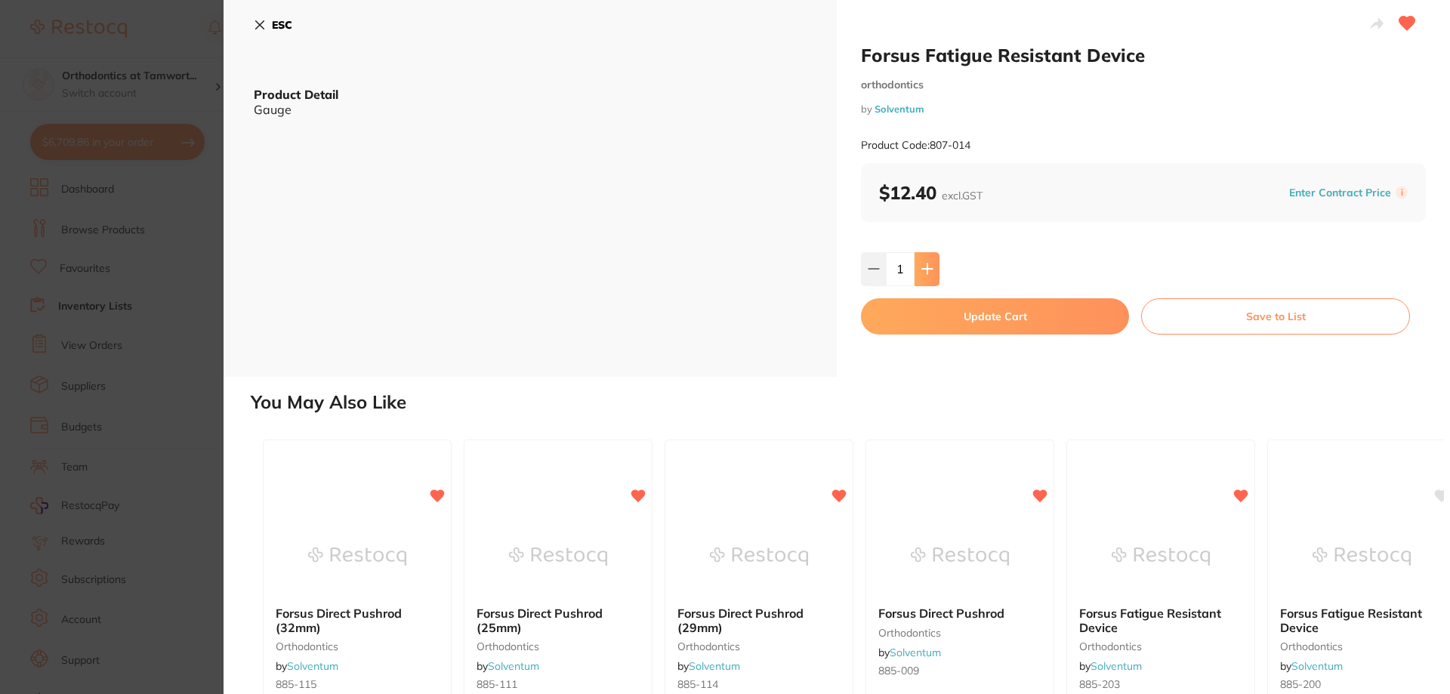
click at [931, 272] on button at bounding box center [927, 268] width 25 height 33
click at [868, 271] on icon at bounding box center [874, 269] width 12 height 12
type input "1"
click at [264, 30] on icon at bounding box center [260, 25] width 12 height 12
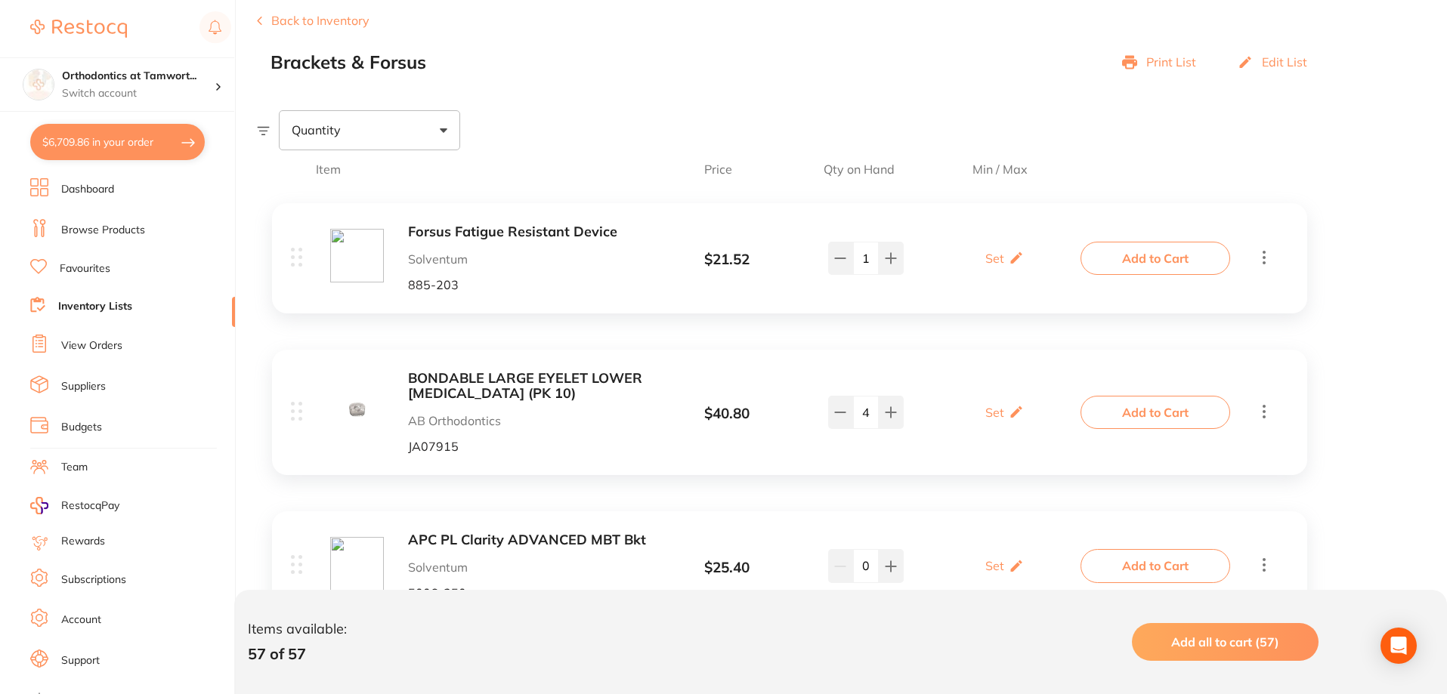
scroll to position [76, 0]
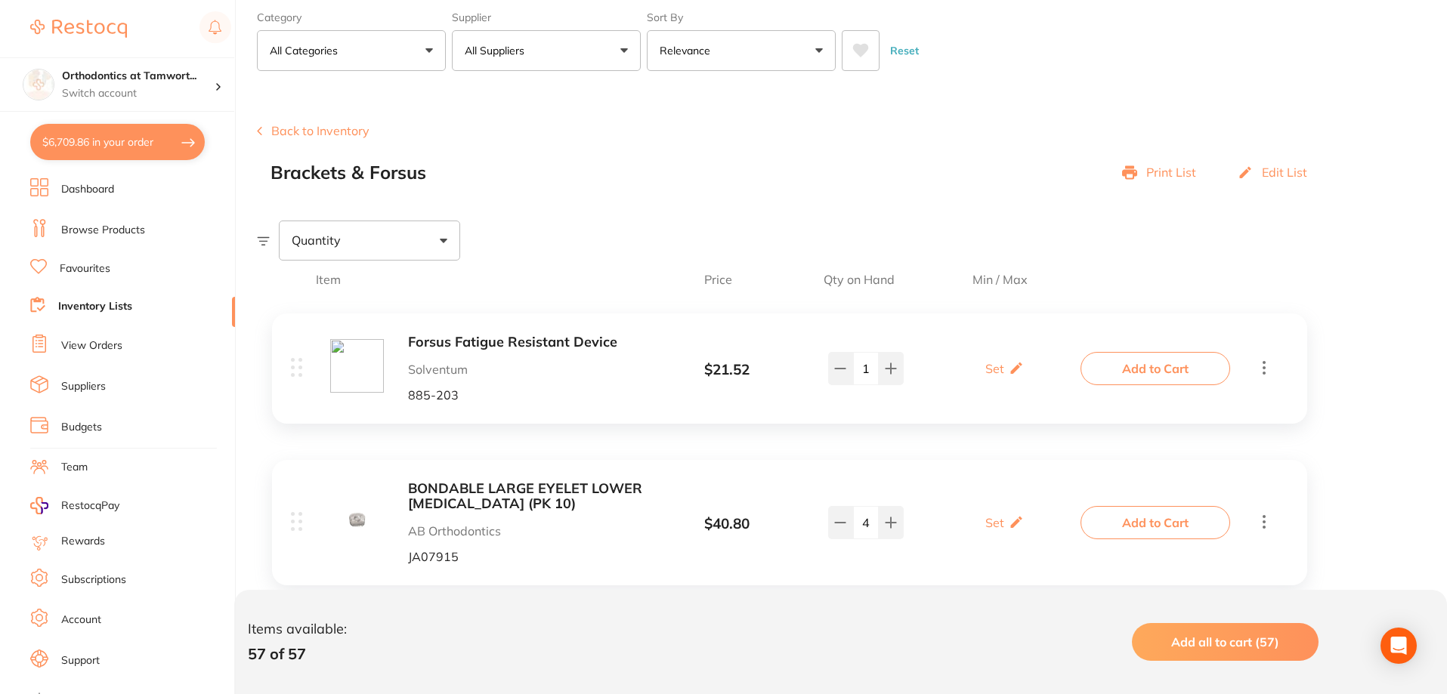
click at [462, 339] on b "Forsus Fatigue Resistant Device" at bounding box center [527, 343] width 239 height 16
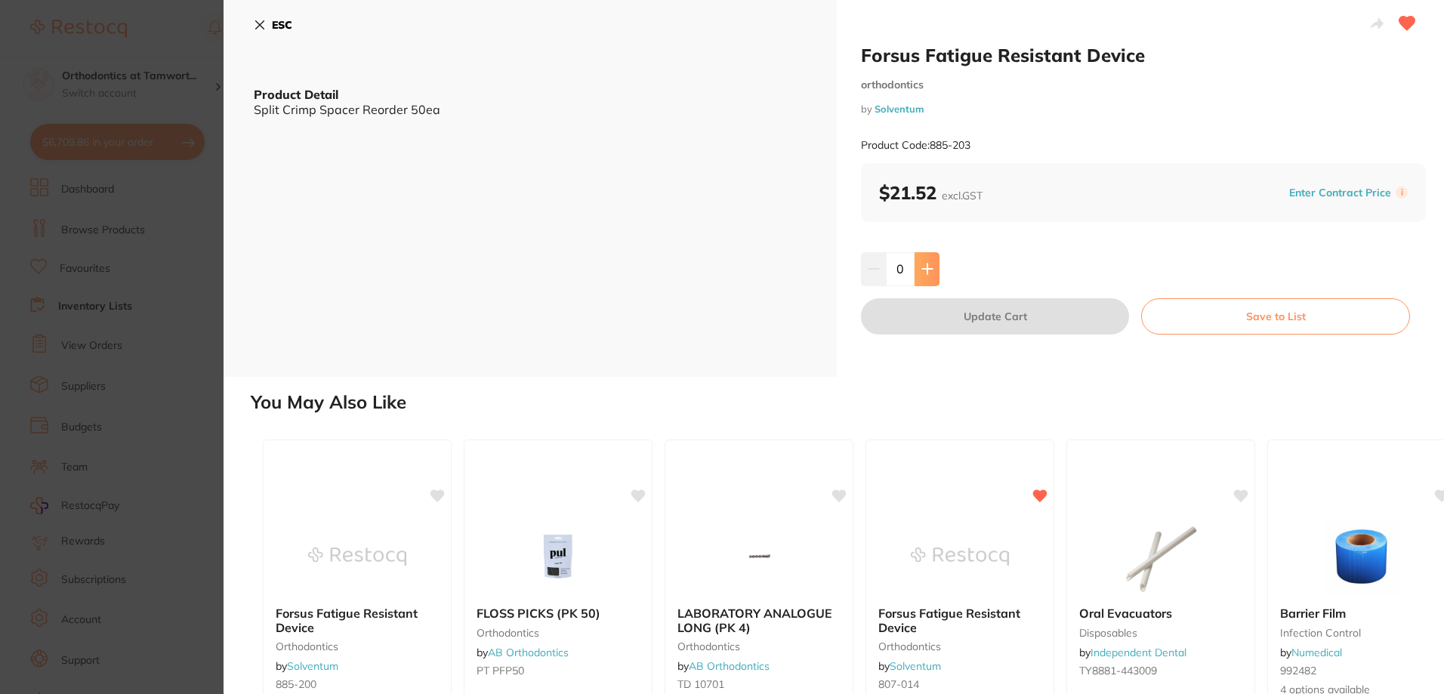
click at [925, 269] on icon at bounding box center [927, 269] width 10 height 10
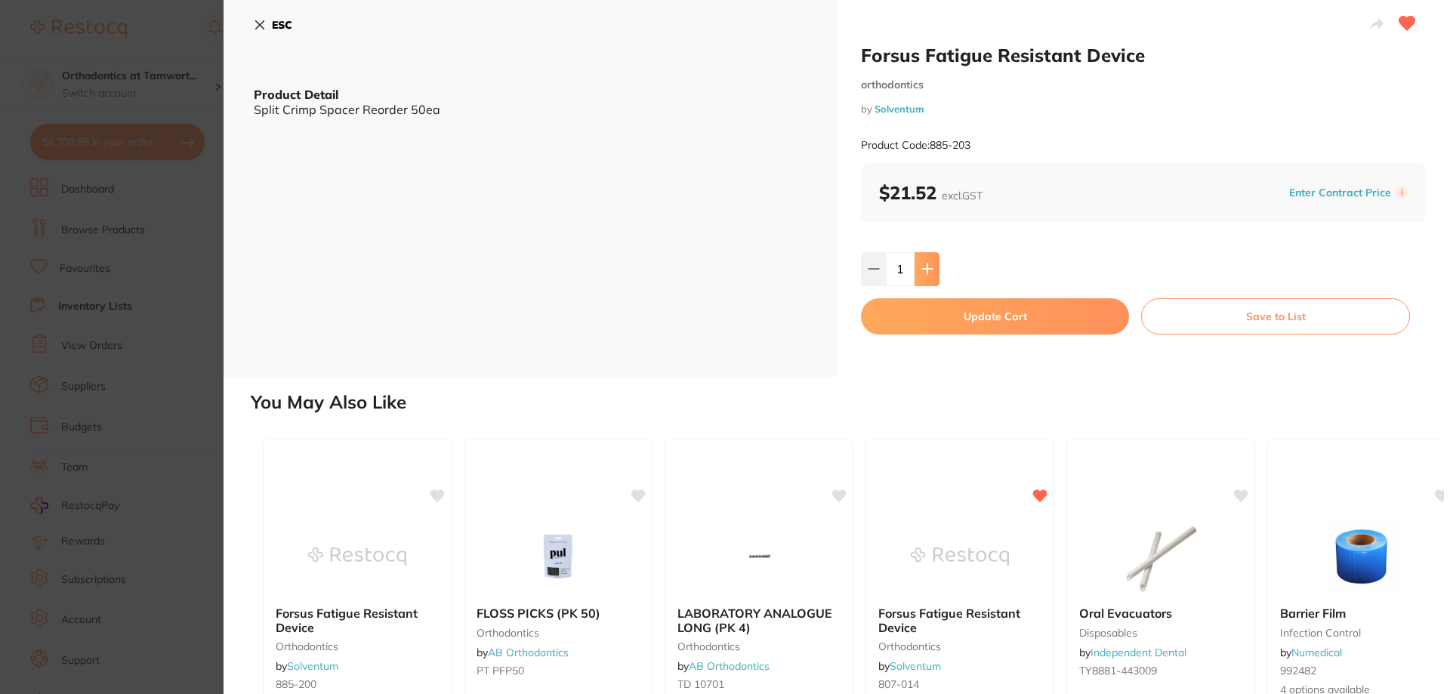
click at [925, 270] on icon at bounding box center [927, 269] width 10 height 10
click at [872, 269] on icon at bounding box center [874, 269] width 10 height 0
type input "1"
click at [961, 316] on button "Update Cart" at bounding box center [995, 316] width 268 height 36
checkbox input "false"
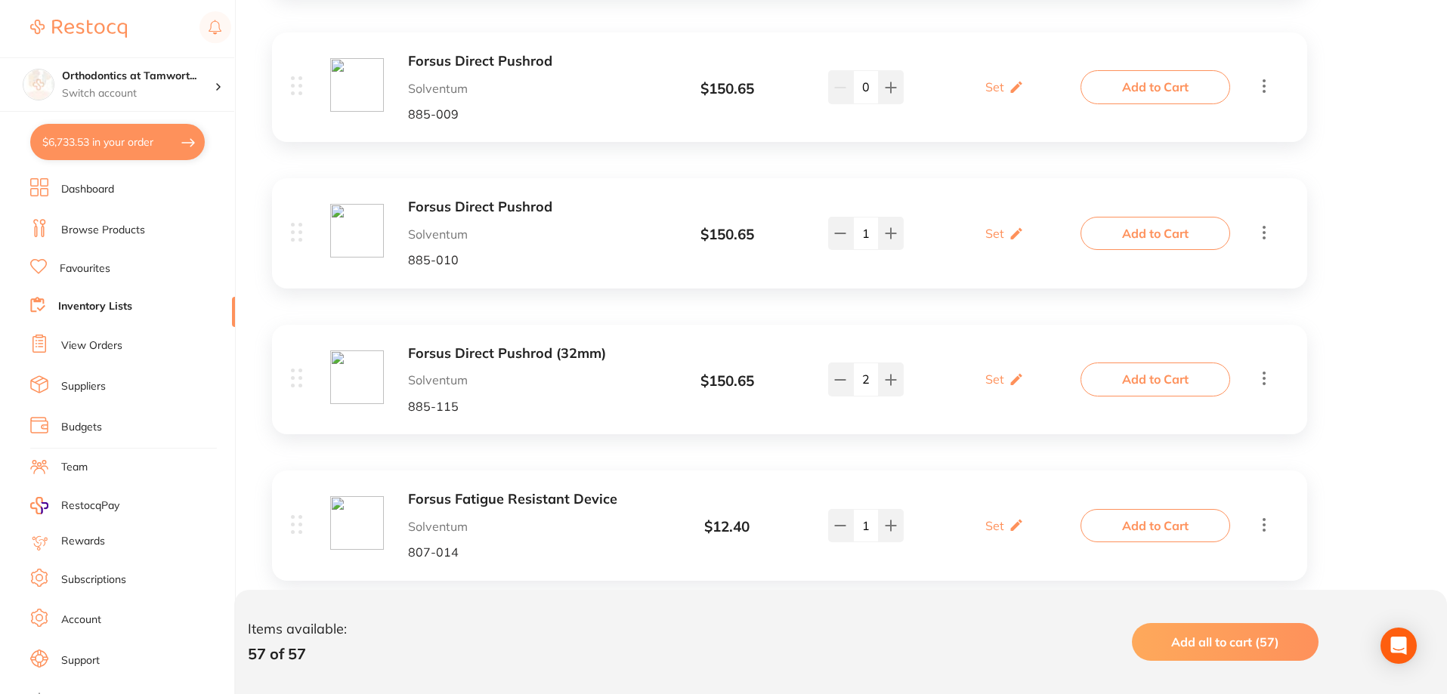
scroll to position [3021, 0]
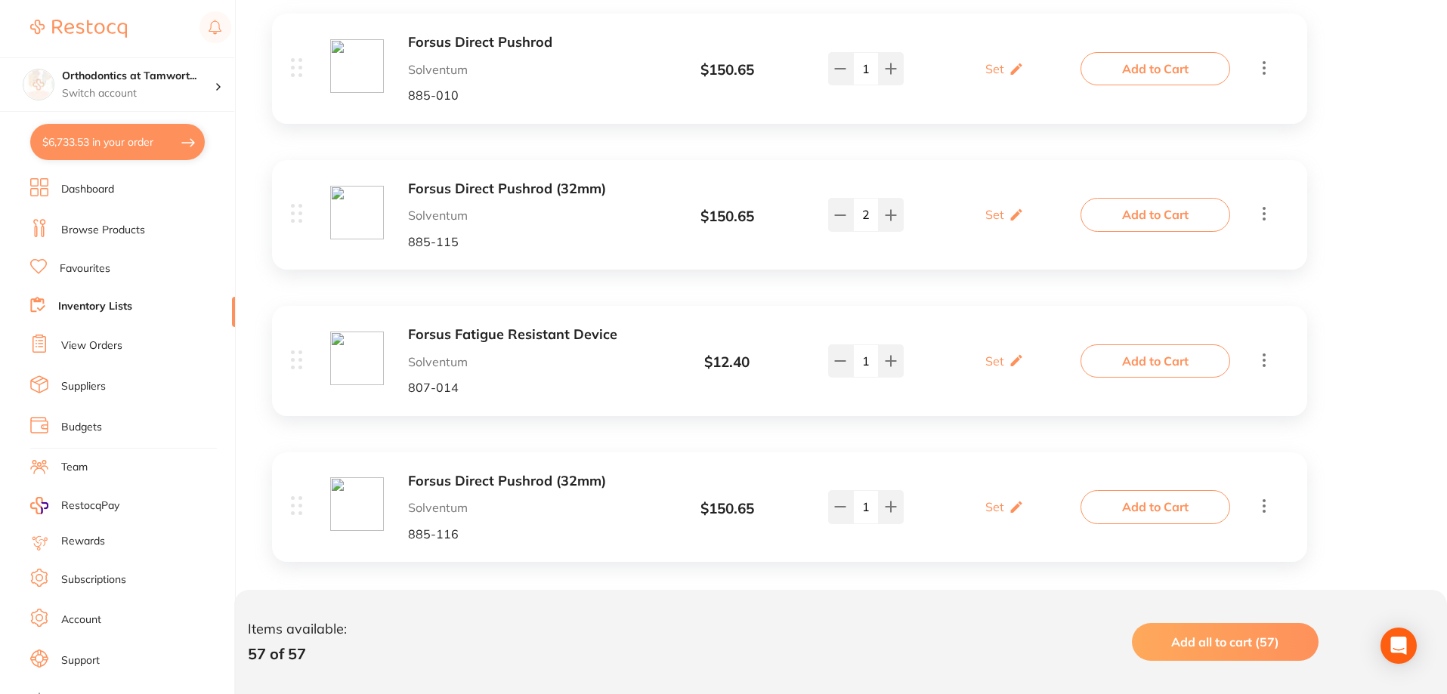
click at [539, 332] on b "Forsus Fatigue Resistant Device" at bounding box center [527, 335] width 239 height 16
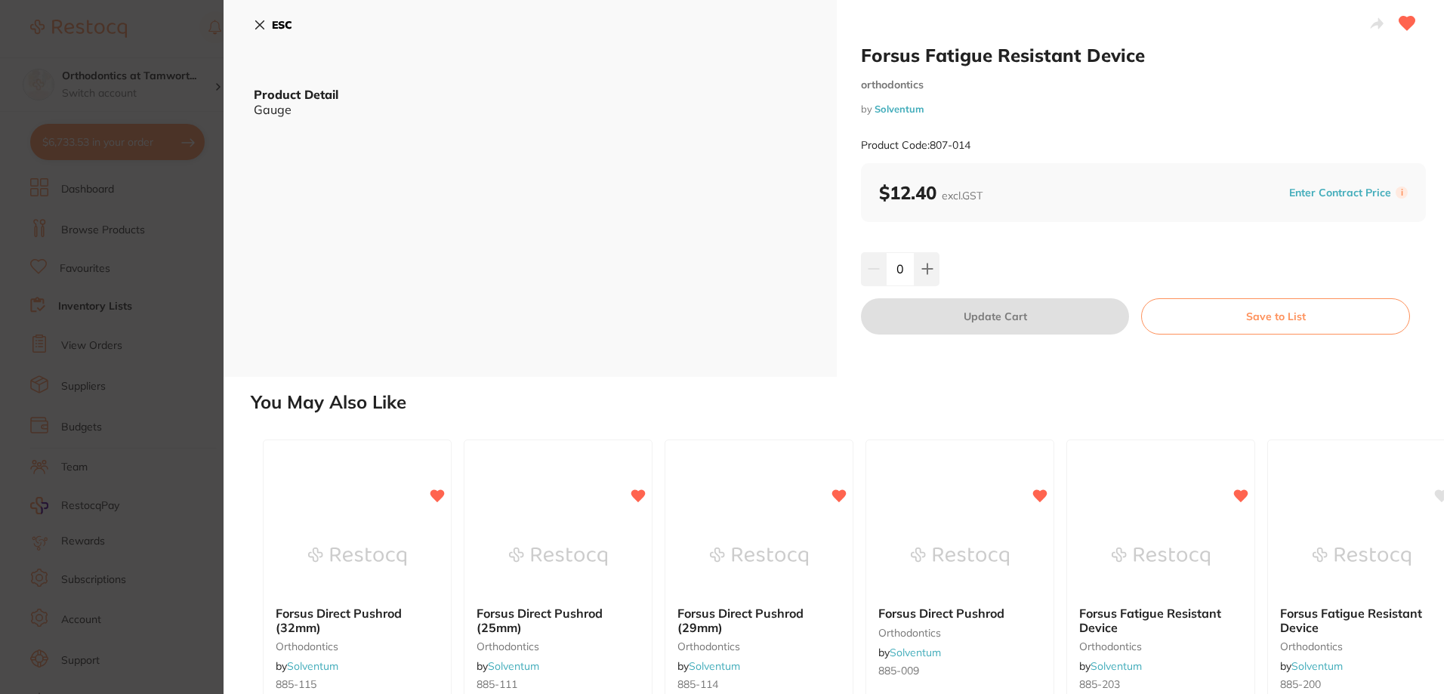
click at [125, 258] on section "Forsus Fatigue Resistant Device orthodontics by Solventum Product Code: 807-014…" at bounding box center [725, 347] width 1450 height 694
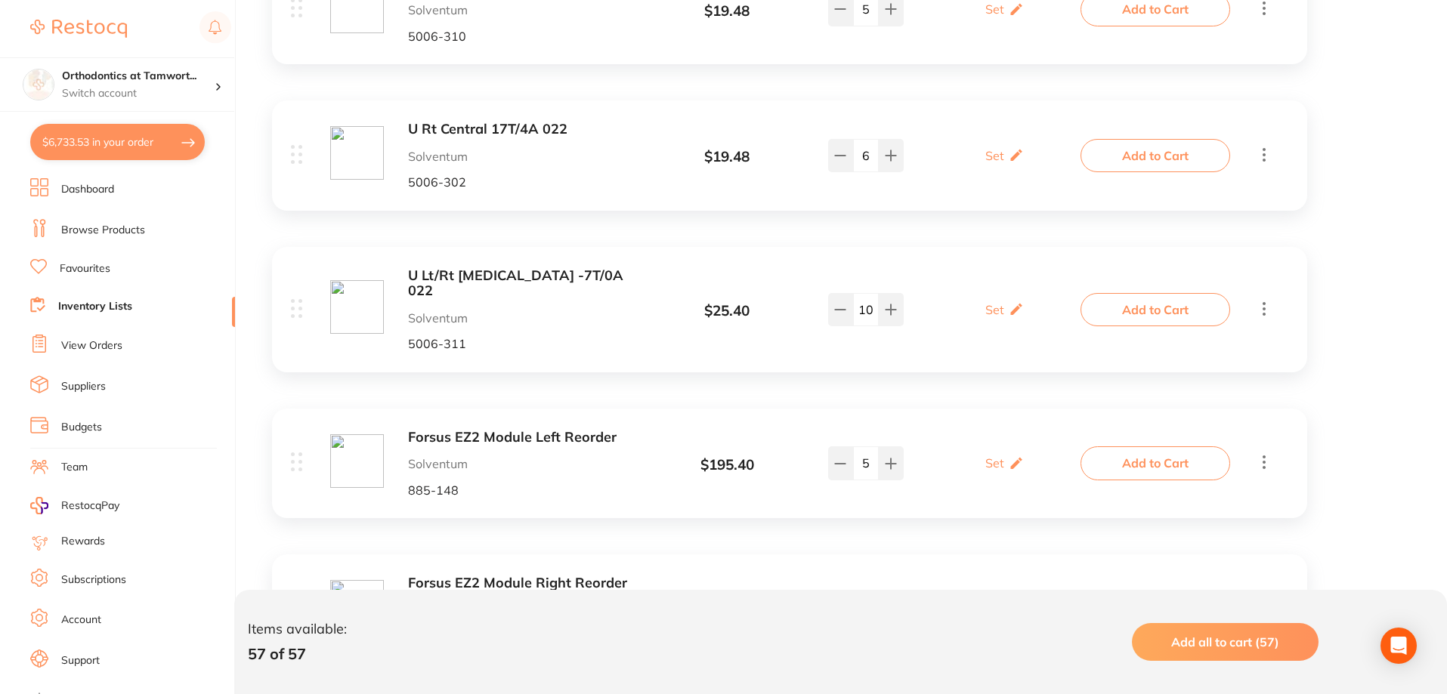
scroll to position [8153, 0]
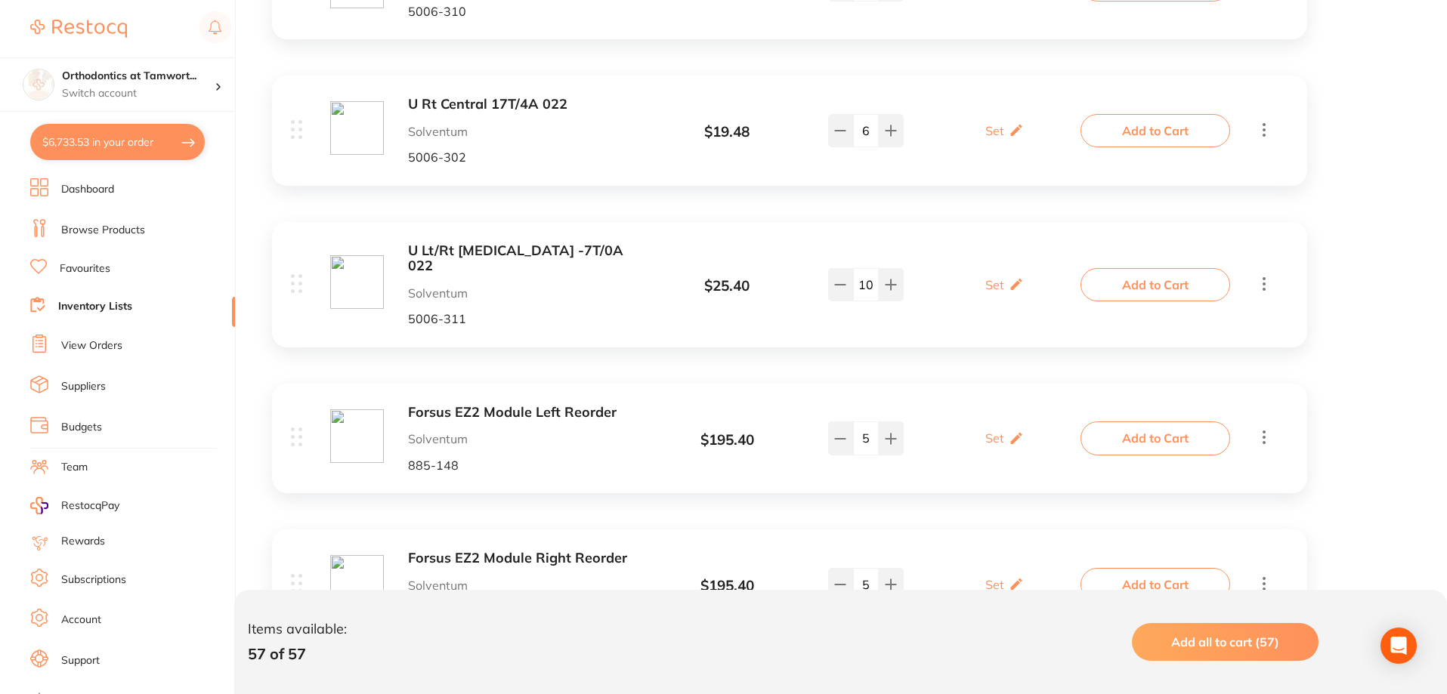
click at [541, 405] on b "Forsus EZ2 Module Left Reorder" at bounding box center [527, 413] width 239 height 16
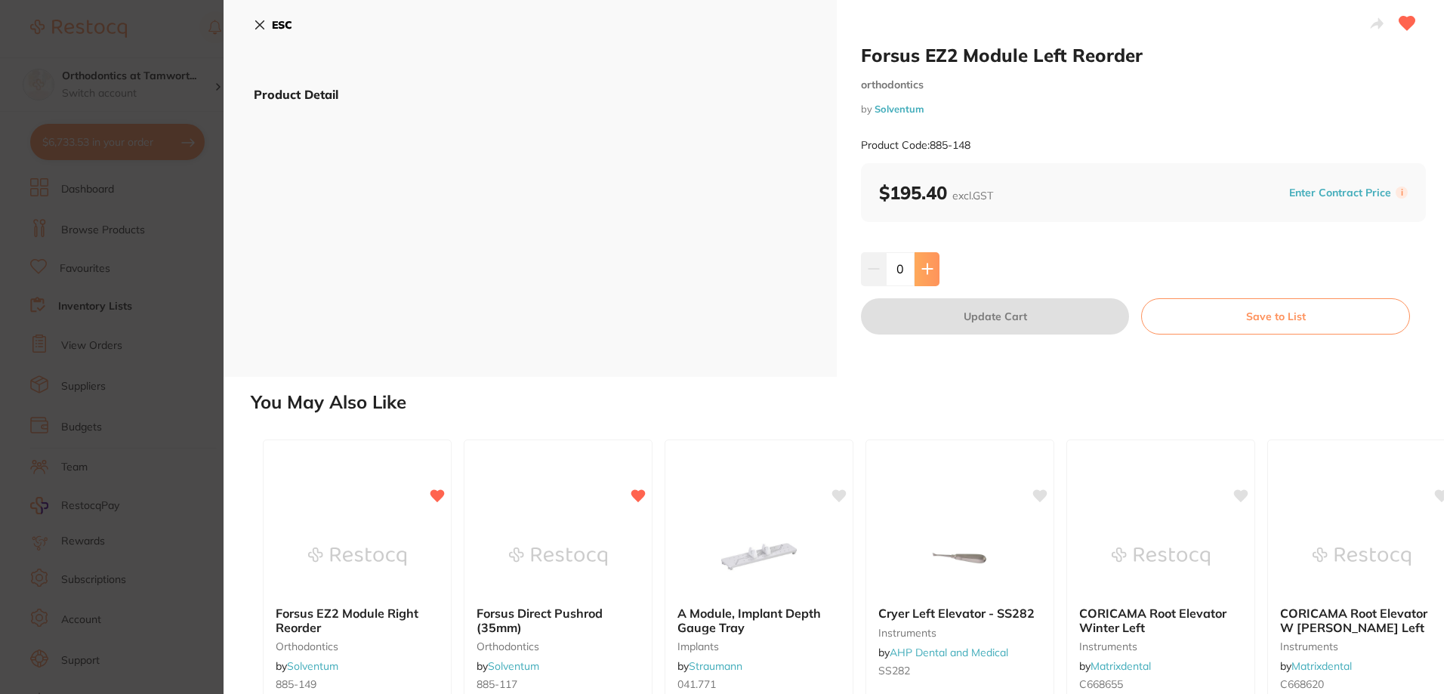
click at [927, 278] on button at bounding box center [927, 268] width 25 height 33
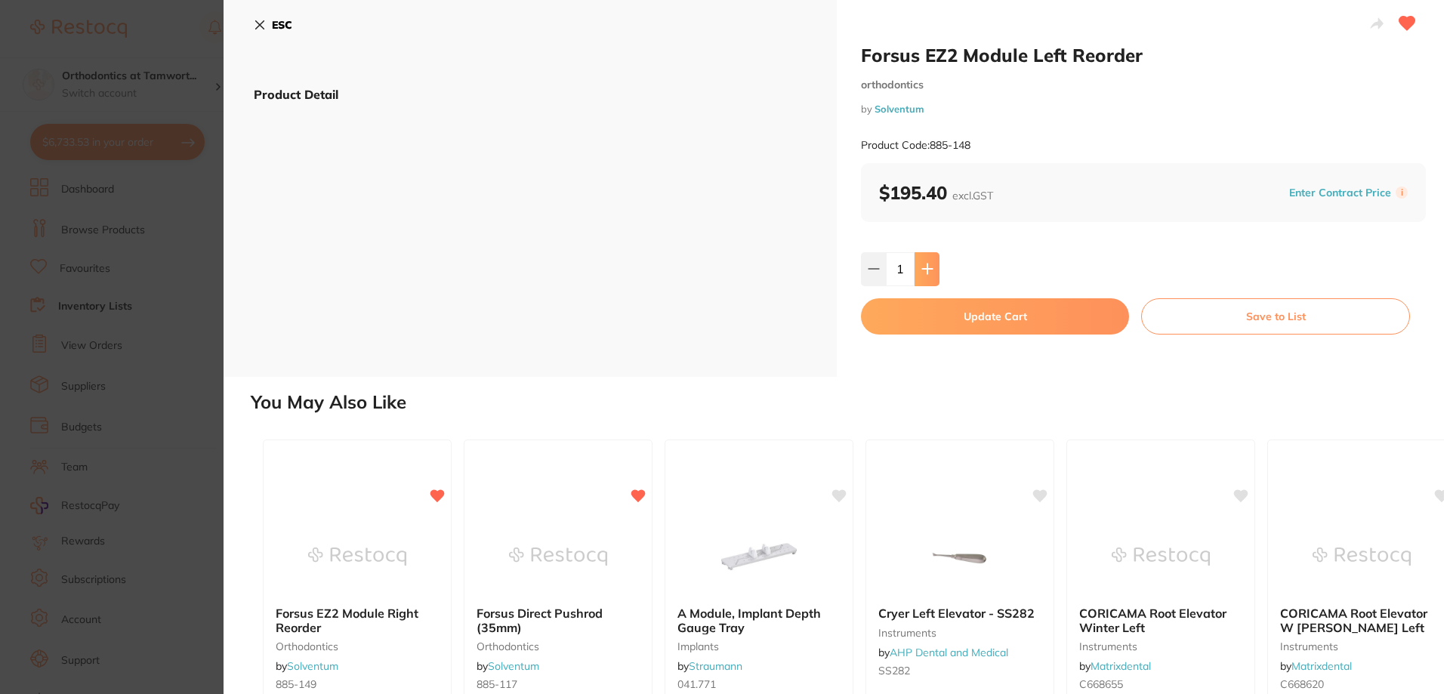
click at [927, 278] on button at bounding box center [927, 268] width 25 height 33
type input "2"
click at [925, 320] on button "Update Cart" at bounding box center [995, 316] width 268 height 36
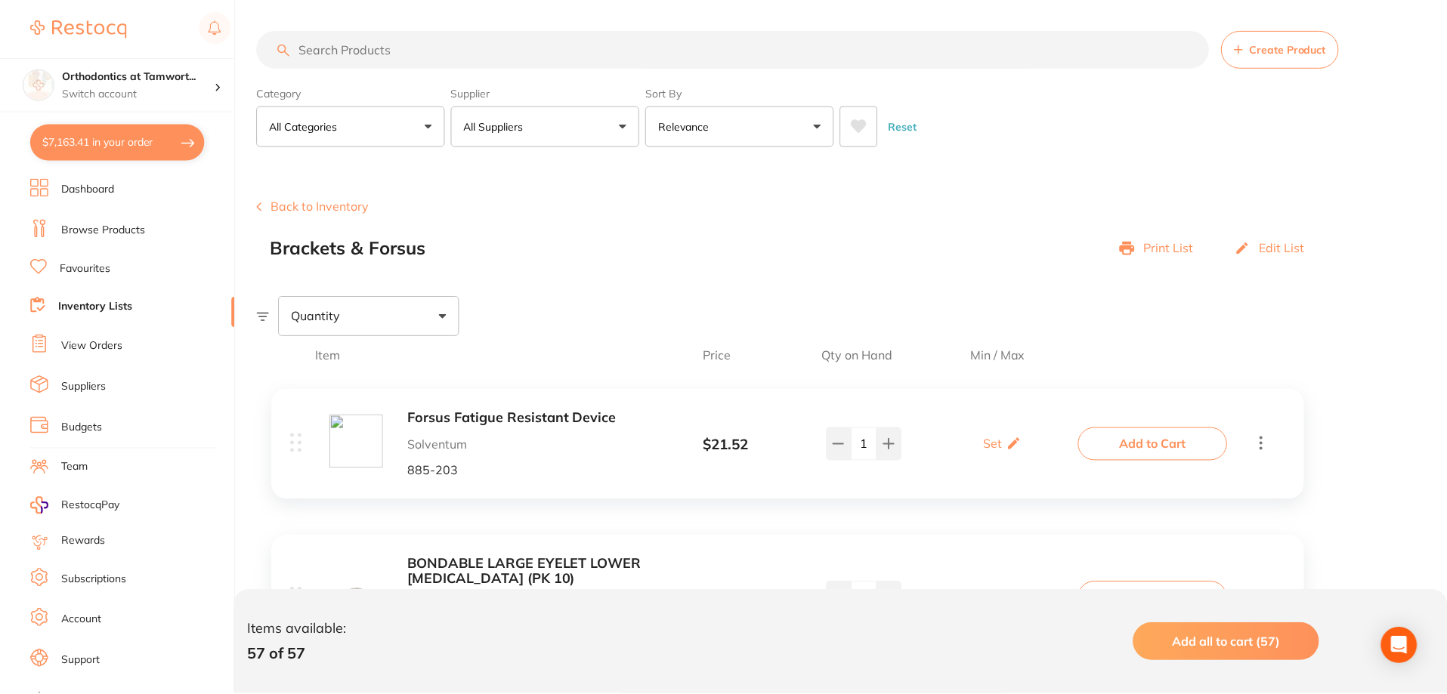
scroll to position [8153, 0]
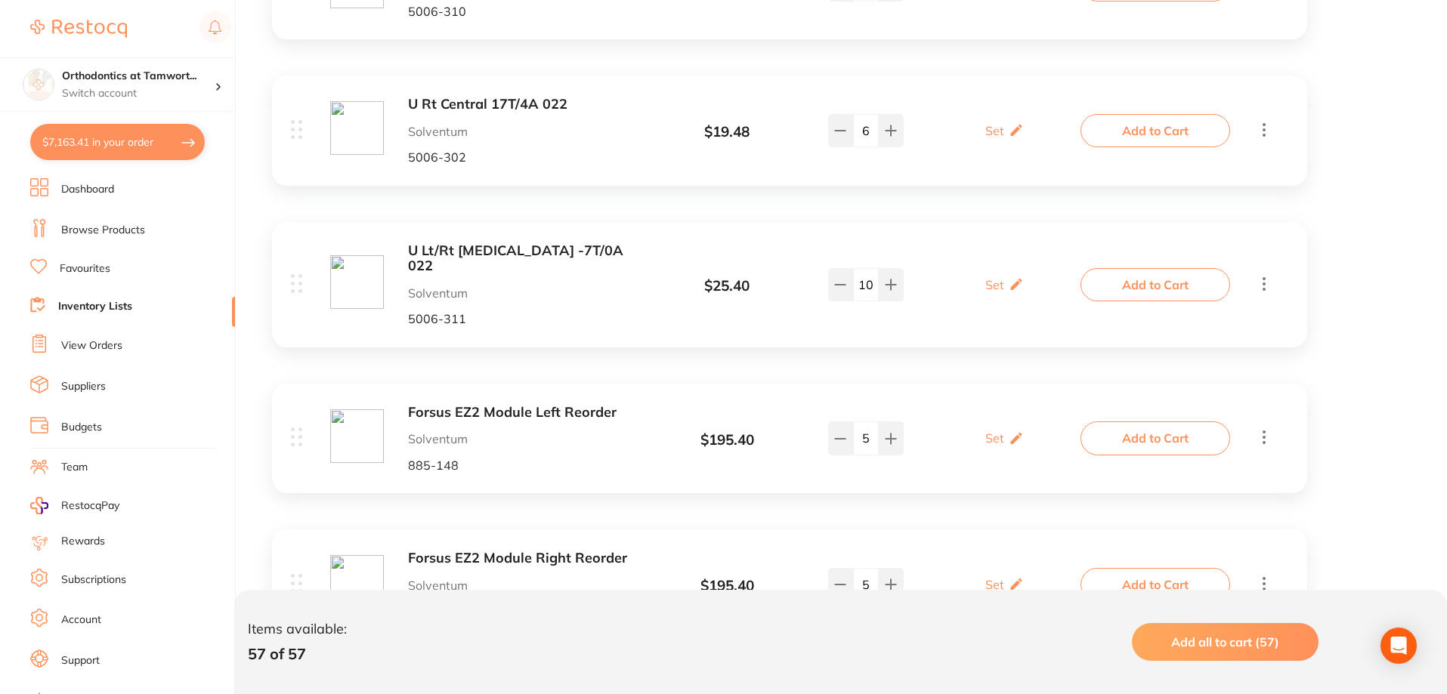
click at [568, 551] on b "Forsus EZ2 Module Right Reorder" at bounding box center [527, 559] width 239 height 16
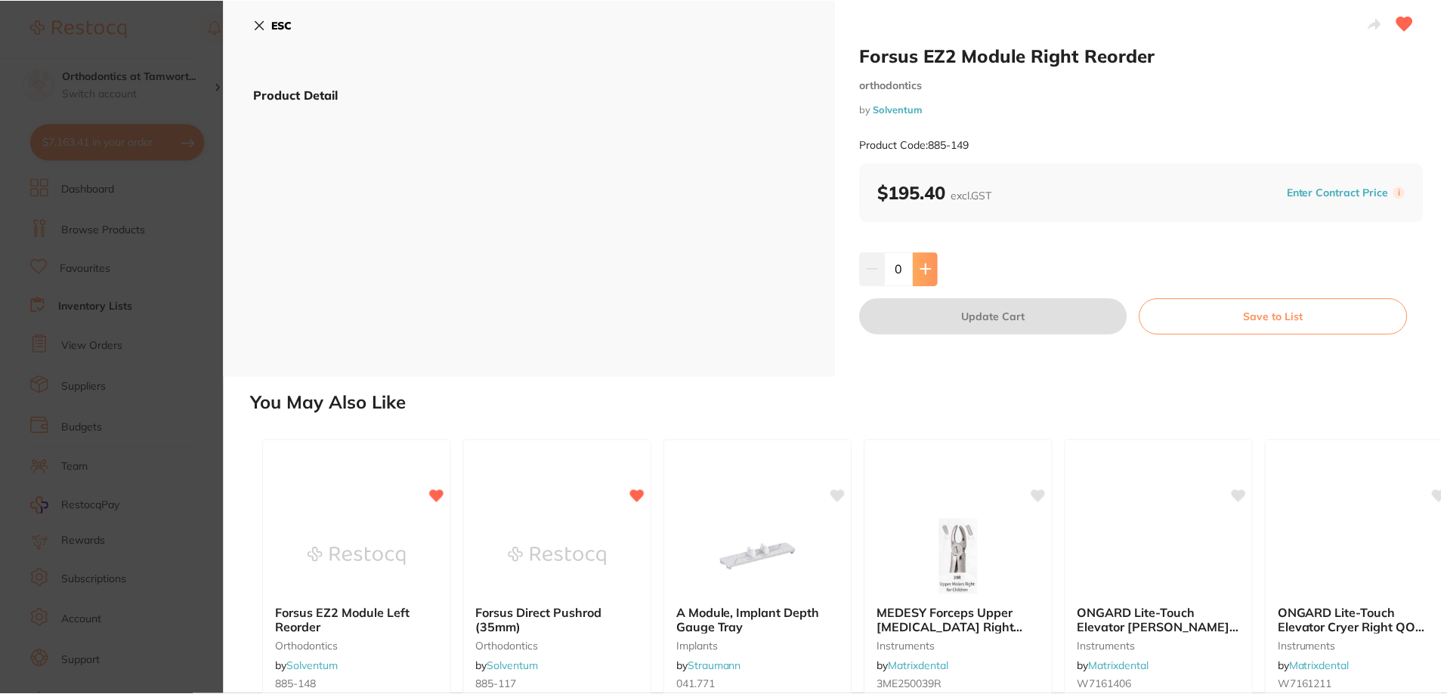
scroll to position [8153, 0]
click at [925, 270] on icon at bounding box center [925, 269] width 12 height 12
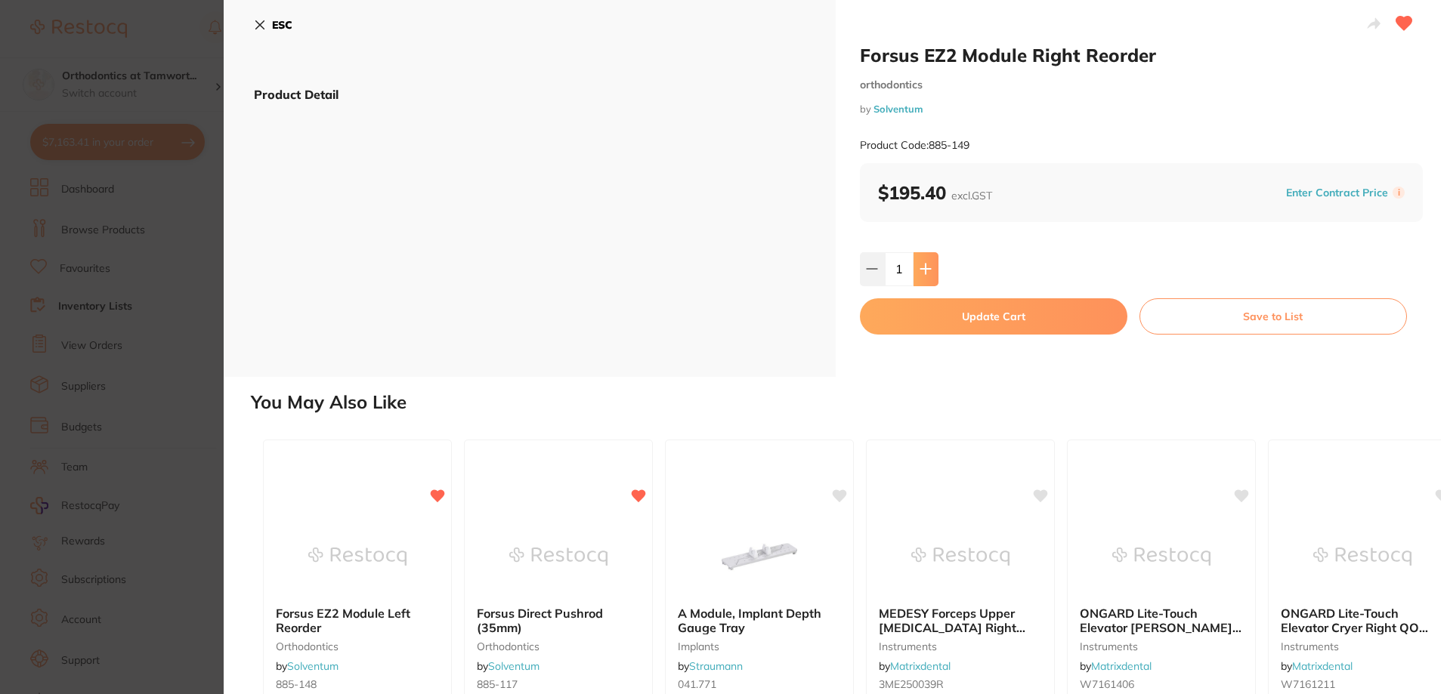
click at [925, 270] on icon at bounding box center [925, 269] width 12 height 12
type input "2"
click at [943, 316] on button "Update Cart" at bounding box center [993, 316] width 267 height 36
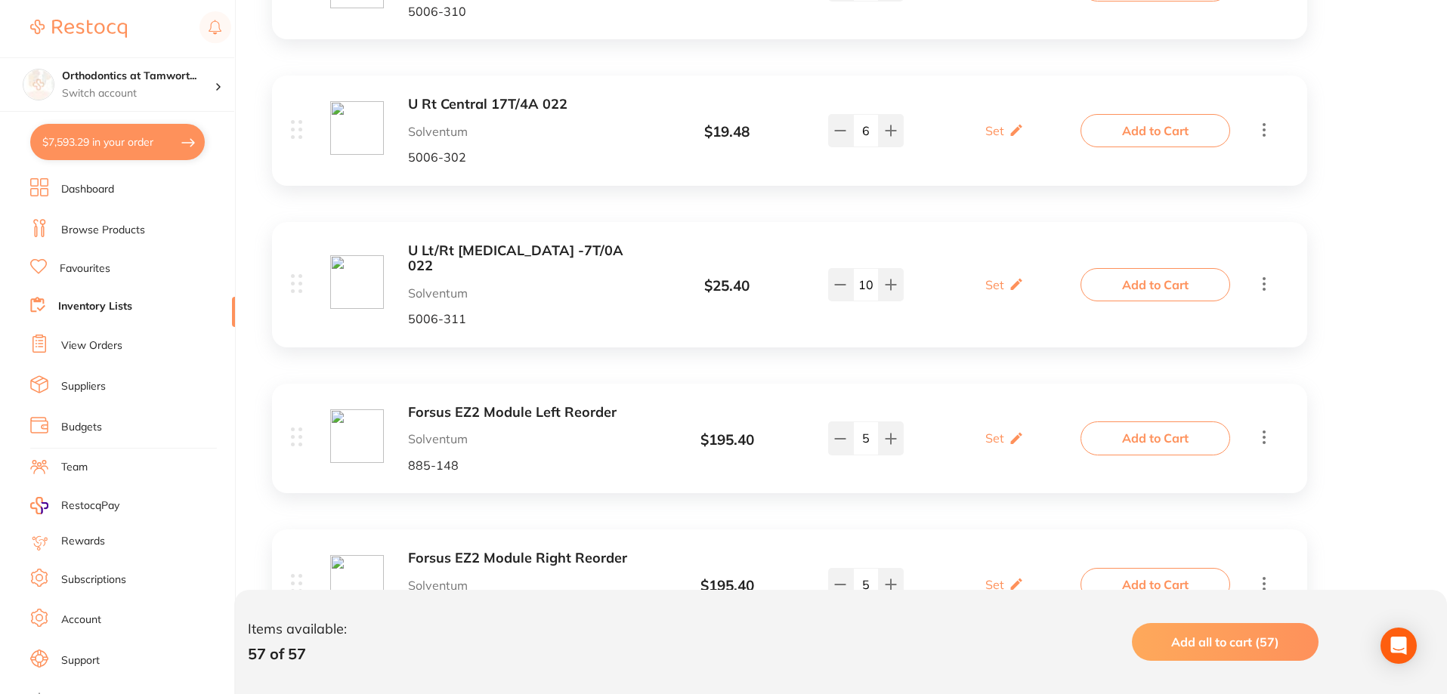
click at [93, 301] on link "Inventory Lists" at bounding box center [95, 306] width 74 height 15
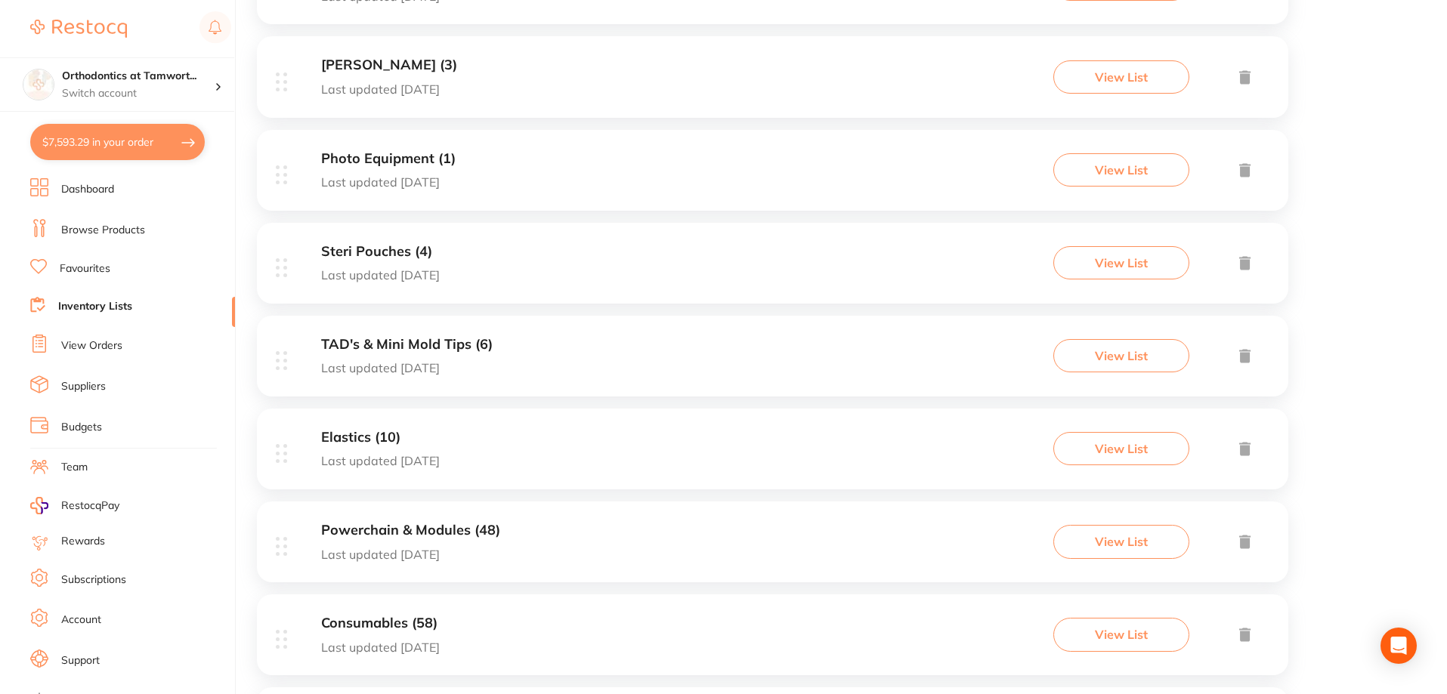
scroll to position [481, 0]
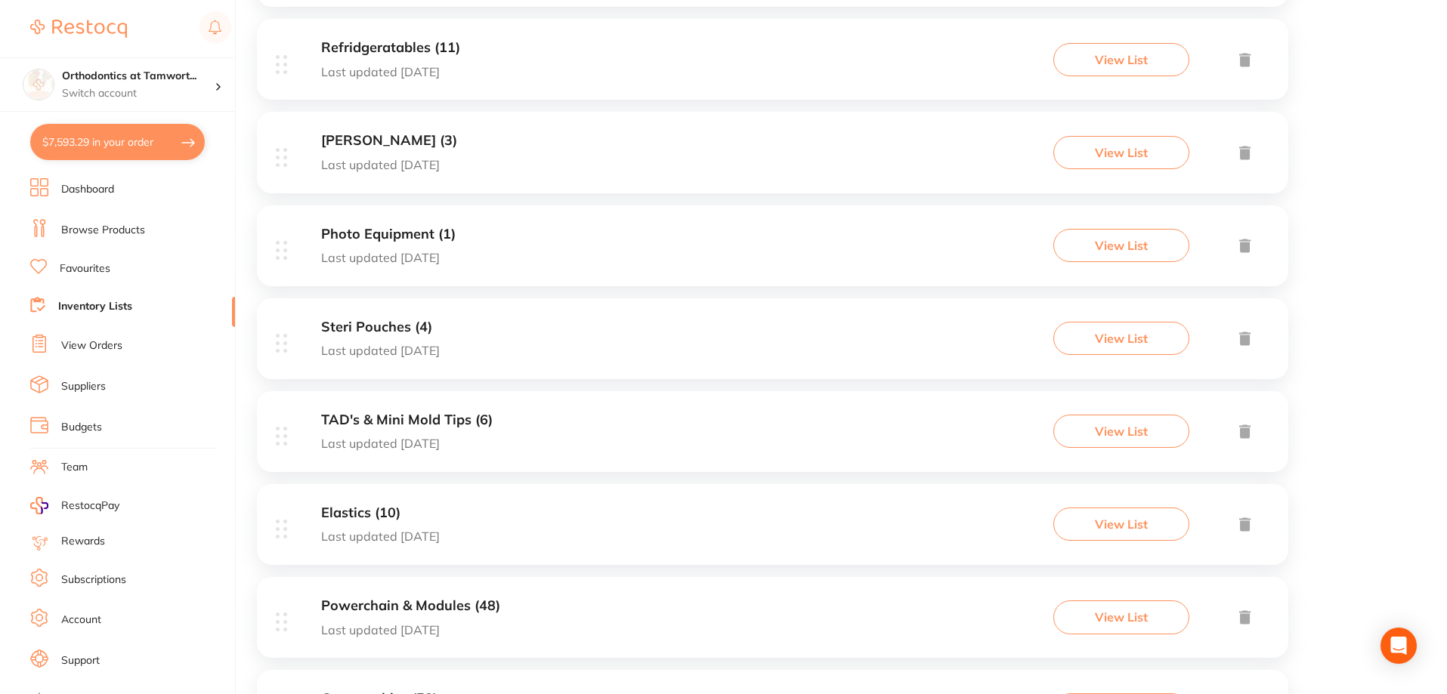
click at [372, 320] on h3 "Steri Pouches (4)" at bounding box center [380, 328] width 119 height 16
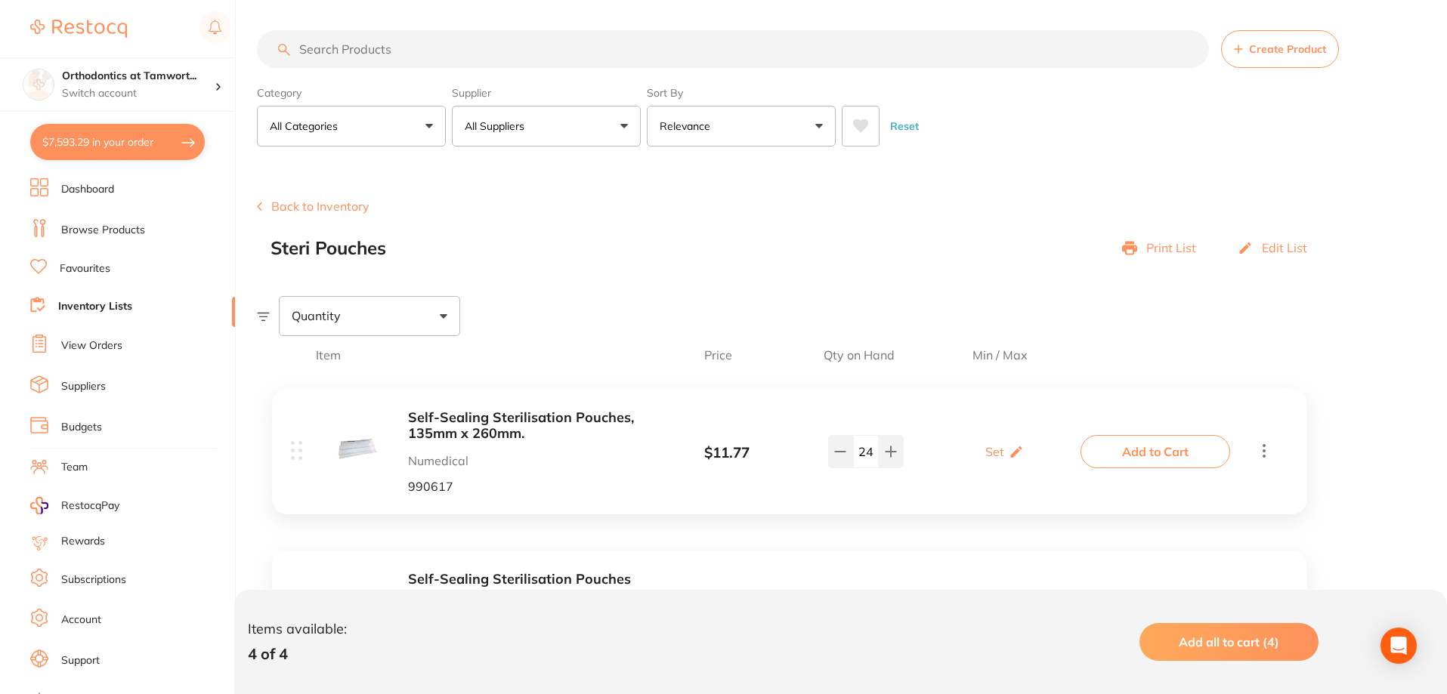
click at [111, 226] on link "Browse Products" at bounding box center [103, 230] width 84 height 15
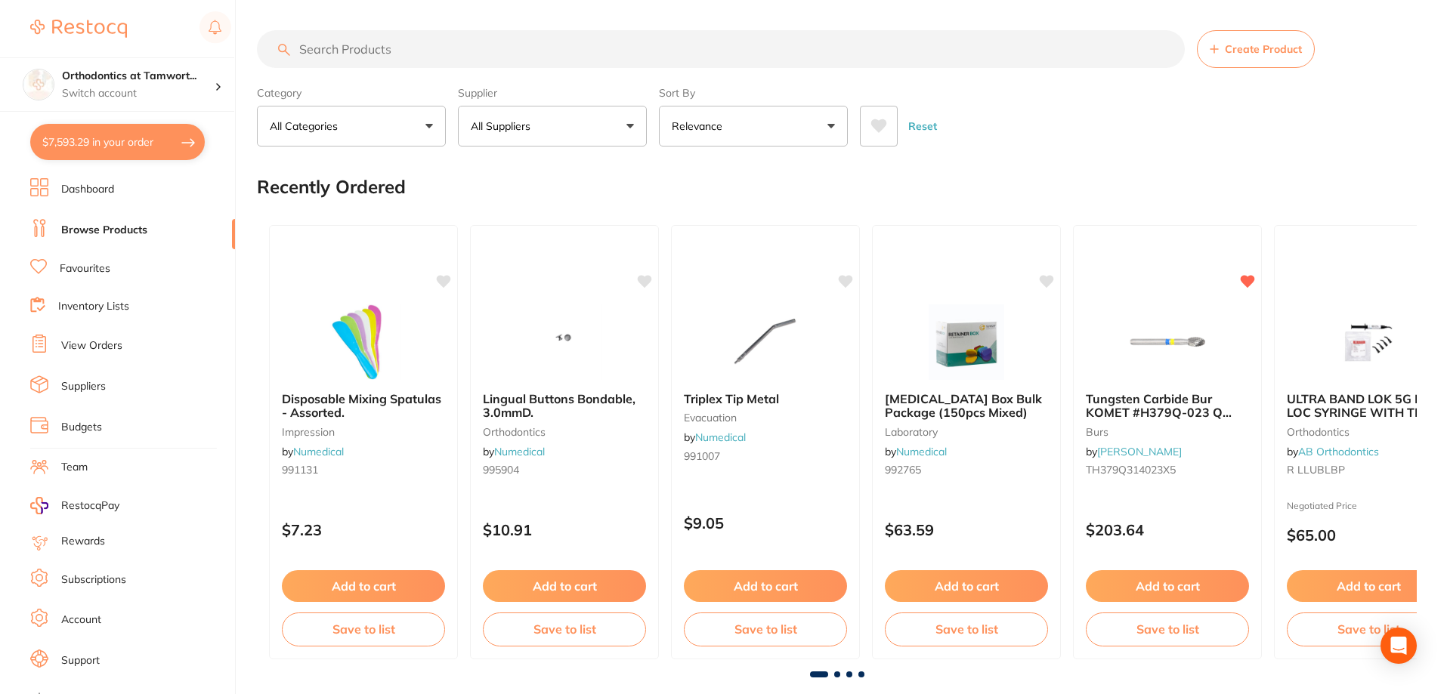
click at [410, 51] on input "search" at bounding box center [721, 49] width 928 height 38
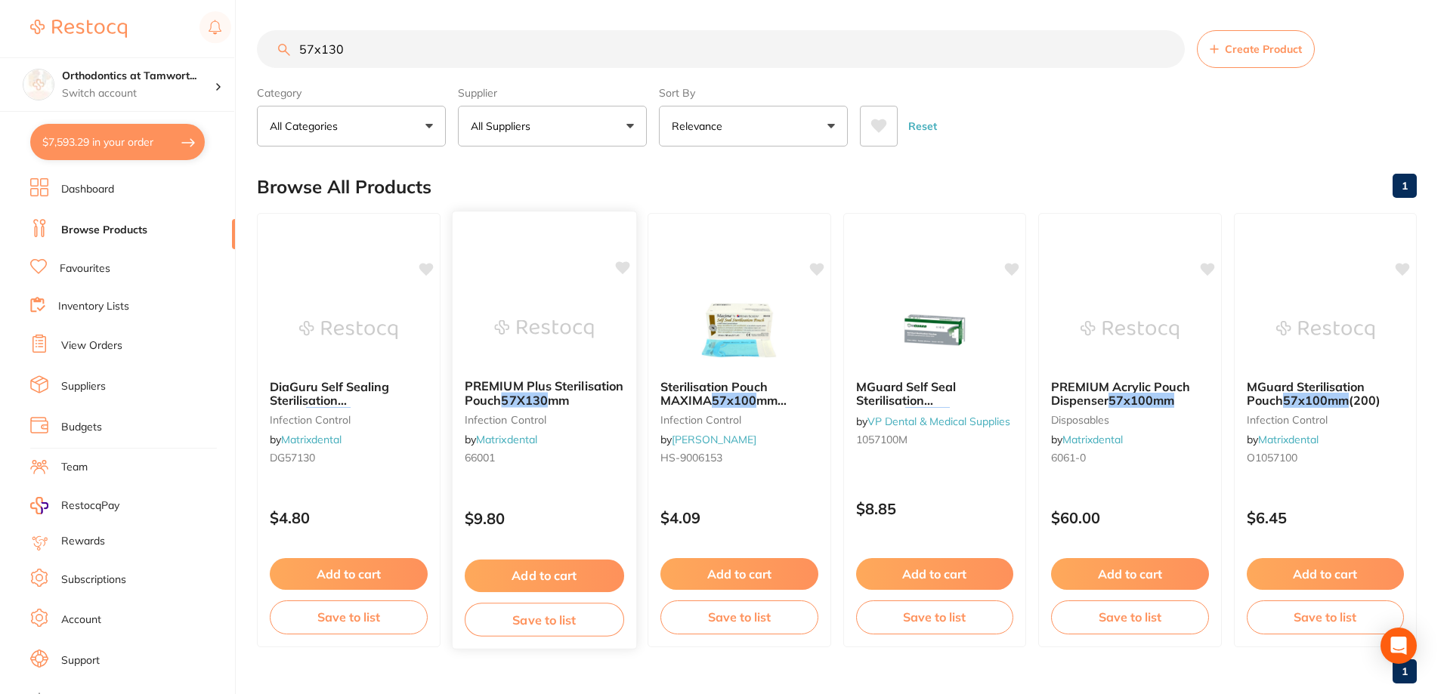
type input "57x130"
click at [532, 389] on span "PREMIUM Plus Sterilisation Pouch" at bounding box center [543, 392] width 159 height 29
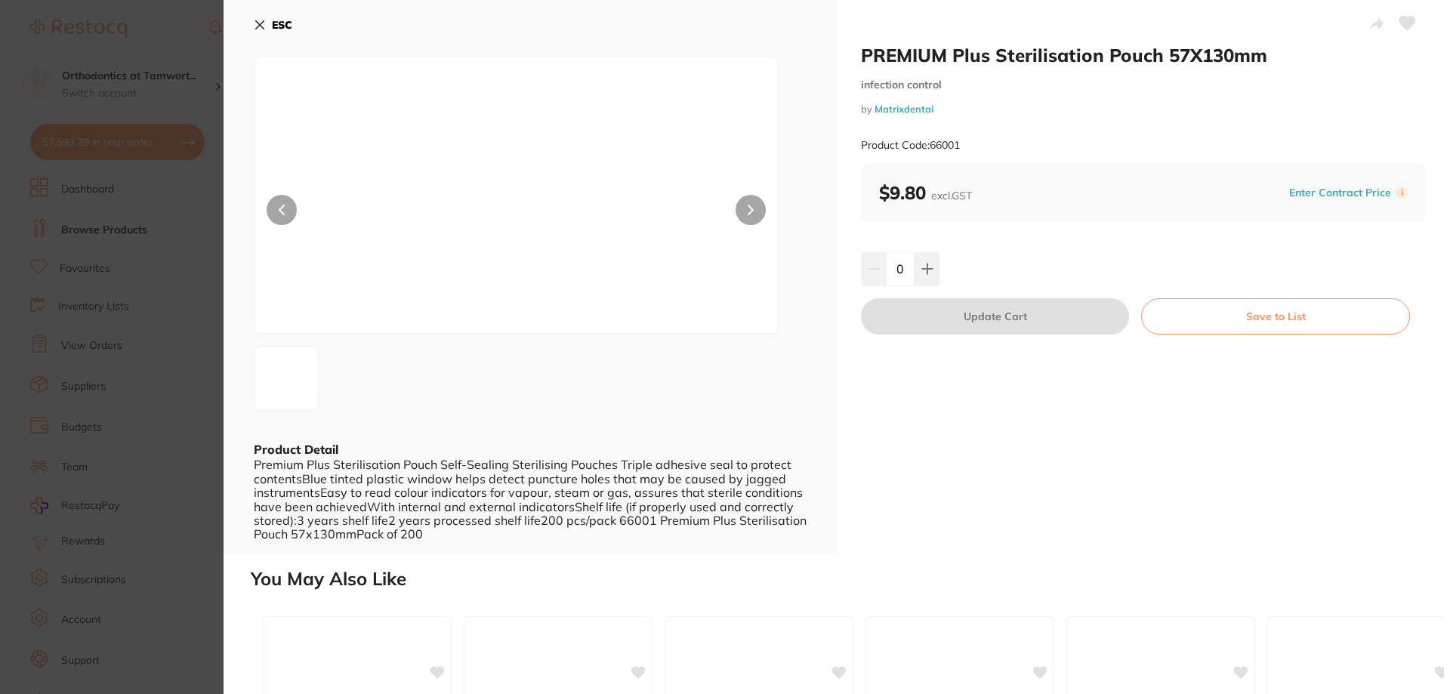
click at [943, 255] on div "0" at bounding box center [1143, 268] width 565 height 33
click at [928, 263] on icon at bounding box center [928, 269] width 12 height 12
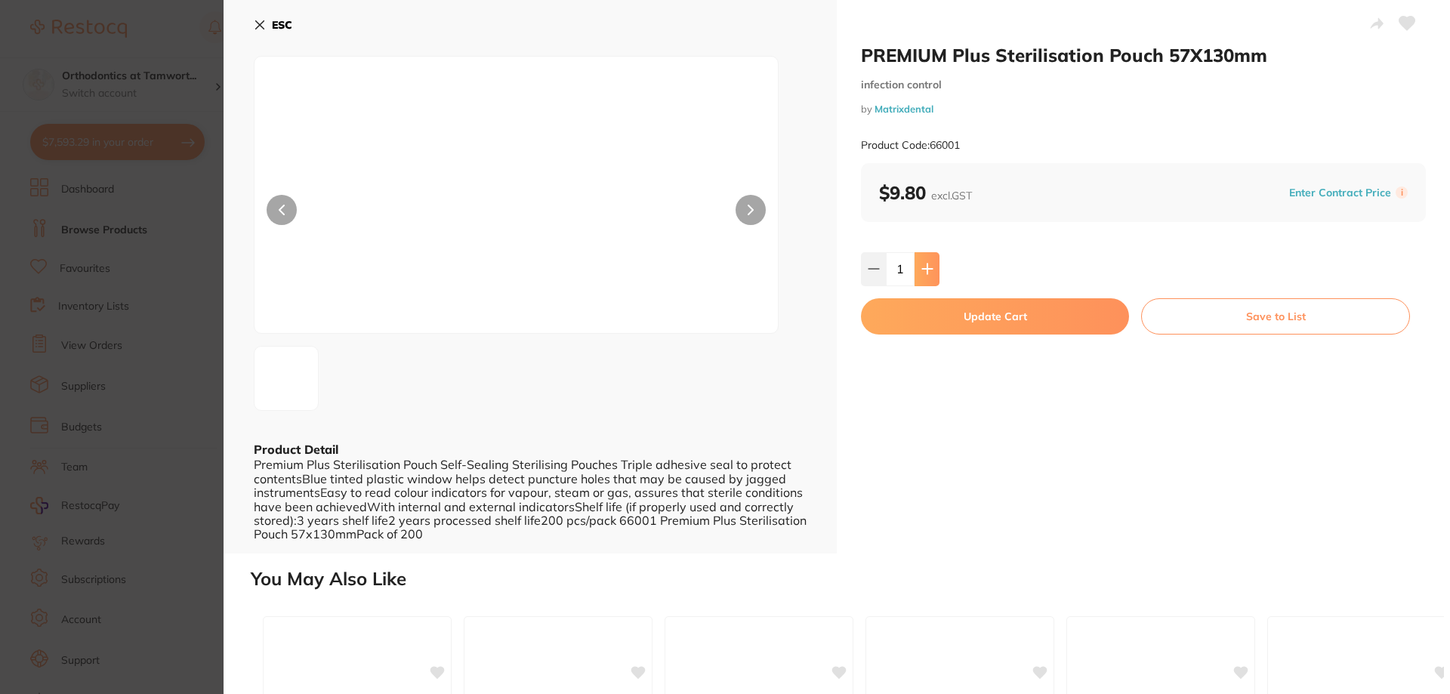
drag, startPoint x: 928, startPoint y: 263, endPoint x: 953, endPoint y: 329, distance: 70.3
click at [928, 263] on icon at bounding box center [928, 269] width 12 height 12
click at [928, 268] on icon at bounding box center [928, 269] width 12 height 12
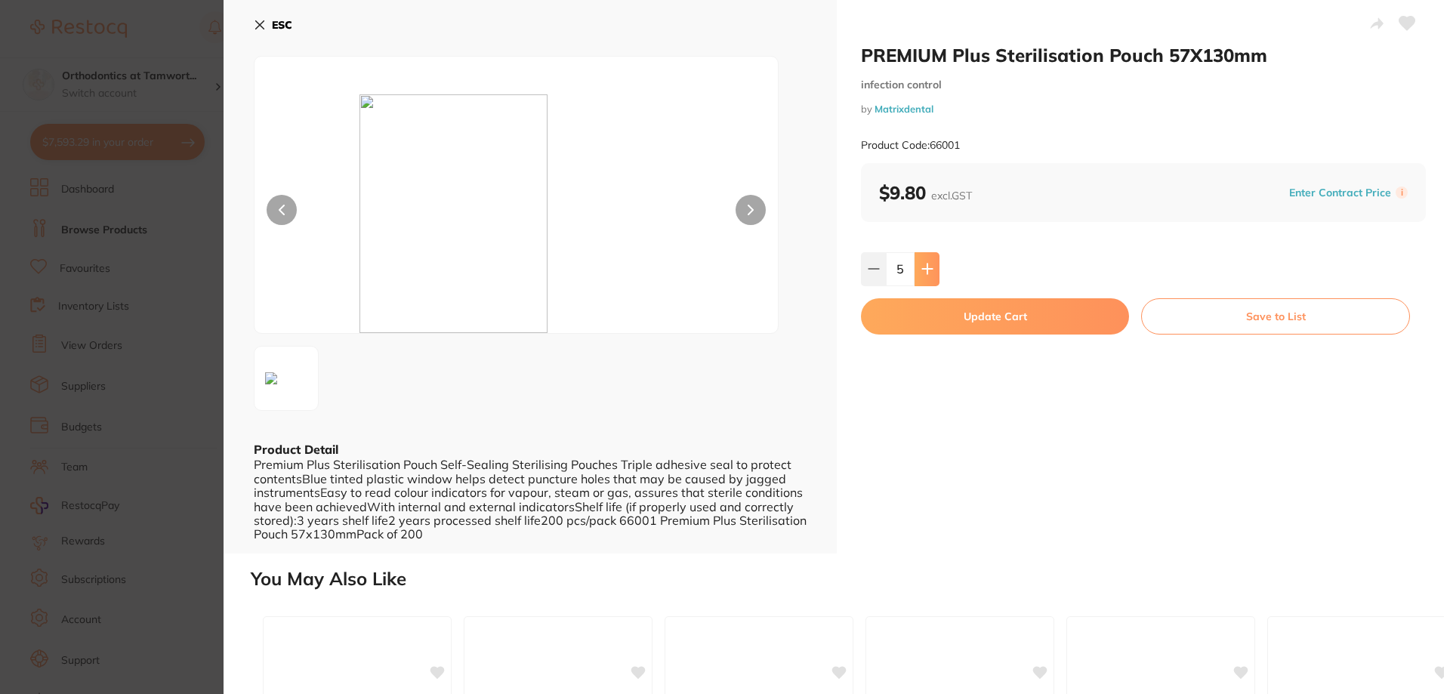
click at [928, 268] on icon at bounding box center [928, 269] width 12 height 12
type input "6"
click at [948, 321] on button "Update Cart" at bounding box center [995, 316] width 268 height 36
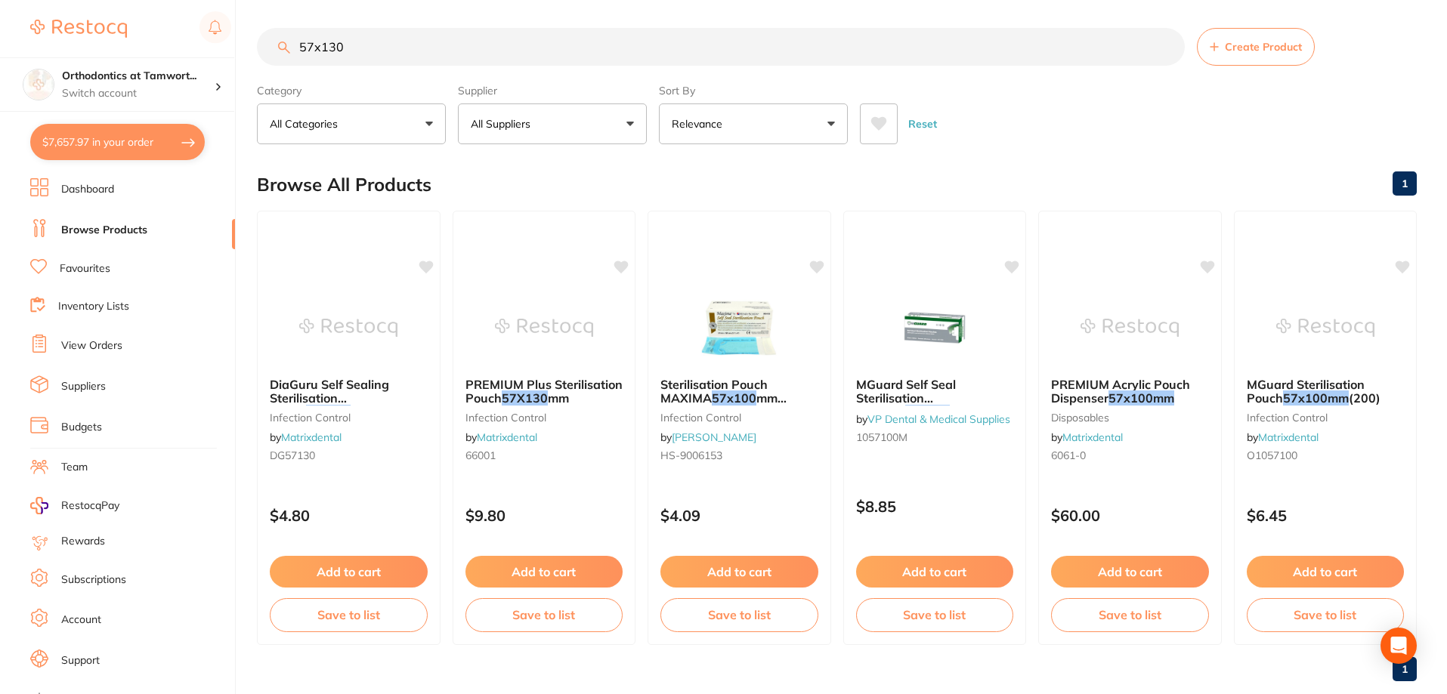
click at [117, 144] on button "$7,657.97 in your order" at bounding box center [117, 142] width 174 height 36
checkbox input "true"
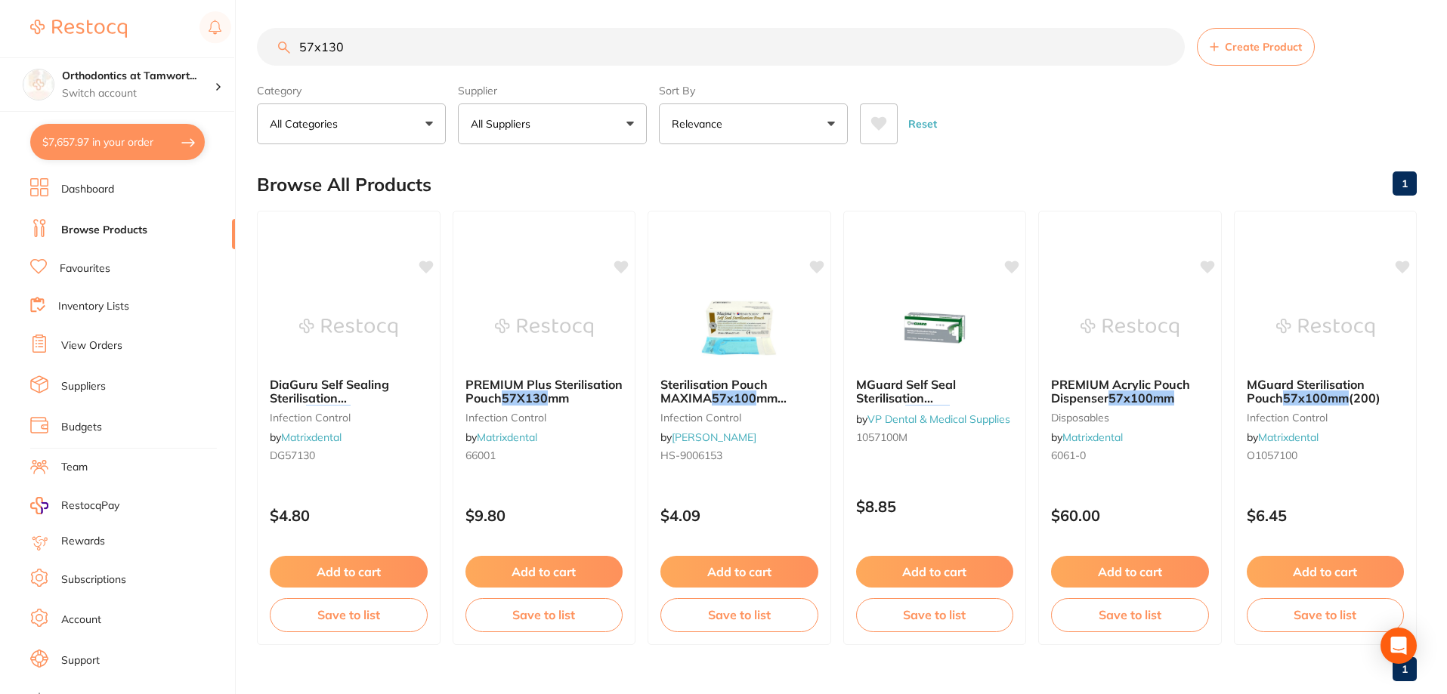
checkbox input "true"
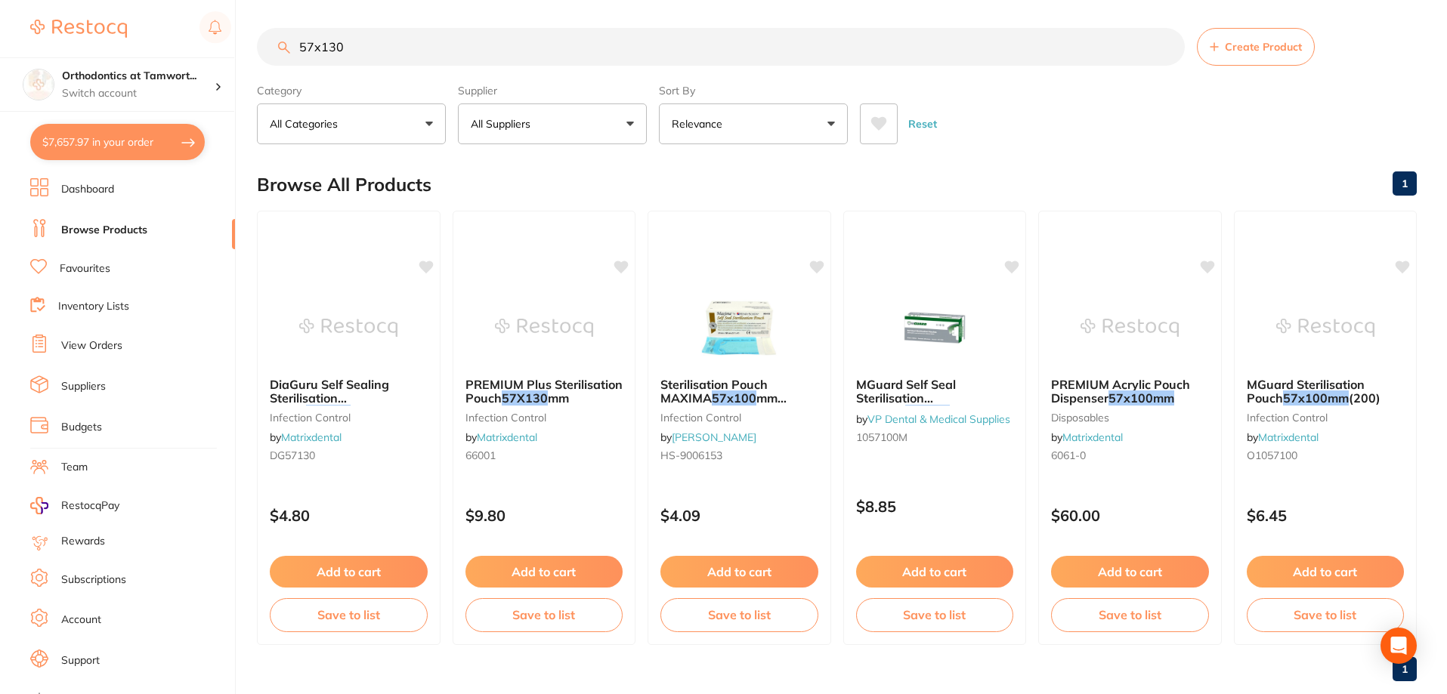
checkbox input "true"
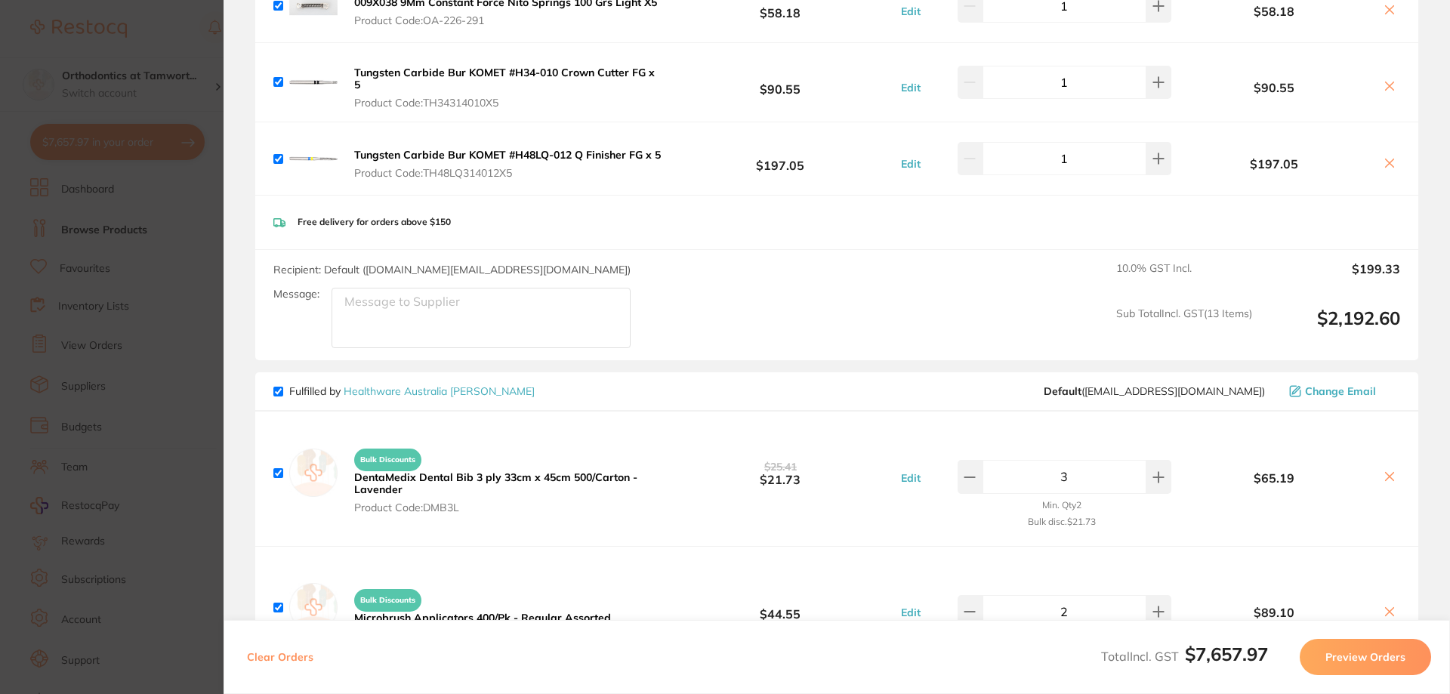
scroll to position [4979, 0]
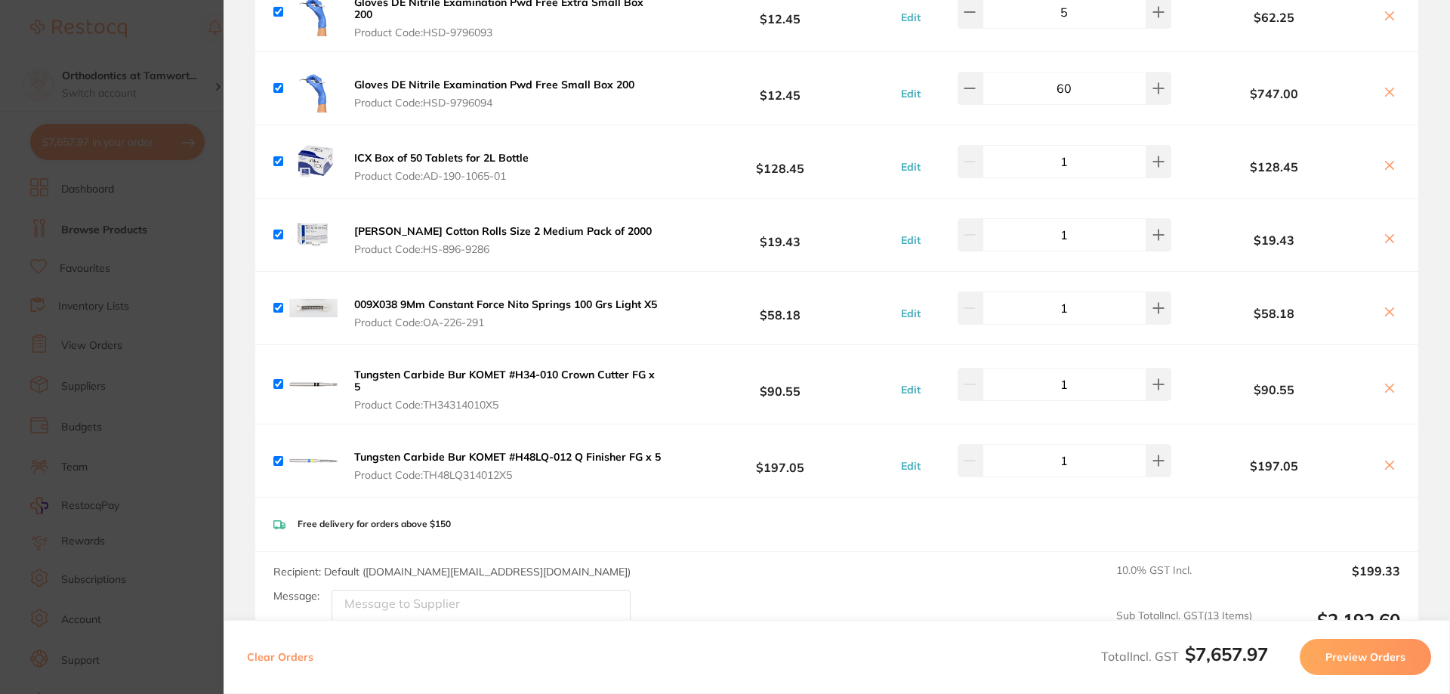
click at [171, 256] on section "Update RRP Set your pre negotiated price for this item. Item Agreed RRP (excl. …" at bounding box center [725, 347] width 1450 height 694
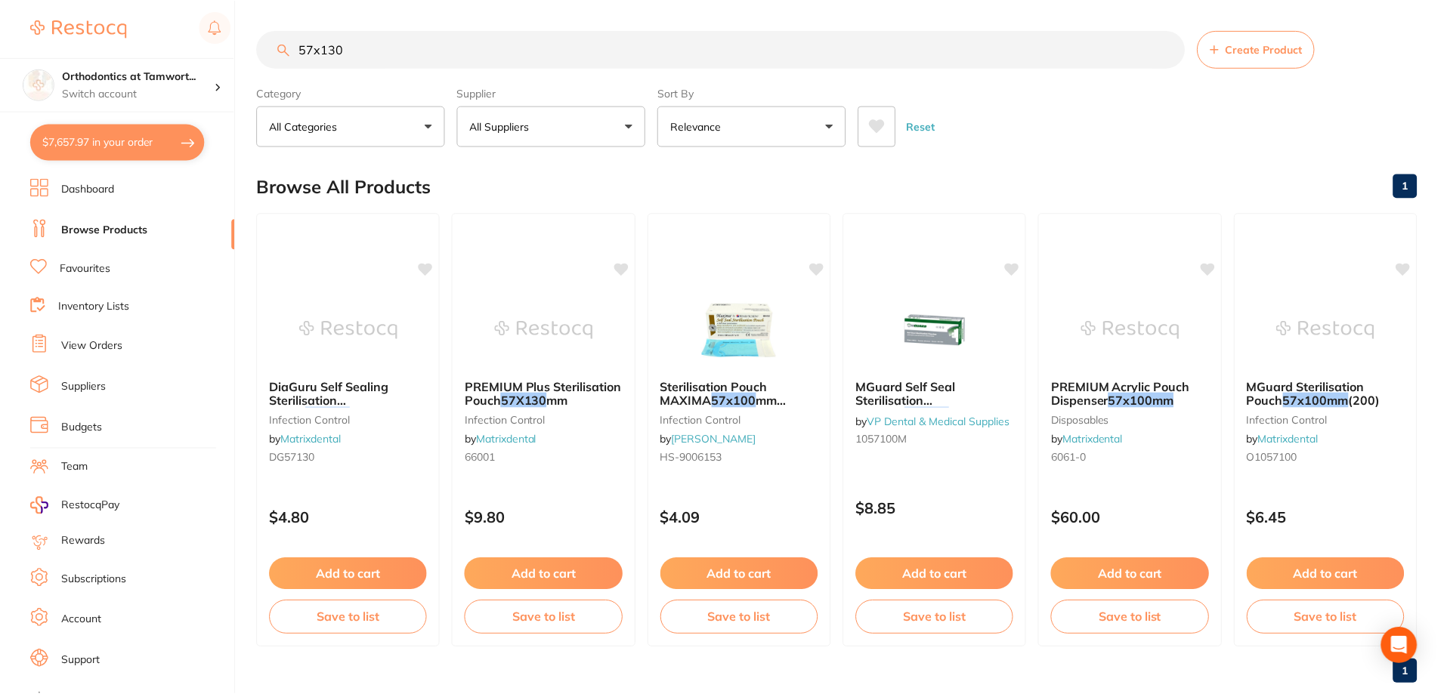
scroll to position [2, 0]
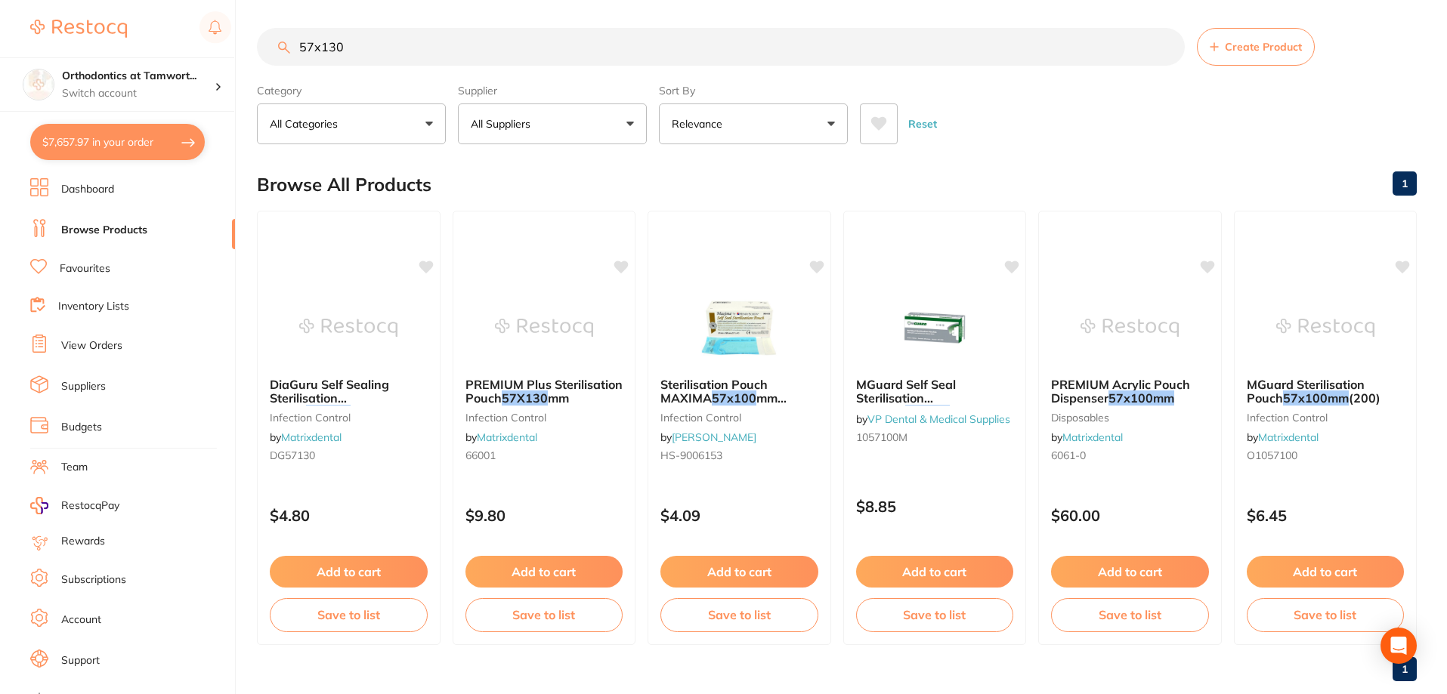
drag, startPoint x: 375, startPoint y: 59, endPoint x: 248, endPoint y: 35, distance: 129.9
click at [248, 35] on div "$7,657.97 Orthodontics at Tamwort... Switch account Orthodontics at Tamworth $7…" at bounding box center [723, 345] width 1447 height 694
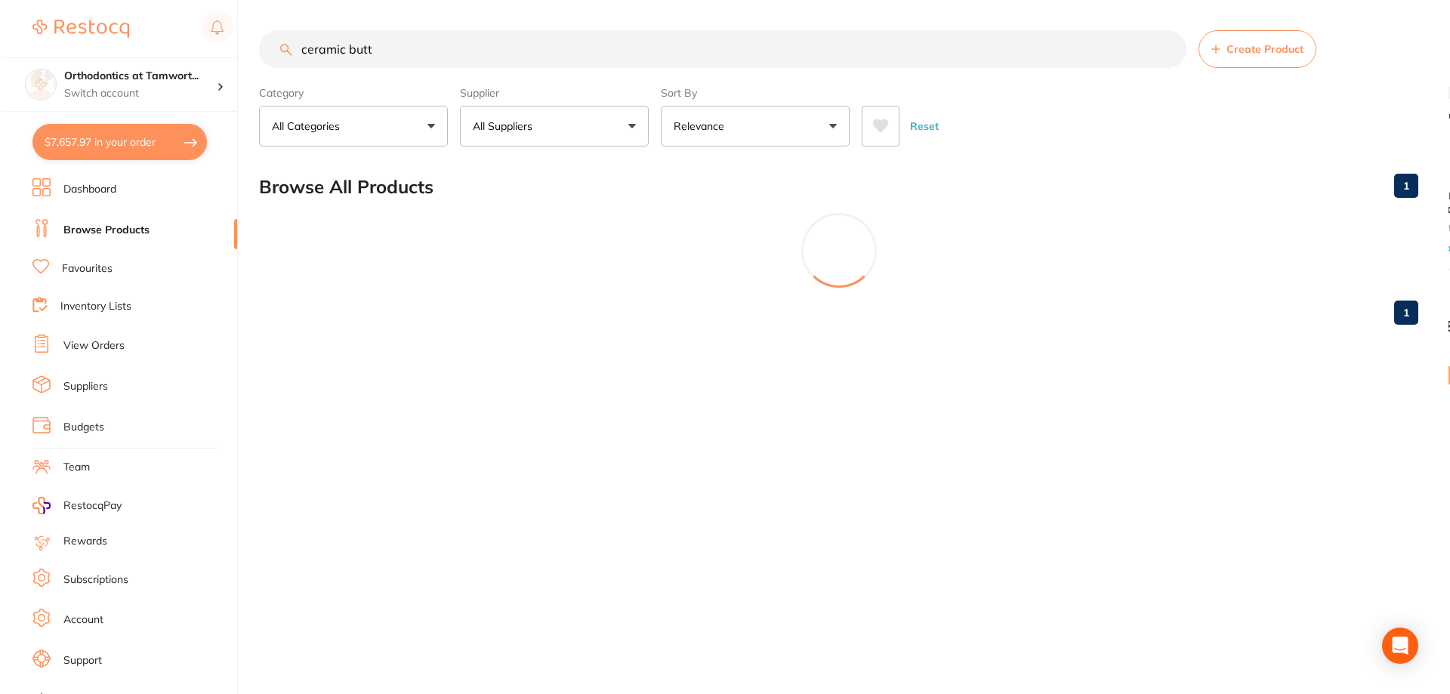
scroll to position [0, 0]
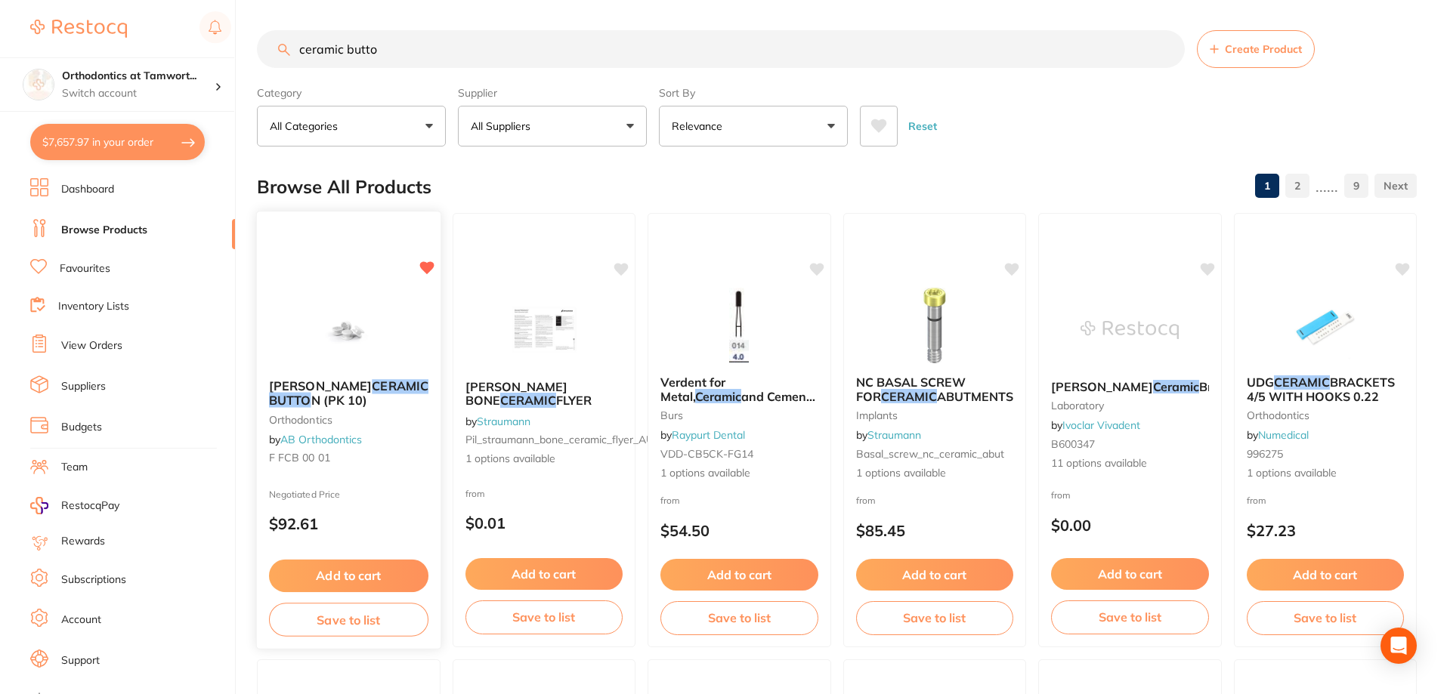
type input "ceramic butto"
click at [358, 338] on img at bounding box center [348, 329] width 99 height 76
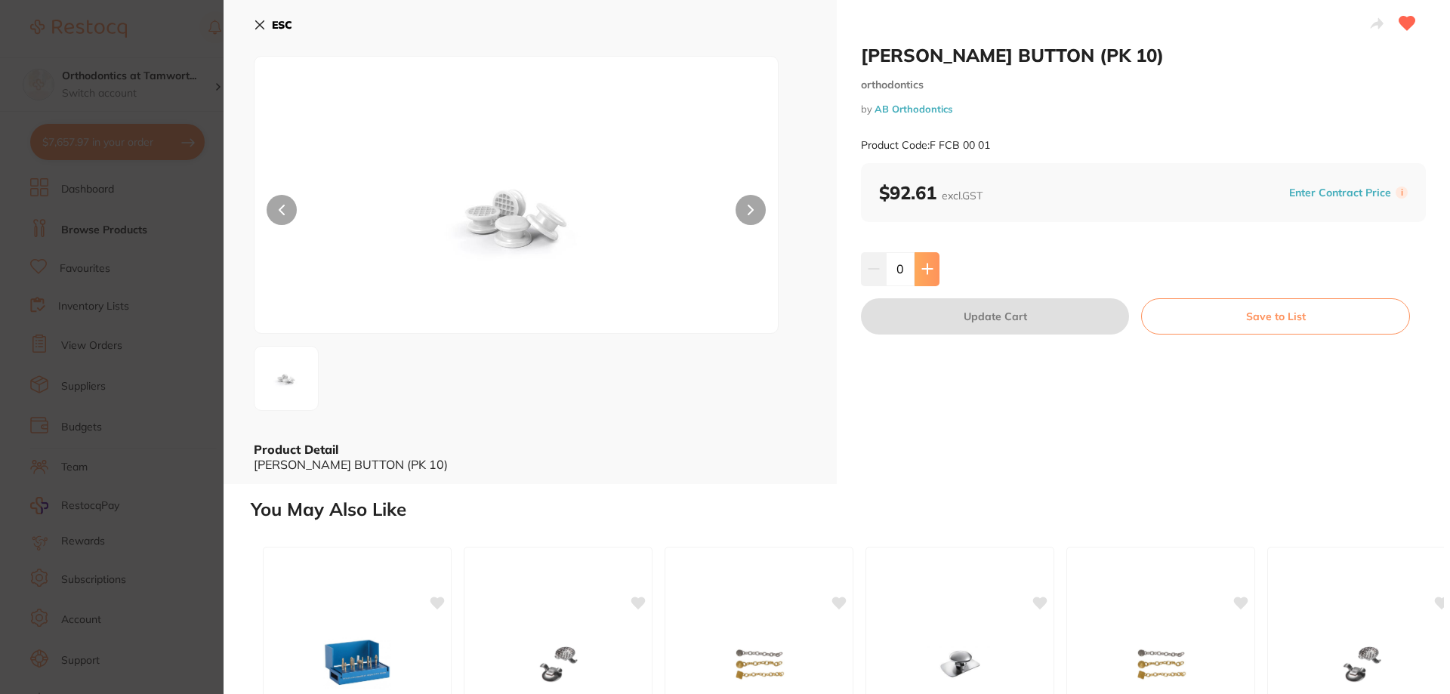
click at [922, 269] on icon at bounding box center [927, 269] width 10 height 10
type input "1"
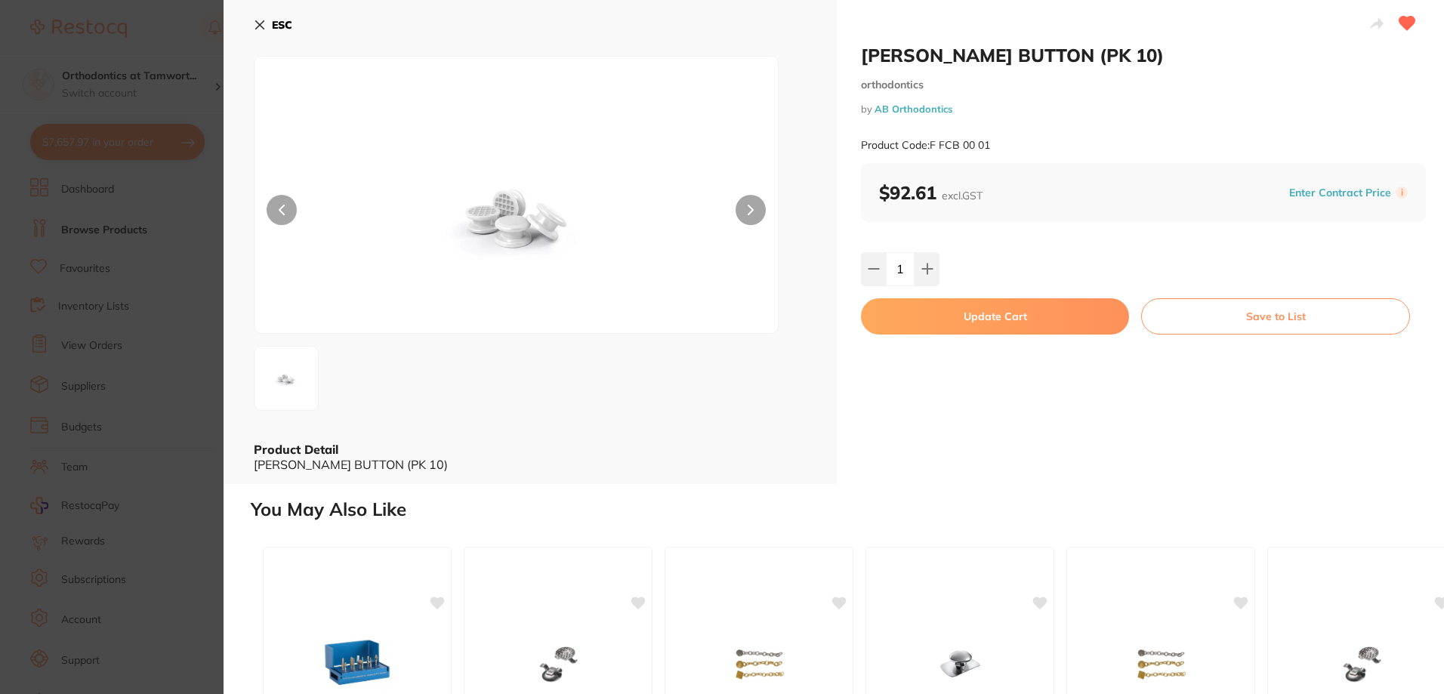
click at [1208, 313] on button "Save to List" at bounding box center [1275, 316] width 269 height 36
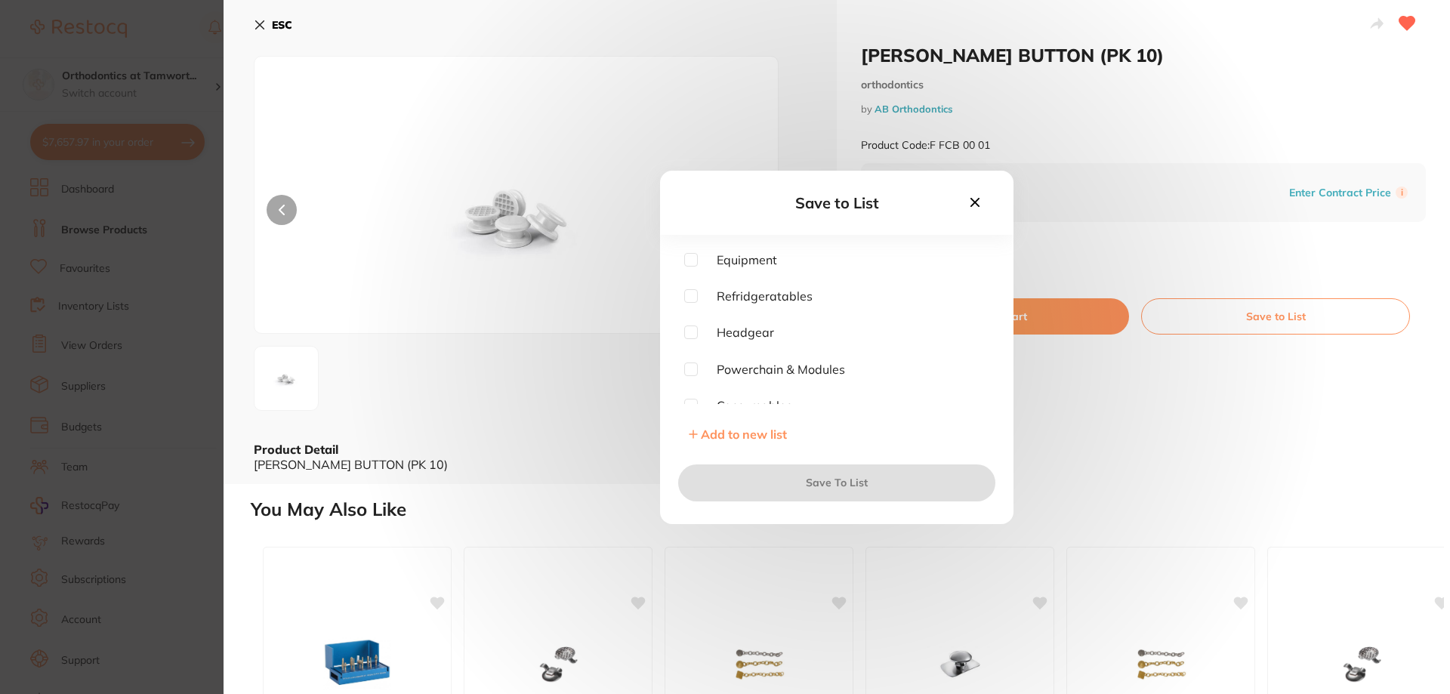
scroll to position [151, 0]
click at [698, 359] on span "Brackets & Forsus" at bounding box center [758, 360] width 120 height 14
click at [692, 360] on input "checkbox" at bounding box center [691, 360] width 14 height 14
checkbox input "true"
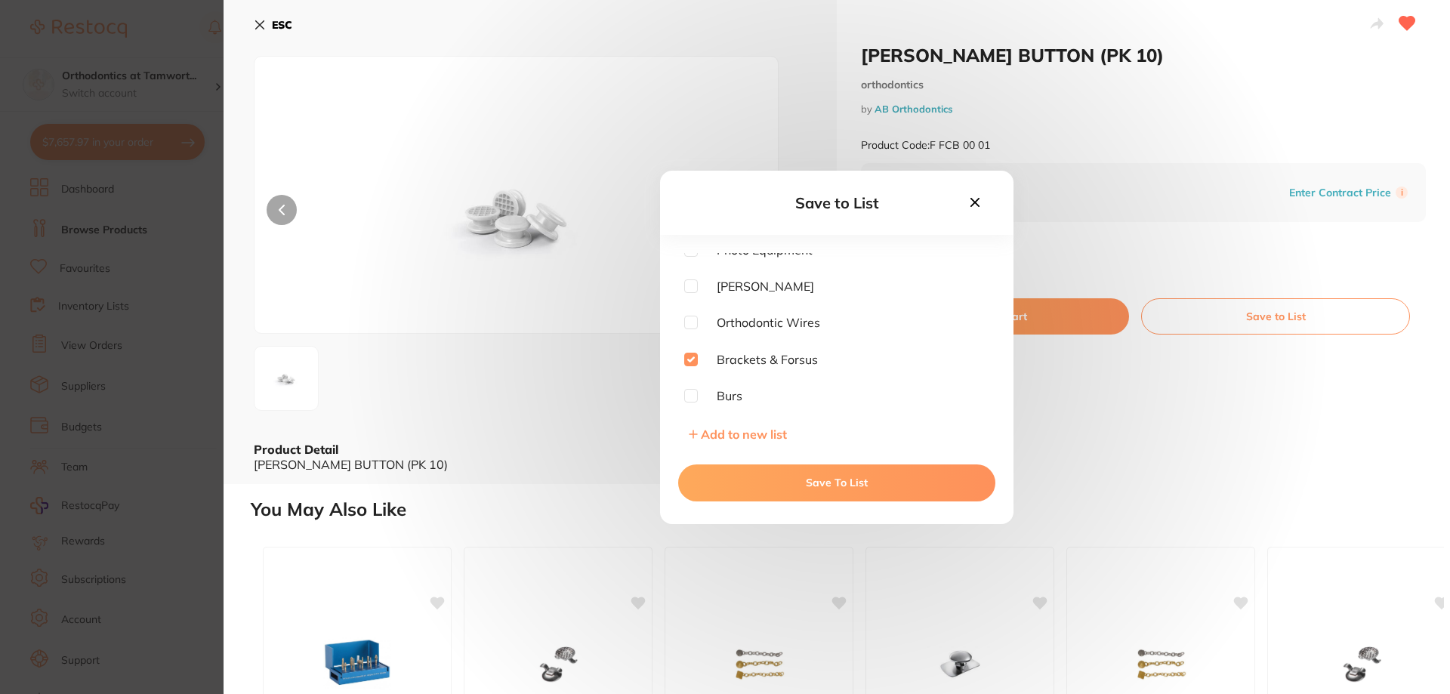
click at [792, 486] on button "Save To List" at bounding box center [836, 483] width 317 height 36
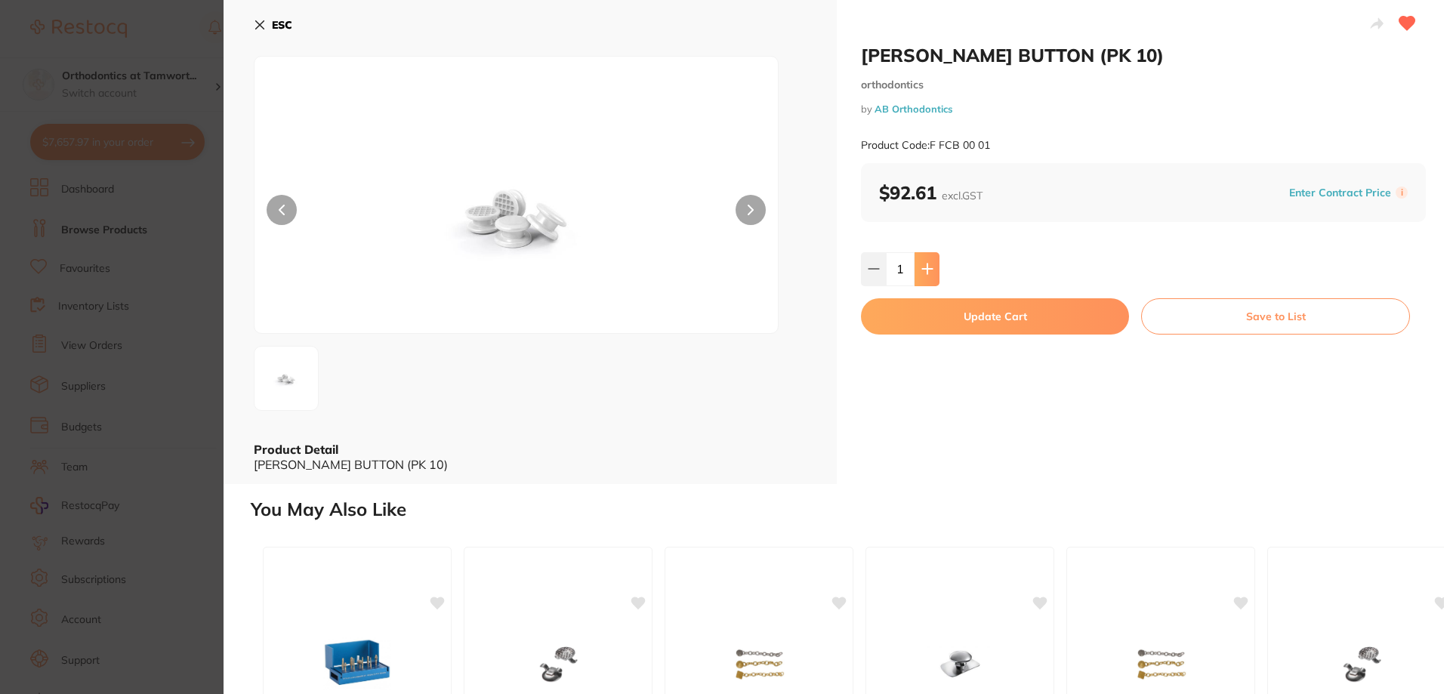
click at [924, 272] on icon at bounding box center [928, 269] width 12 height 12
type input "2"
click at [991, 316] on button "Update Cart" at bounding box center [995, 316] width 268 height 36
checkbox input "false"
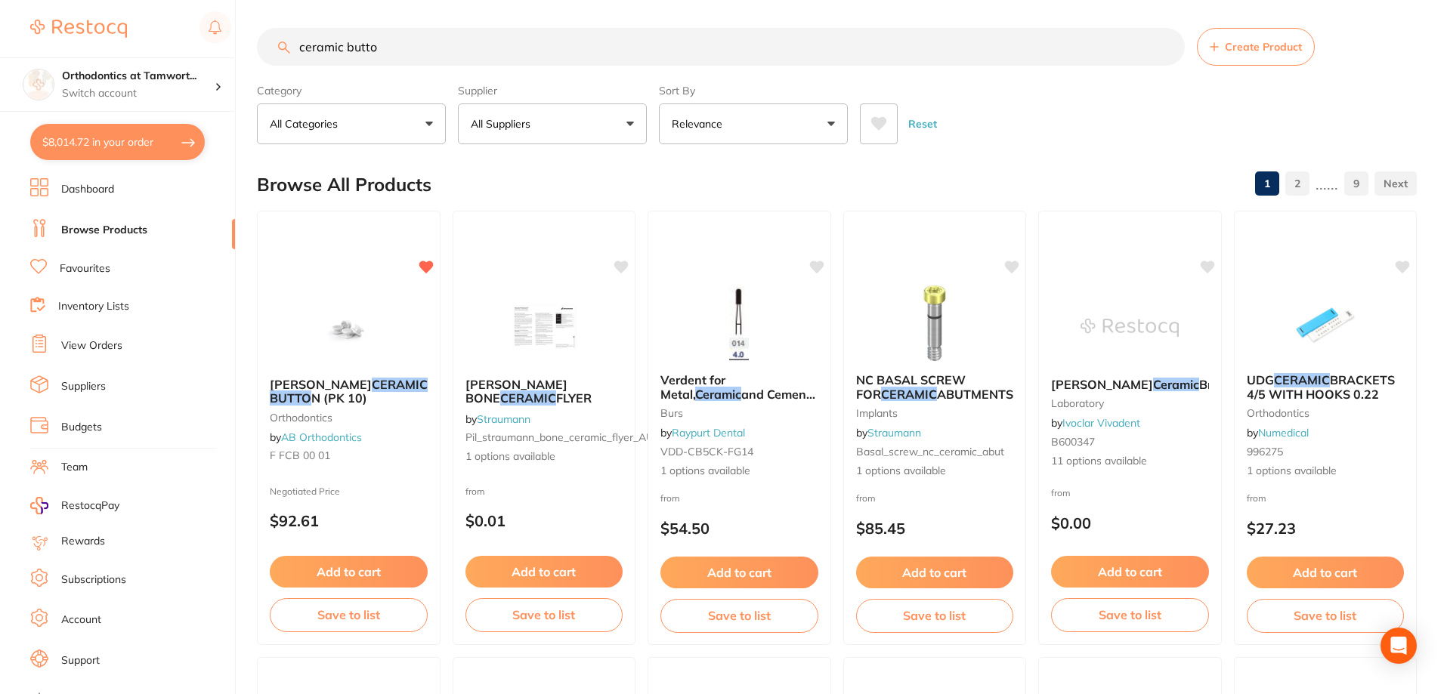
scroll to position [5052, 0]
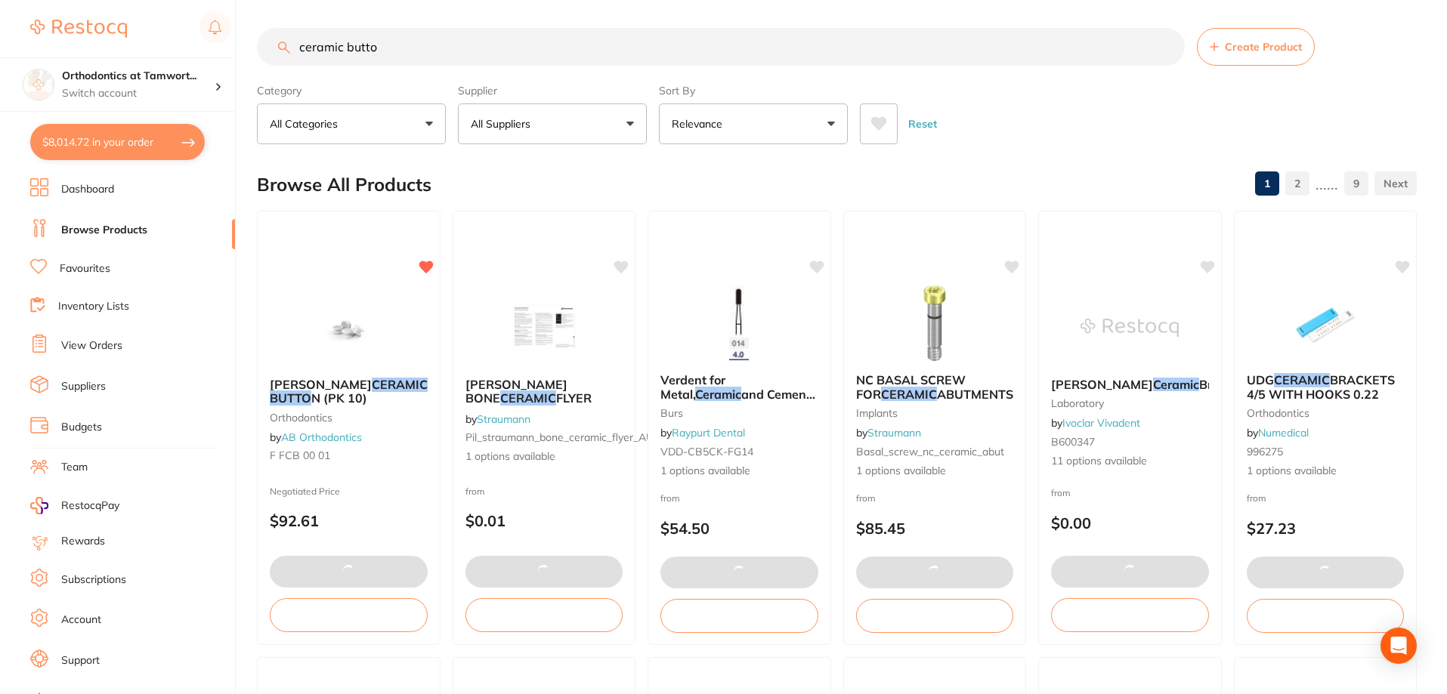
drag, startPoint x: 416, startPoint y: 50, endPoint x: 301, endPoint y: 45, distance: 114.9
click at [301, 45] on input "ceramic butto" at bounding box center [721, 47] width 928 height 38
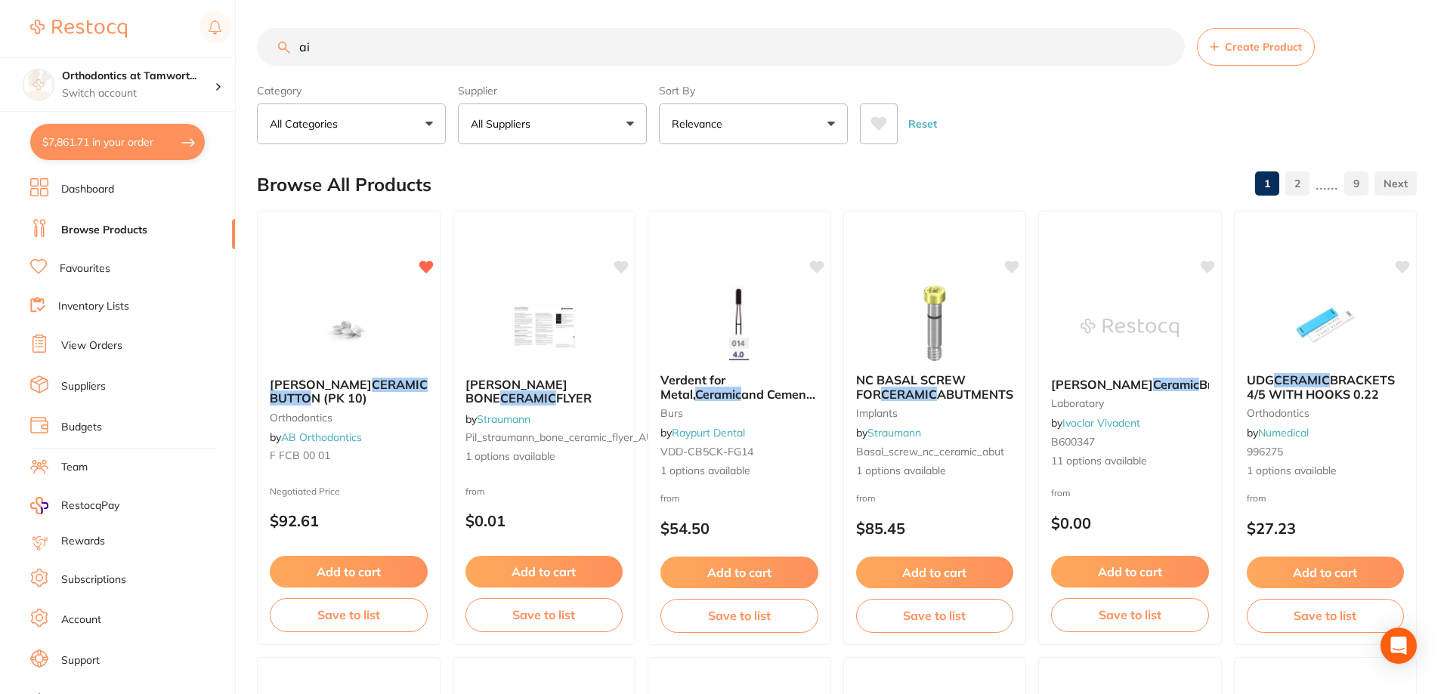
type input "a"
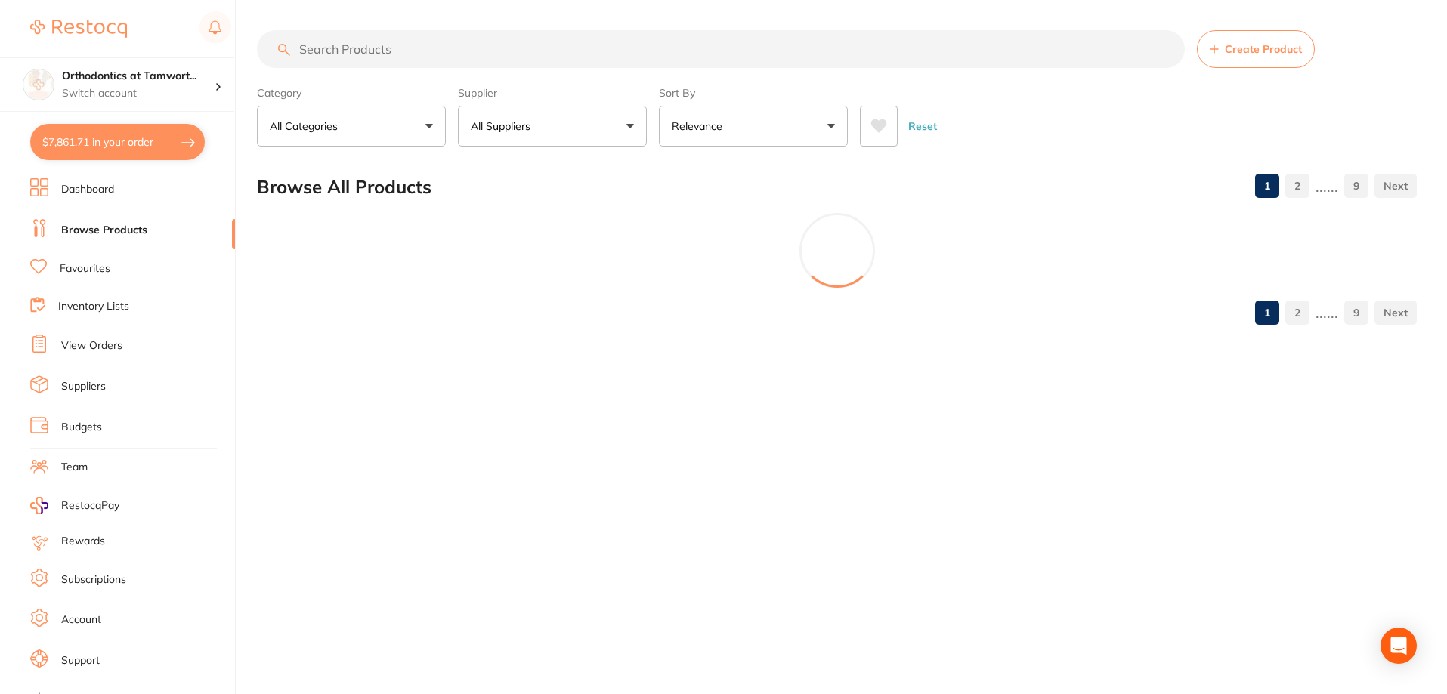
scroll to position [0, 0]
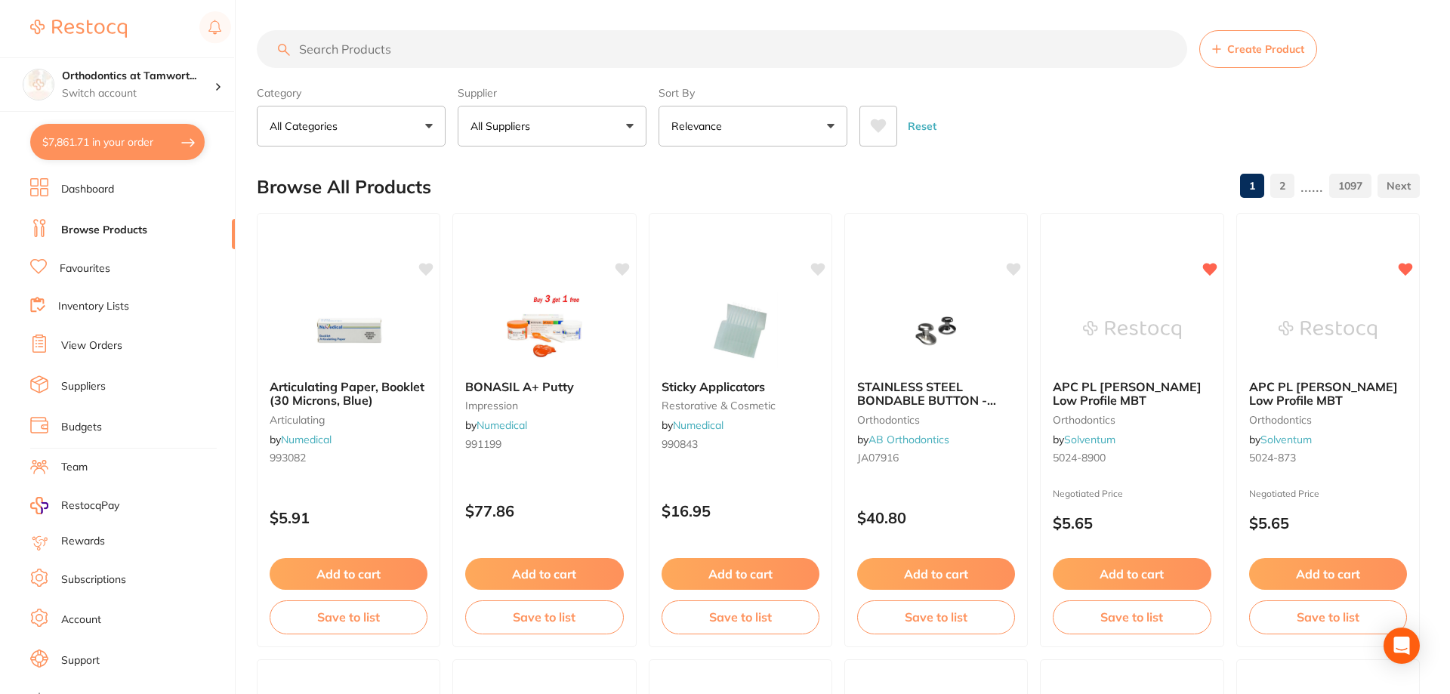
click at [548, 137] on button "All Suppliers" at bounding box center [552, 126] width 189 height 41
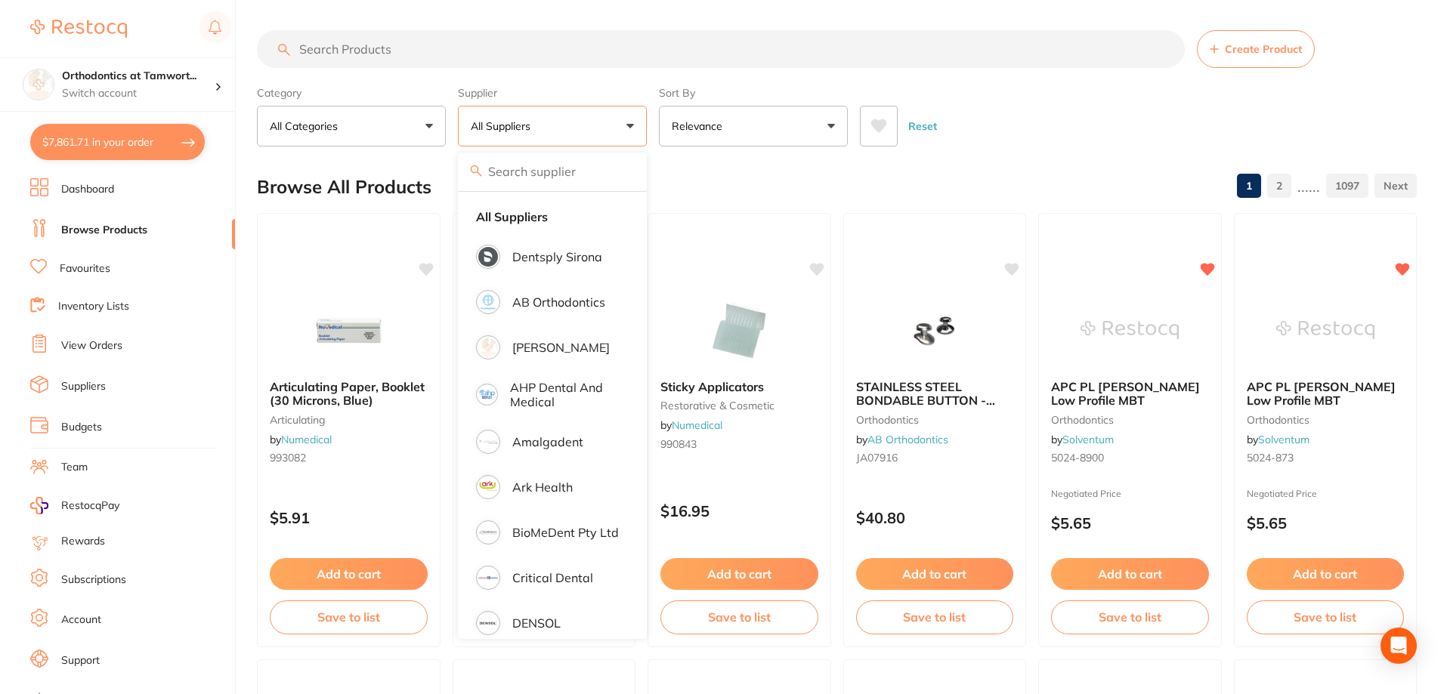
click at [474, 36] on input "search" at bounding box center [721, 49] width 928 height 38
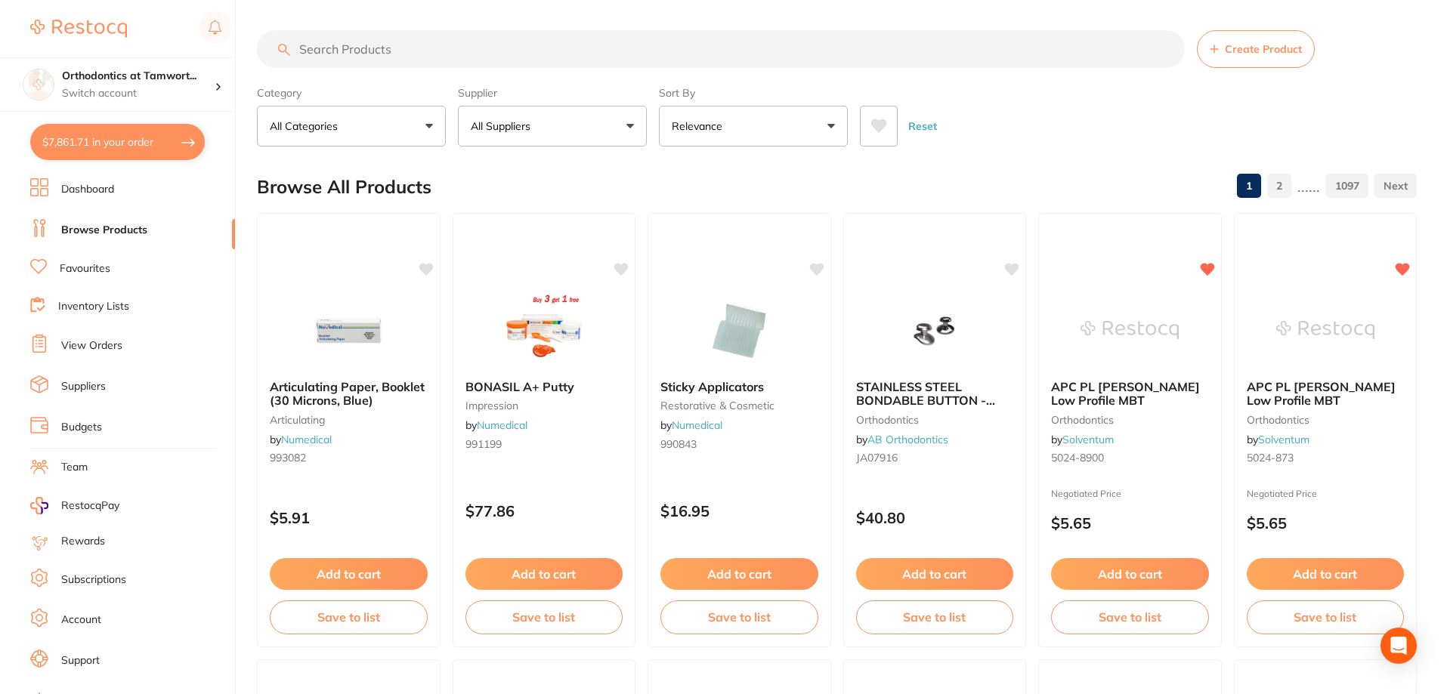
click at [97, 347] on link "View Orders" at bounding box center [91, 345] width 61 height 15
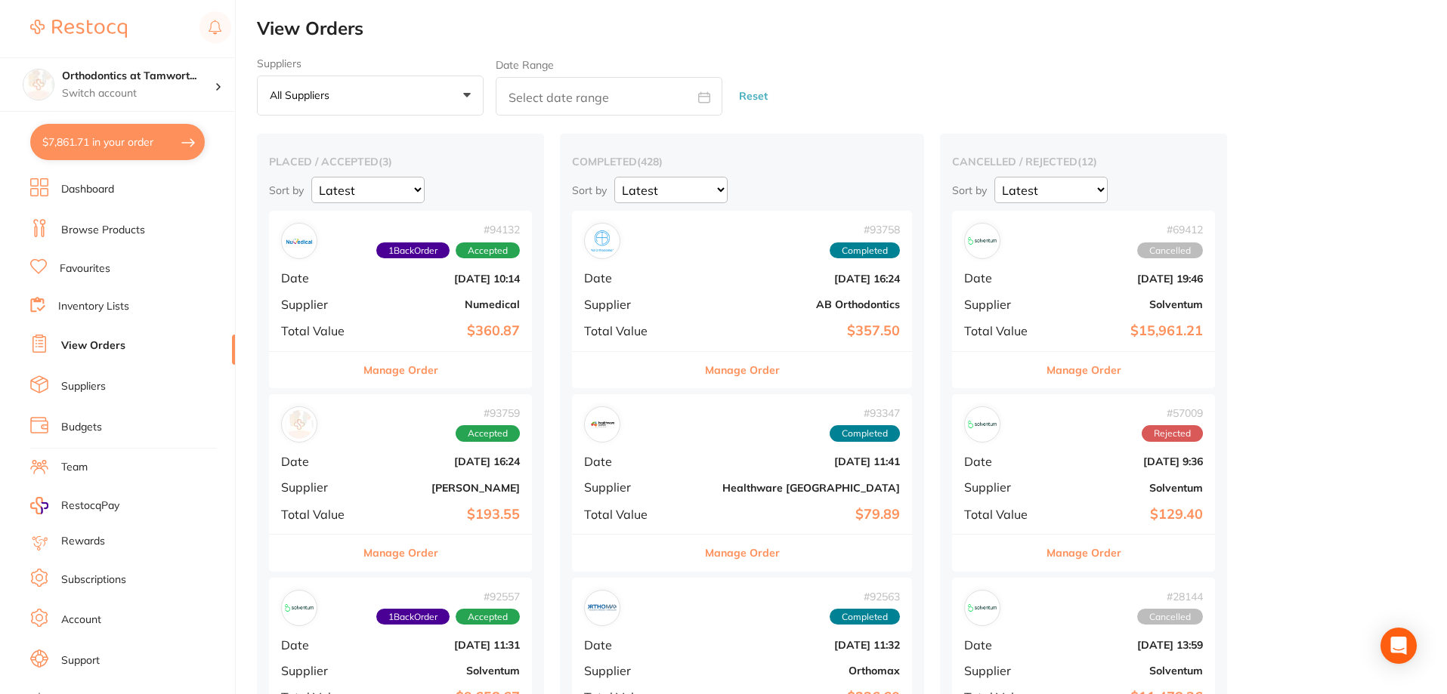
click at [403, 378] on button "Manage Order" at bounding box center [400, 370] width 75 height 36
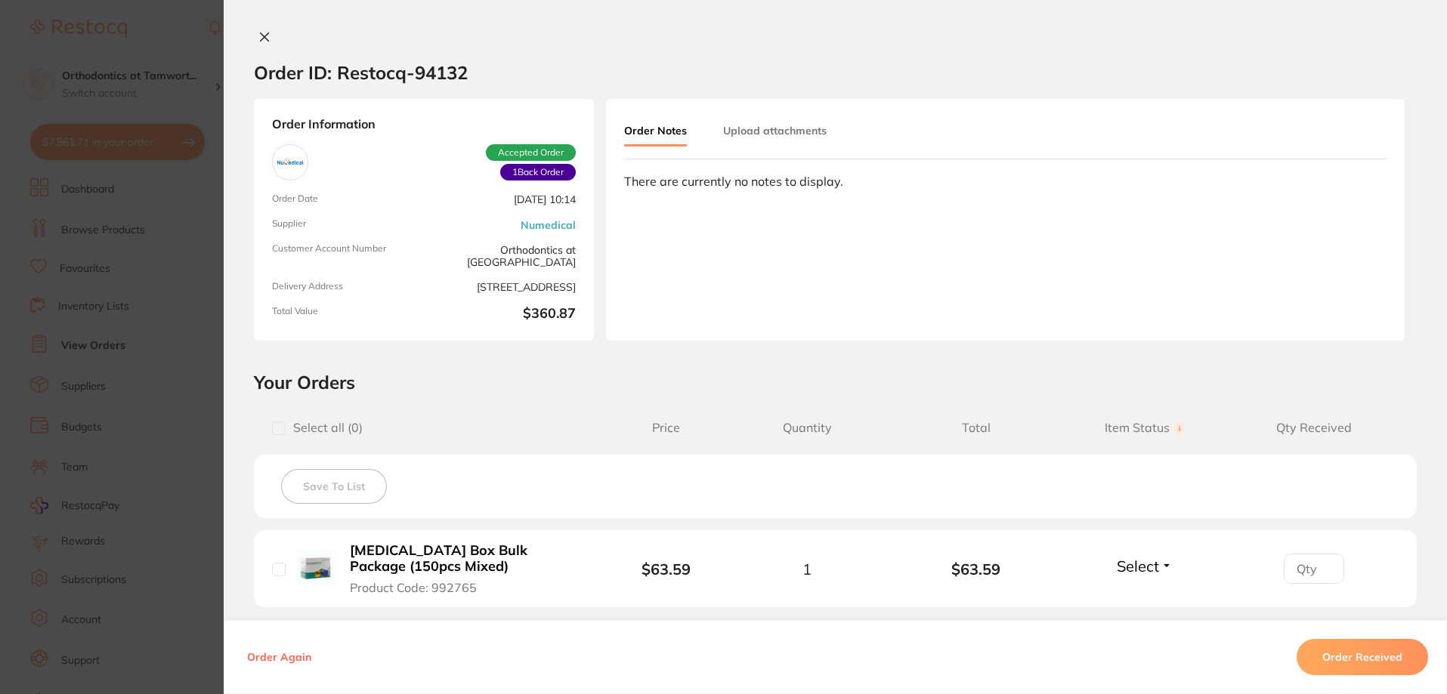
click at [187, 281] on section "Order ID: Restocq- 94132 Order Information 1 Back Order Accepted Order Order Da…" at bounding box center [723, 347] width 1447 height 694
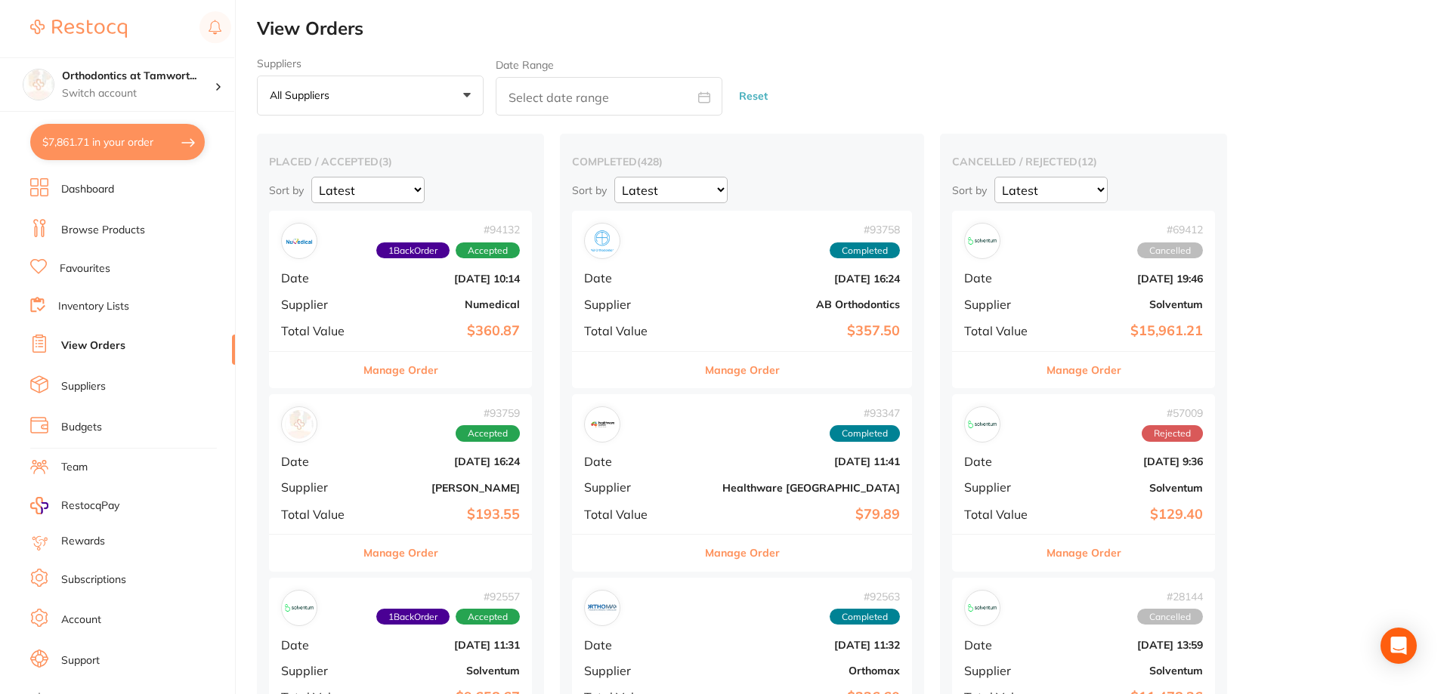
click at [391, 369] on button "Manage Order" at bounding box center [400, 370] width 75 height 36
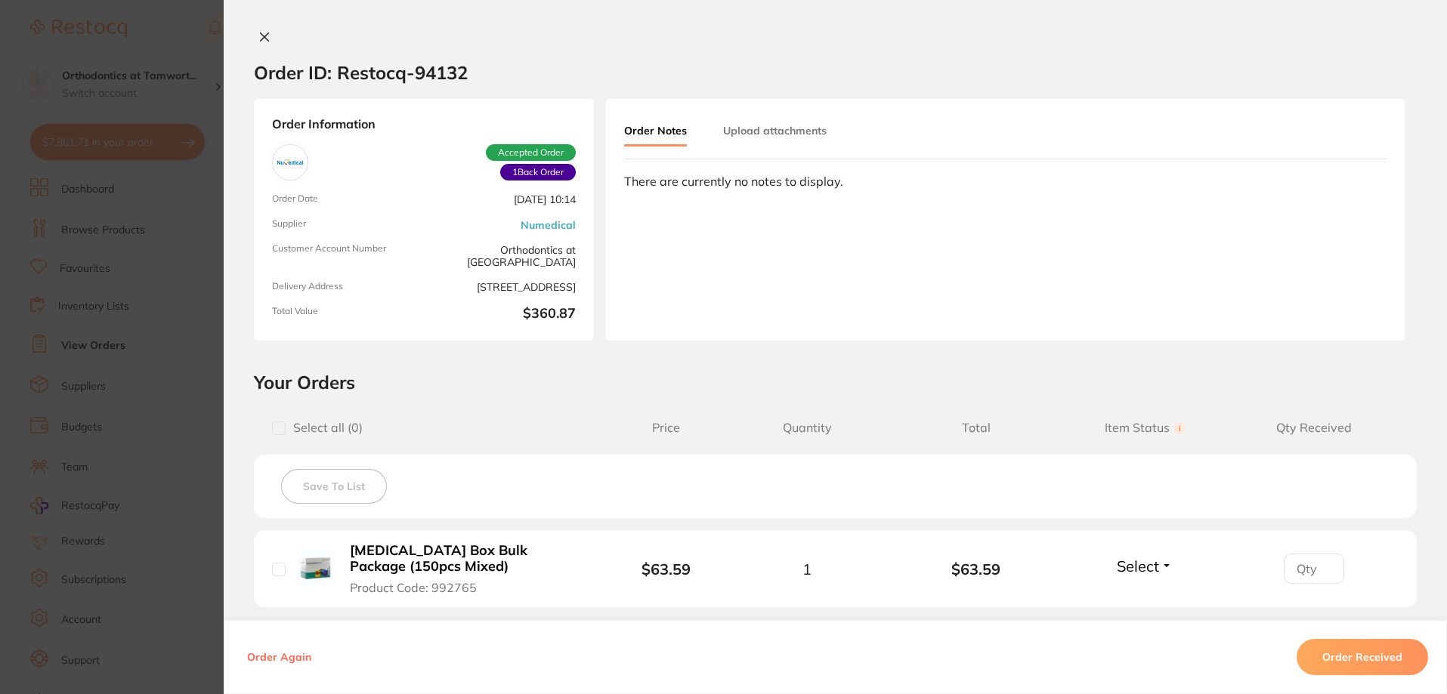
click at [197, 346] on section "Order ID: Restocq- 94132 Order Information 1 Back Order Accepted Order Order Da…" at bounding box center [723, 347] width 1447 height 694
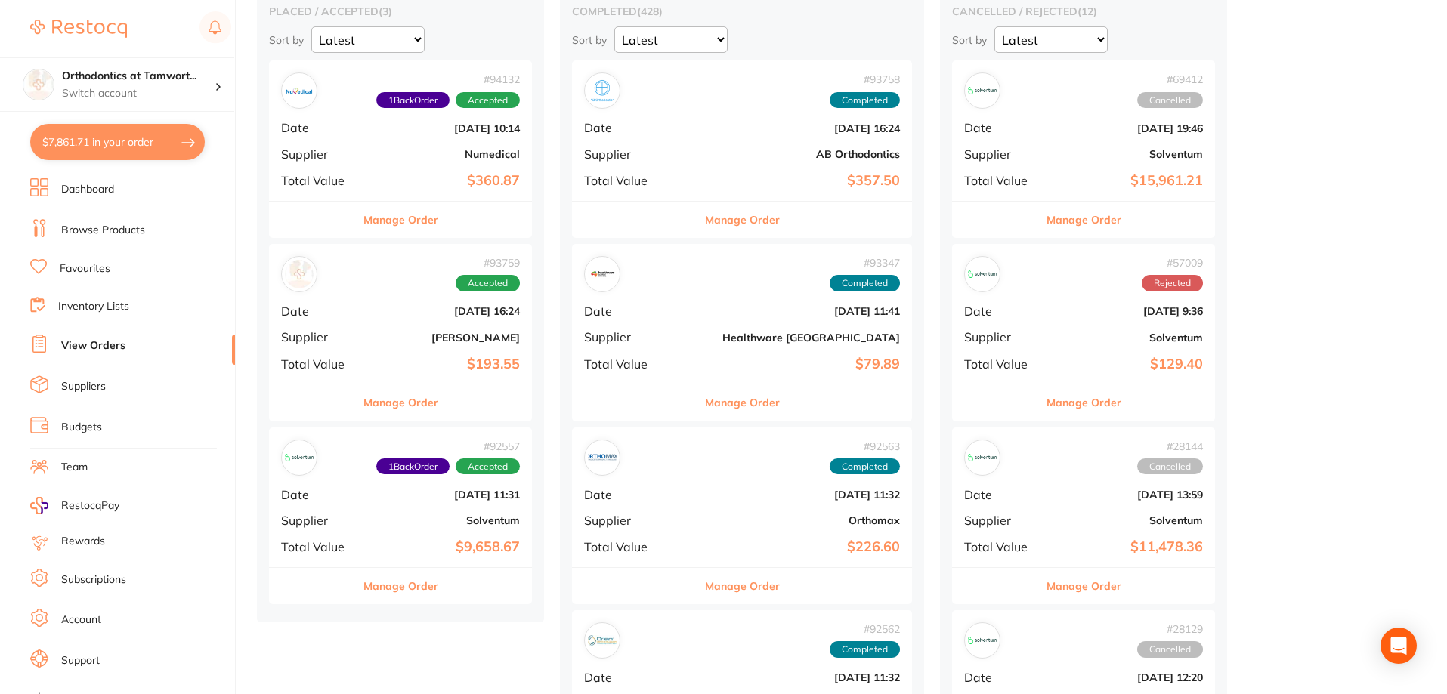
scroll to position [151, 0]
click at [400, 404] on button "Manage Order" at bounding box center [400, 402] width 75 height 36
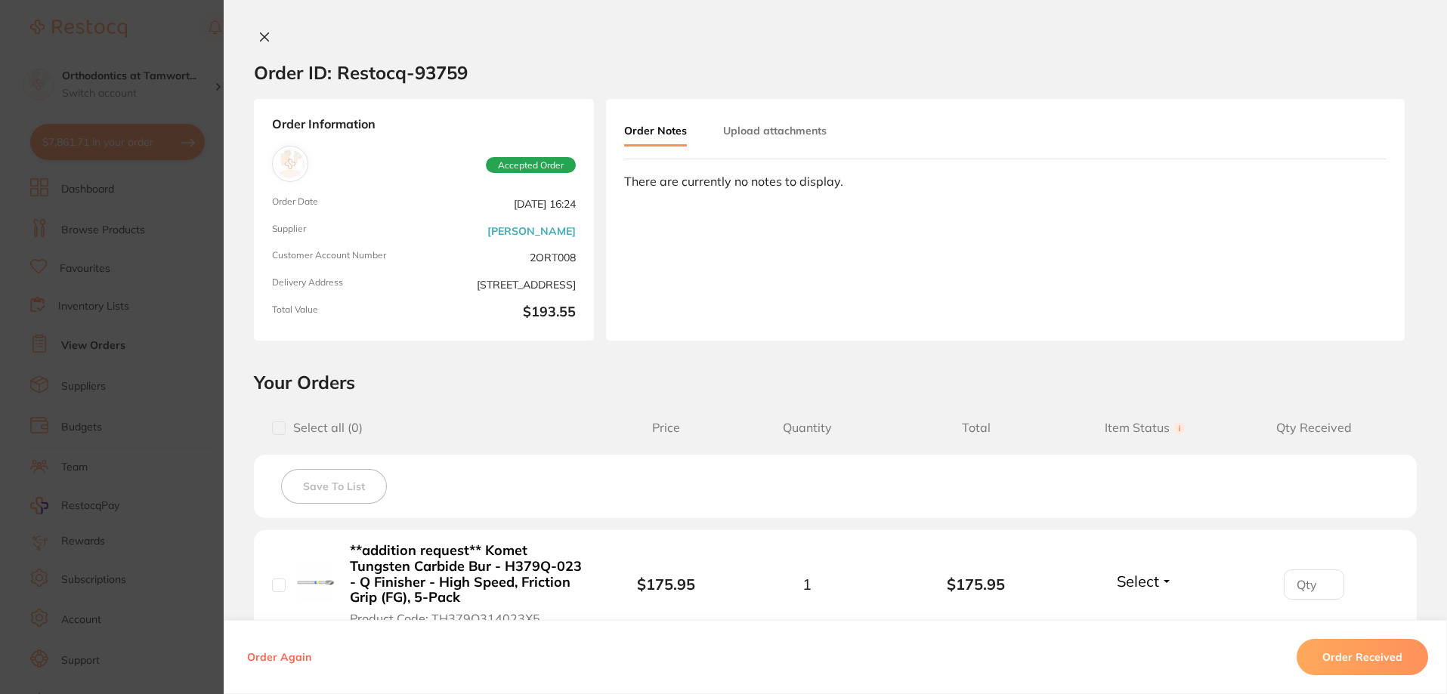
click at [1335, 659] on button "Order Received" at bounding box center [1361, 657] width 131 height 36
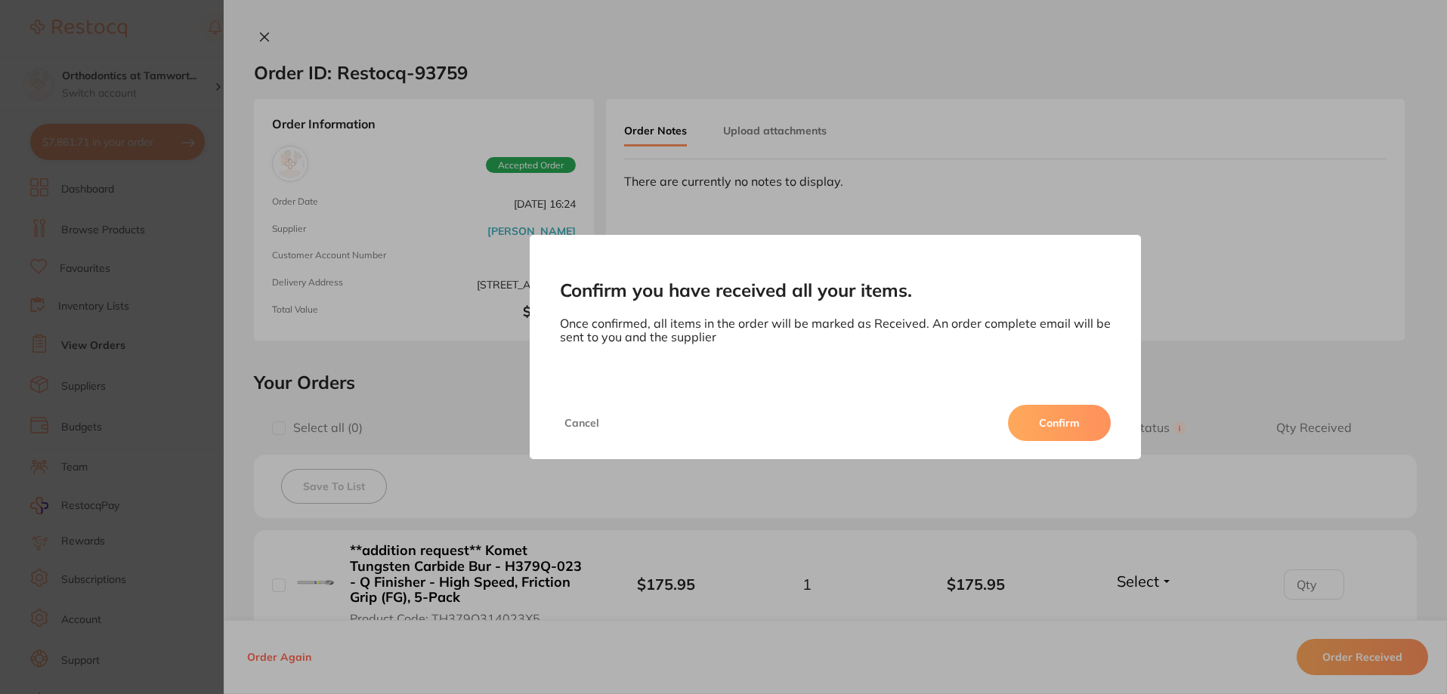
click at [1057, 413] on button "Confirm" at bounding box center [1059, 423] width 103 height 36
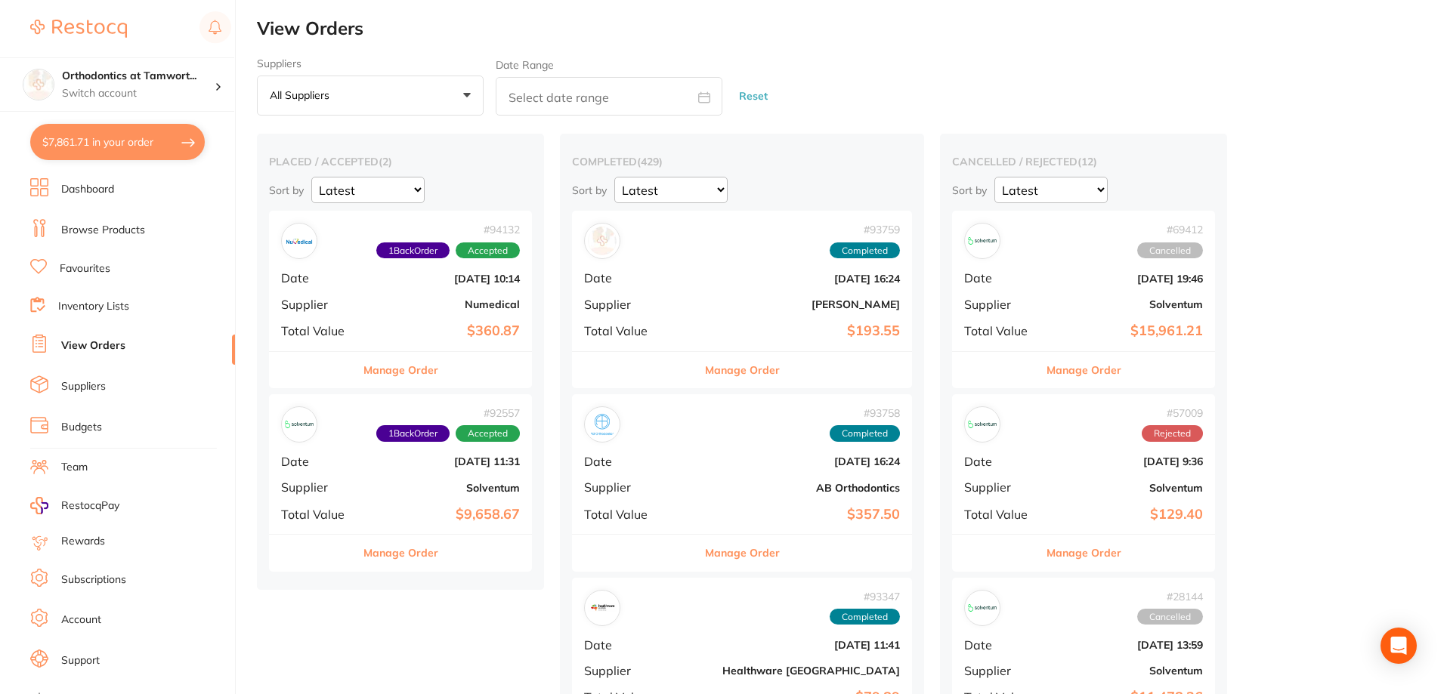
click at [417, 544] on button "Manage Order" at bounding box center [400, 553] width 75 height 36
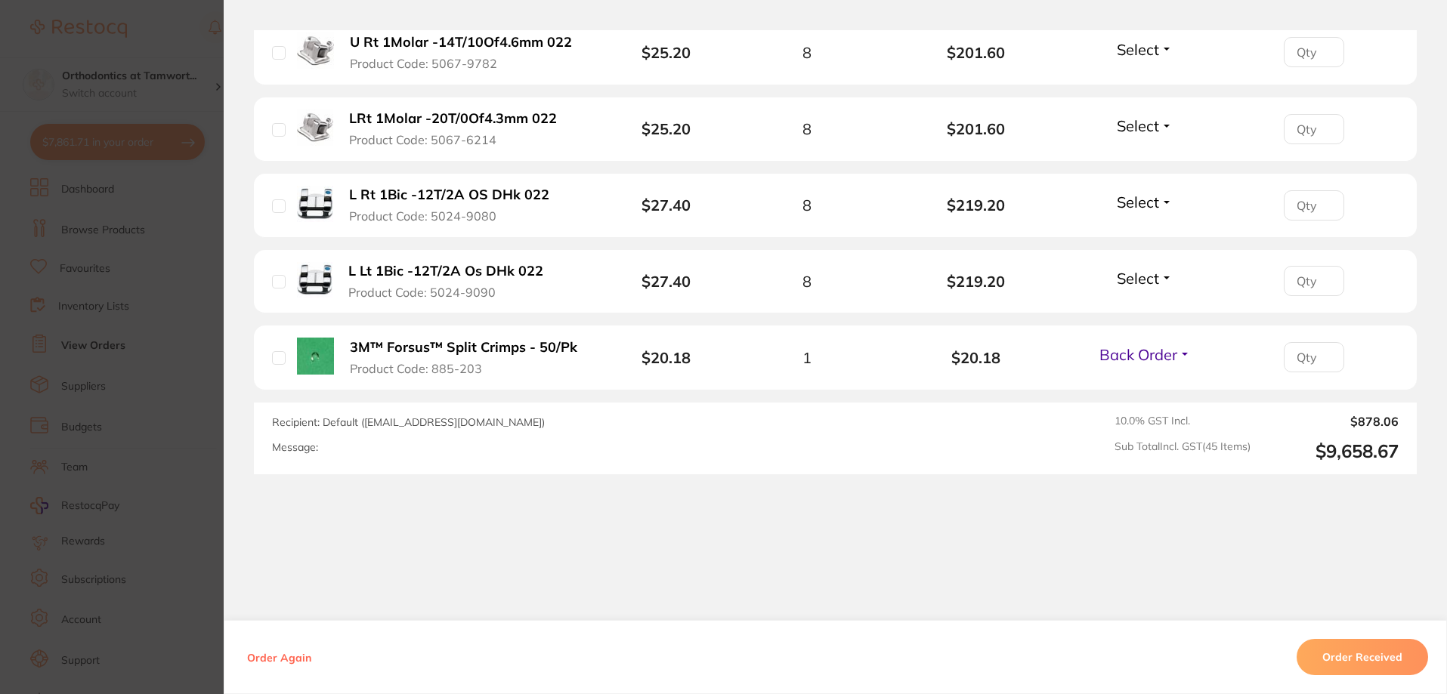
scroll to position [3555, 0]
click at [1350, 656] on button "Order Received" at bounding box center [1361, 657] width 131 height 36
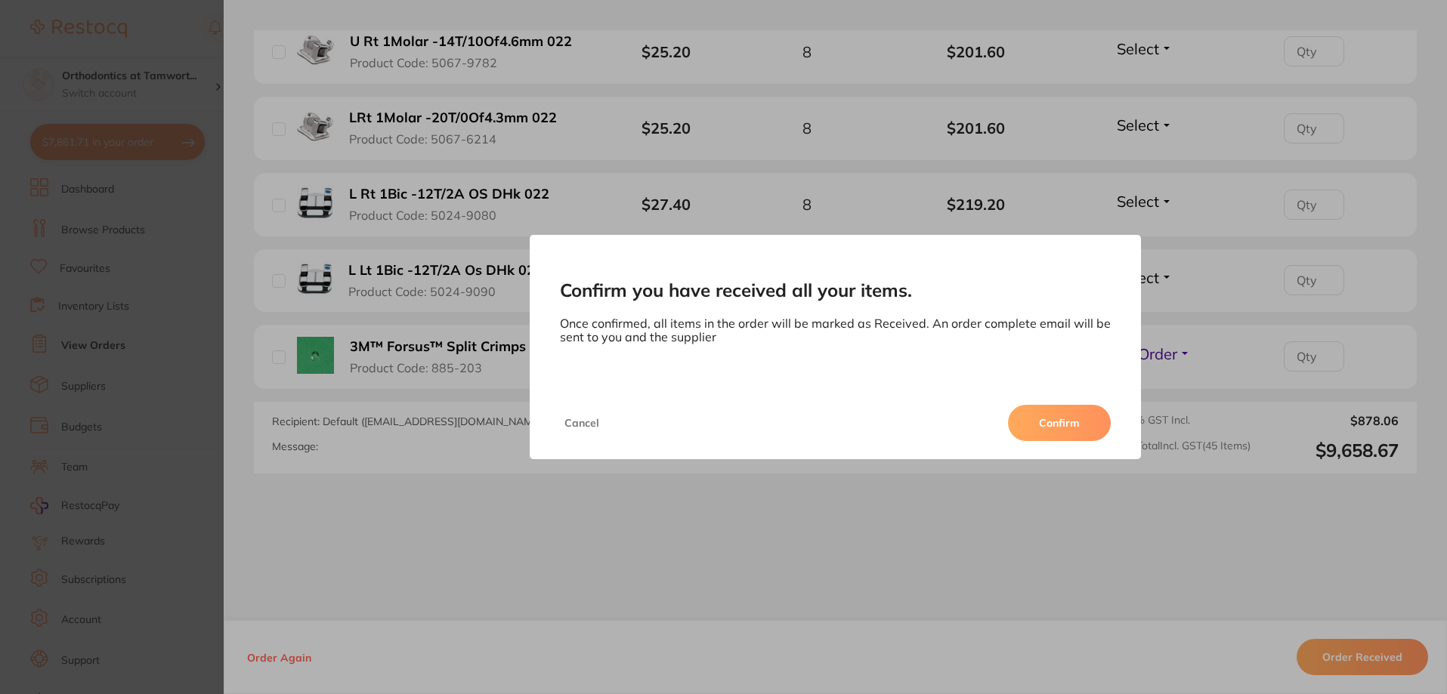
click at [1047, 420] on button "Confirm" at bounding box center [1059, 423] width 103 height 36
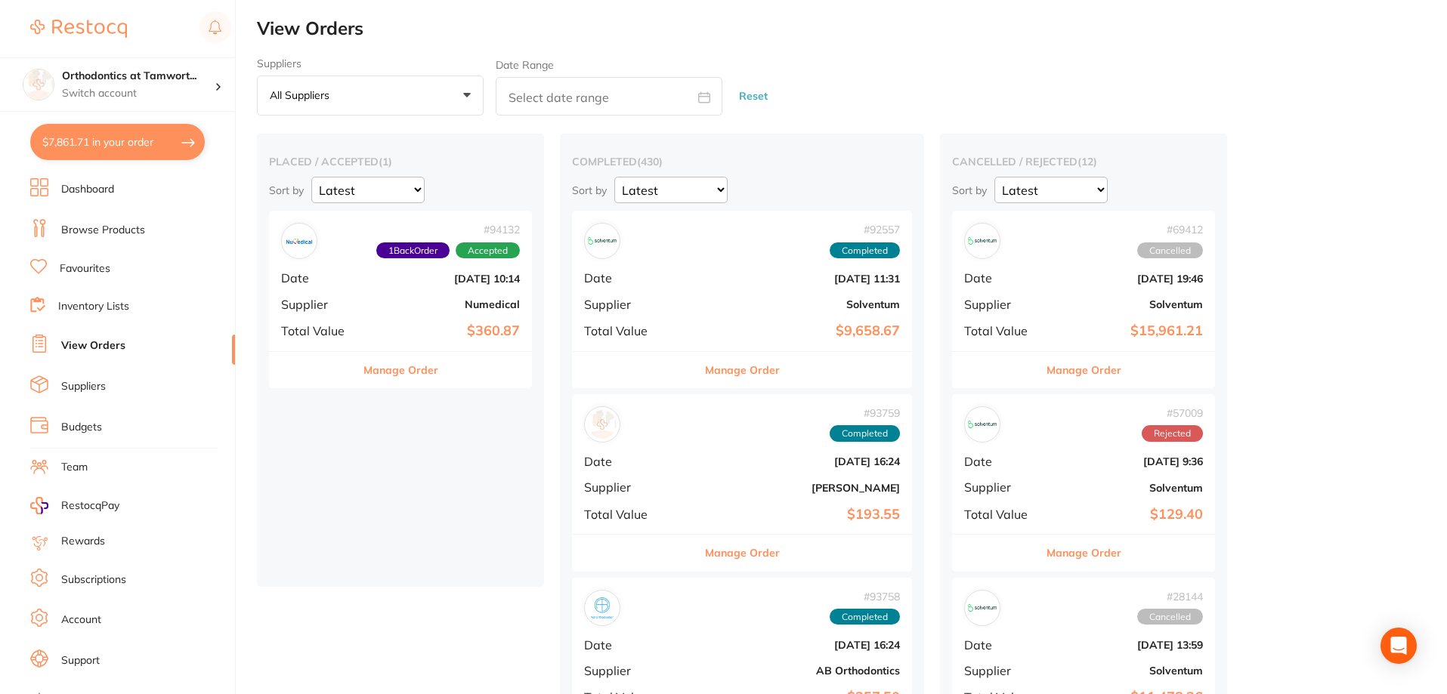
click at [89, 38] on img at bounding box center [78, 29] width 97 height 18
